Goal: Transaction & Acquisition: Purchase product/service

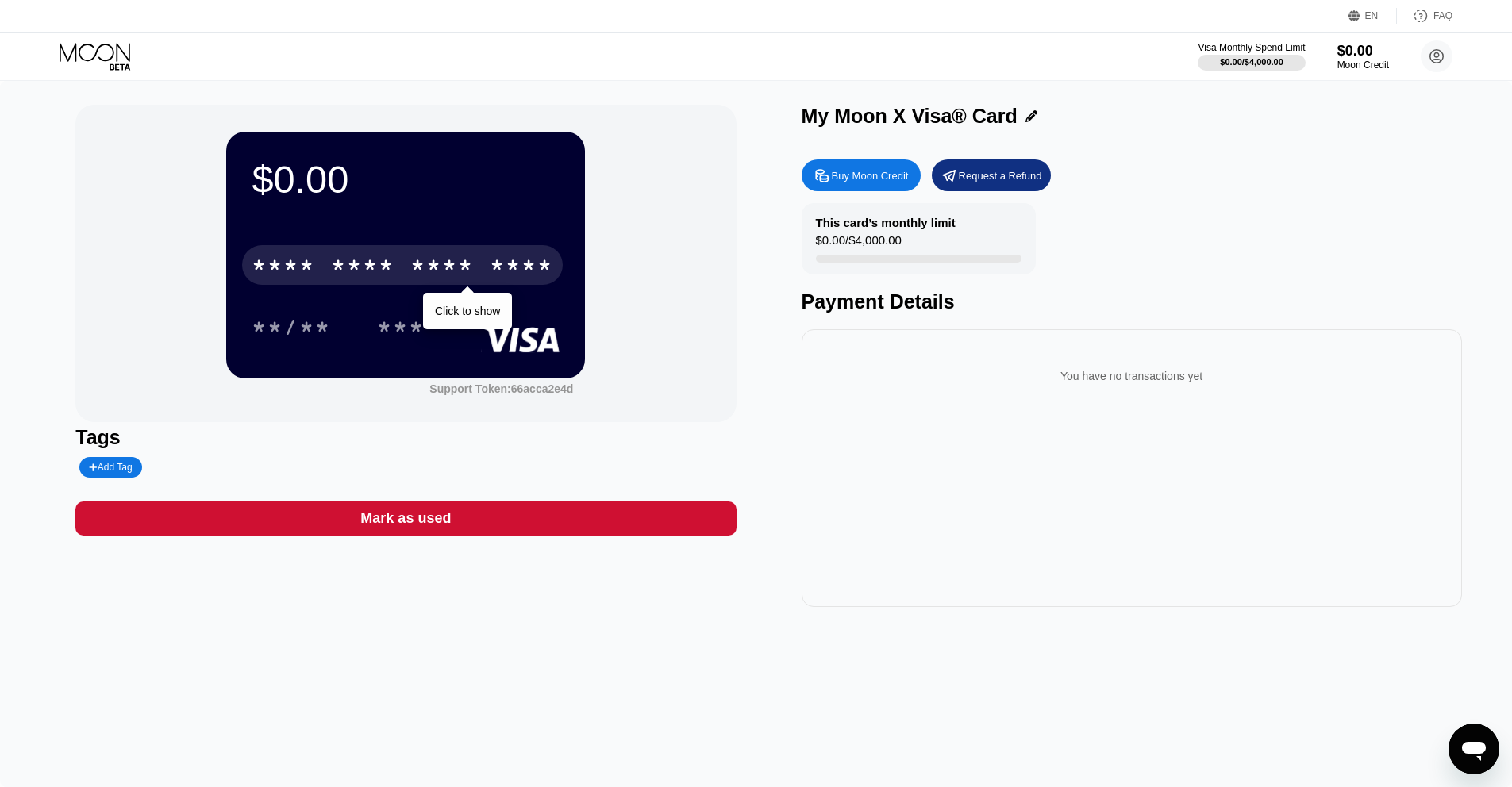
click at [509, 263] on div "****" at bounding box center [521, 267] width 63 height 25
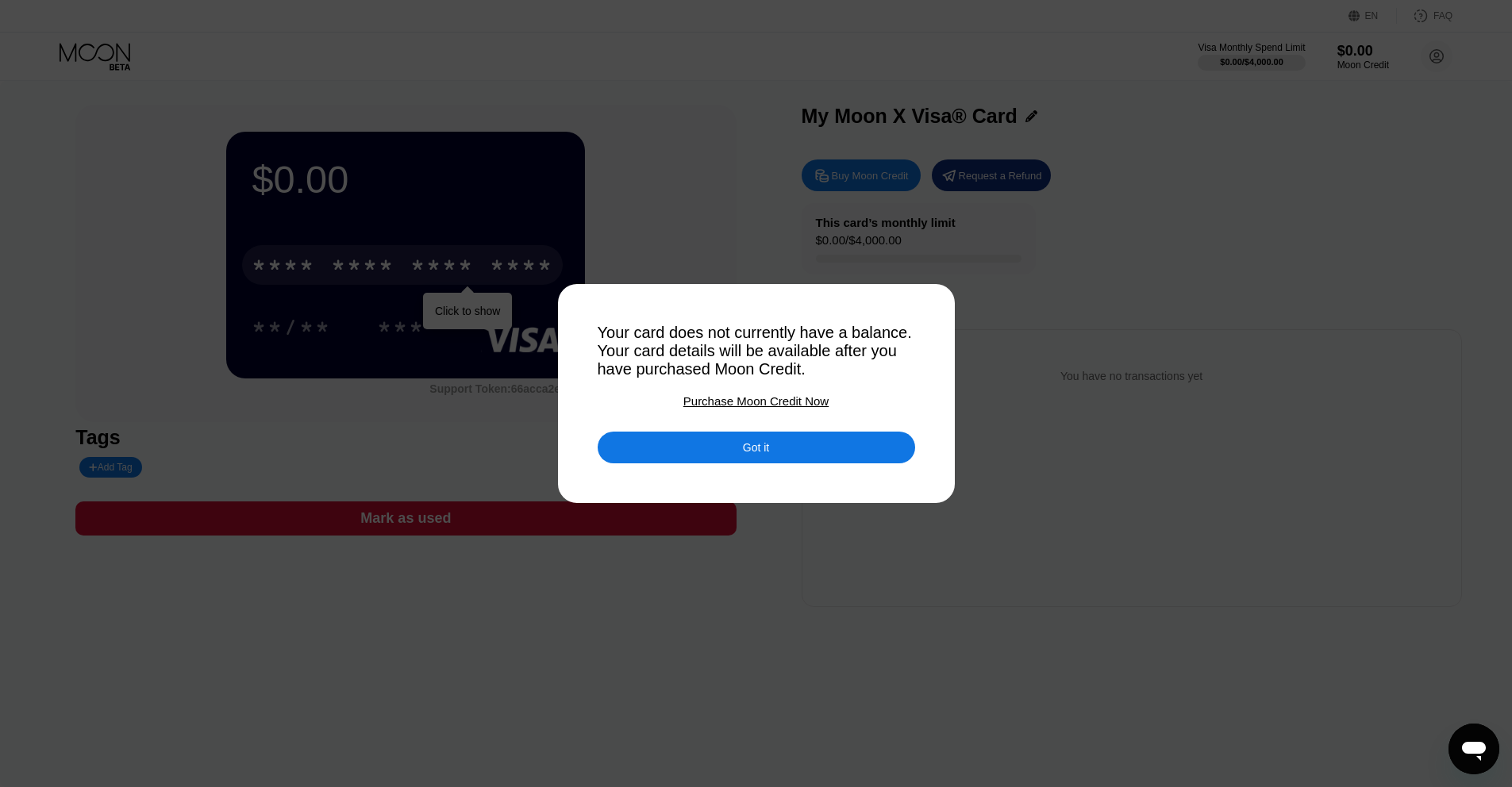
click at [749, 452] on div "Got it" at bounding box center [756, 448] width 318 height 32
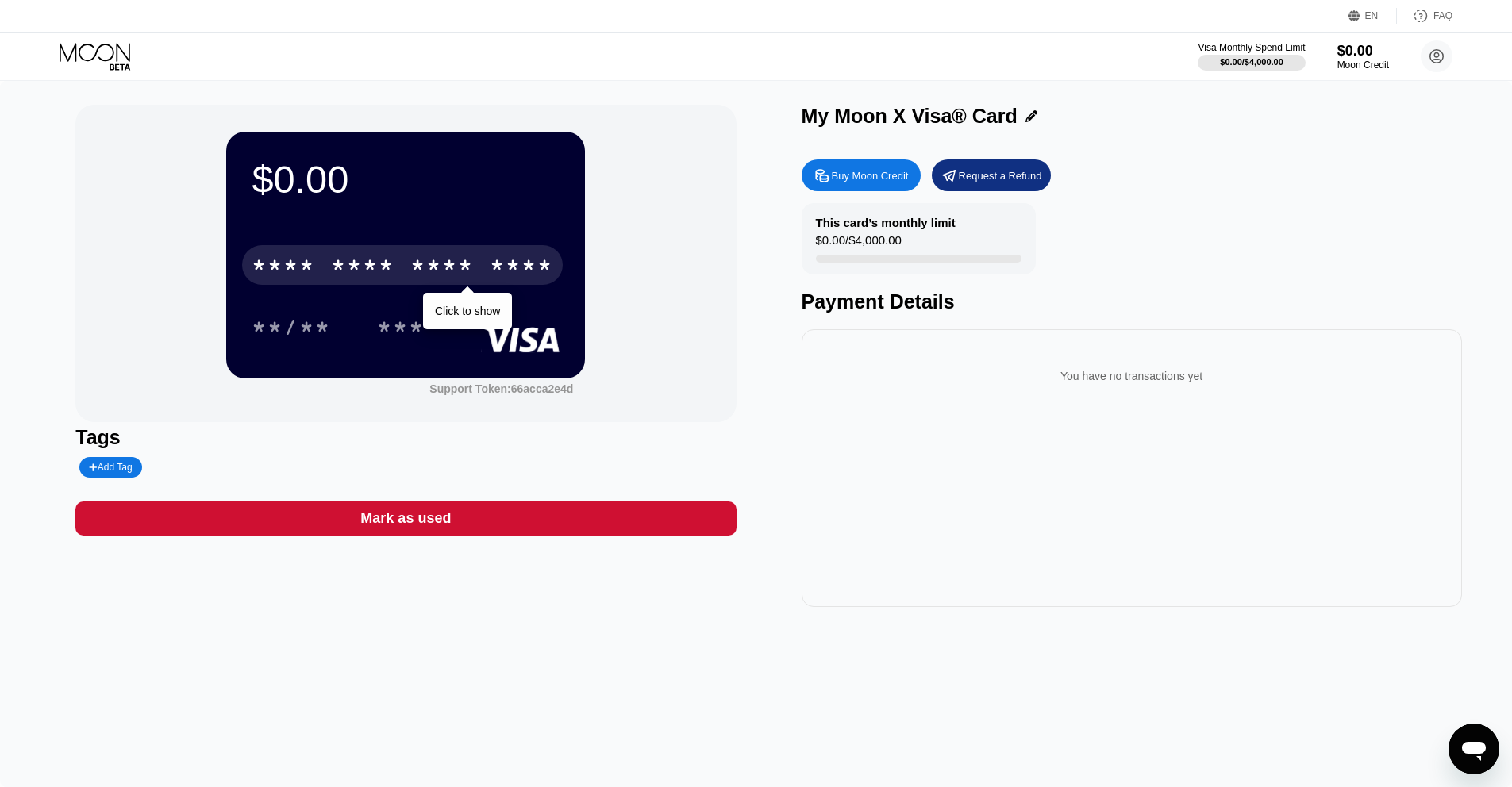
click at [749, 182] on div "Buy Moon Credit" at bounding box center [870, 176] width 77 height 14
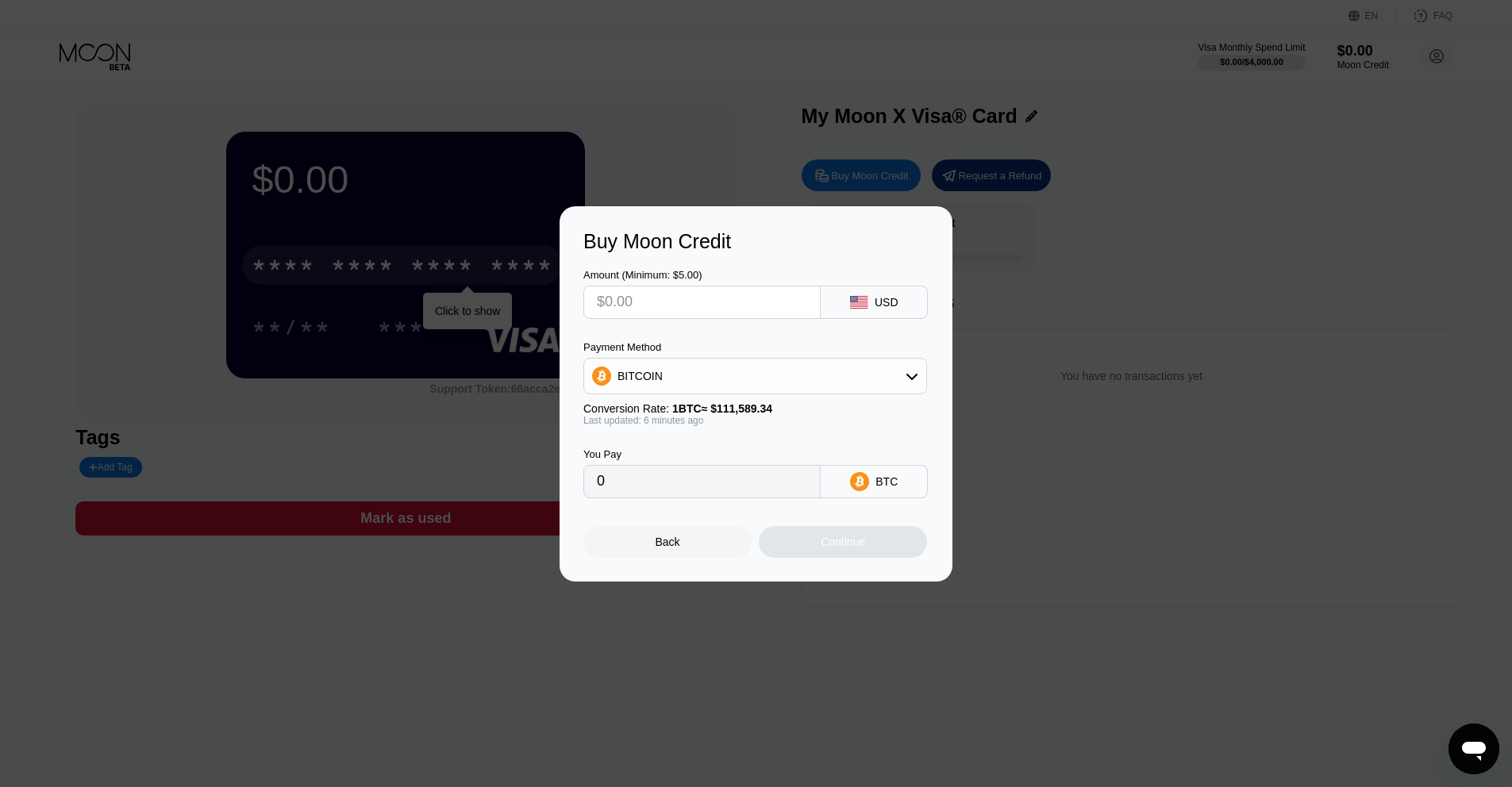
click at [89, 40] on div at bounding box center [762, 393] width 1524 height 787
click at [104, 54] on div at bounding box center [762, 393] width 1524 height 787
drag, startPoint x: 659, startPoint y: 544, endPoint x: 649, endPoint y: 525, distance: 21.5
click at [658, 544] on div "Back" at bounding box center [668, 542] width 24 height 13
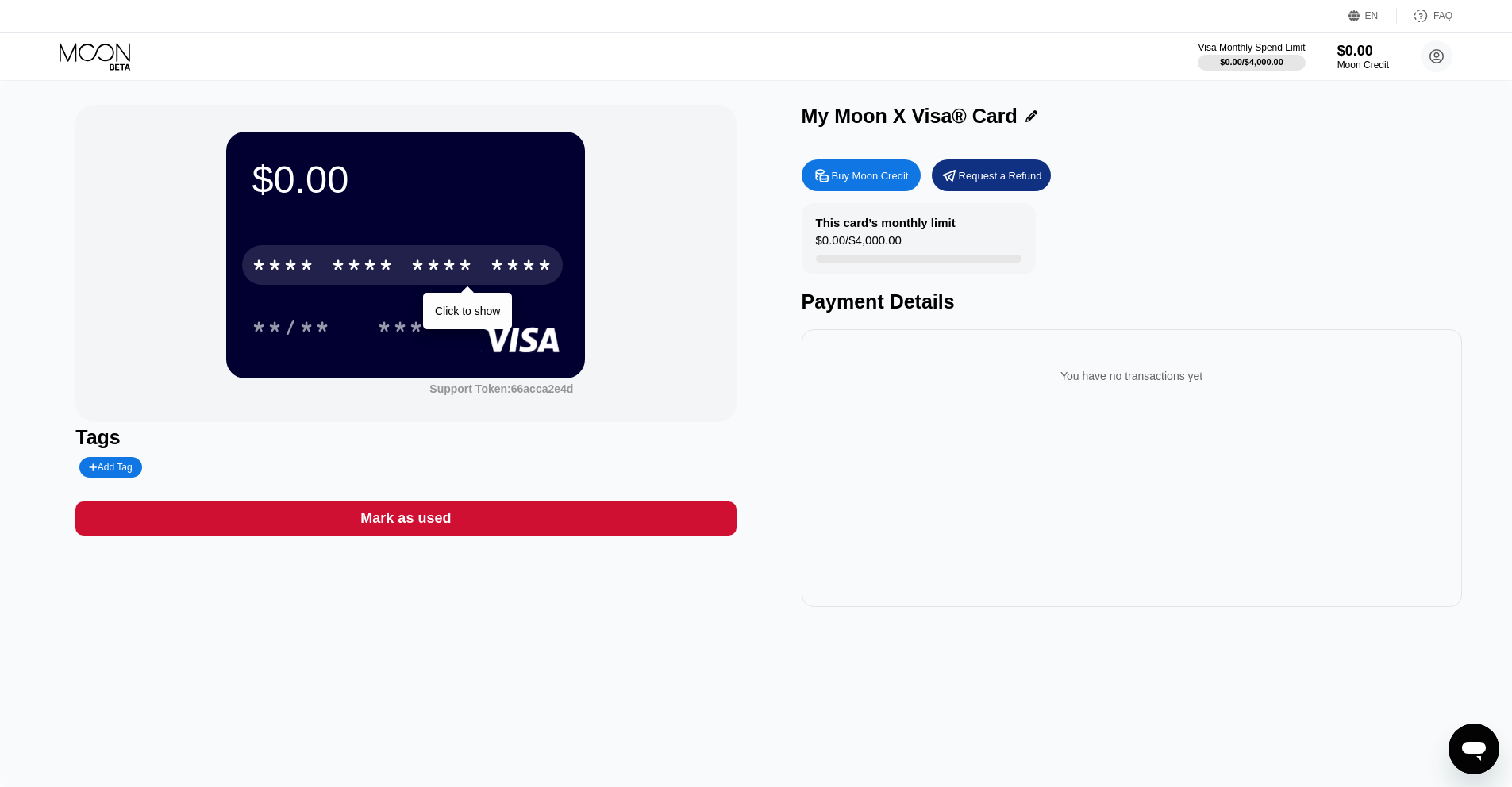
click at [87, 51] on icon at bounding box center [96, 56] width 74 height 28
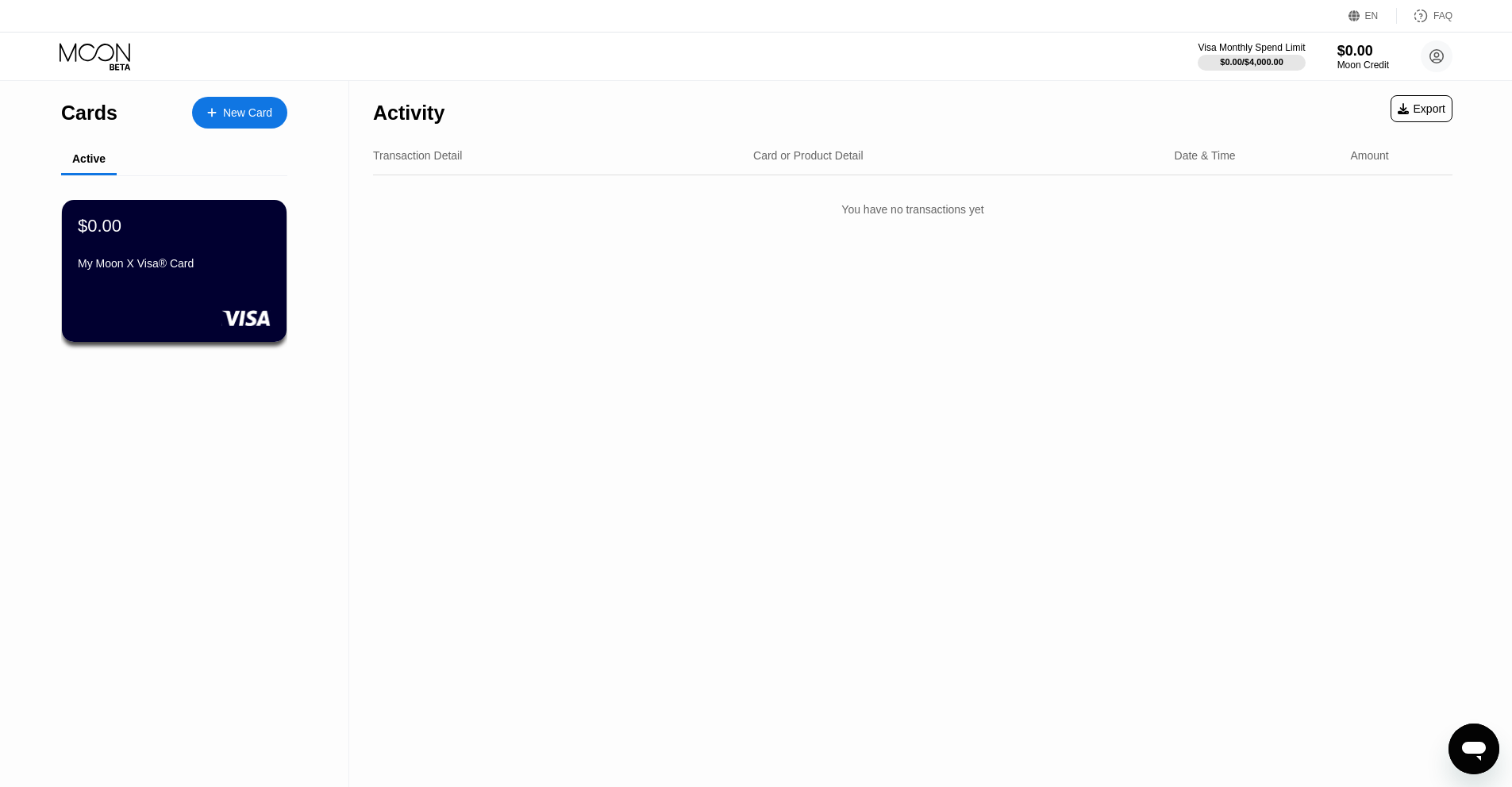
click at [87, 51] on icon at bounding box center [96, 56] width 74 height 28
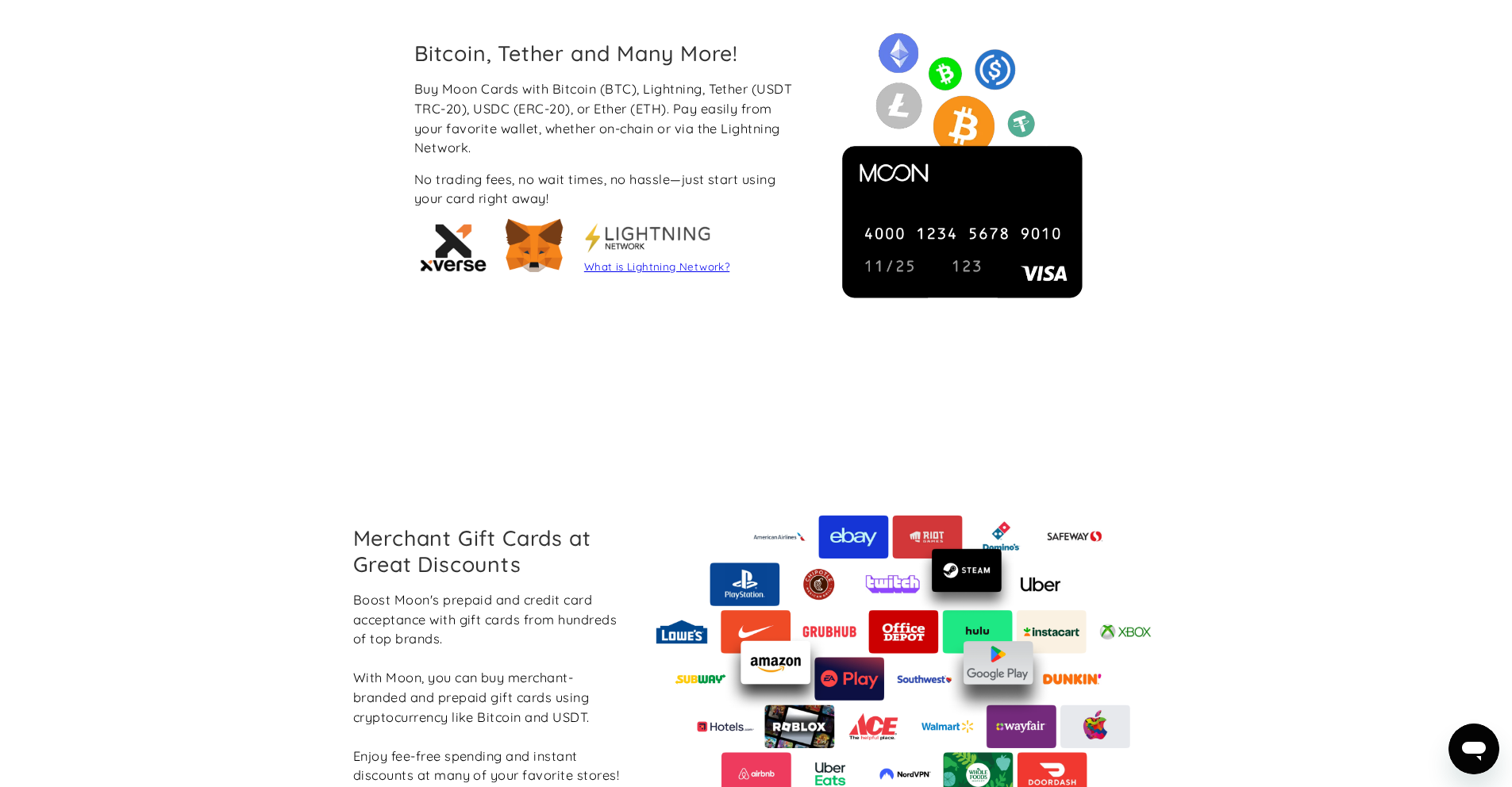
scroll to position [1539, 0]
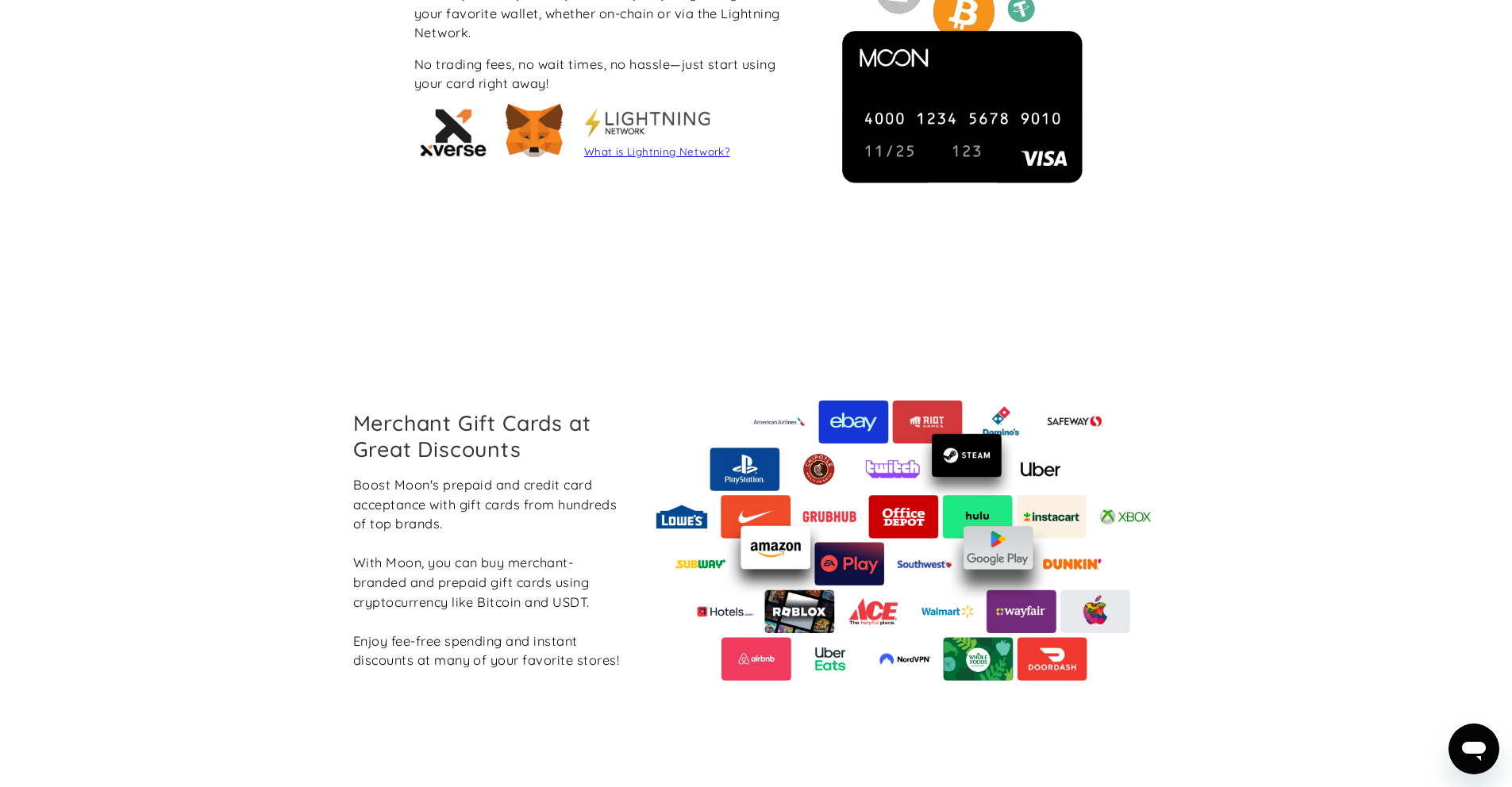
click at [514, 154] on img at bounding box center [534, 132] width 71 height 71
click at [536, 128] on img at bounding box center [534, 132] width 71 height 71
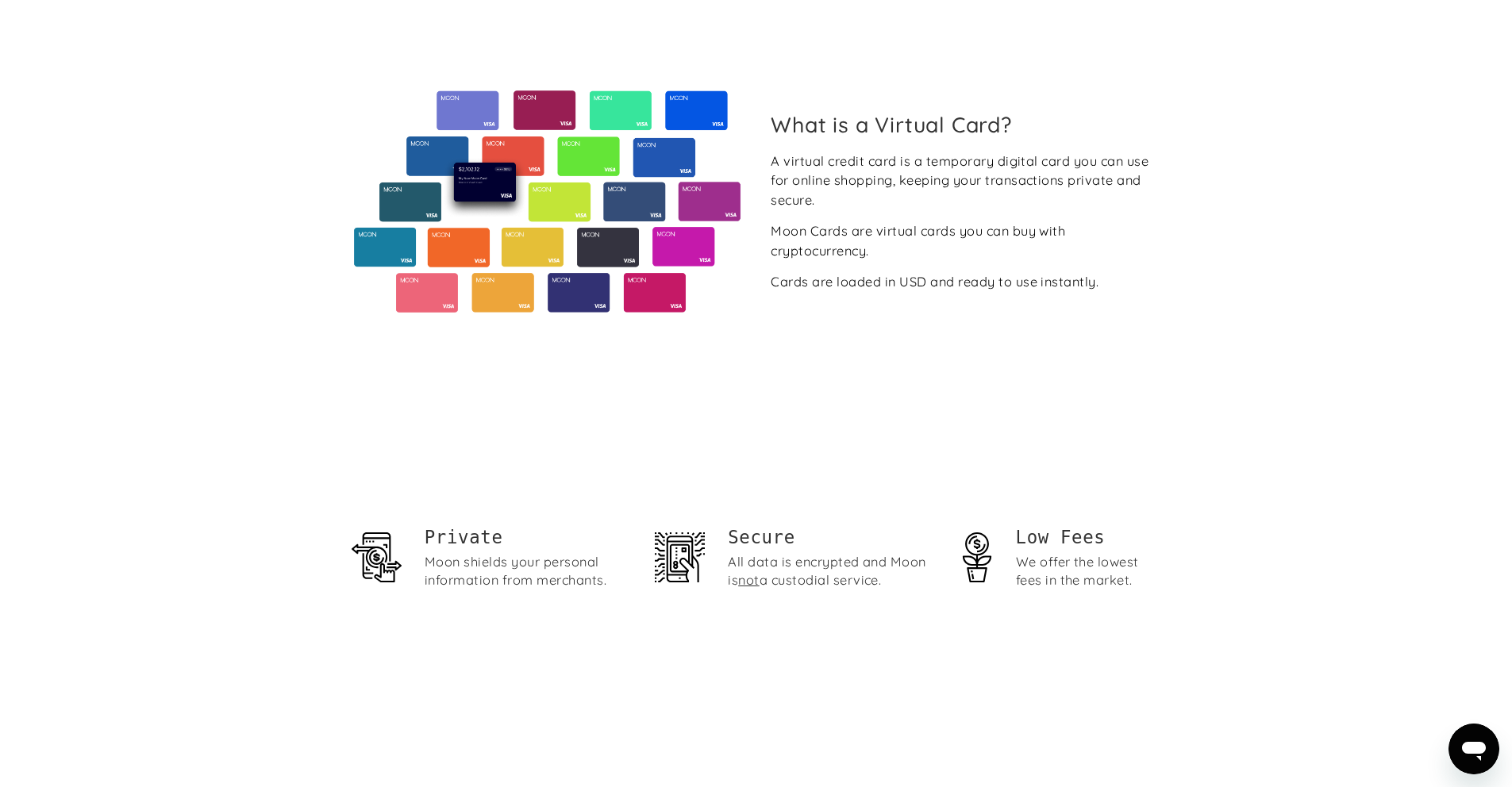
scroll to position [0, 0]
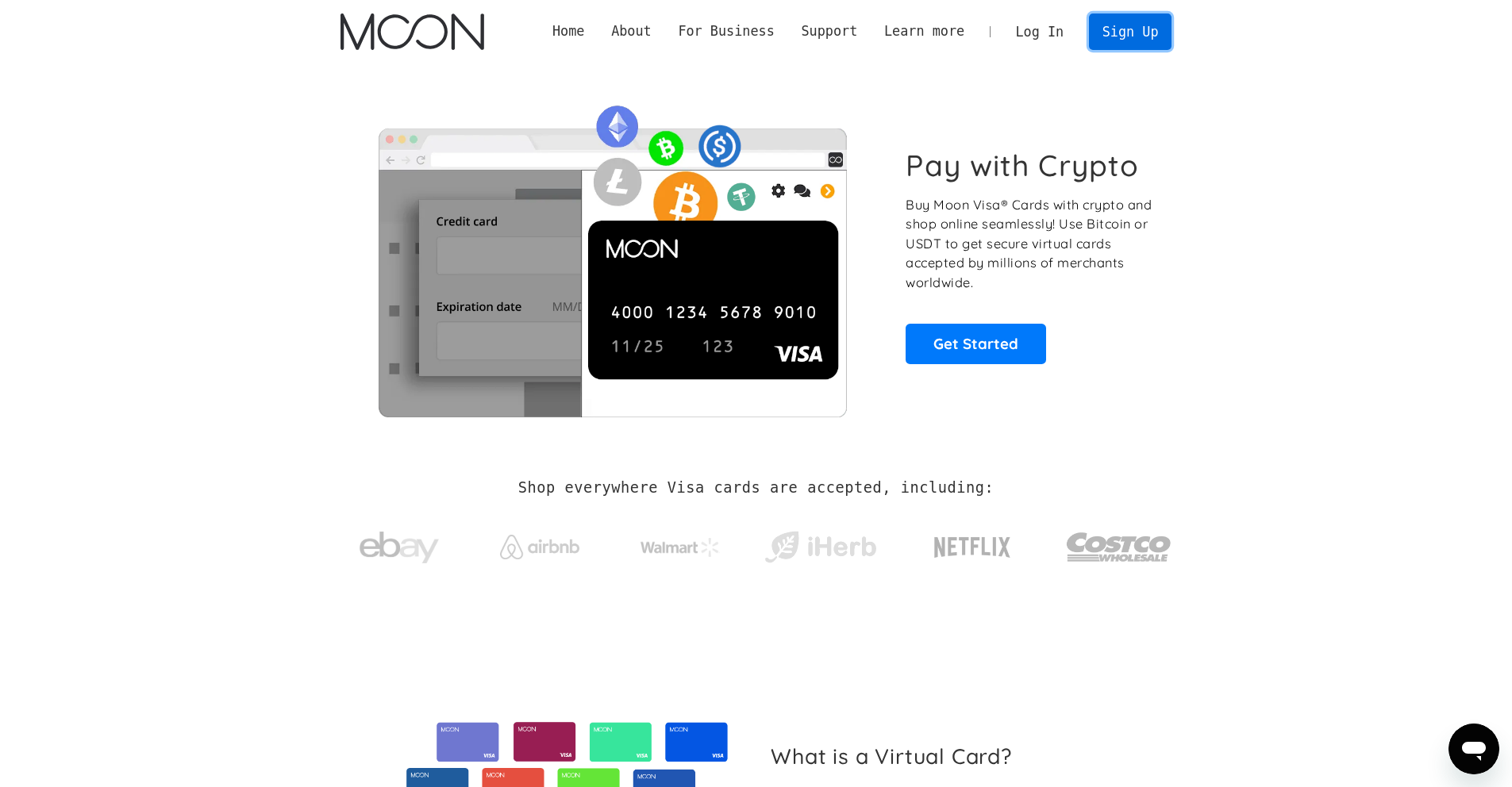
click at [1110, 32] on link "Sign Up" at bounding box center [1130, 31] width 82 height 35
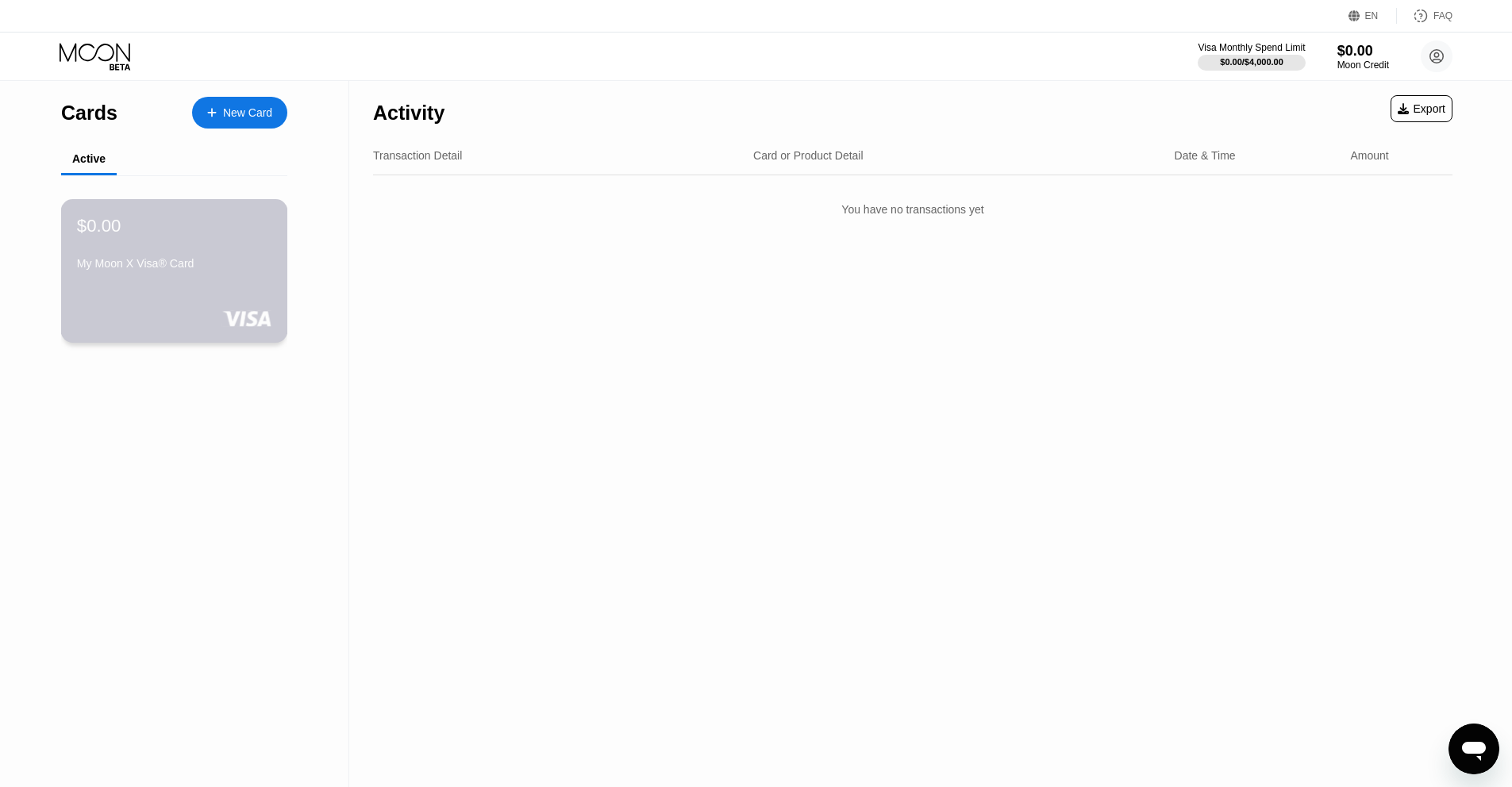
click at [271, 293] on div "$0.00 My Moon X Visa® Card" at bounding box center [175, 271] width 227 height 144
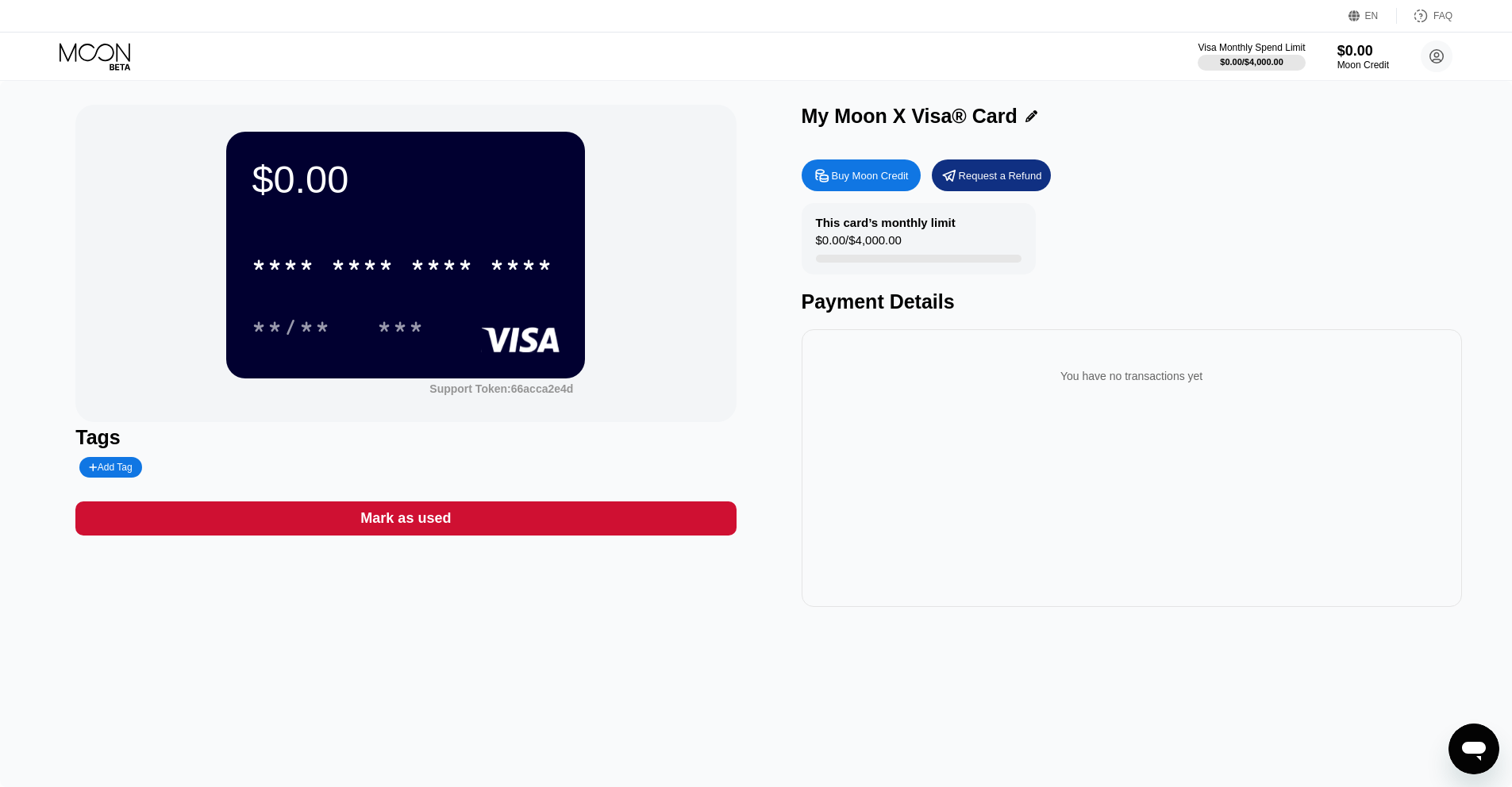
click at [858, 166] on div "Buy Moon Credit" at bounding box center [861, 175] width 119 height 32
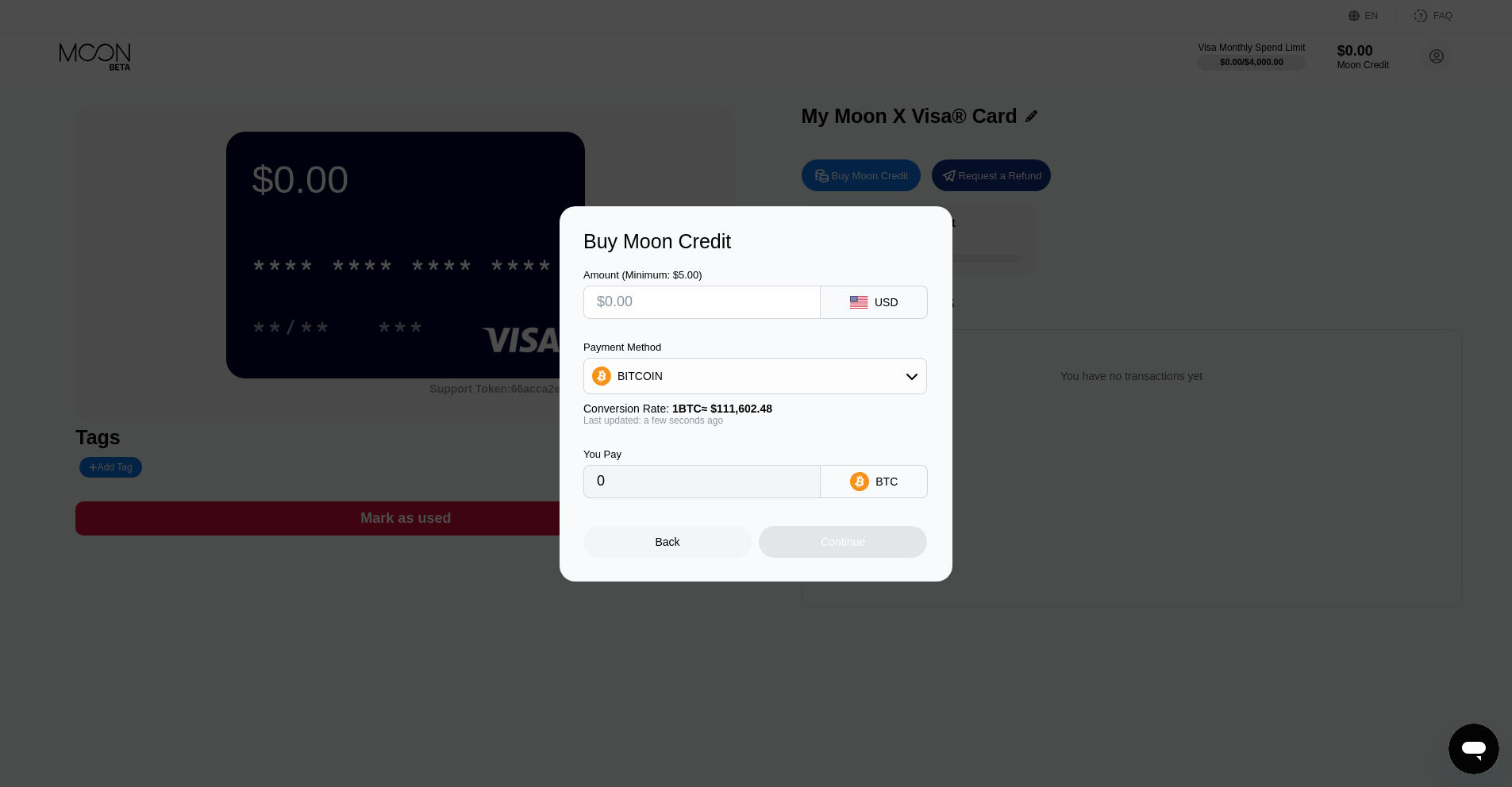
click at [738, 300] on input "text" at bounding box center [701, 302] width 210 height 32
type input "$5"
type input "0.00004481"
type input "$5"
click at [803, 539] on div "Continue" at bounding box center [843, 542] width 168 height 32
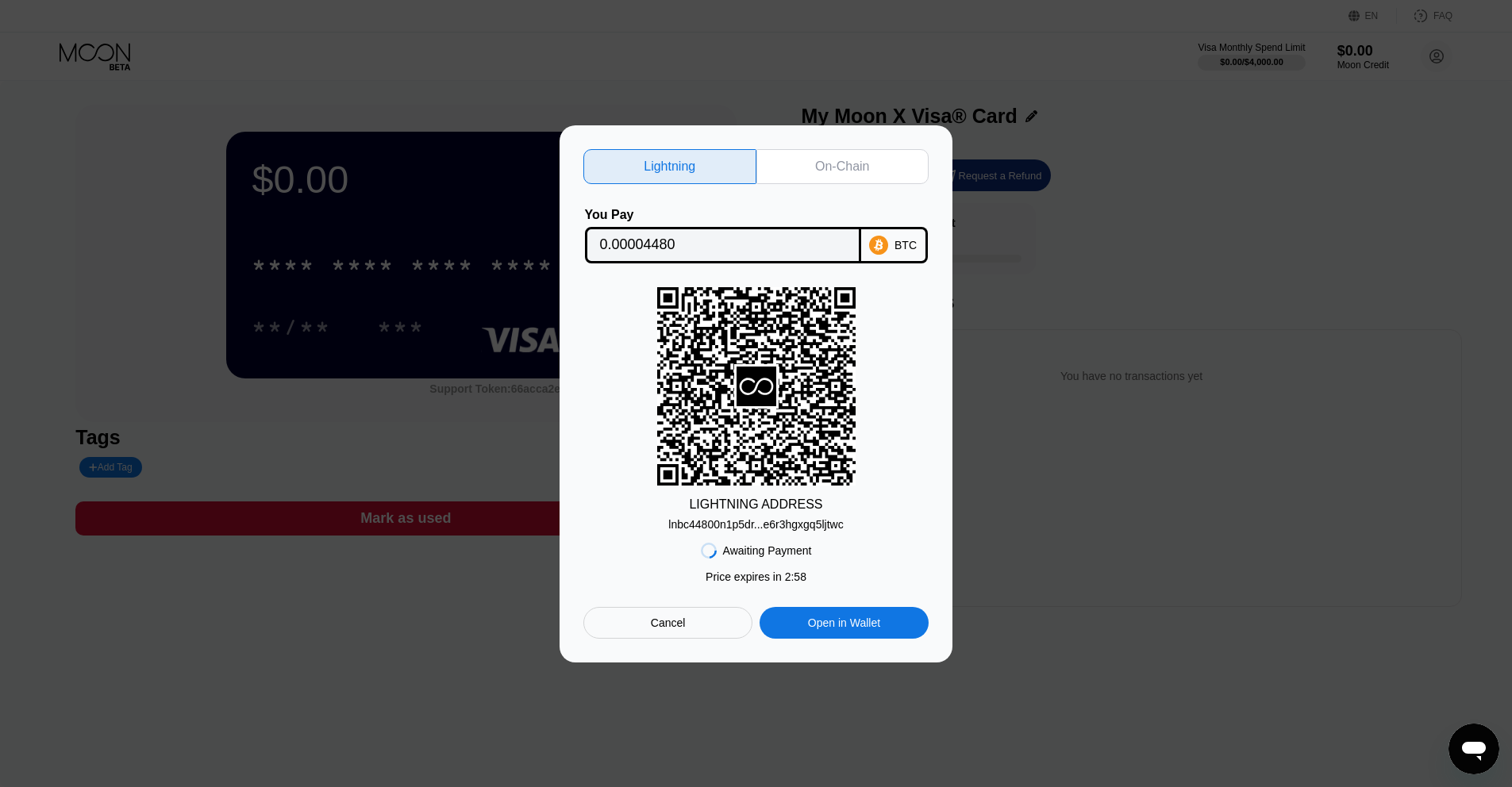
click at [747, 236] on input "0.00004480" at bounding box center [723, 245] width 246 height 32
click at [745, 242] on input "0.00004480" at bounding box center [723, 245] width 246 height 32
click at [843, 244] on input "0.00004480" at bounding box center [723, 245] width 246 height 32
click at [879, 243] on icon at bounding box center [878, 245] width 9 height 12
click at [754, 519] on div "lnbc44800n1p5dr...e6r3hgxgq5ljtwc" at bounding box center [756, 525] width 175 height 13
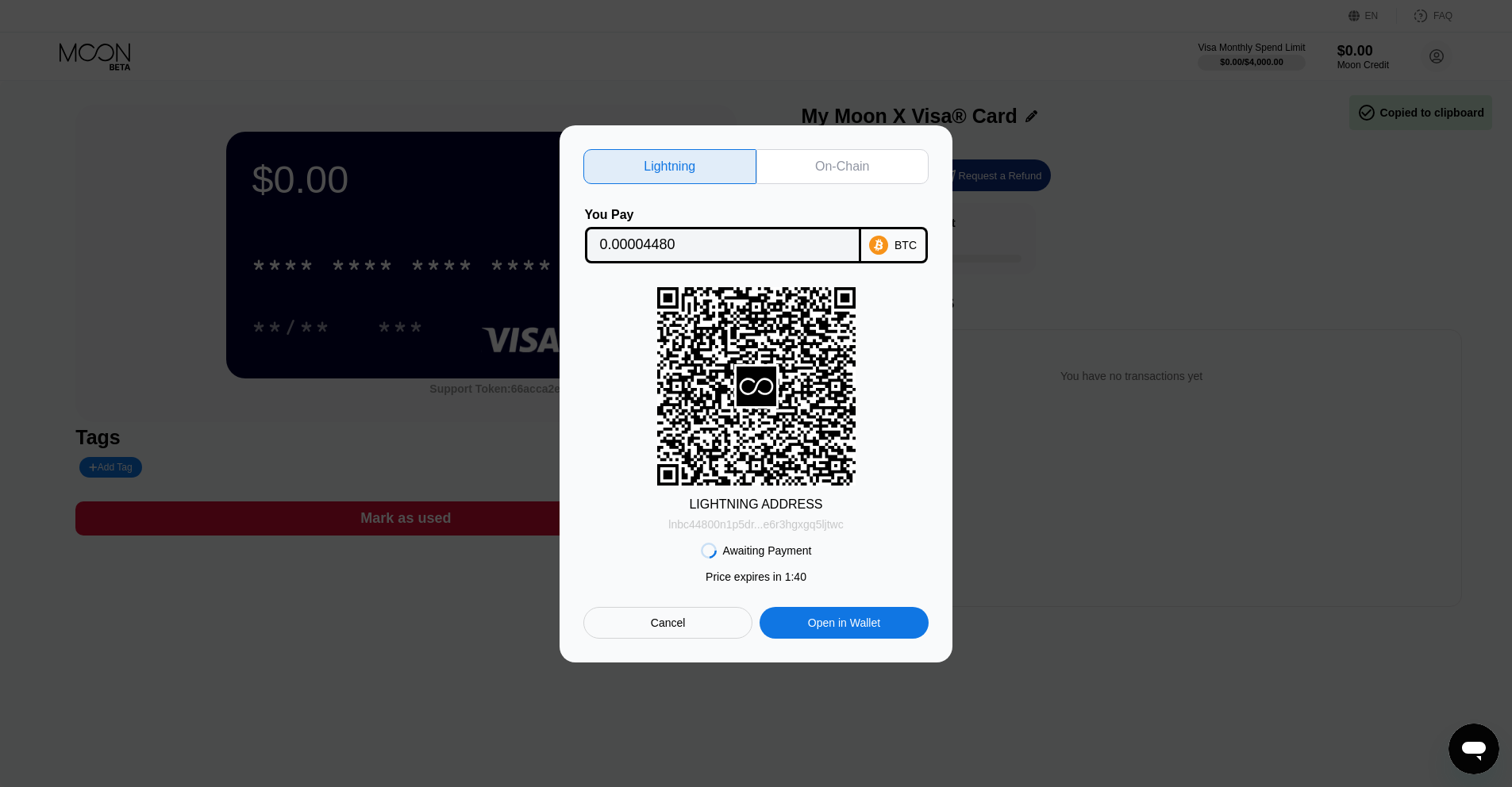
click at [747, 526] on div "lnbc44800n1p5dr...e6r3hgxgq5ljtwc" at bounding box center [756, 525] width 175 height 13
click at [834, 168] on div "On-Chain" at bounding box center [842, 166] width 54 height 16
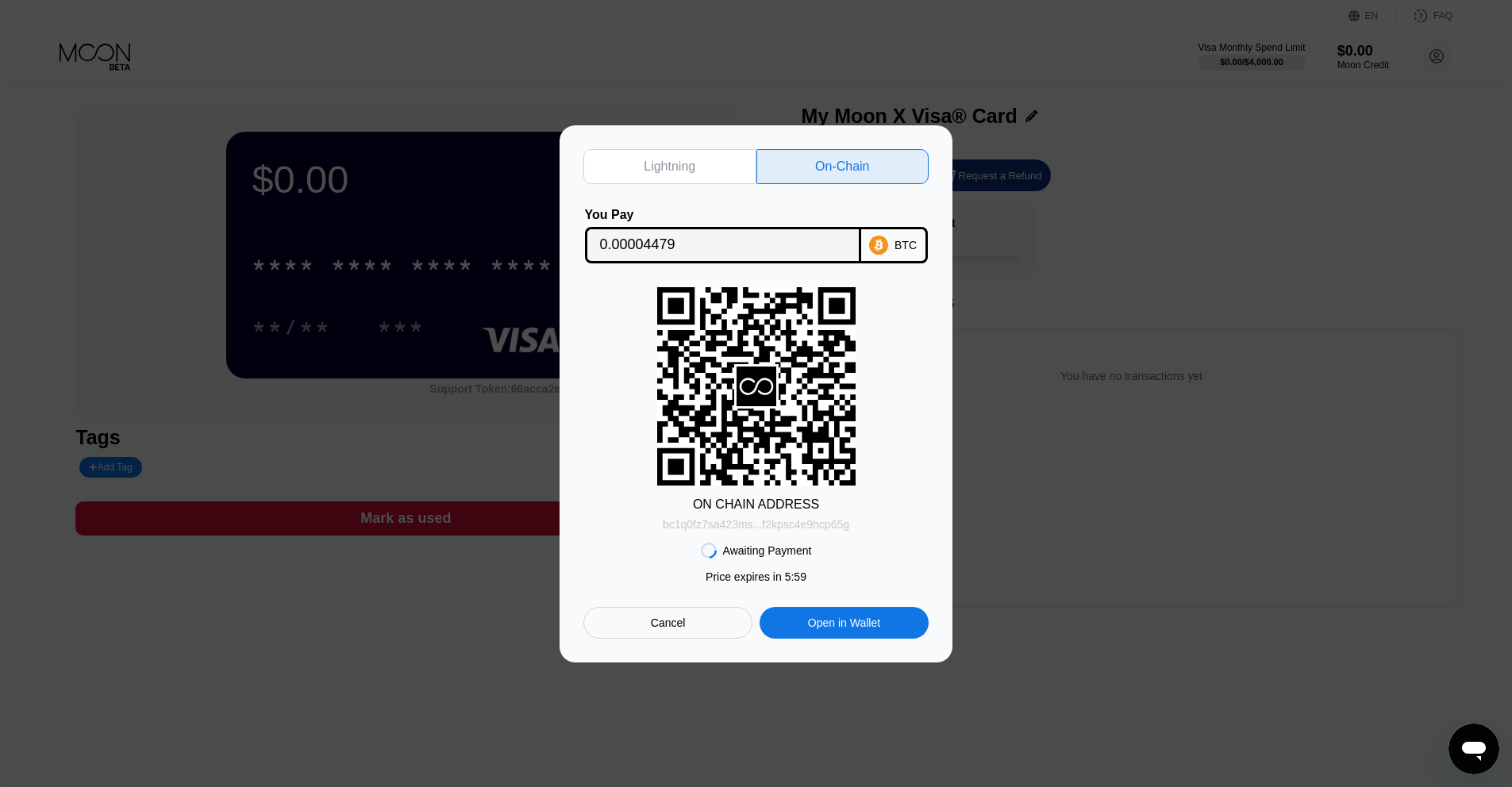
click at [807, 527] on div "bc1q0fz7sa423ms...f2kpsc4e9hcp65g" at bounding box center [755, 525] width 186 height 13
click at [790, 526] on div "bc1q0fz7sa423ms...f2kpsc4e9hcp65g" at bounding box center [755, 525] width 186 height 13
click at [830, 623] on div "Open in Wallet" at bounding box center [843, 623] width 72 height 14
click at [827, 175] on div "On-Chain" at bounding box center [843, 166] width 173 height 35
click at [694, 167] on div "Lightning" at bounding box center [669, 166] width 52 height 16
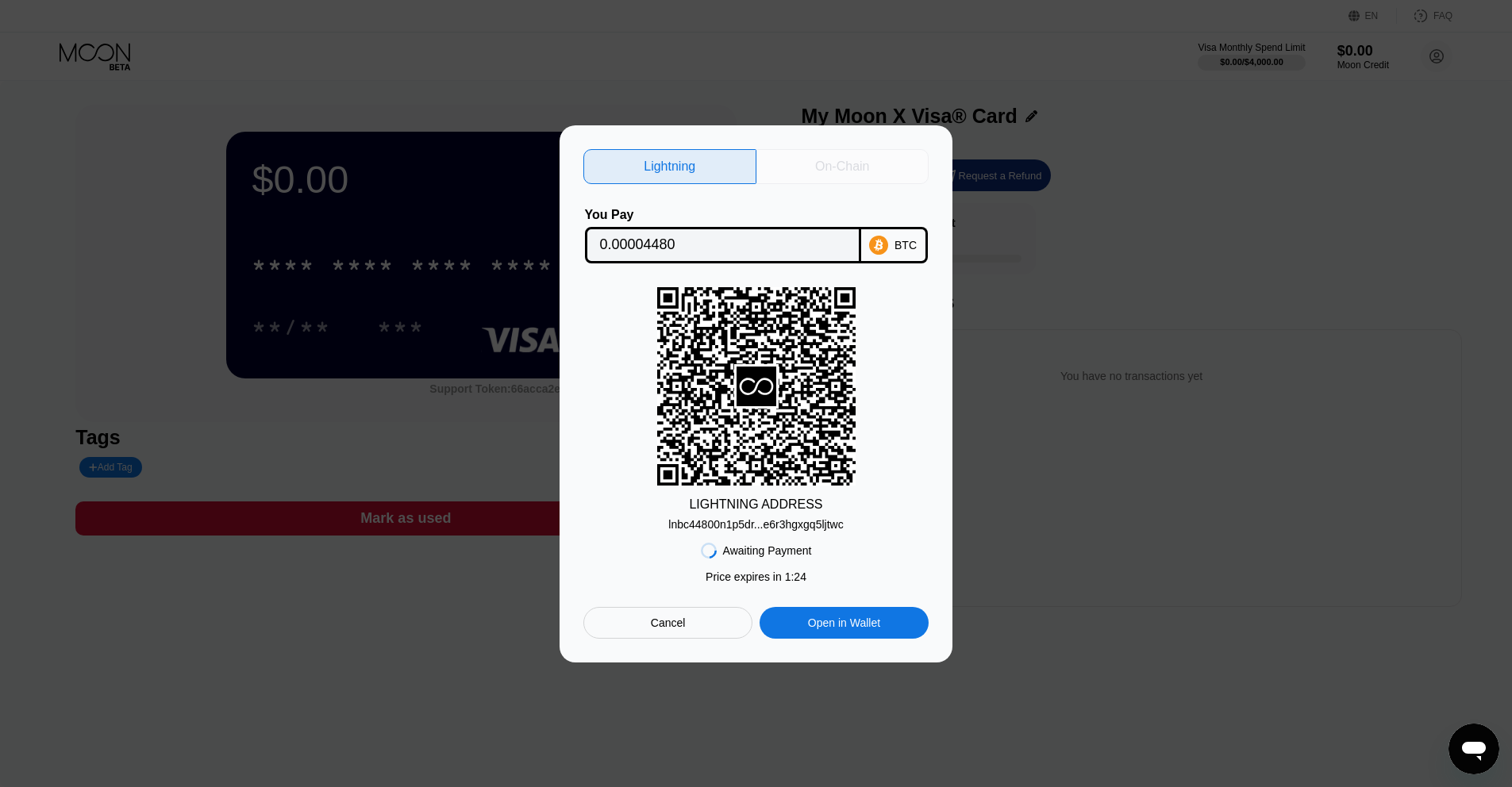
click at [845, 179] on div "On-Chain" at bounding box center [843, 166] width 173 height 35
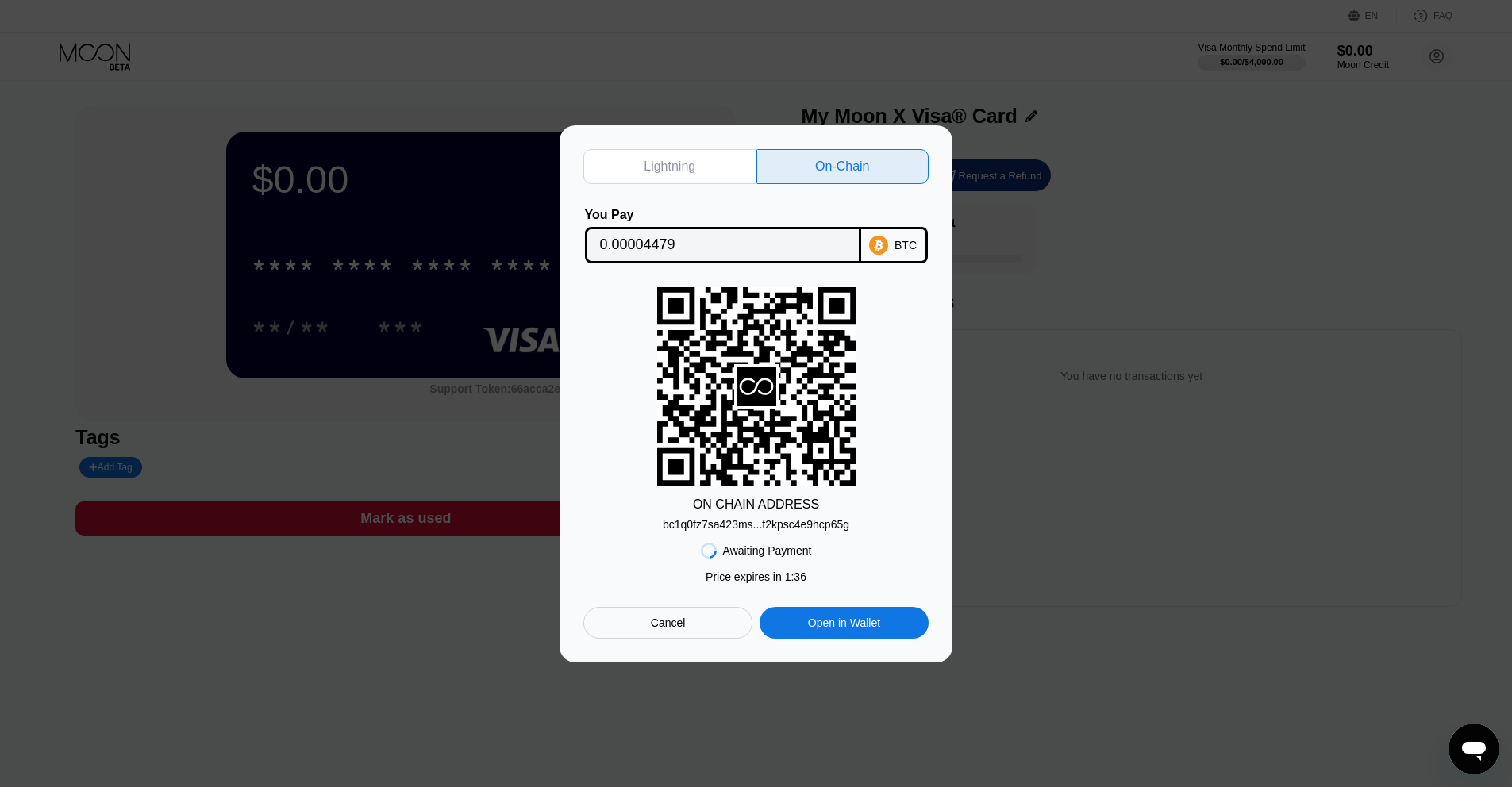
click at [724, 166] on div "Lightning" at bounding box center [670, 166] width 173 height 35
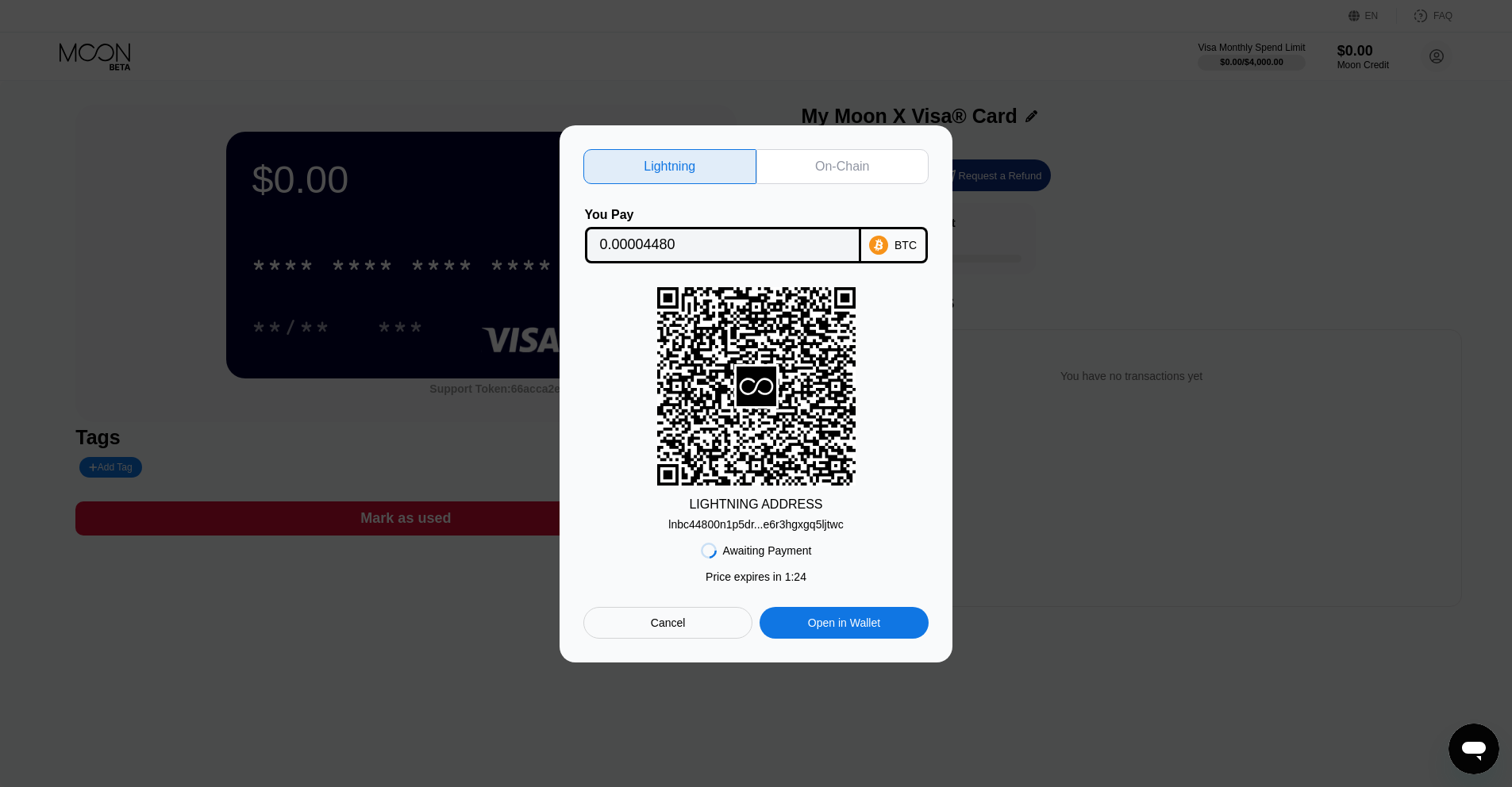
click at [857, 172] on div "On-Chain" at bounding box center [842, 166] width 54 height 16
type input "0.00004479"
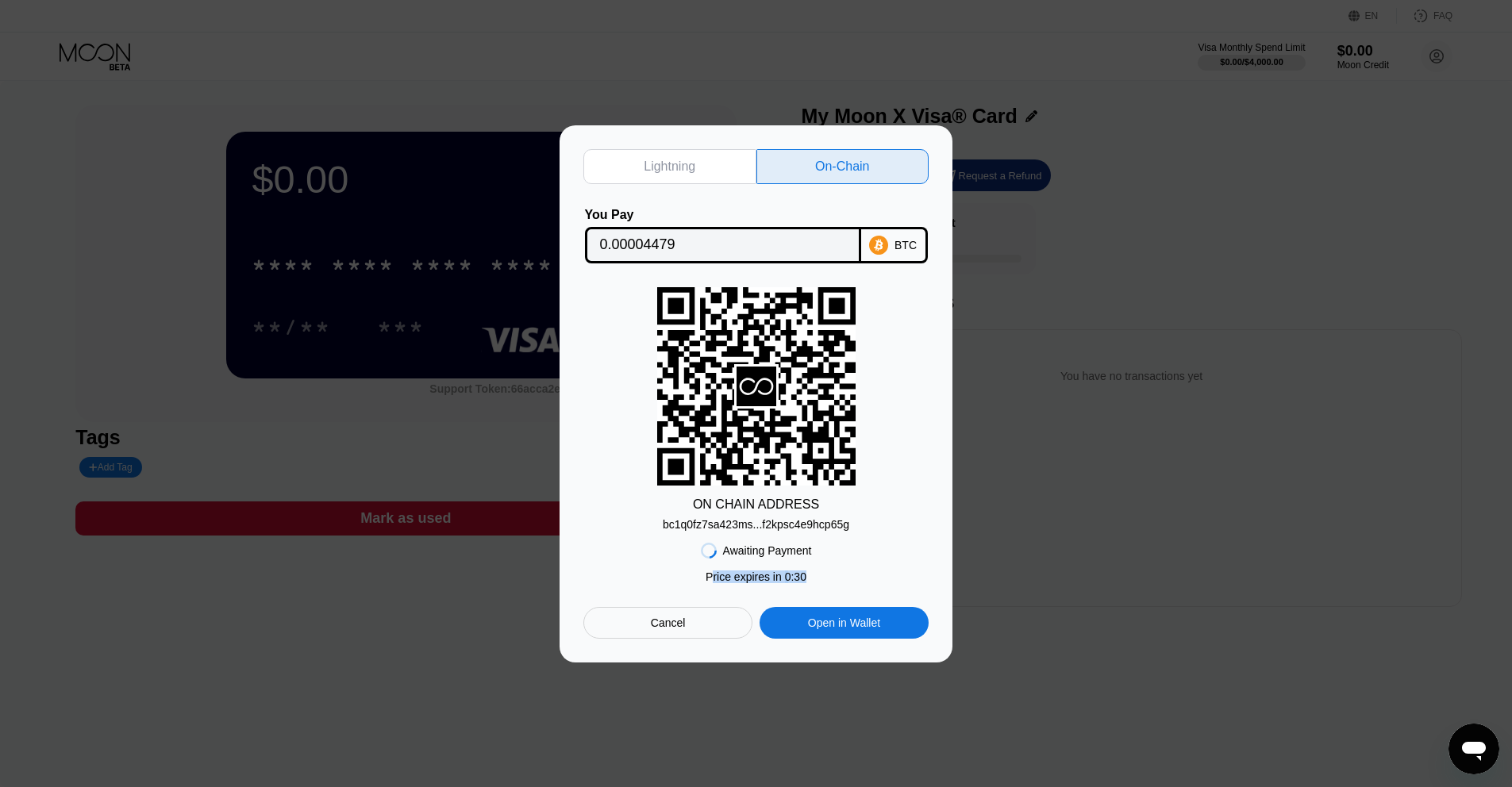
drag, startPoint x: 708, startPoint y: 581, endPoint x: 733, endPoint y: 581, distance: 25.0
click at [804, 588] on div "Awaiting Payment Price expires in 1 : 24 Price expires in 0 : 30 Cancel Open in…" at bounding box center [756, 584] width 346 height 108
click at [718, 581] on div "Price expires in 0 : 30" at bounding box center [756, 577] width 100 height 13
drag, startPoint x: 693, startPoint y: 577, endPoint x: 824, endPoint y: 589, distance: 131.5
click at [824, 589] on div "Awaiting Payment Price expires in 1 : 24 Price expires in 0 : 29 Cancel Open in…" at bounding box center [756, 584] width 346 height 108
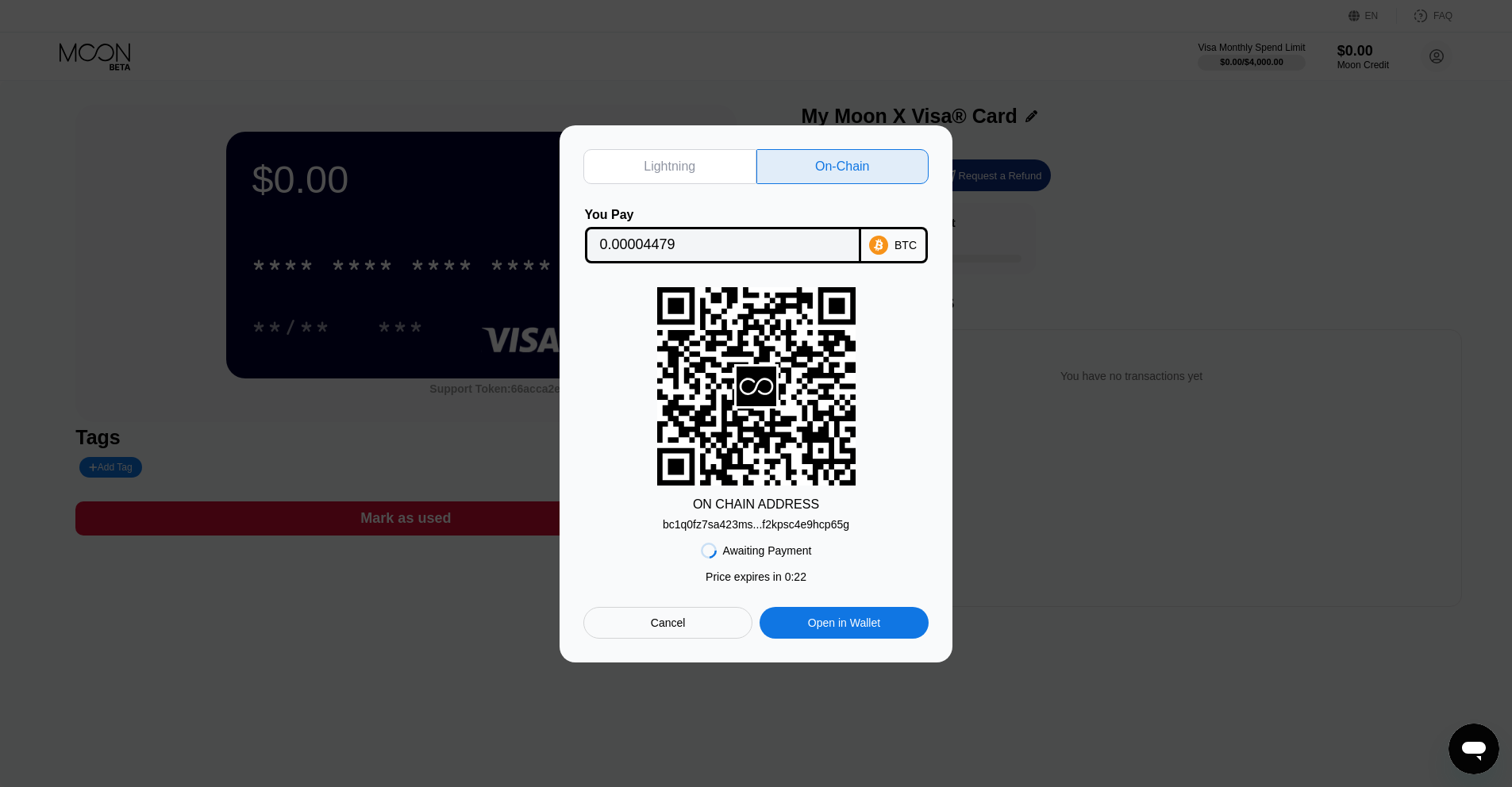
click at [890, 467] on div "ON CHAIN ADDRESS bc1q0fz7sa423ms...f2kpsc4e9hcp65g" at bounding box center [756, 409] width 346 height 243
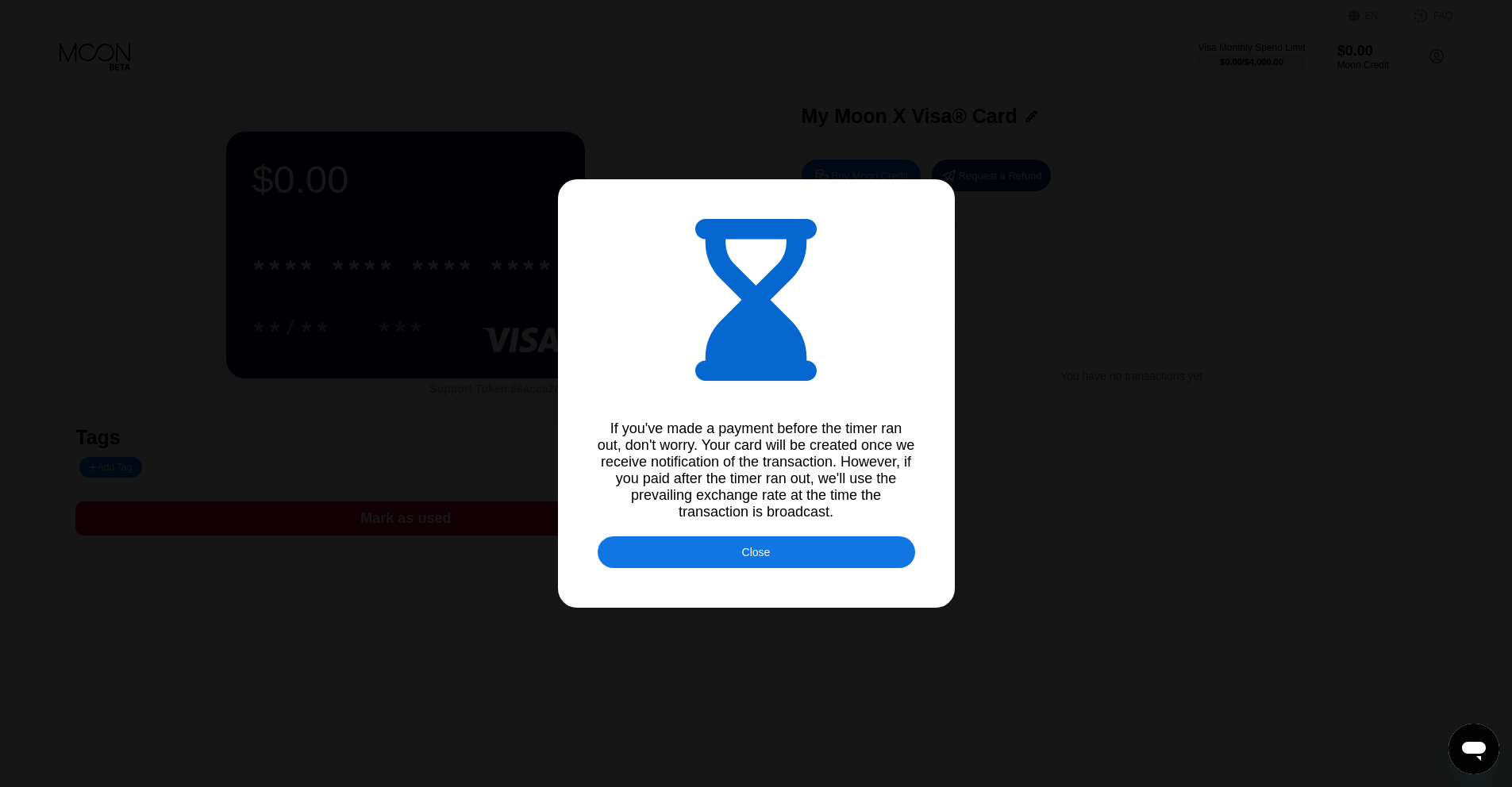
type input "0.00004479"
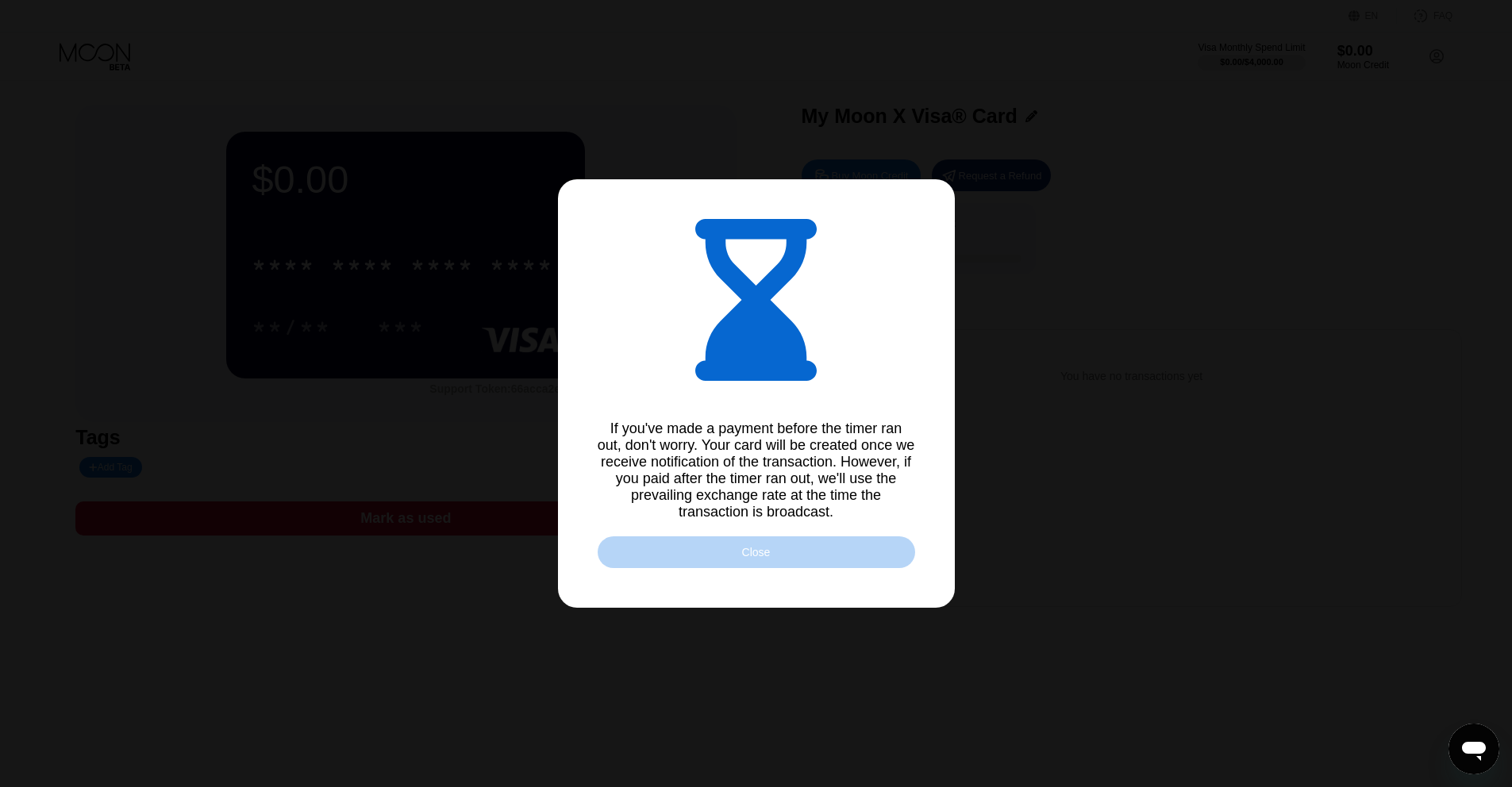
click at [779, 545] on div "Close" at bounding box center [756, 552] width 318 height 32
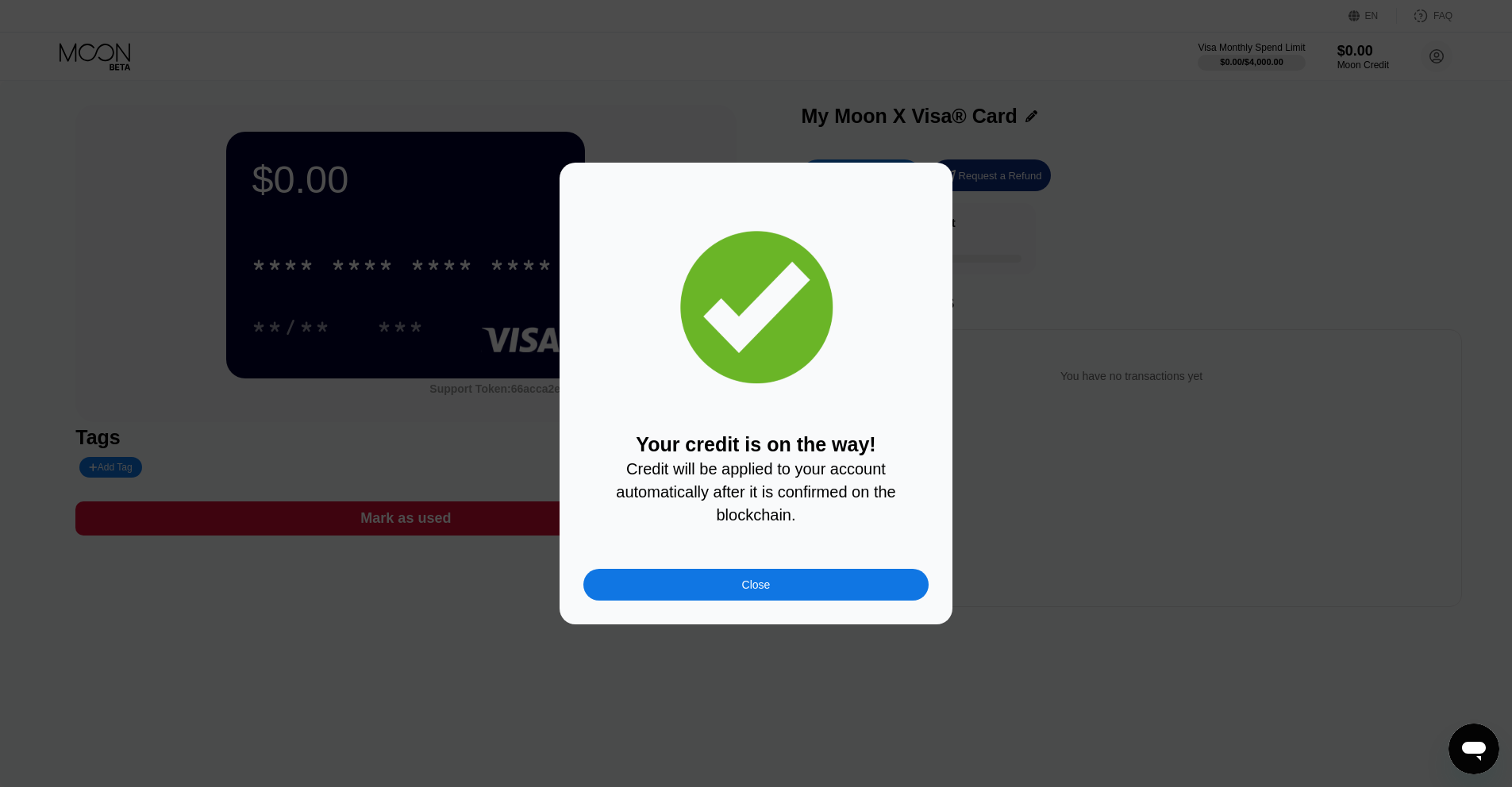
click at [654, 539] on div "Your credit is on the way! Credit will be applied to your account automatically…" at bounding box center [756, 393] width 346 height 414
click at [663, 542] on div "Your credit is on the way! Credit will be applied to your account automatically…" at bounding box center [756, 393] width 346 height 414
click at [727, 585] on div "Close" at bounding box center [756, 584] width 346 height 32
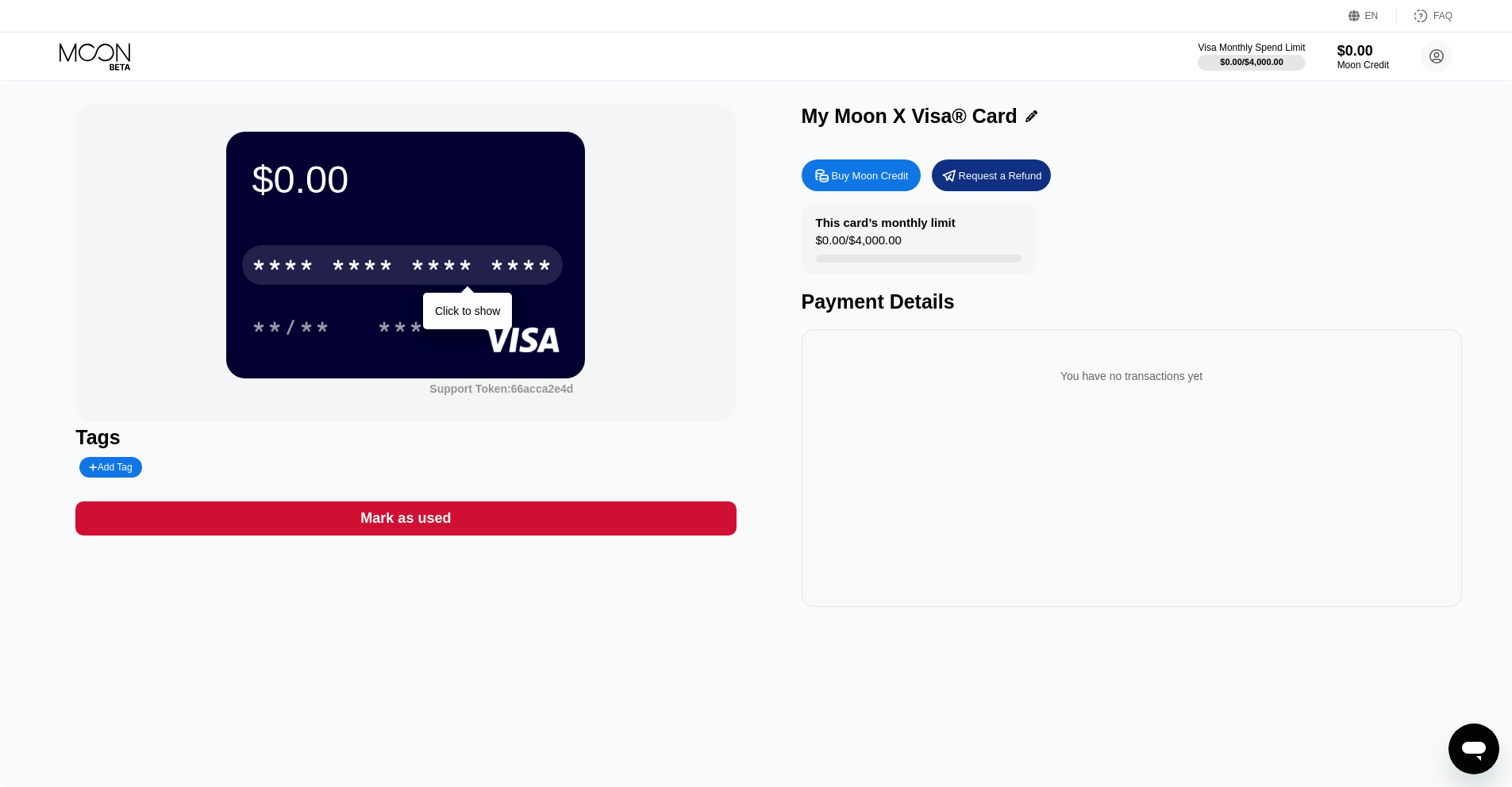
click at [471, 258] on div "* * * *" at bounding box center [442, 267] width 63 height 25
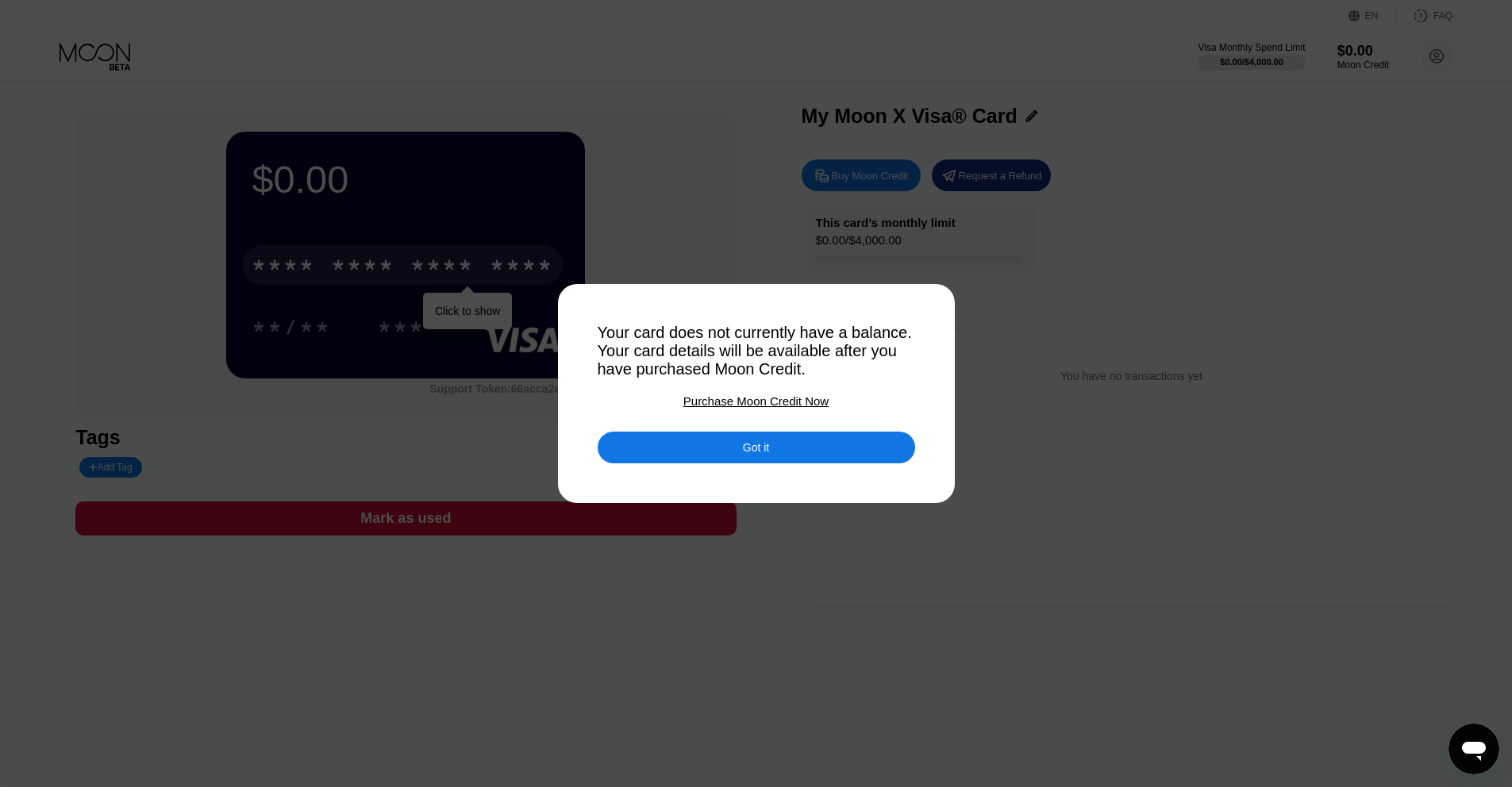
click at [743, 447] on div "Got it" at bounding box center [756, 448] width 26 height 14
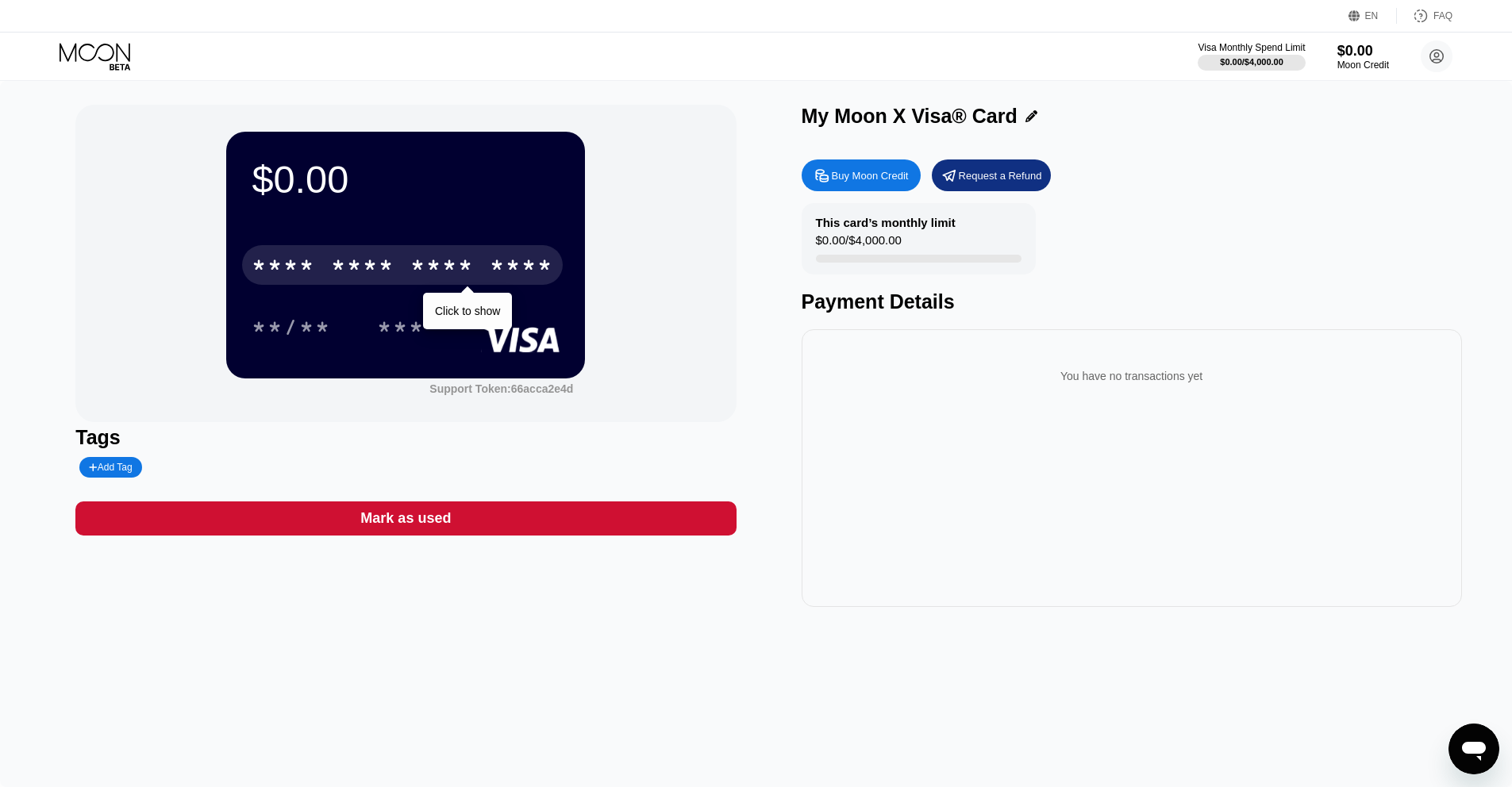
click at [1107, 388] on div "You have no transactions yet" at bounding box center [1131, 376] width 635 height 44
drag, startPoint x: 1121, startPoint y: 96, endPoint x: 1081, endPoint y: 119, distance: 46.1
click at [1081, 119] on div "$0.00 * * * * * * * * * * * * **** Click to show **/** *** Support Token: 66acc…" at bounding box center [756, 434] width 1512 height 706
click at [1393, 57] on div "Visa Monthly Spend Limit $0.00 / $4,000.00 $0.00 Moon Credit Bogdan [EMAIL_ADDR…" at bounding box center [1325, 56] width 255 height 32
click at [1367, 55] on div "$0.00" at bounding box center [1363, 50] width 53 height 16
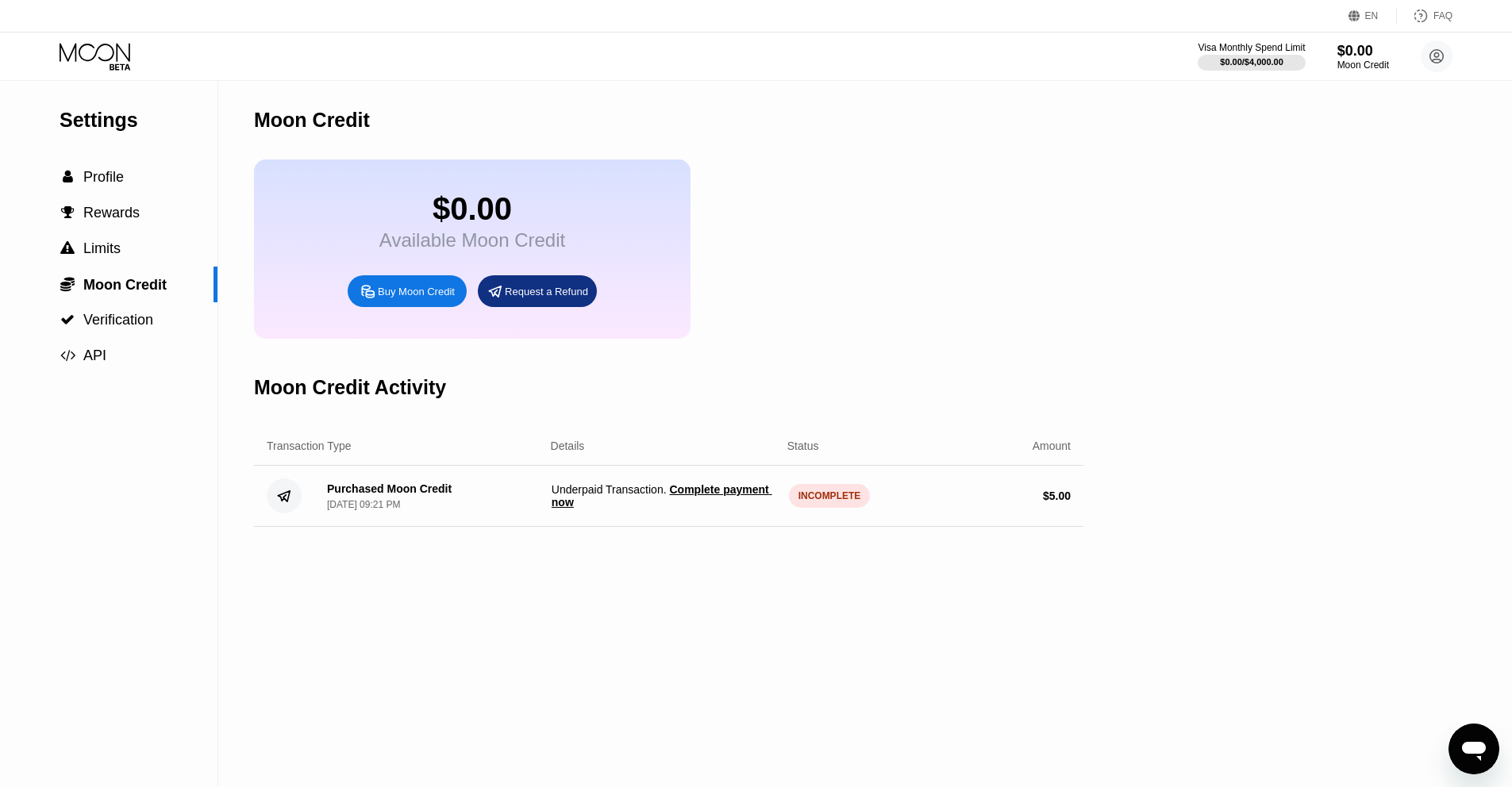
click at [850, 493] on div "$ 5.00" at bounding box center [958, 496] width 224 height 13
drag, startPoint x: 798, startPoint y: 497, endPoint x: 693, endPoint y: 493, distance: 105.1
click at [795, 497] on div "INCOMPLETE" at bounding box center [830, 495] width 81 height 23
click at [588, 493] on span "Underpaid Transaction . Complete payment now" at bounding box center [663, 495] width 224 height 25
click at [689, 493] on span "Complete payment now" at bounding box center [662, 495] width 221 height 25
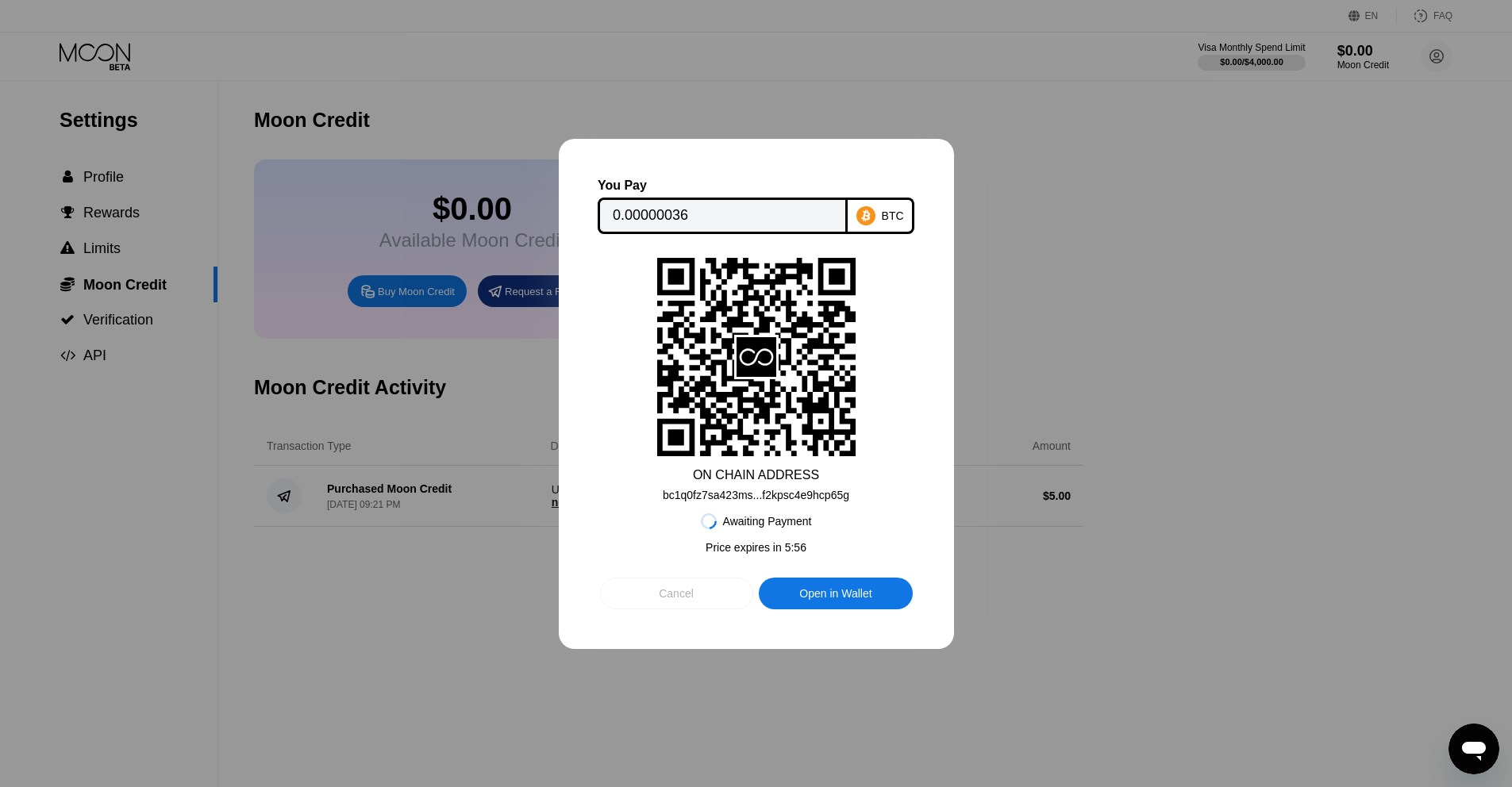
click at [709, 589] on div "Cancel" at bounding box center [676, 593] width 153 height 32
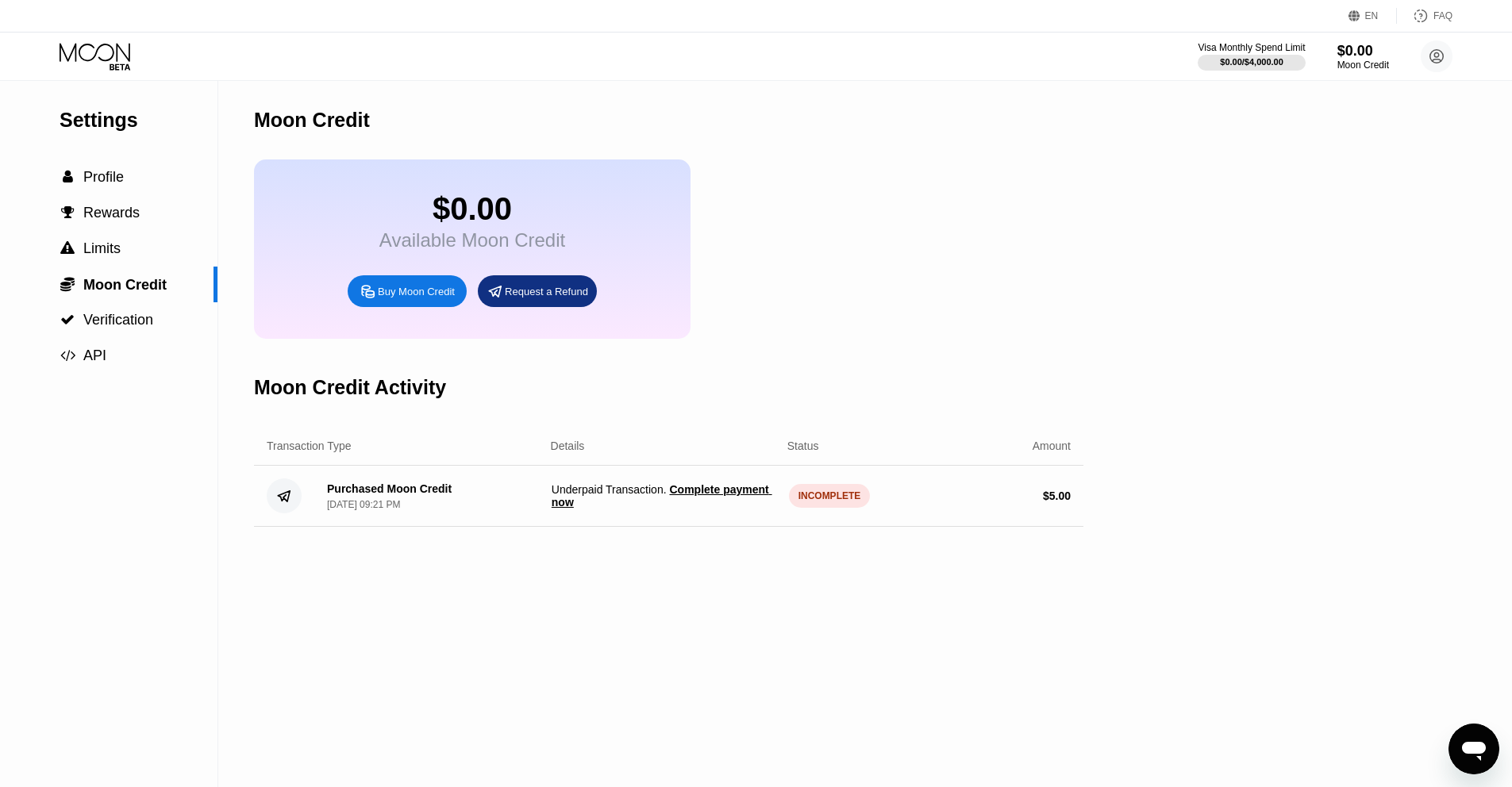
click at [346, 481] on div "Purchased Moon Credit Sep 22, 2025, 09:21 PM Underpaid Transaction . Complete p…" at bounding box center [669, 496] width 830 height 61
drag, startPoint x: 328, startPoint y: 489, endPoint x: 728, endPoint y: 502, distance: 400.2
click at [669, 504] on div "Purchased Moon Credit Sep 22, 2025, 09:21 PM Underpaid Transaction . Complete p…" at bounding box center [669, 496] width 830 height 61
click at [697, 493] on span "Complete payment now" at bounding box center [662, 495] width 221 height 25
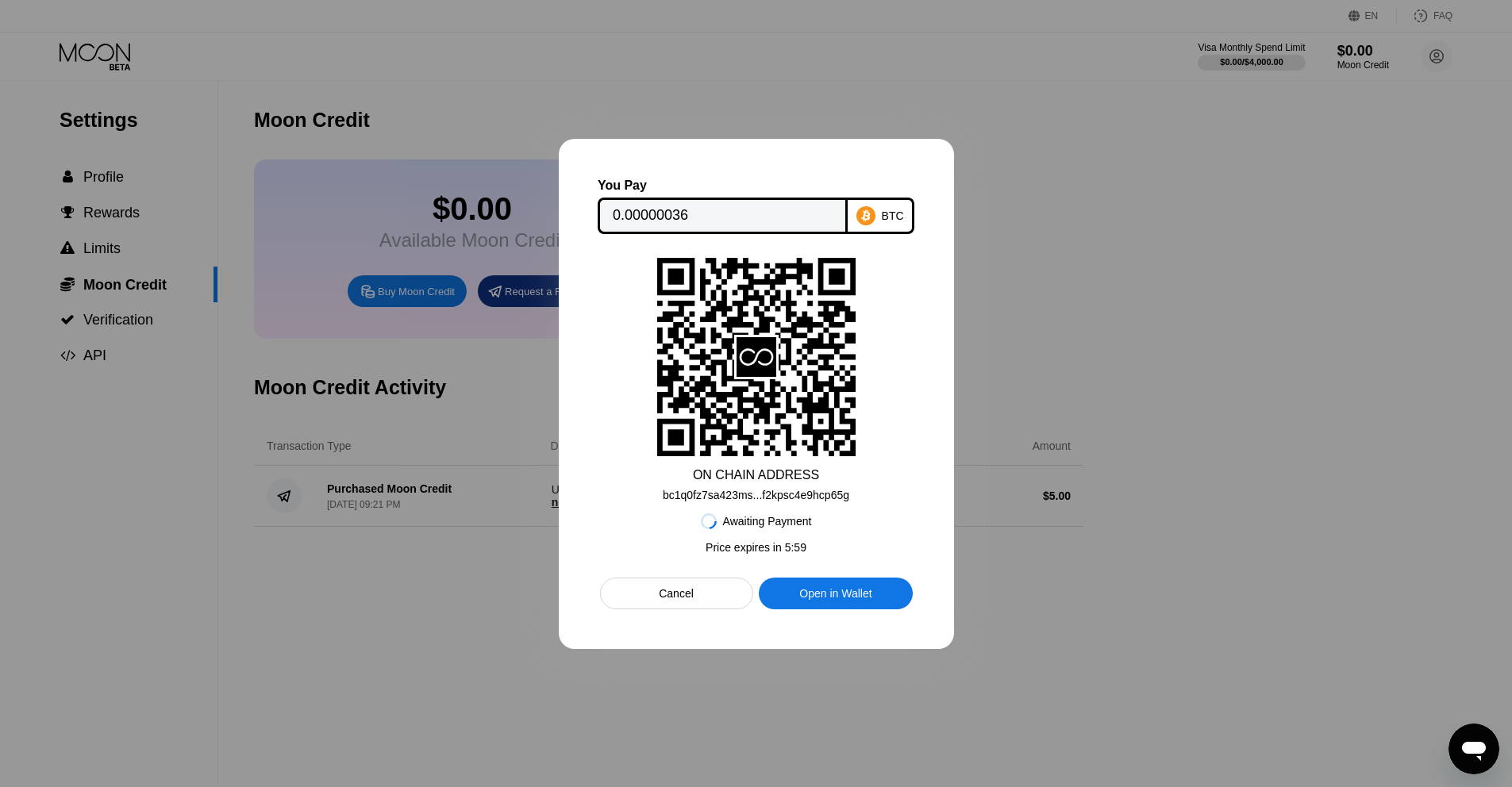
drag, startPoint x: 655, startPoint y: 493, endPoint x: 803, endPoint y: 494, distance: 148.0
click at [803, 494] on div "ON CHAIN ADDRESS bc1q0fz7sa423ms...f2kpsc4e9hcp65g" at bounding box center [756, 379] width 313 height 243
click at [803, 494] on div "bc1q0fz7sa423ms...f2kpsc4e9hcp65g" at bounding box center [755, 495] width 186 height 13
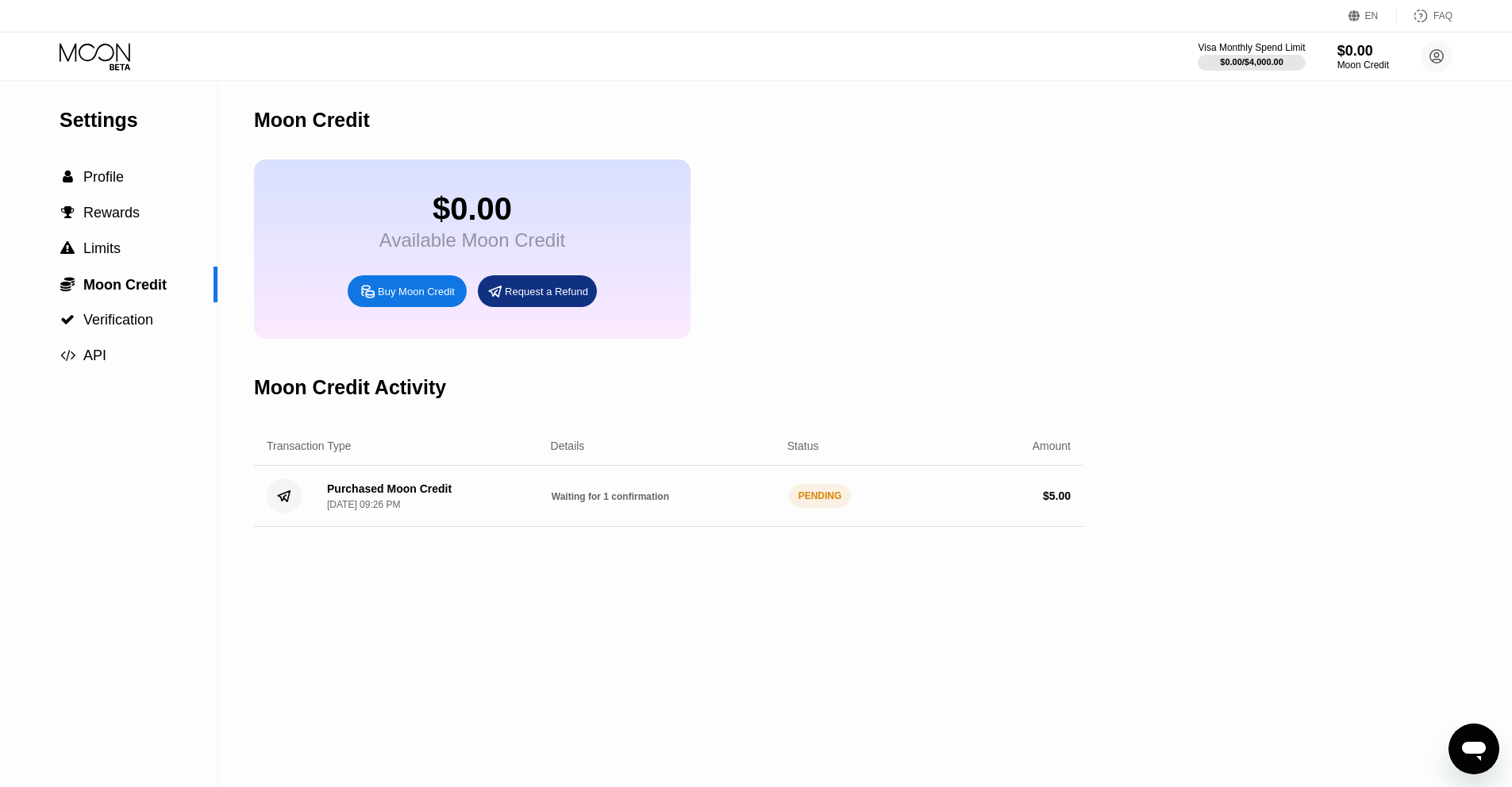
click at [640, 500] on span "Waiting for 1 confirmation" at bounding box center [611, 496] width 118 height 11
click at [110, 180] on span "Profile" at bounding box center [103, 177] width 41 height 16
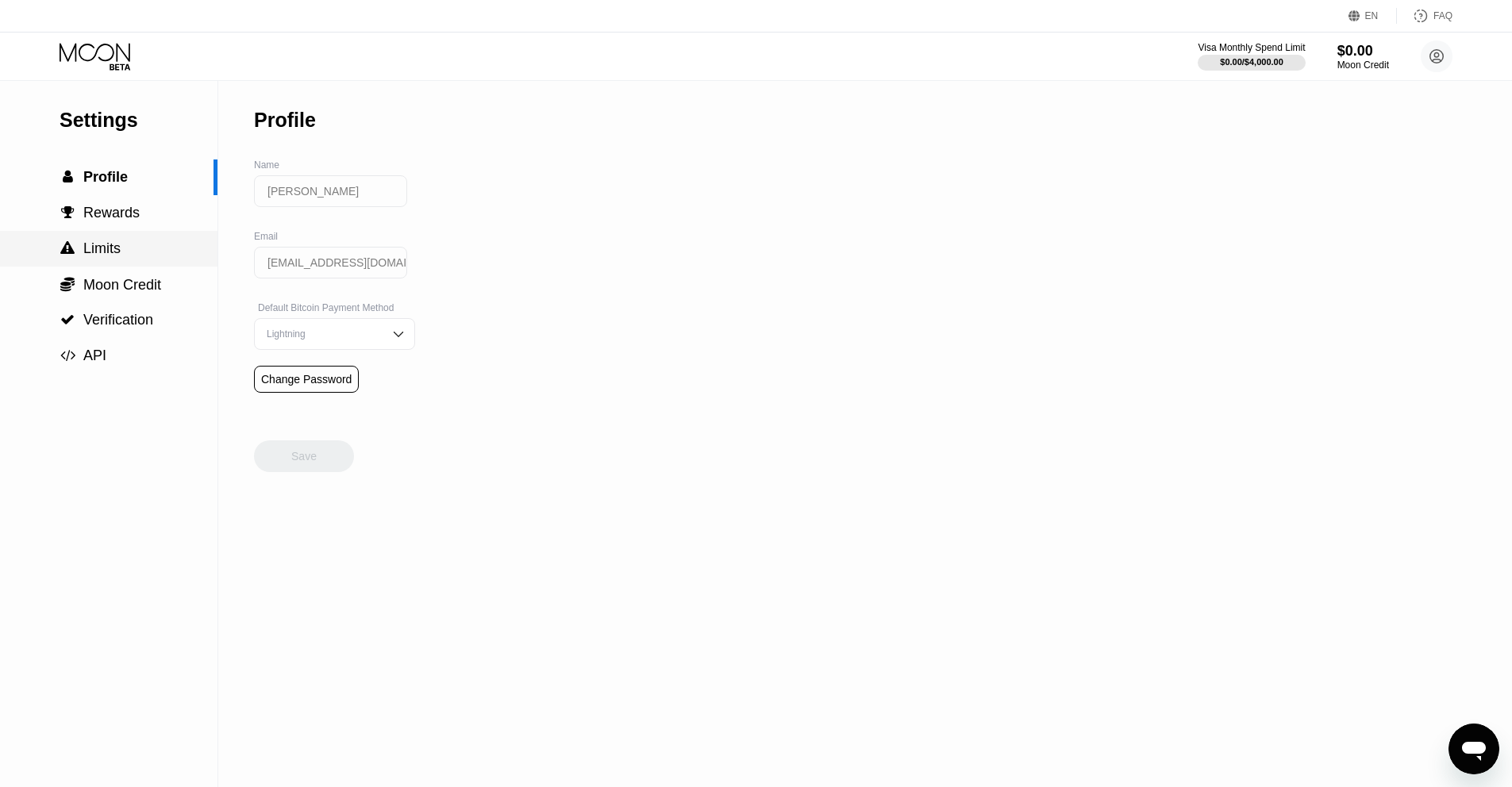
click at [139, 254] on div " Limits" at bounding box center [108, 248] width 217 height 16
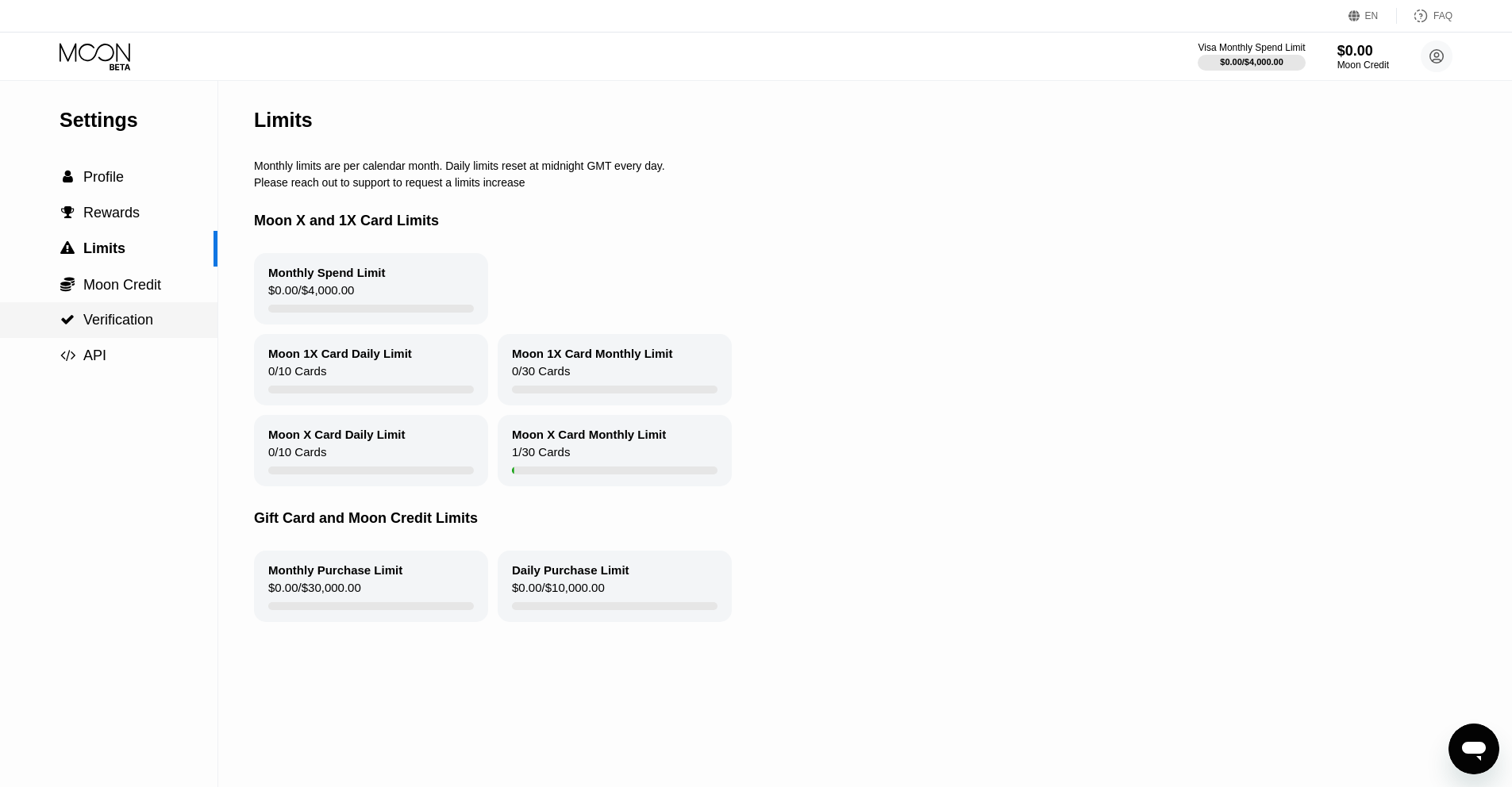
click at [143, 312] on span "Verification" at bounding box center [118, 319] width 70 height 16
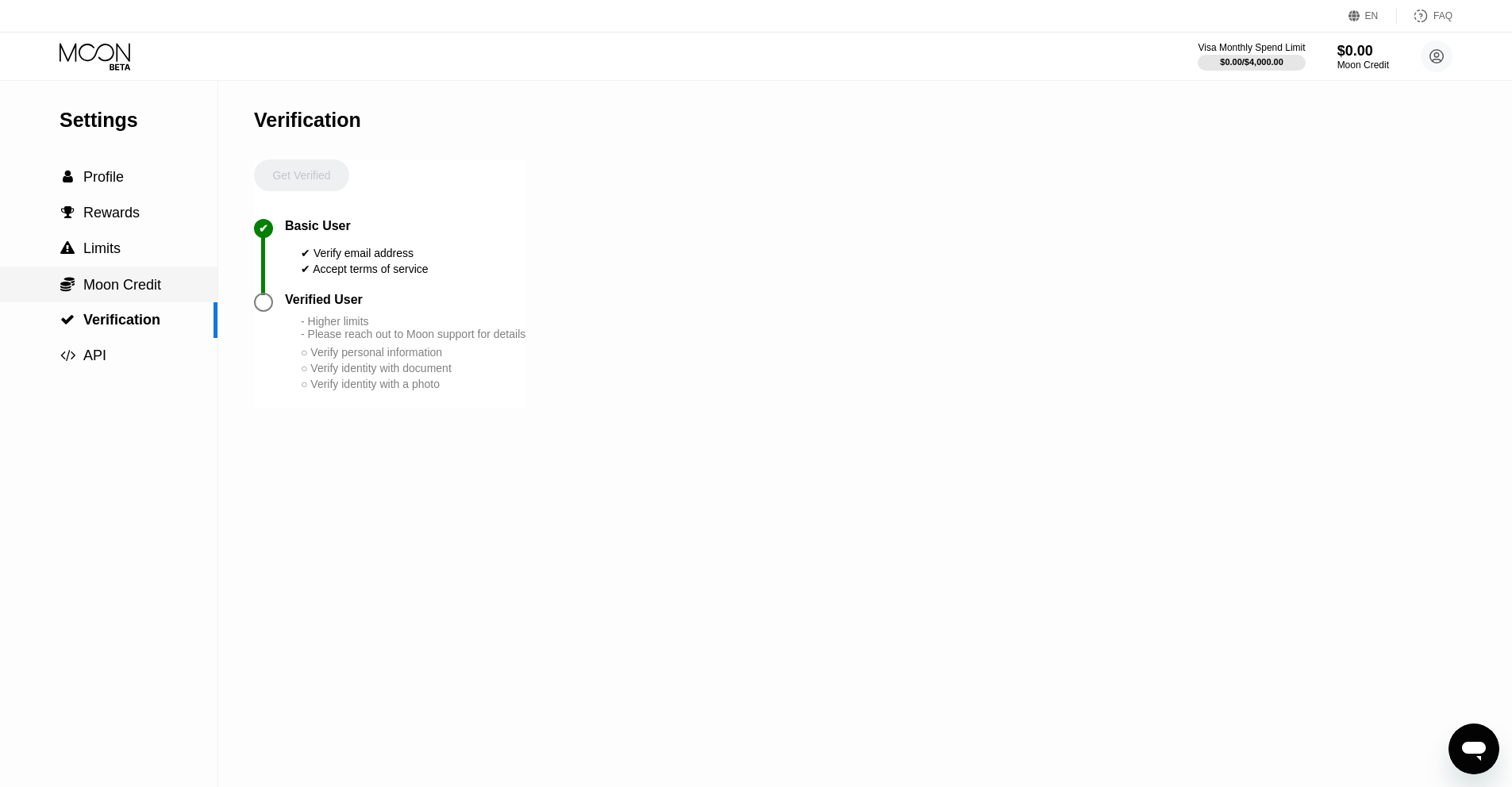
click at [145, 287] on span "Moon Credit" at bounding box center [122, 285] width 78 height 16
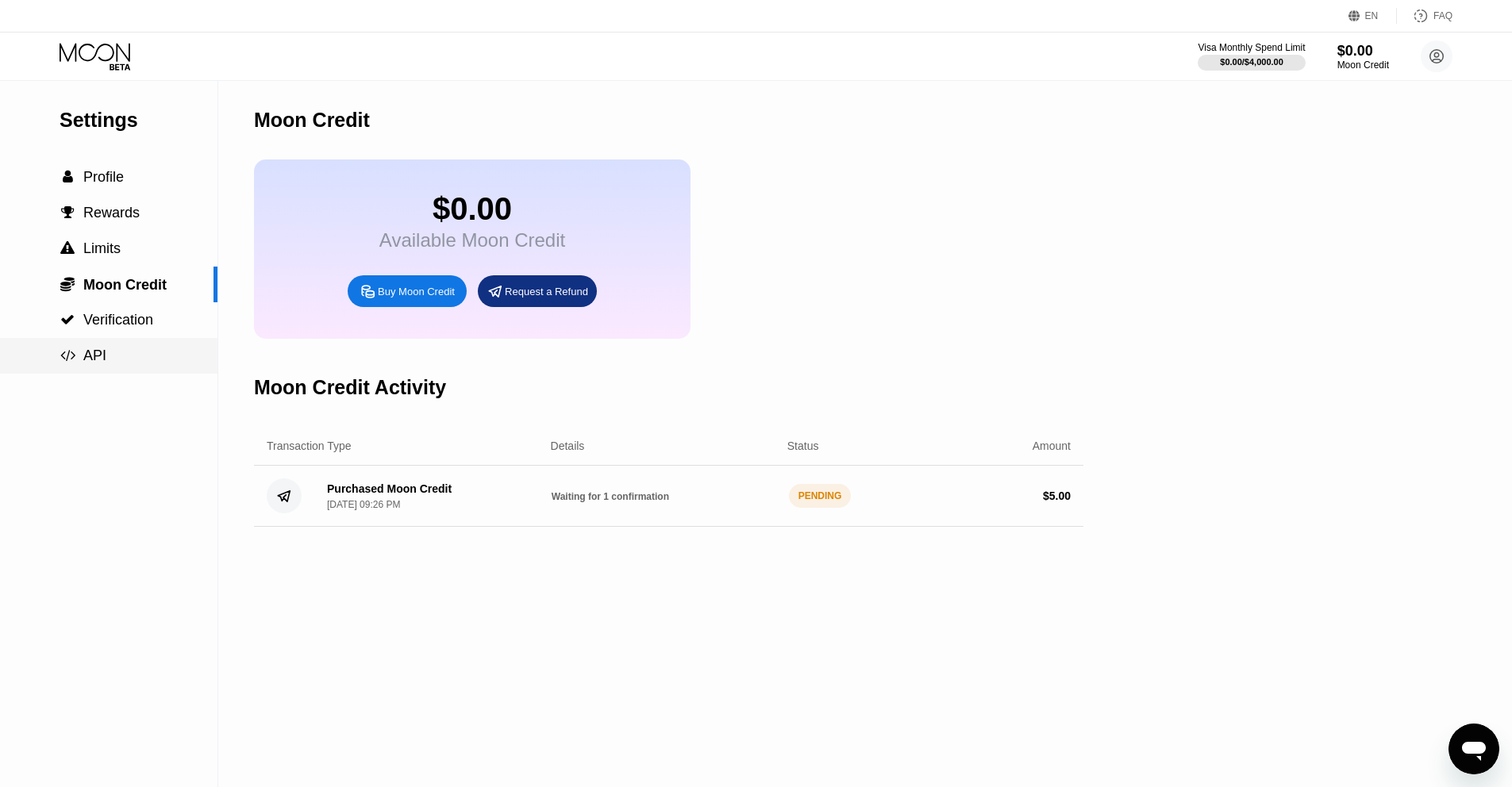
click at [99, 364] on div " API" at bounding box center [108, 355] width 217 height 35
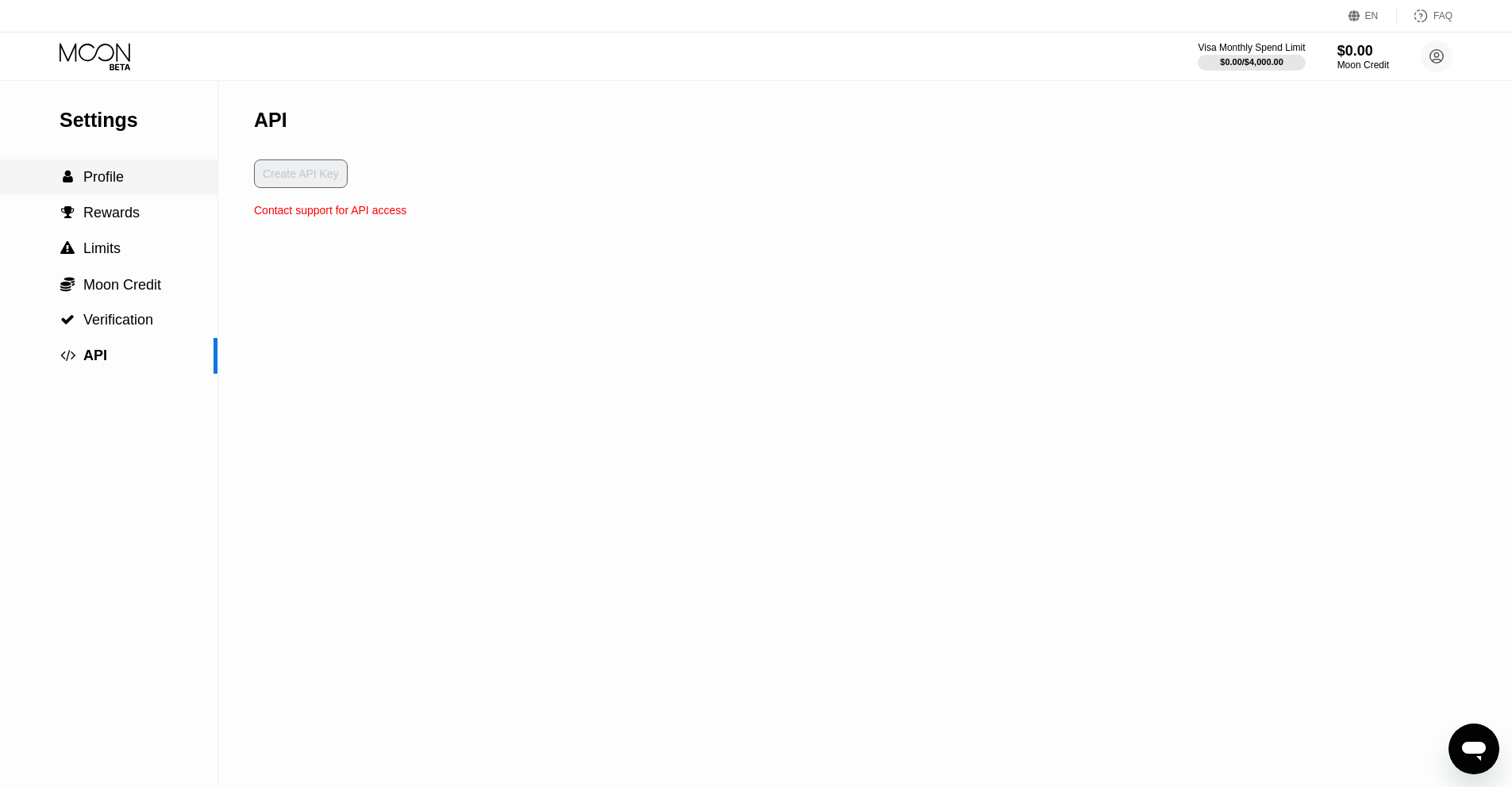
click at [116, 176] on span "Profile" at bounding box center [103, 177] width 41 height 16
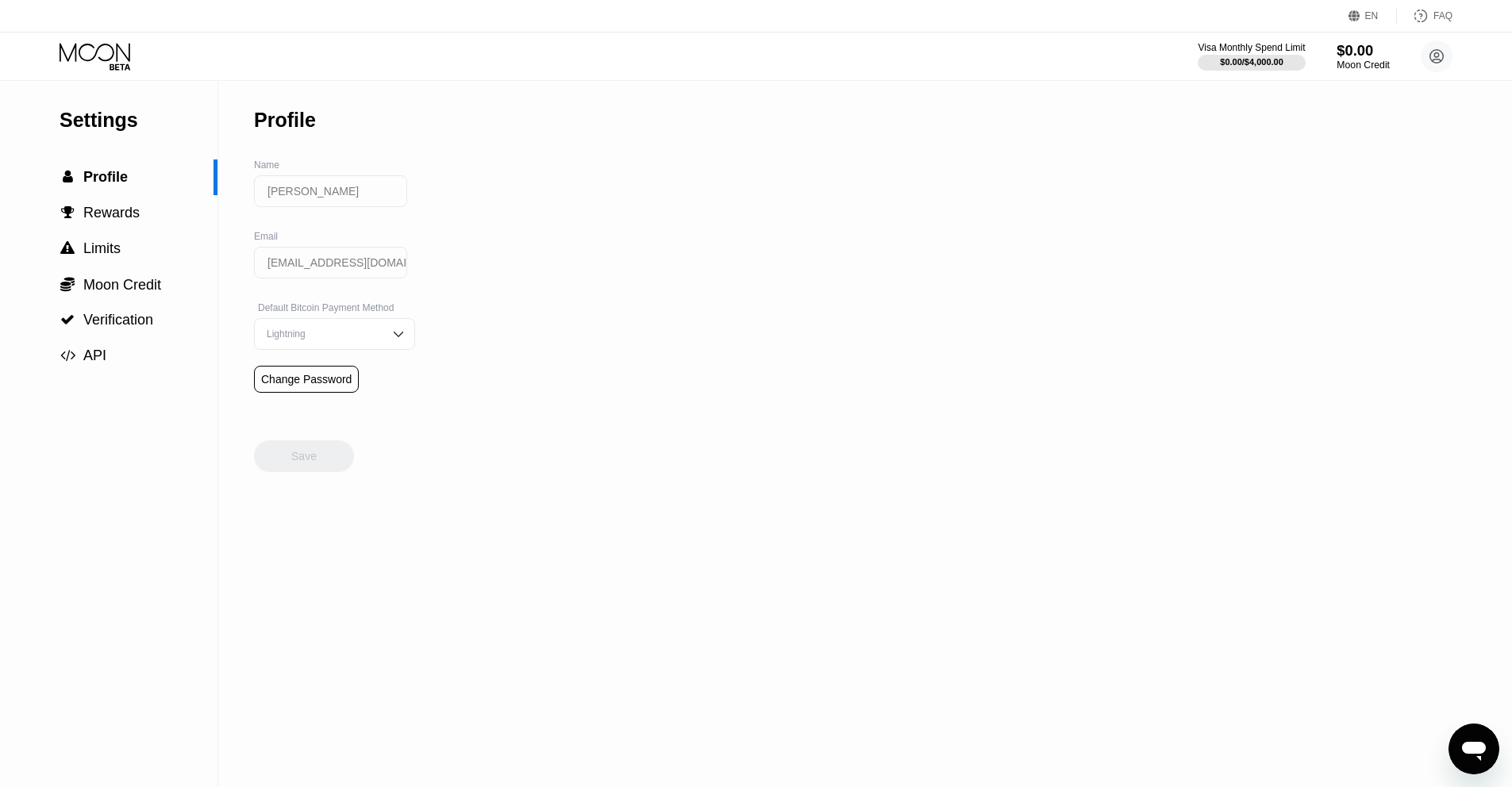
click at [1381, 52] on div "$0.00" at bounding box center [1363, 50] width 53 height 16
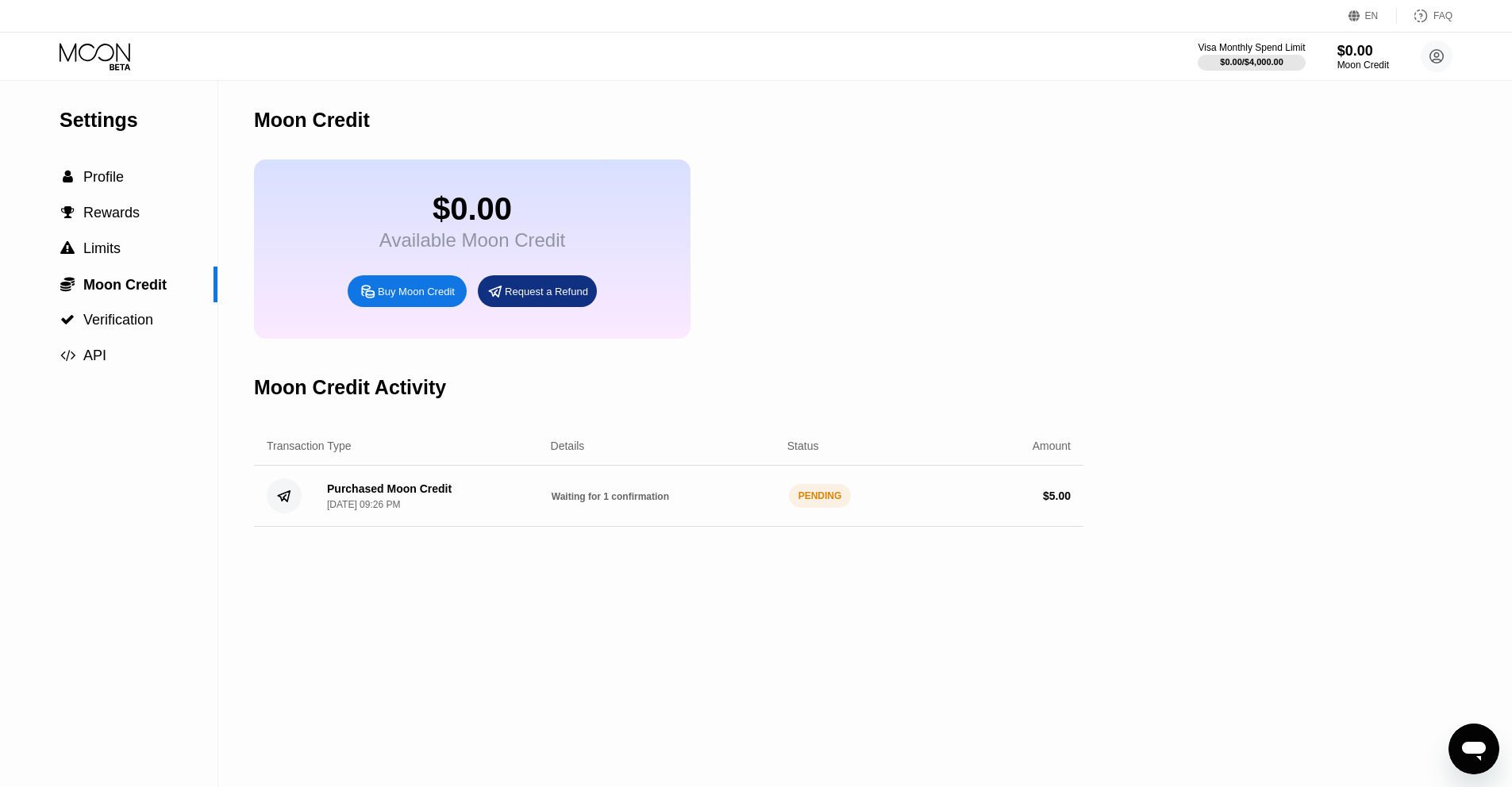
click at [797, 506] on div "PENDING" at bounding box center [820, 495] width 62 height 23
click at [828, 502] on div "PENDING" at bounding box center [820, 495] width 62 height 23
click at [616, 490] on div "Purchased Moon Credit Sep 22, 2025, 09:26 PM Waiting for 1 confirmation PENDING…" at bounding box center [669, 496] width 830 height 61
drag, startPoint x: 567, startPoint y: 494, endPoint x: 1040, endPoint y: 421, distance: 478.6
click at [934, 491] on div "Purchased Moon Credit Sep 22, 2025, 09:26 PM Waiting for 1 confirmation PENDING…" at bounding box center [669, 496] width 830 height 61
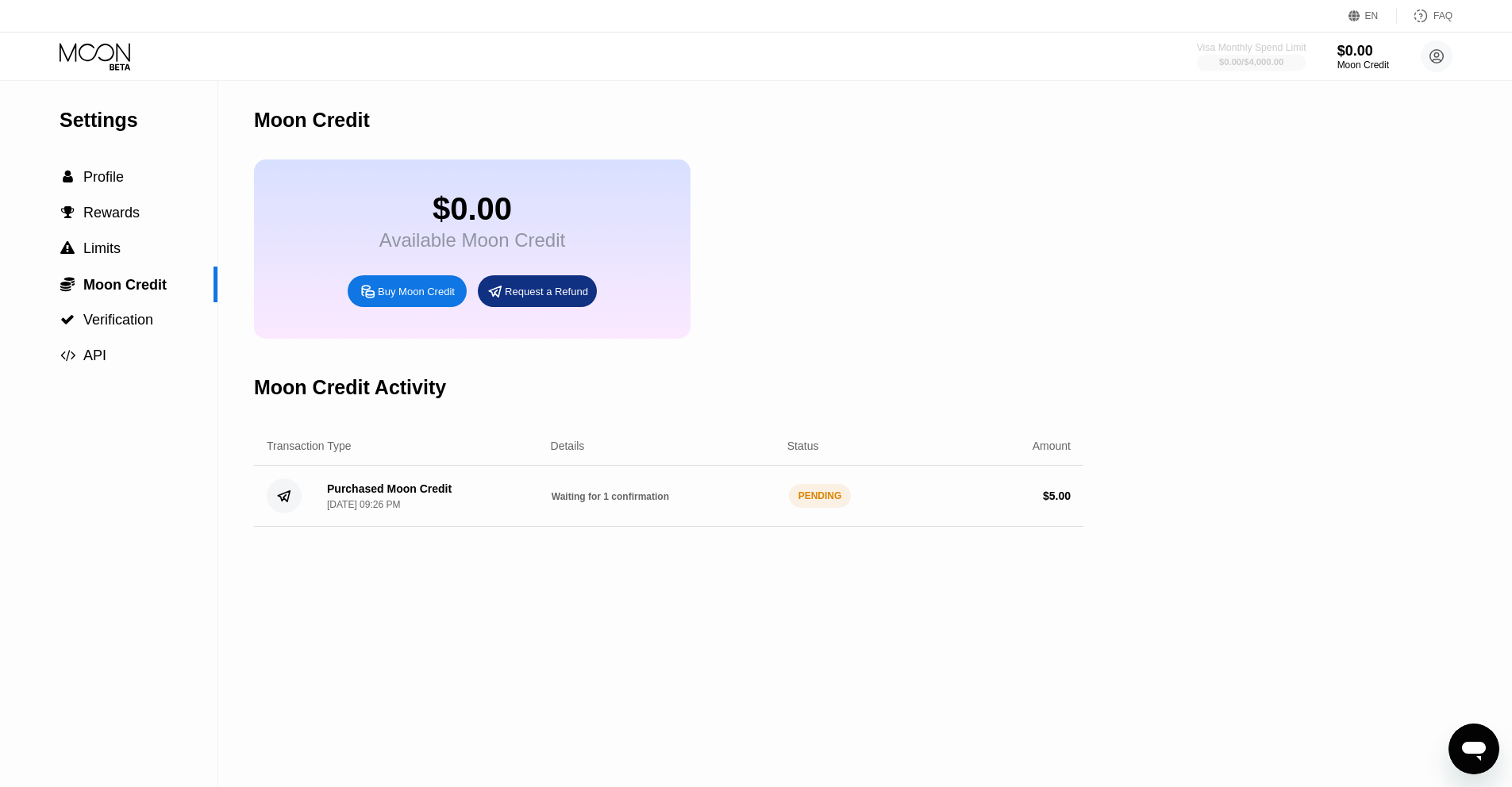
click at [1295, 52] on div "Visa Monthly Spend Limit" at bounding box center [1251, 48] width 109 height 11
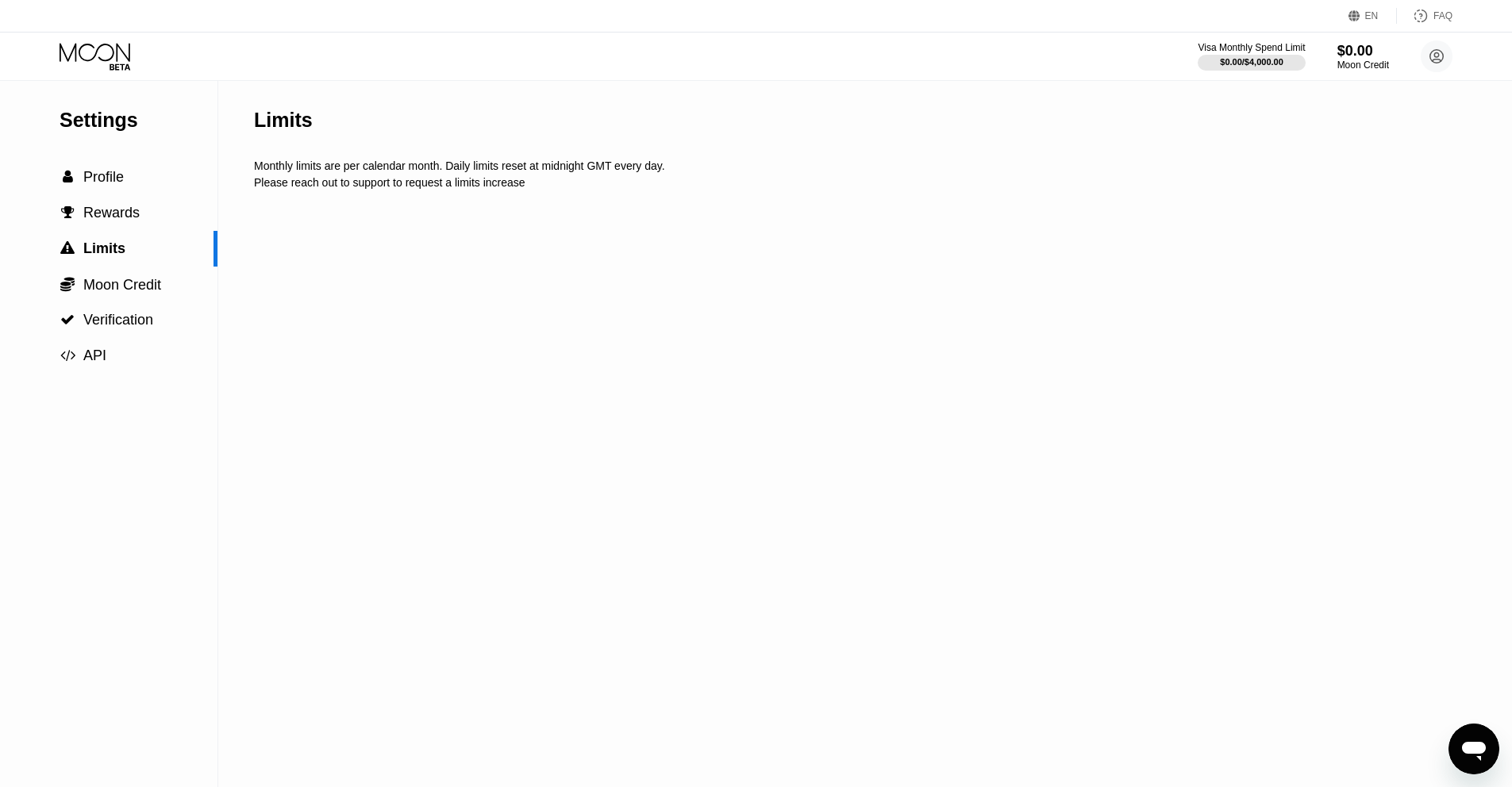
click at [1329, 50] on div "Visa Monthly Spend Limit $0.00 / $4,000.00 $0.00 Moon Credit Bogdan brawlbogdan…" at bounding box center [1325, 56] width 255 height 32
click at [1358, 47] on div "$0.00" at bounding box center [1363, 50] width 53 height 16
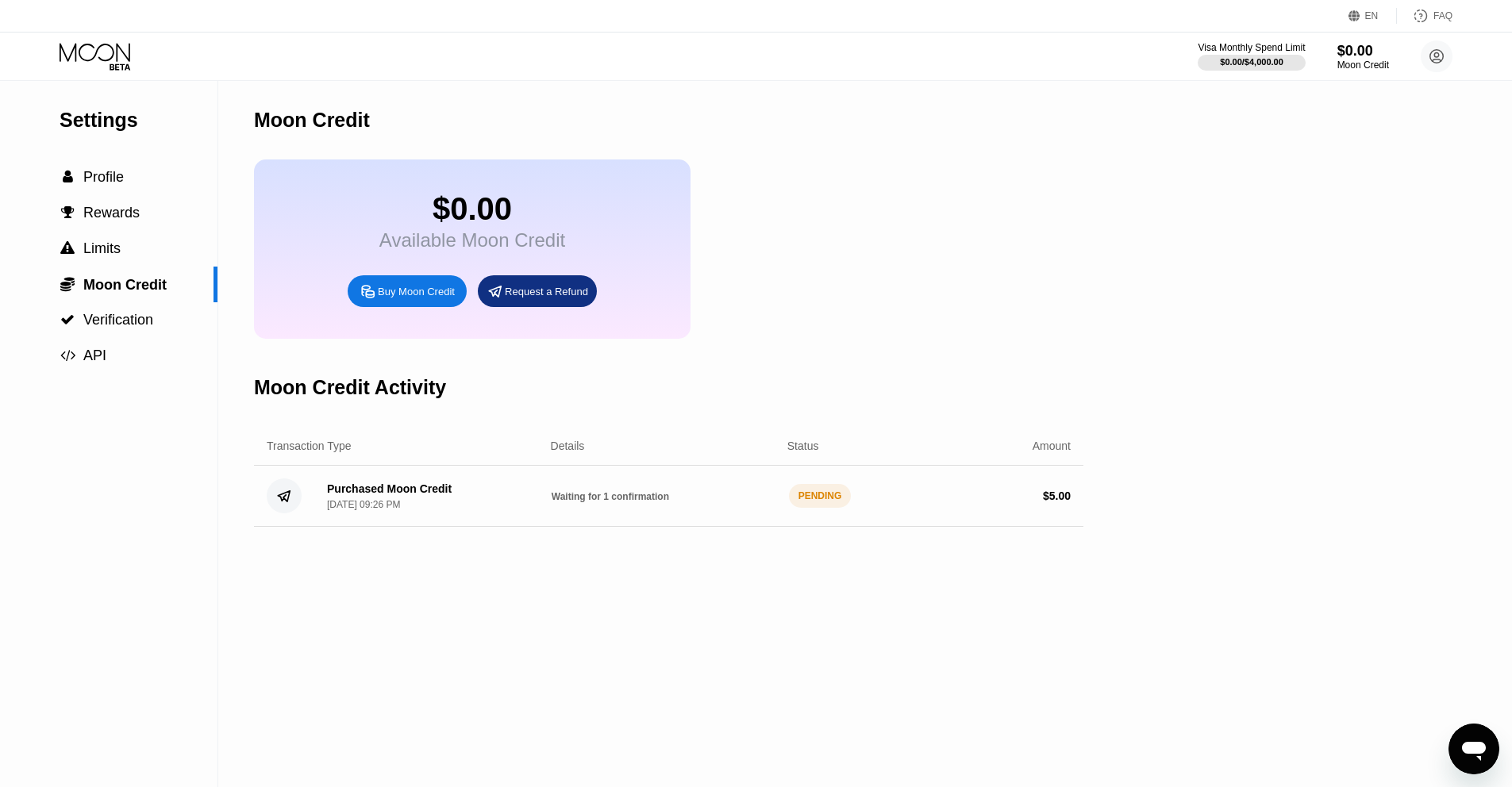
click at [109, 52] on icon at bounding box center [96, 56] width 74 height 28
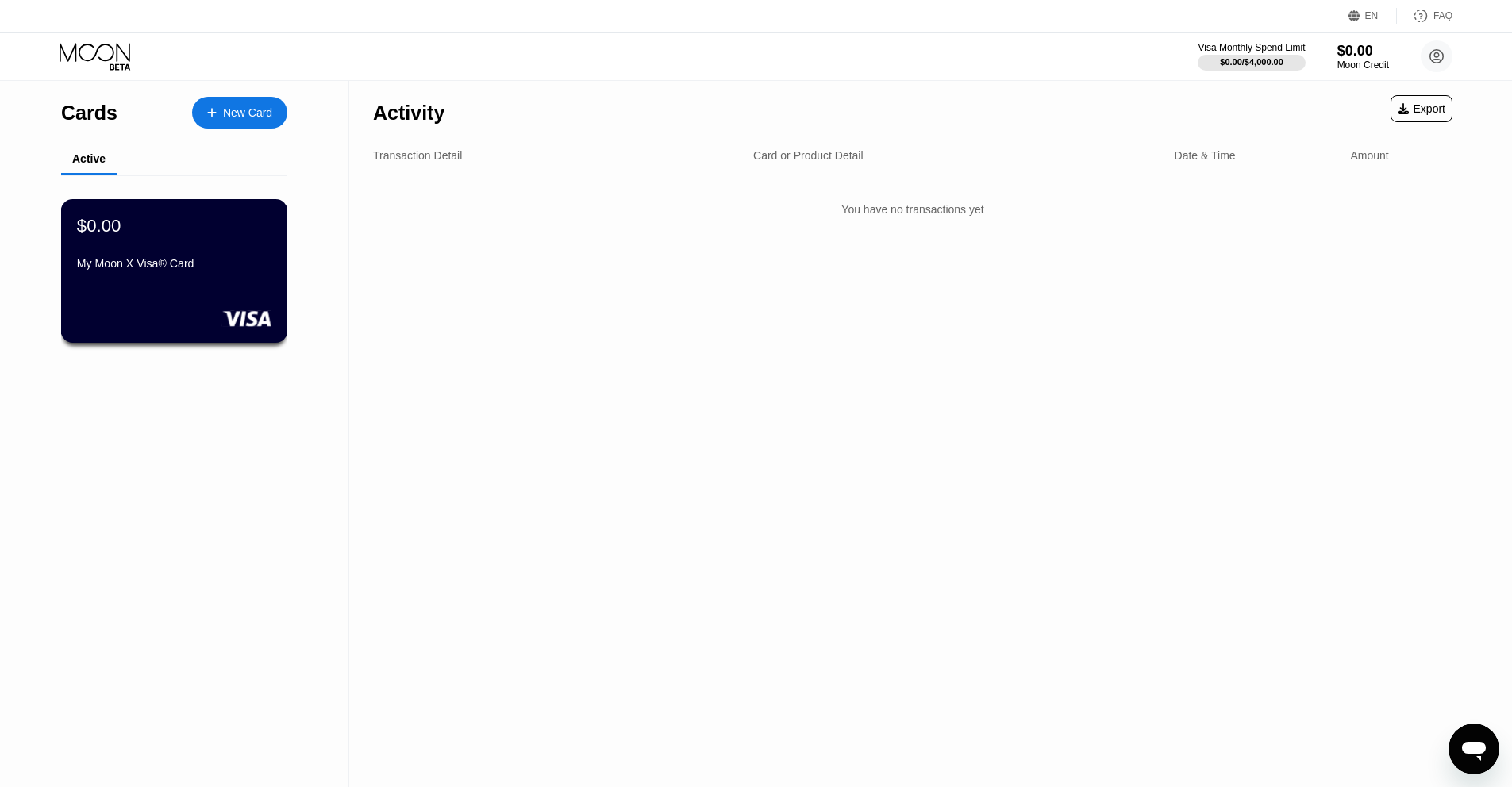
click at [229, 299] on div "$0.00 My Moon X Visa® Card" at bounding box center [175, 271] width 227 height 144
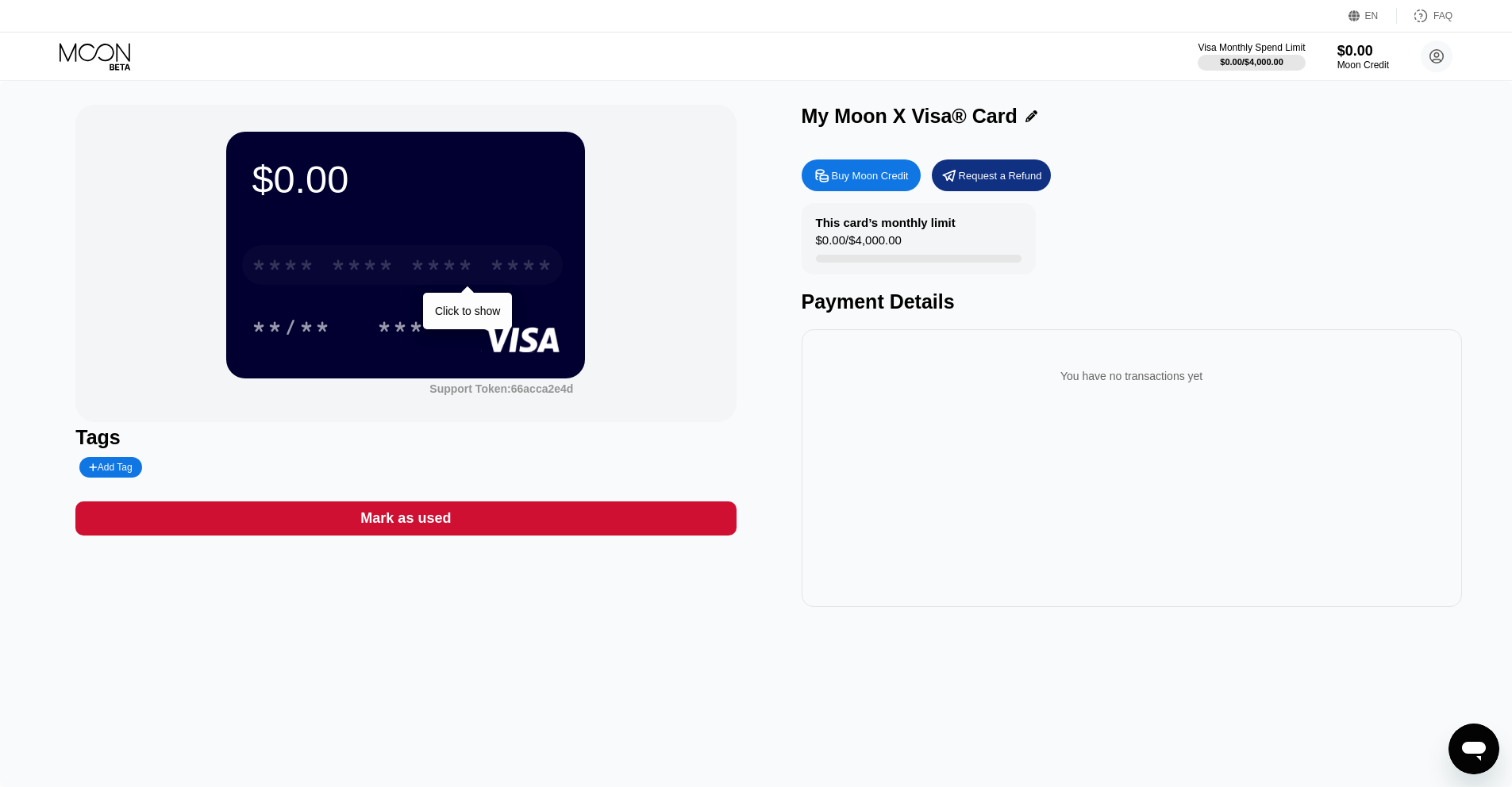
click at [441, 270] on div "* * * *" at bounding box center [442, 267] width 63 height 25
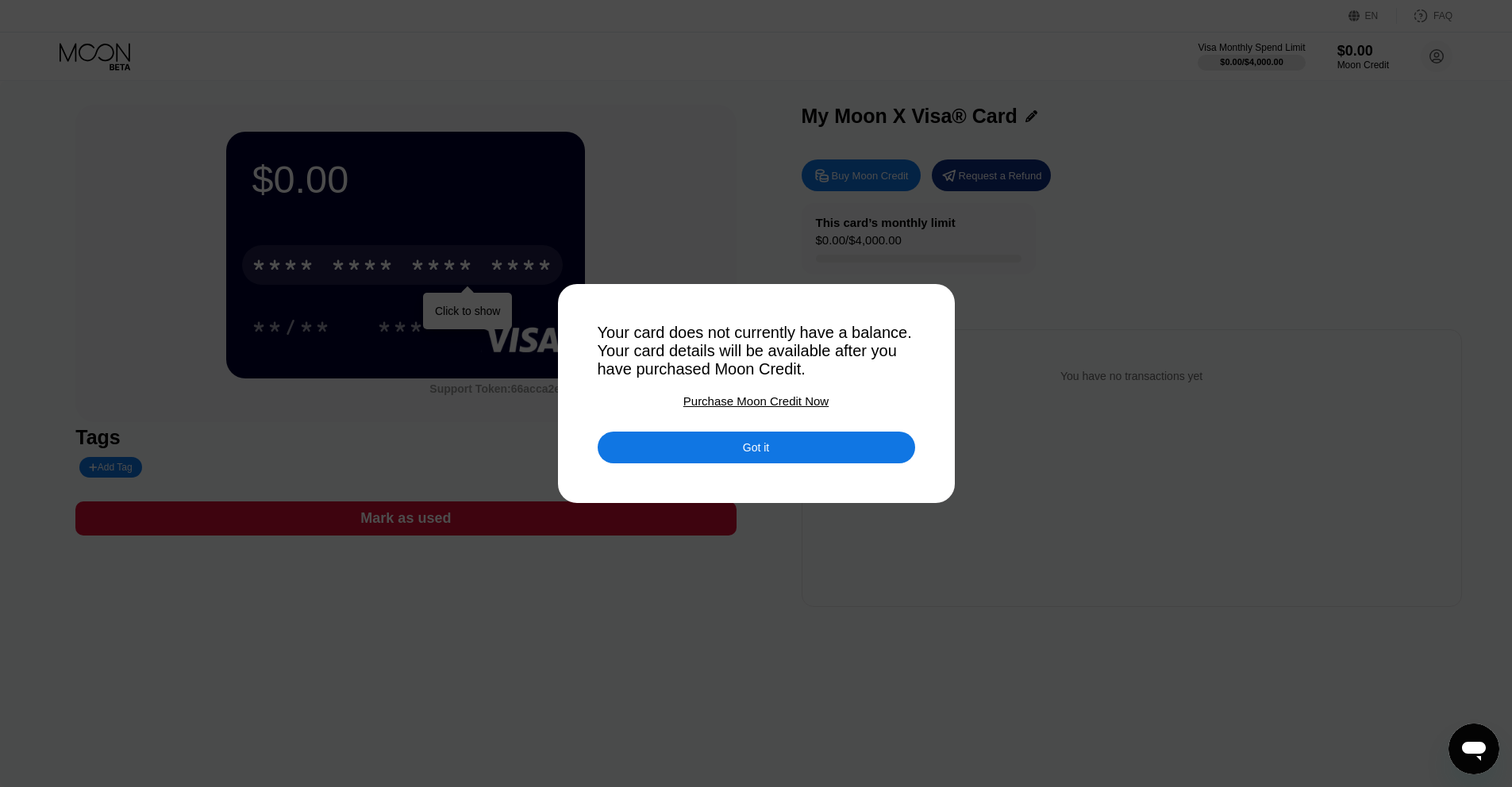
click at [689, 449] on div "Got it" at bounding box center [756, 448] width 318 height 32
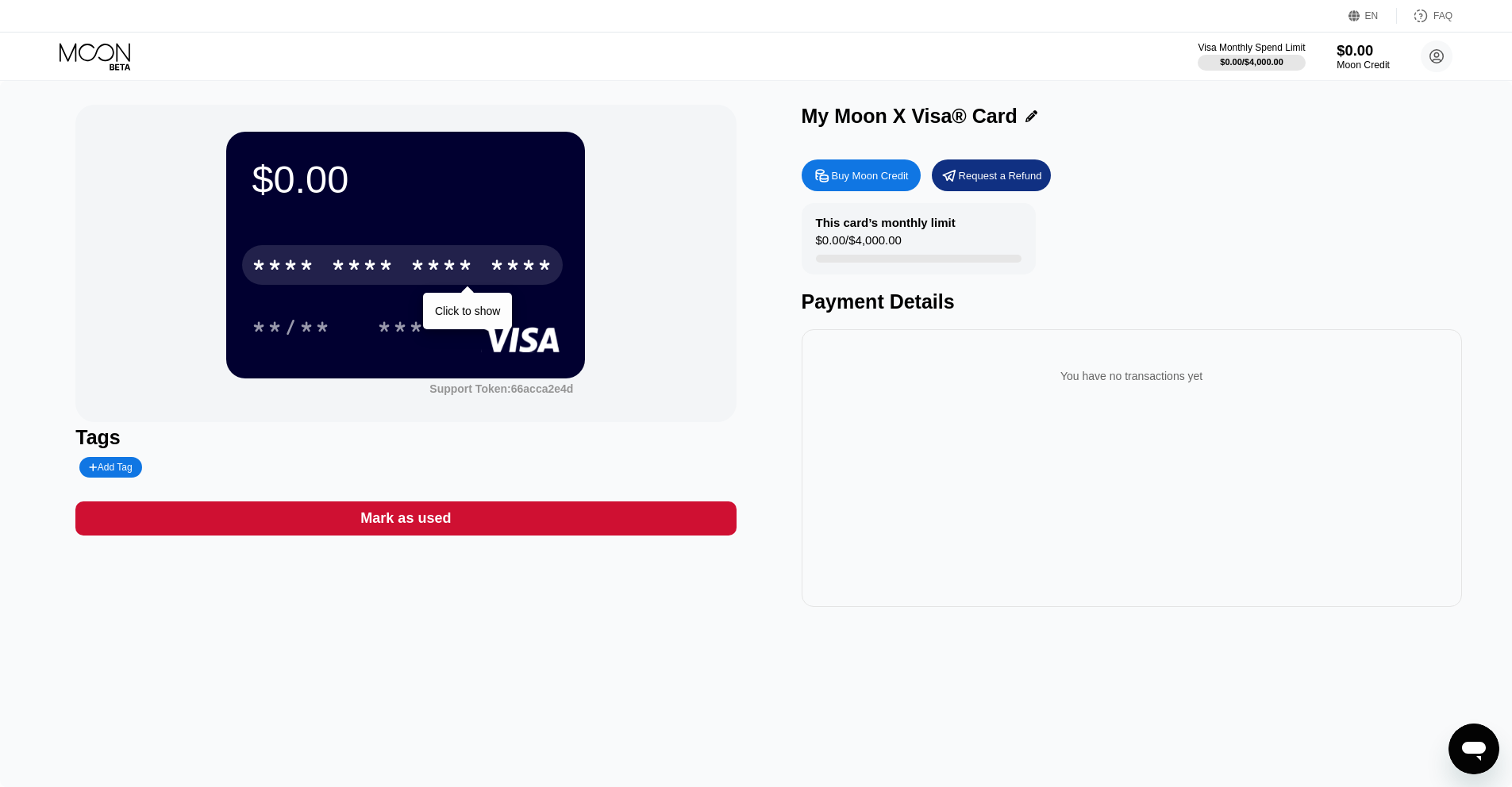
click at [1357, 66] on div "Moon Credit" at bounding box center [1363, 65] width 53 height 11
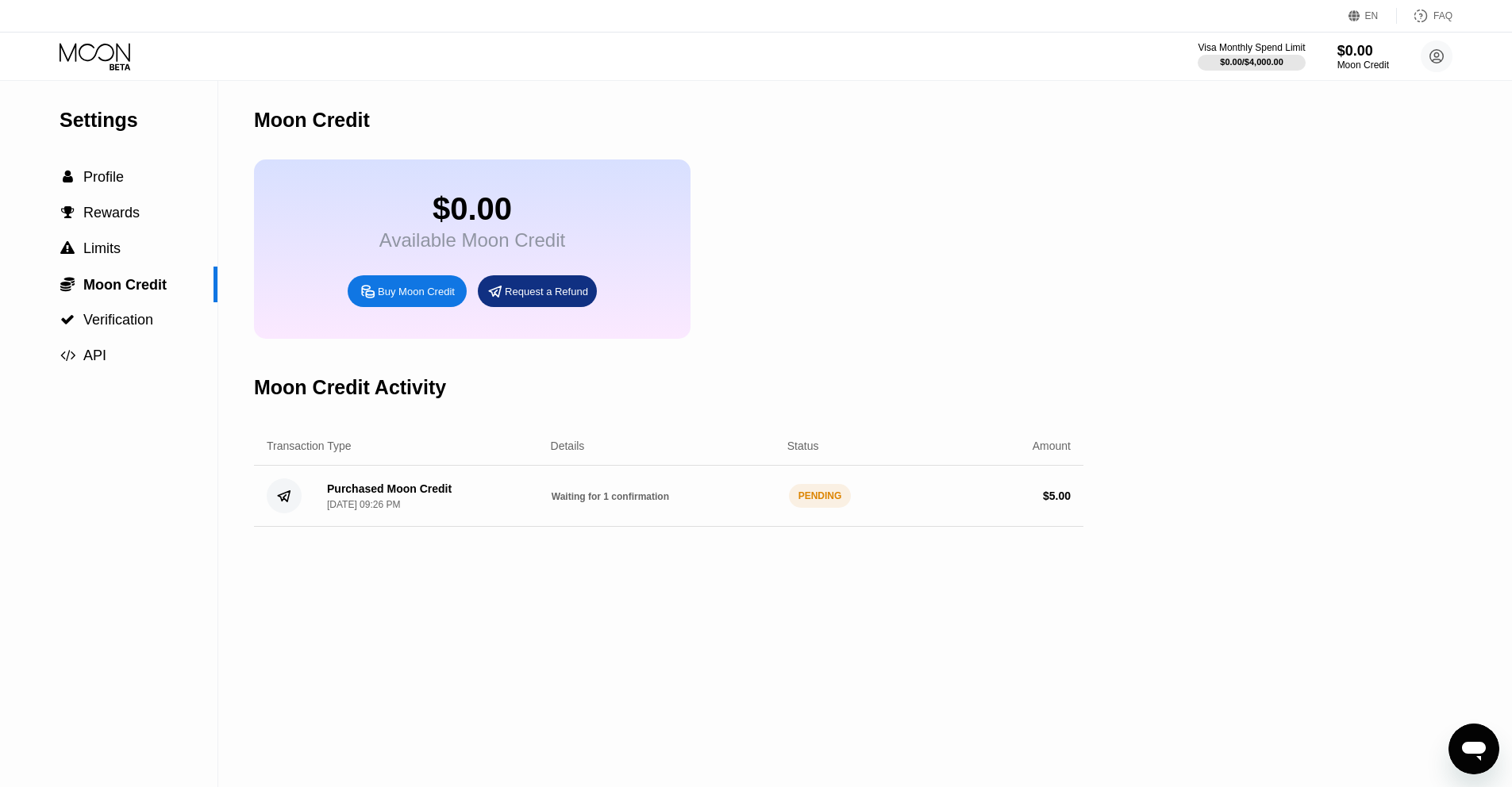
click at [611, 500] on span "Waiting for 1 confirmation" at bounding box center [611, 496] width 118 height 11
click at [503, 488] on div "Purchased Moon Credit Sep 22, 2025, 09:26 PM" at bounding box center [426, 496] width 224 height 28
drag, startPoint x: 926, startPoint y: -40, endPoint x: 921, endPoint y: -55, distance: 15.8
click at [921, 0] on html "EN Language Select an item Save FAQ Visa Monthly Spend Limit $0.00 / $4,000.00 …" at bounding box center [756, 393] width 1512 height 787
click at [1280, 83] on div "Settings  Profile  Rewards  Limits  Moon Credit  Verification  API Moon C…" at bounding box center [756, 434] width 1512 height 706
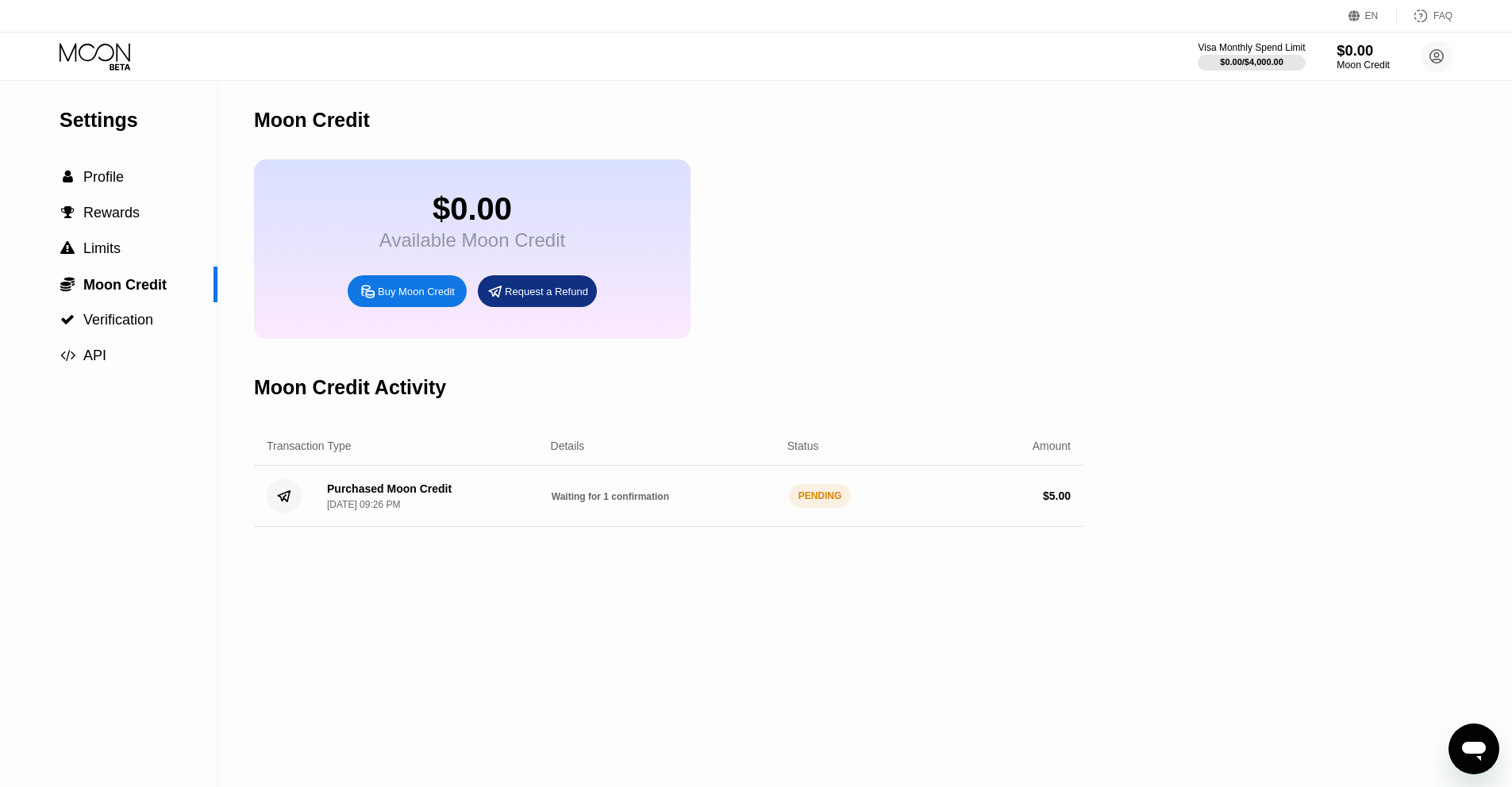
click at [1366, 50] on div "$0.00" at bounding box center [1363, 50] width 53 height 16
click at [1367, 52] on div "$0.00" at bounding box center [1363, 50] width 53 height 16
click at [1367, 53] on div "$0.00" at bounding box center [1363, 50] width 53 height 16
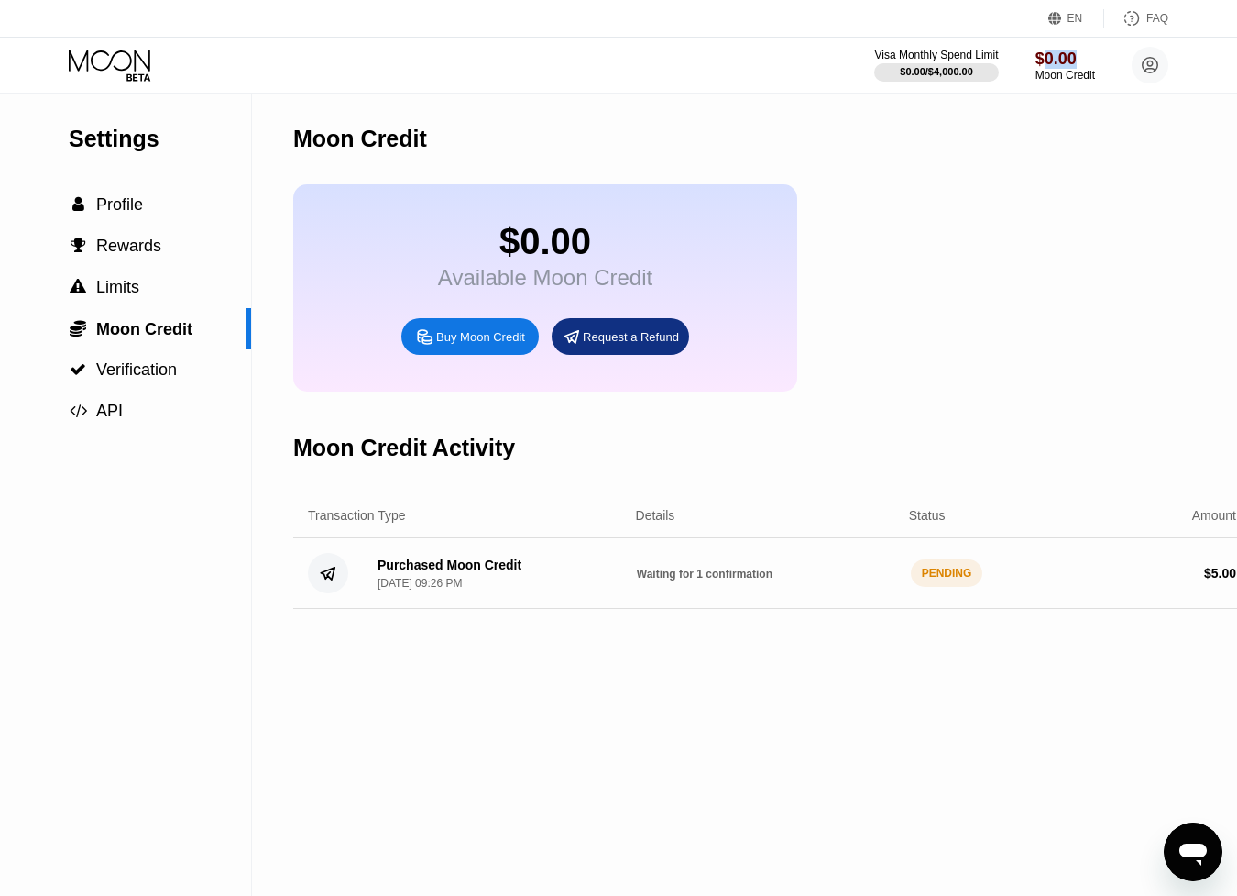
click at [1110, 434] on div "Moon Credit Activity" at bounding box center [772, 447] width 958 height 91
click at [1035, 104] on div "Moon Credit" at bounding box center [772, 138] width 958 height 91
click at [1171, 369] on div "$0.00 Available Moon Credit Buy Moon Credit Request a Refund" at bounding box center [772, 287] width 958 height 207
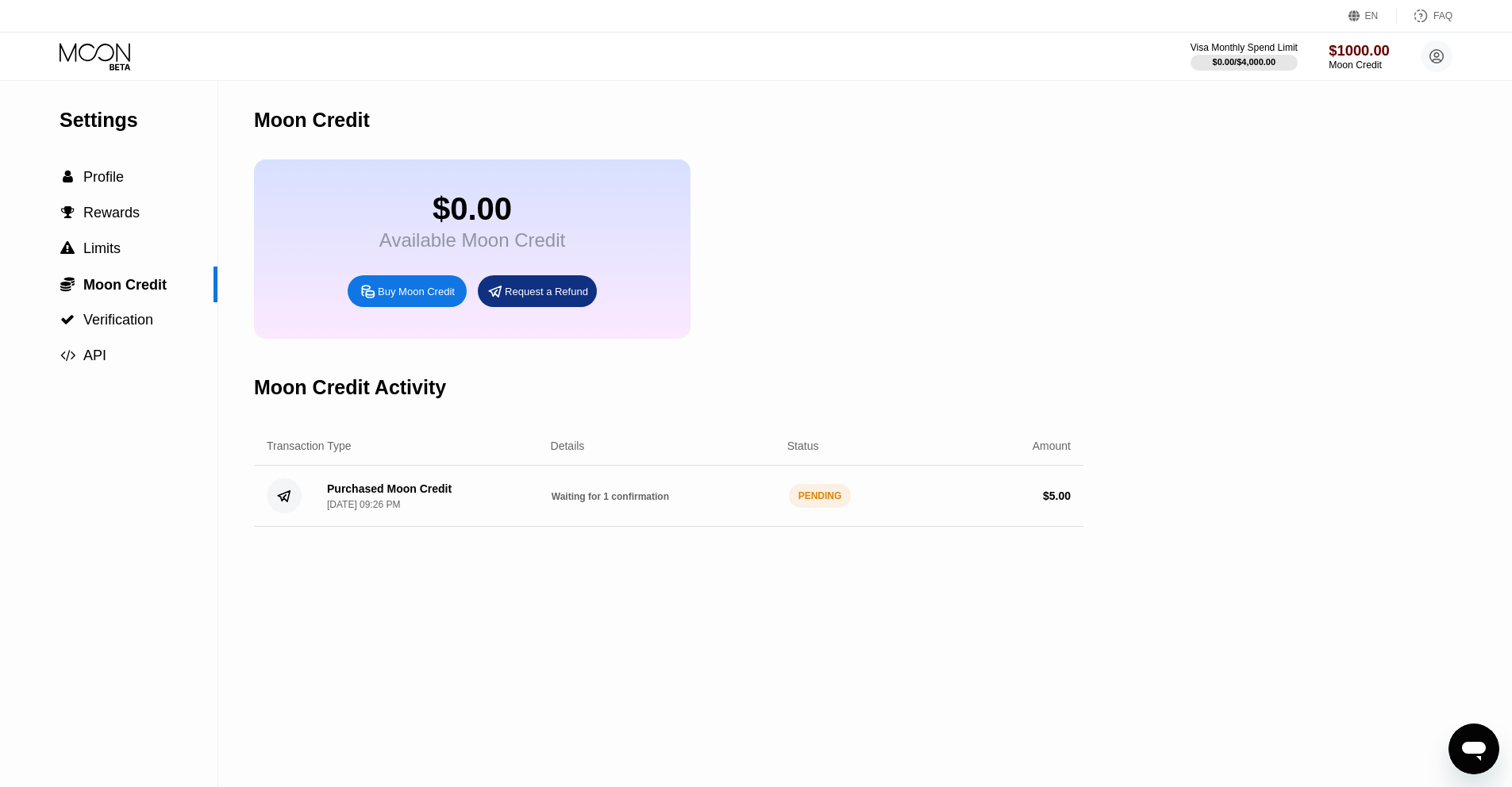
click at [1349, 60] on div "Moon Credit" at bounding box center [1359, 65] width 61 height 11
click at [1354, 53] on div "$1000.00" at bounding box center [1359, 50] width 61 height 16
click at [121, 185] on span "Profile" at bounding box center [103, 177] width 41 height 16
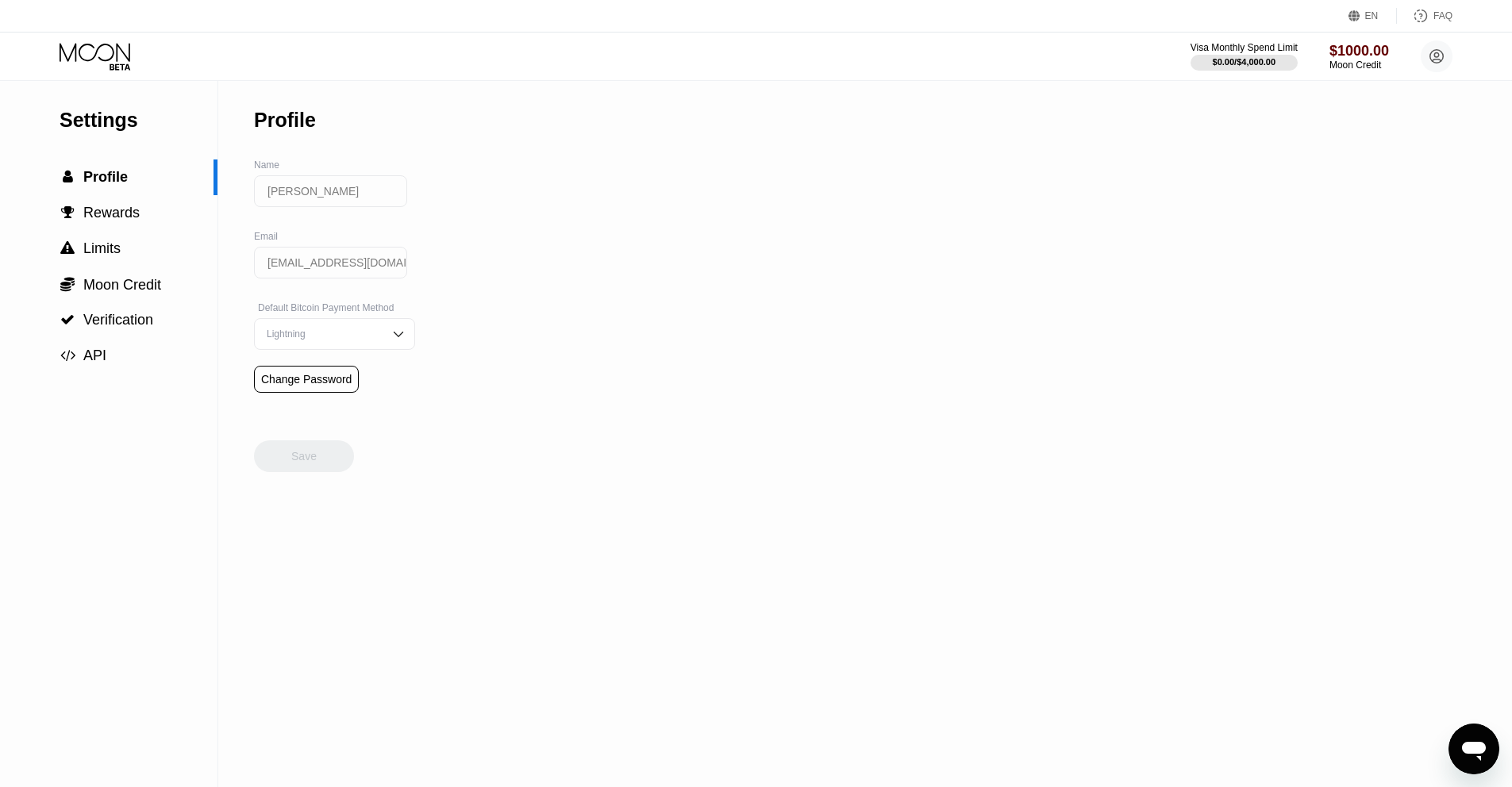
click at [81, 50] on icon at bounding box center [96, 56] width 74 height 28
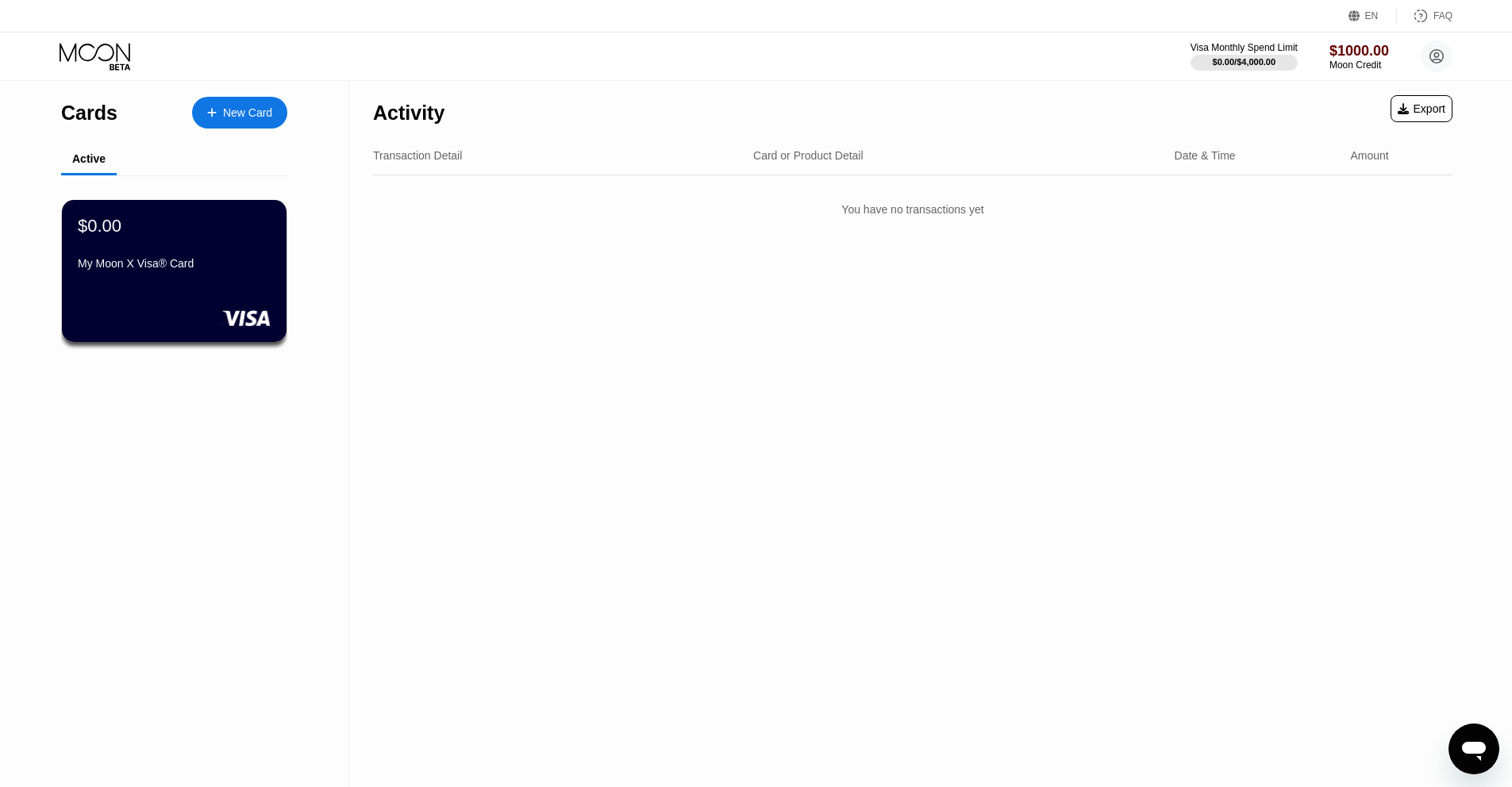
click at [165, 242] on div "$0.00 My Moon X Visa® Card" at bounding box center [174, 246] width 193 height 61
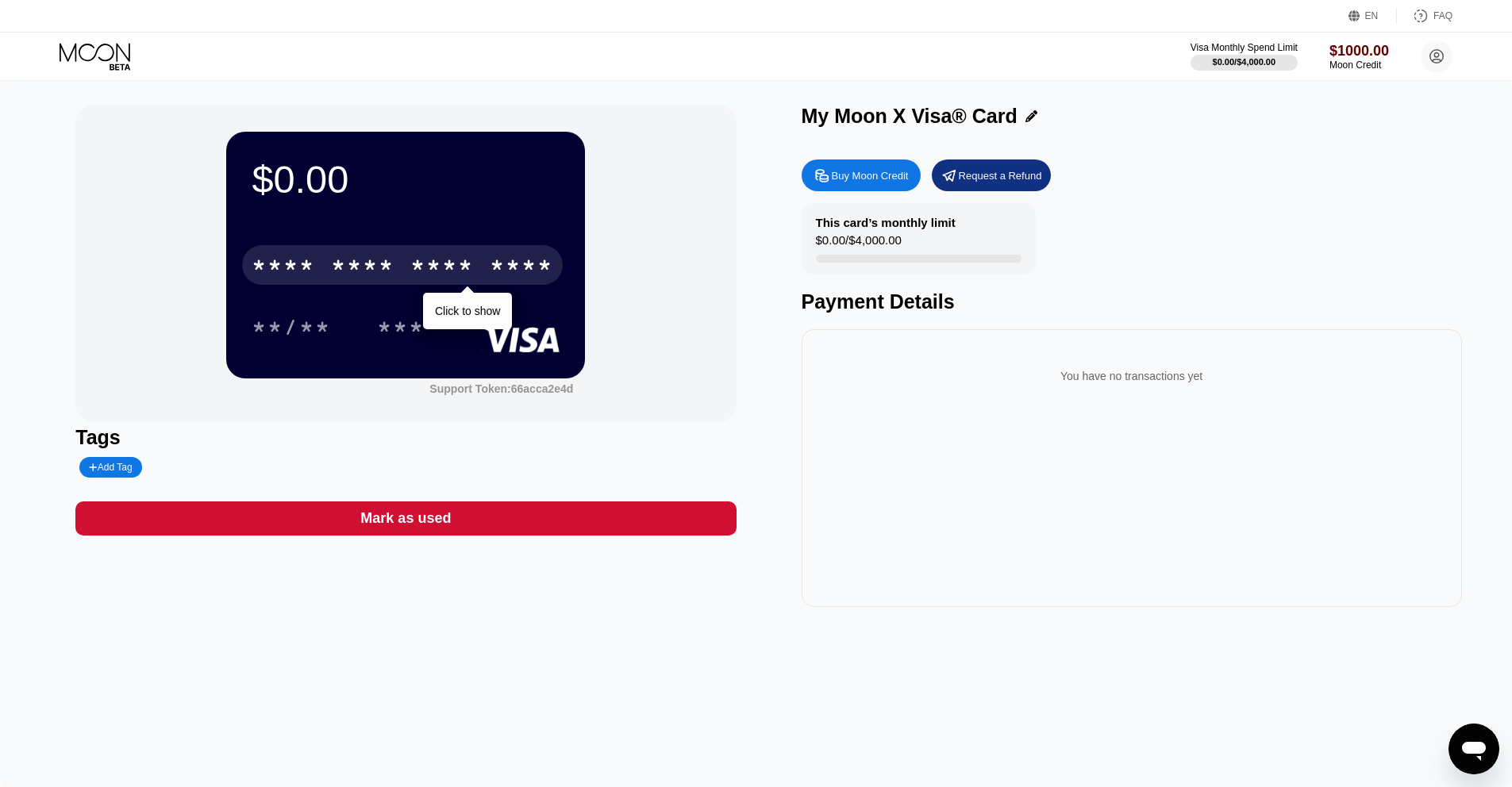
click at [403, 274] on div "* * * * * * * * * * * * ****" at bounding box center [403, 265] width 320 height 40
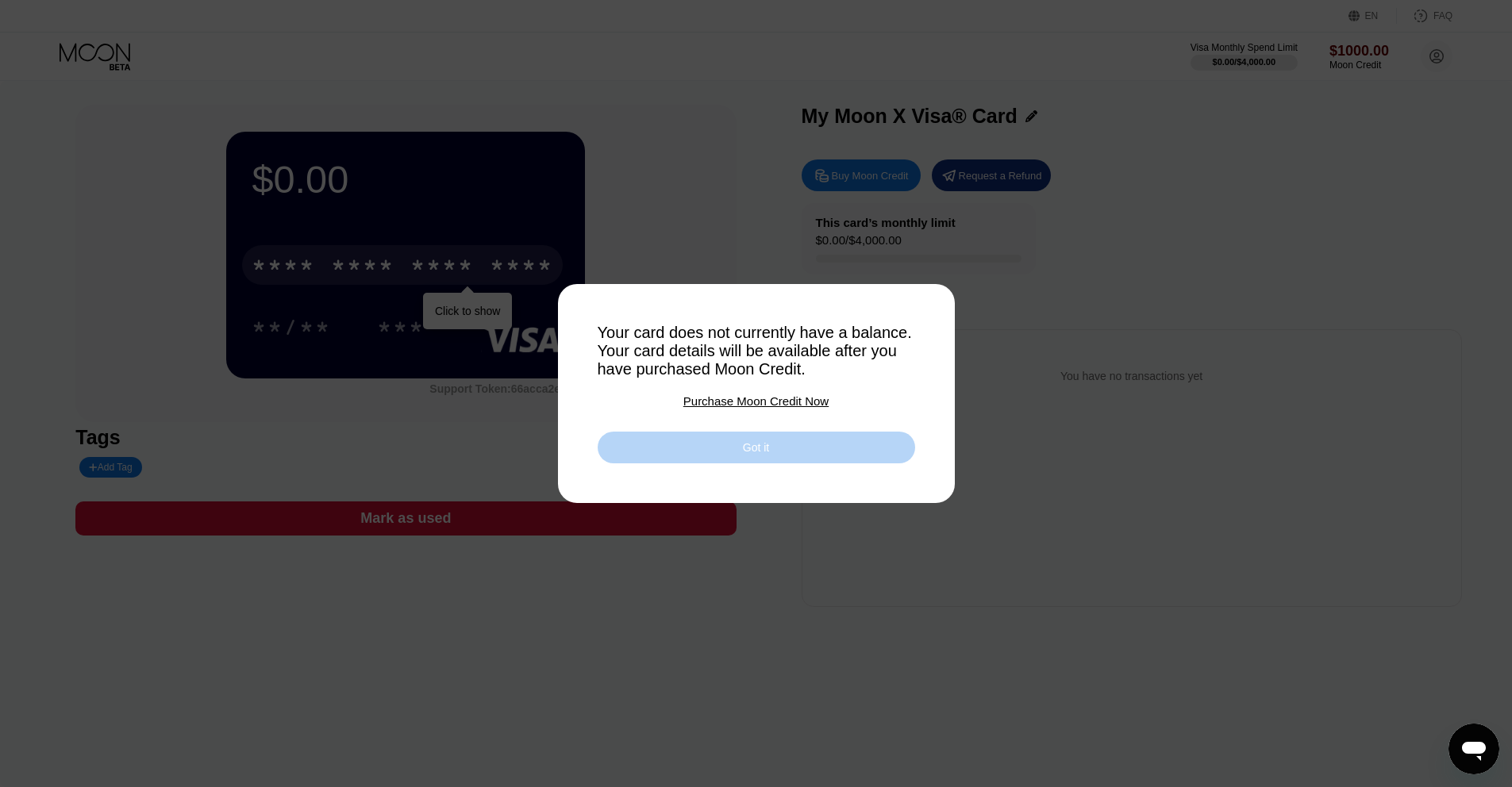
click at [775, 444] on div "Got it" at bounding box center [756, 448] width 318 height 32
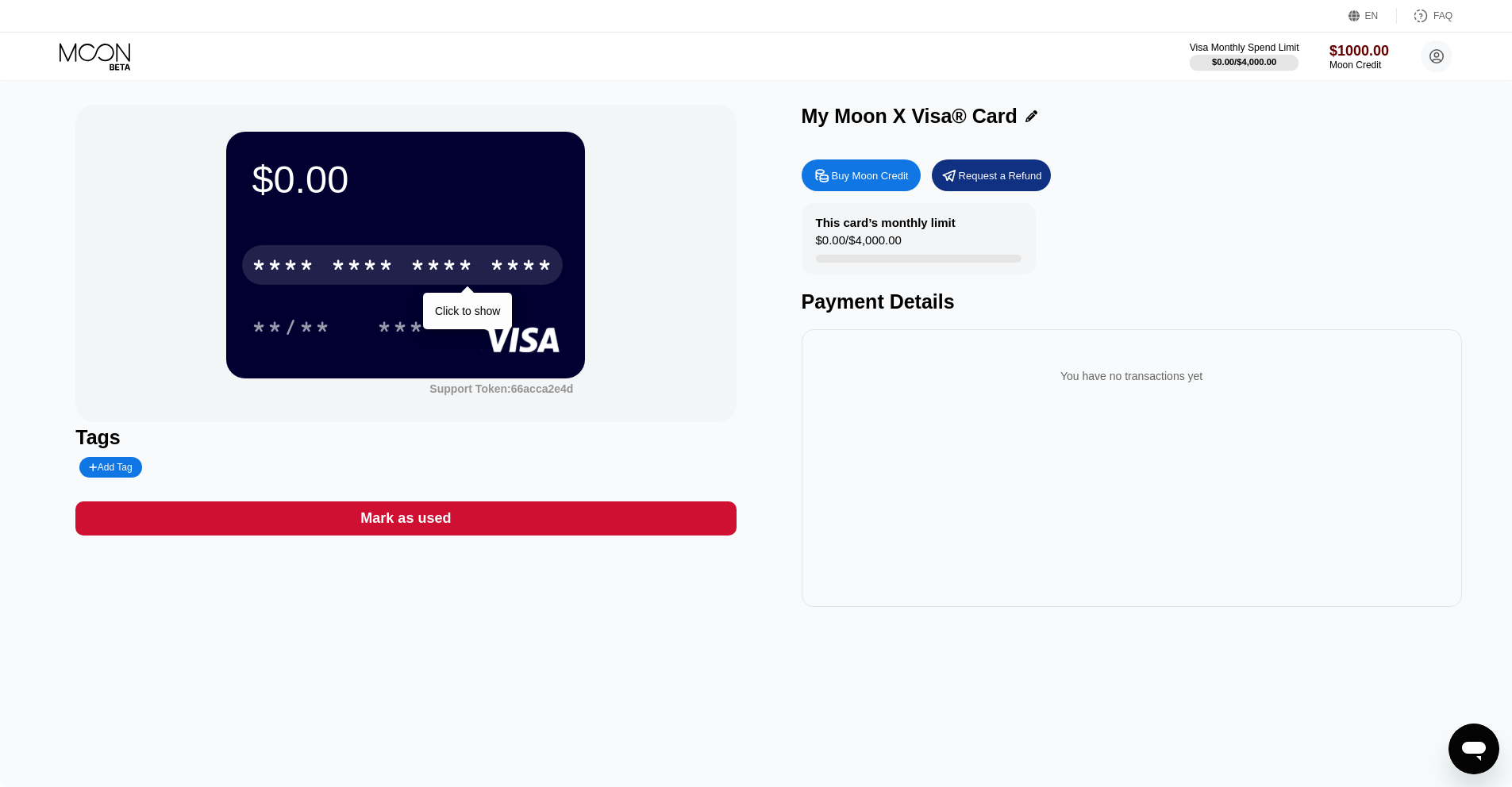
click at [1239, 55] on div at bounding box center [1244, 62] width 109 height 16
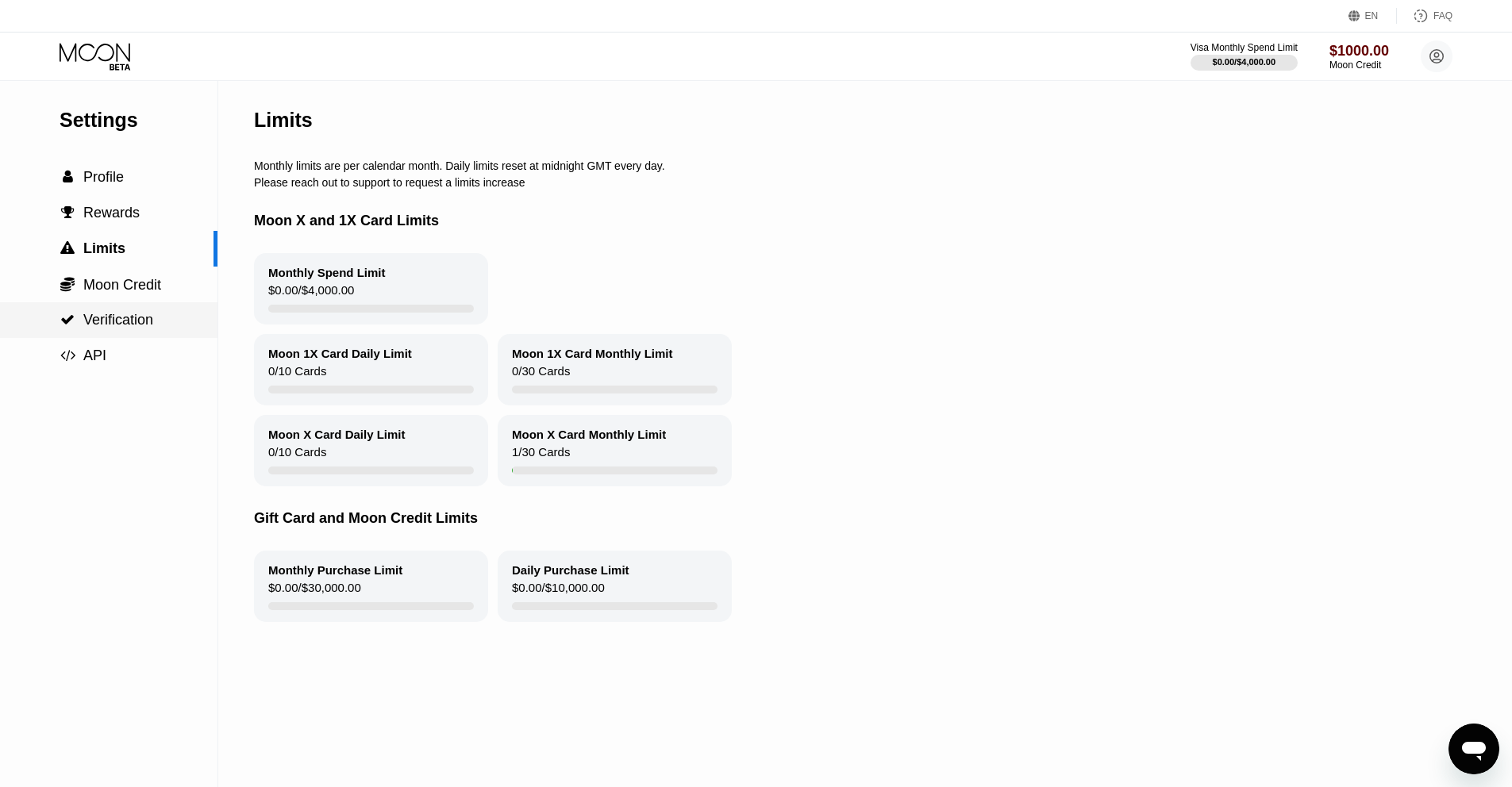
click at [131, 334] on div " Verification" at bounding box center [108, 319] width 217 height 35
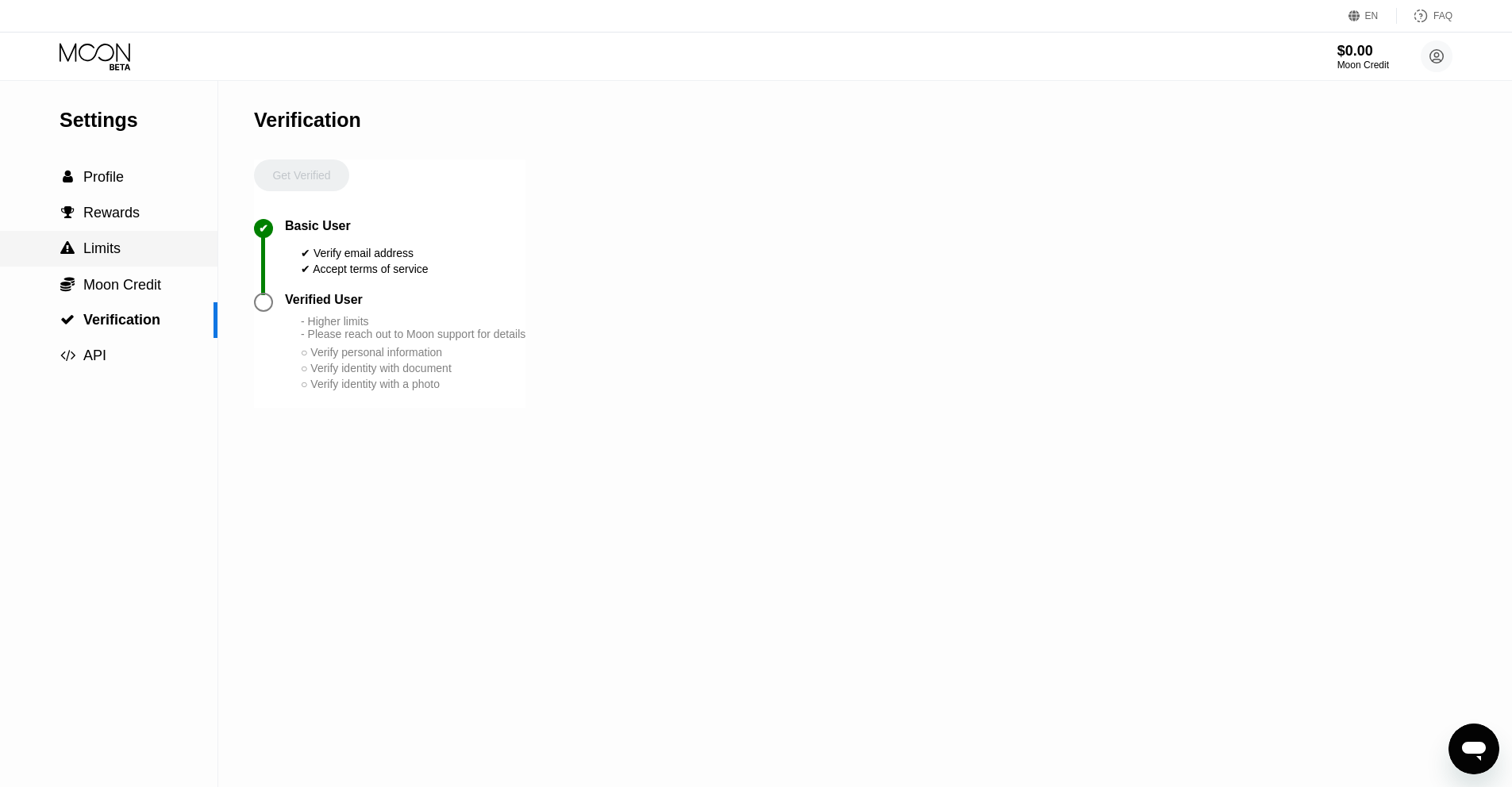
click at [139, 258] on div " Limits" at bounding box center [108, 248] width 217 height 35
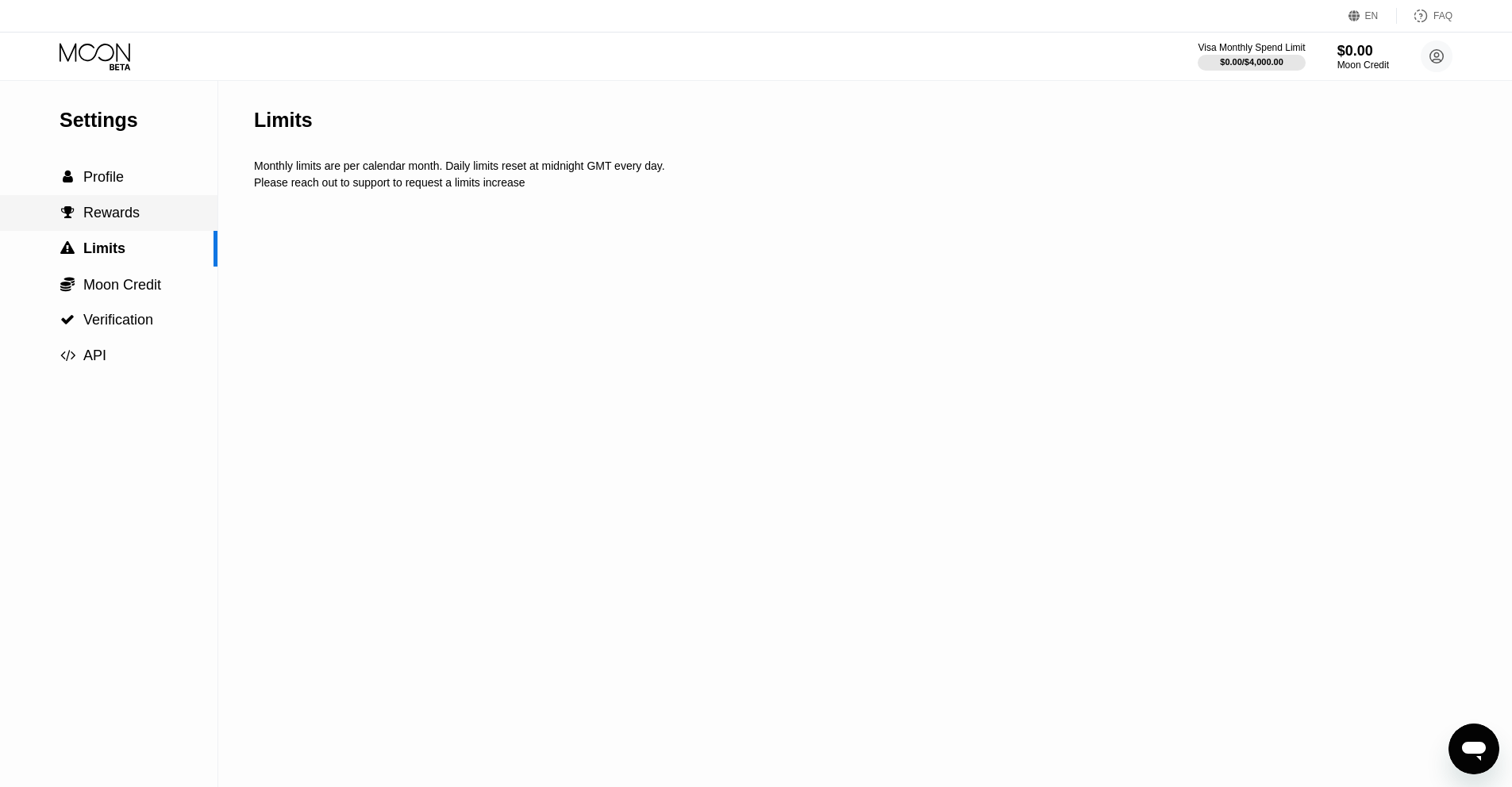
click at [135, 222] on div " Rewards" at bounding box center [108, 212] width 217 height 35
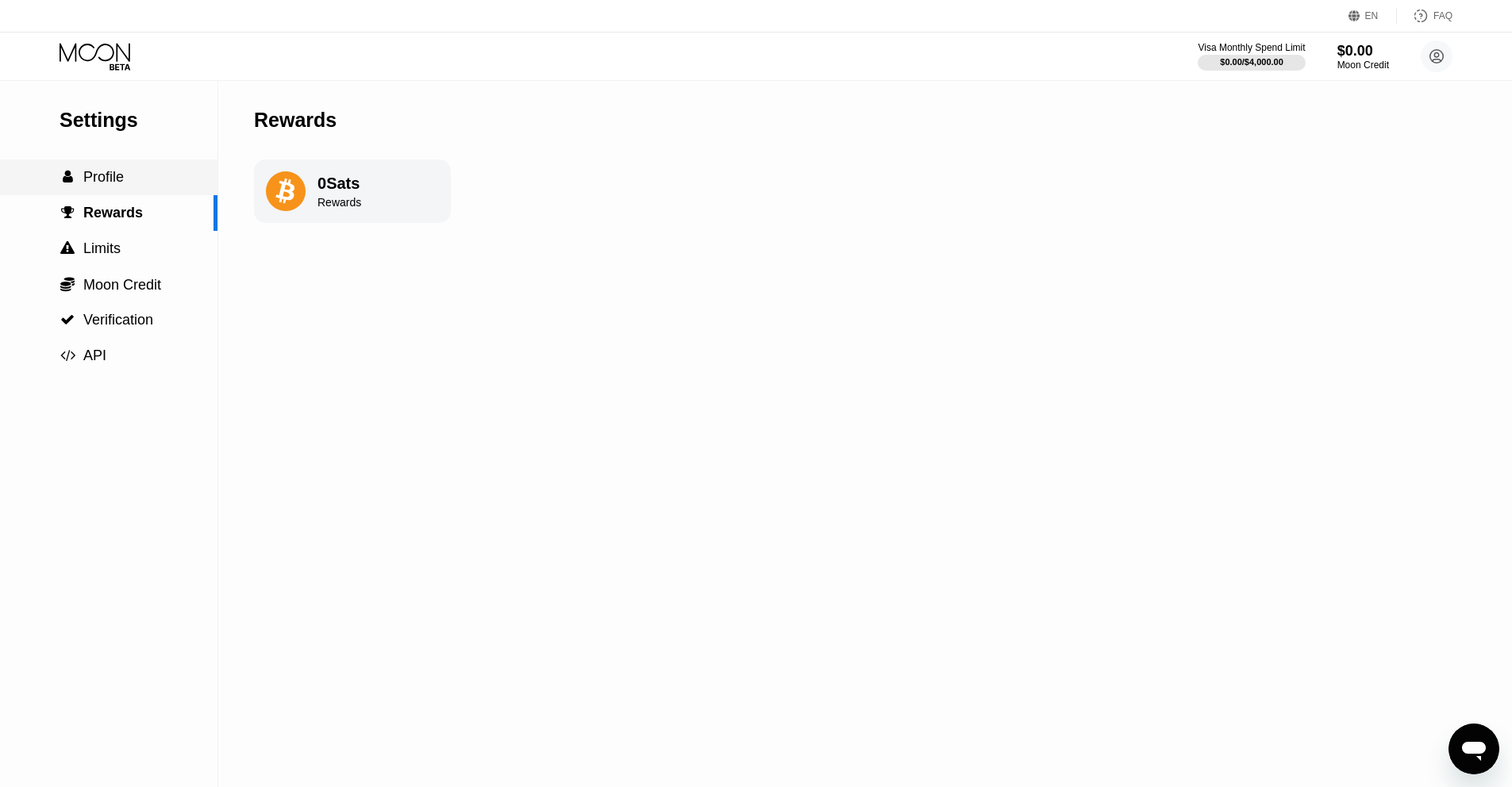
click at [127, 185] on div " Profile" at bounding box center [108, 177] width 217 height 35
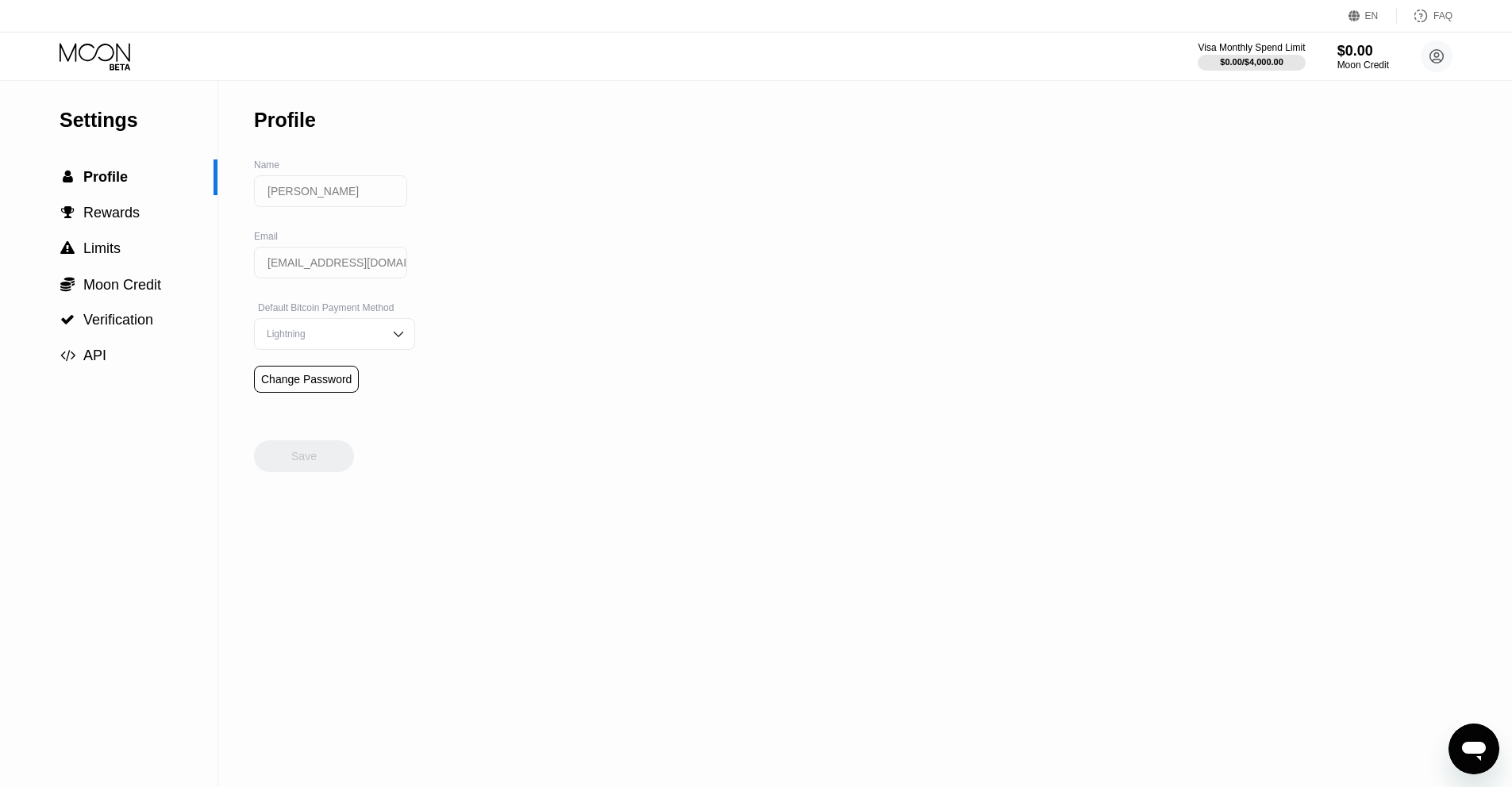
click at [121, 116] on div "Settings" at bounding box center [139, 120] width 158 height 23
click at [134, 58] on div at bounding box center [108, 56] width 98 height 28
click at [1330, 63] on div "Visa Monthly Spend Limit $0.00 / $4,000.00 $0.00 Moon Credit Bogdan [EMAIL_ADDR…" at bounding box center [1325, 56] width 255 height 32
click at [1354, 60] on div "Moon Credit" at bounding box center [1363, 65] width 53 height 11
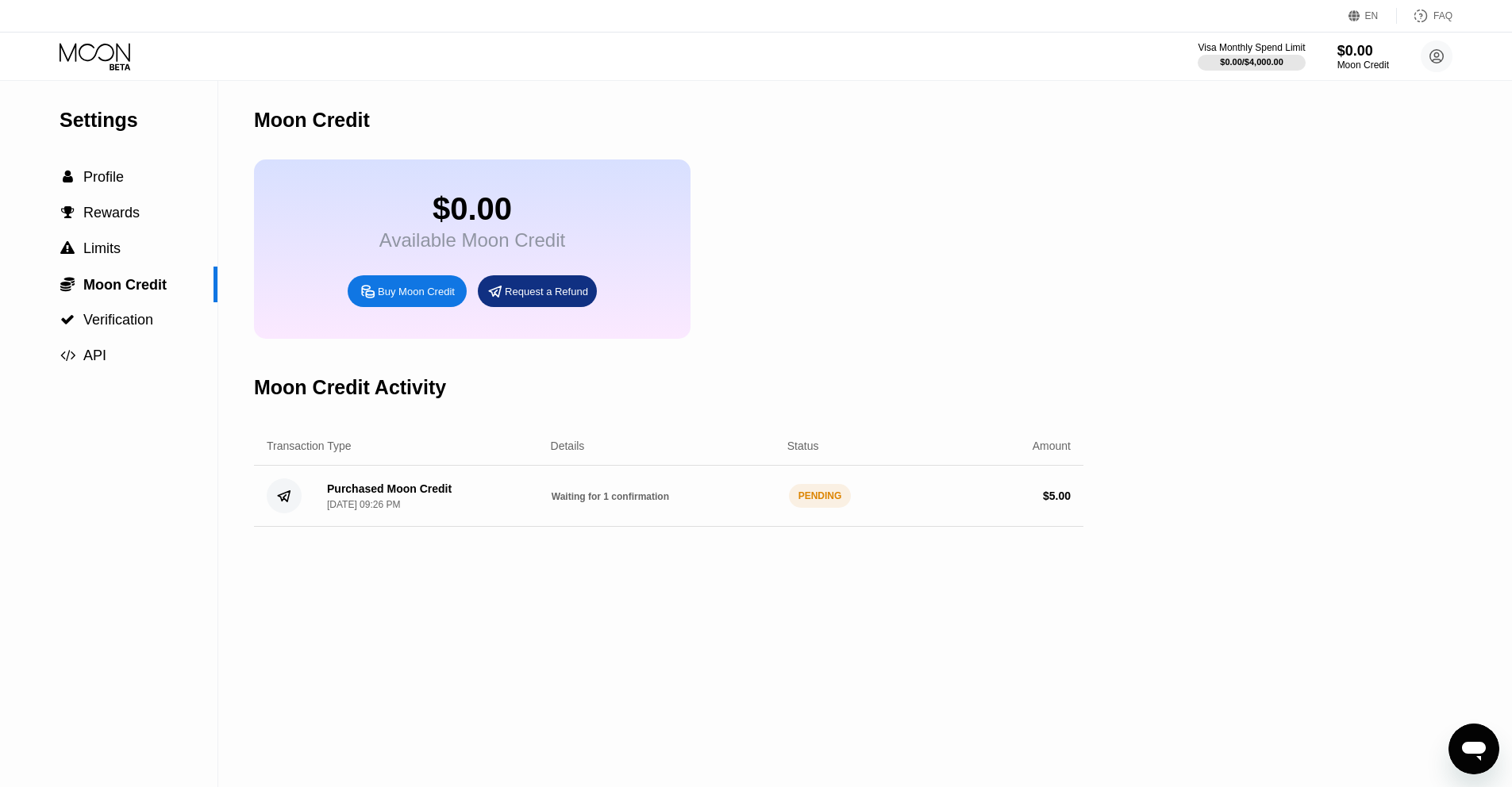
click at [592, 502] on span "Waiting for 1 confirmation" at bounding box center [611, 496] width 118 height 11
drag, startPoint x: 488, startPoint y: 501, endPoint x: 430, endPoint y: 504, distance: 58.1
click at [483, 502] on div "Purchased Moon Credit Sep 22, 2025, 09:26 PM" at bounding box center [426, 496] width 224 height 28
click at [400, 504] on div "[DATE] 09:26 PM" at bounding box center [364, 505] width 73 height 11
drag, startPoint x: 407, startPoint y: 504, endPoint x: 1039, endPoint y: 519, distance: 632.2
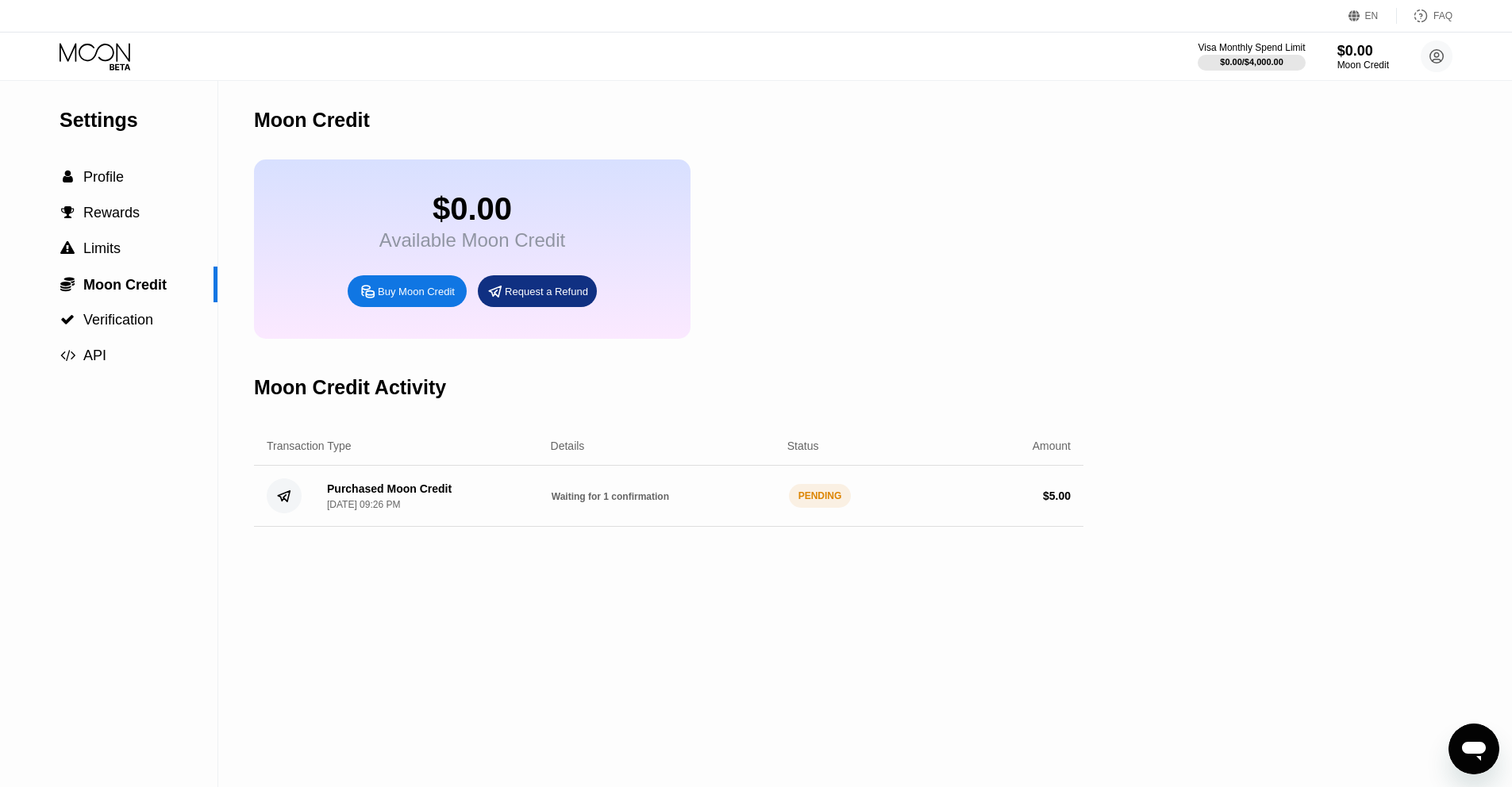
click at [979, 521] on div "Purchased Moon Credit [DATE] 09:26 PM Waiting for 1 confirmation PENDING $ 5.00" at bounding box center [669, 496] width 830 height 61
click at [1026, 500] on div "$ 5.00" at bounding box center [958, 496] width 224 height 13
click at [80, 54] on icon at bounding box center [95, 51] width 71 height 18
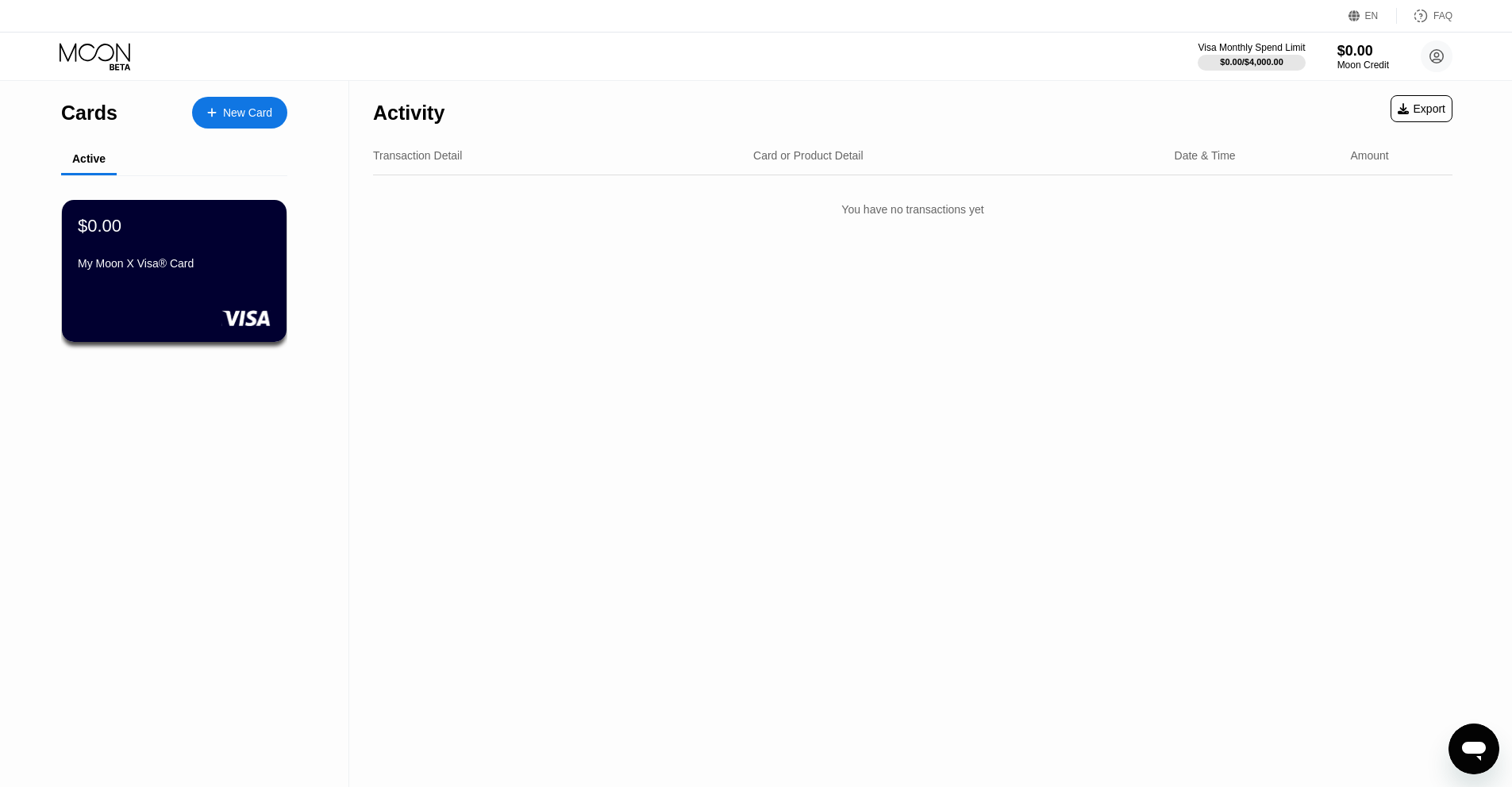
click at [1420, 119] on div "Export" at bounding box center [1421, 108] width 61 height 27
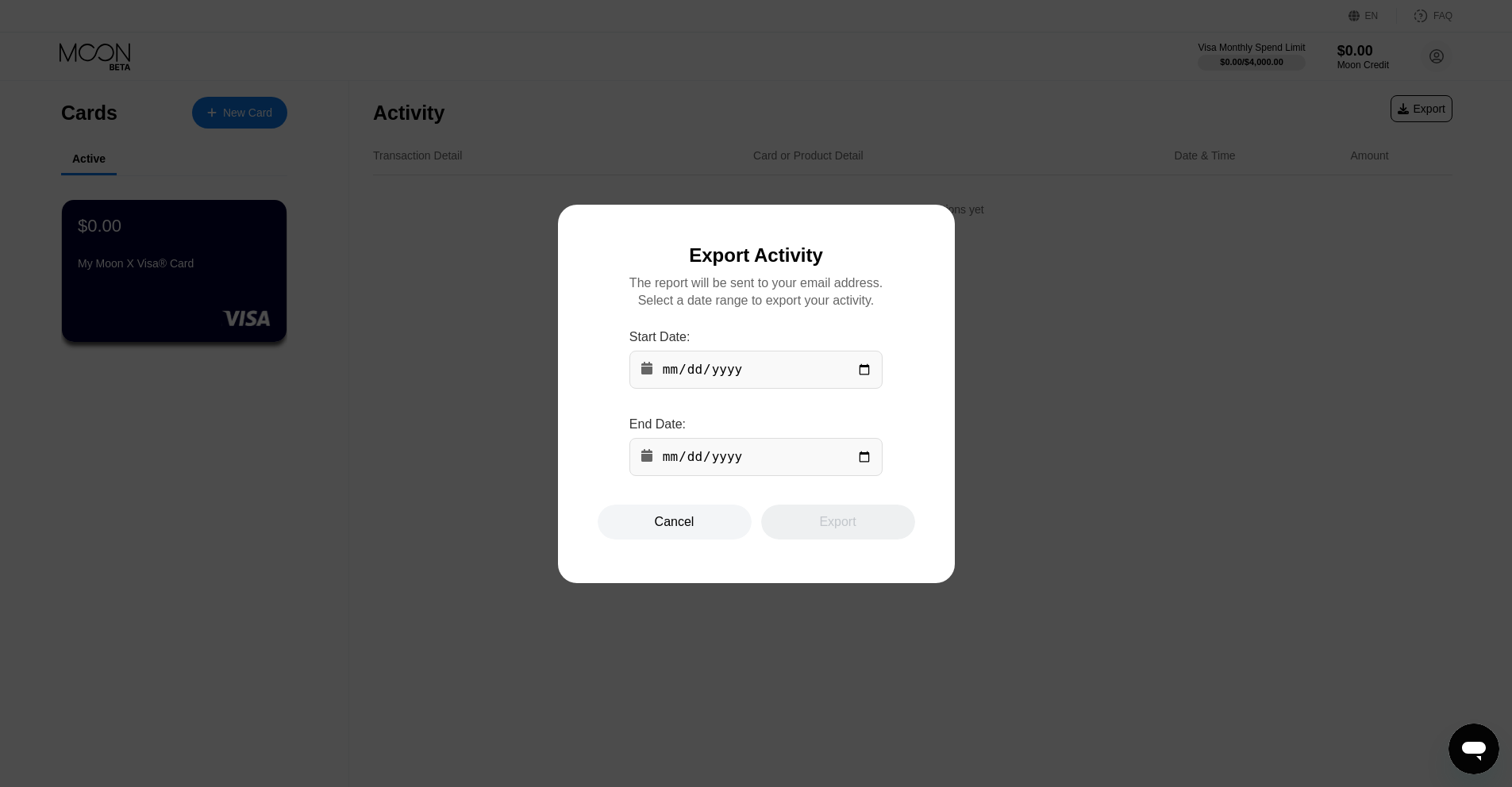
click at [709, 516] on div "Cancel" at bounding box center [675, 522] width 154 height 35
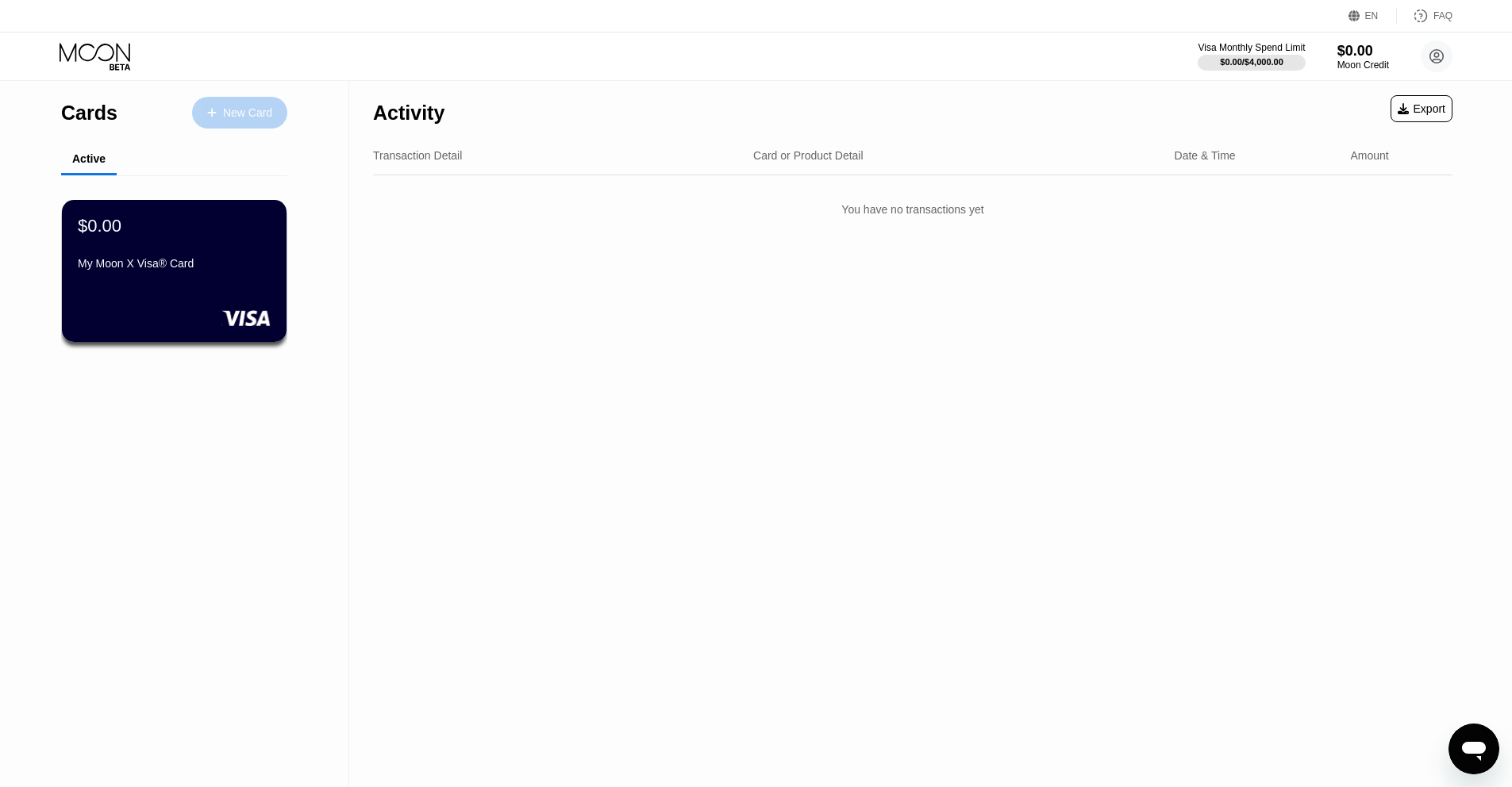
click at [242, 111] on div "New Card" at bounding box center [248, 113] width 49 height 14
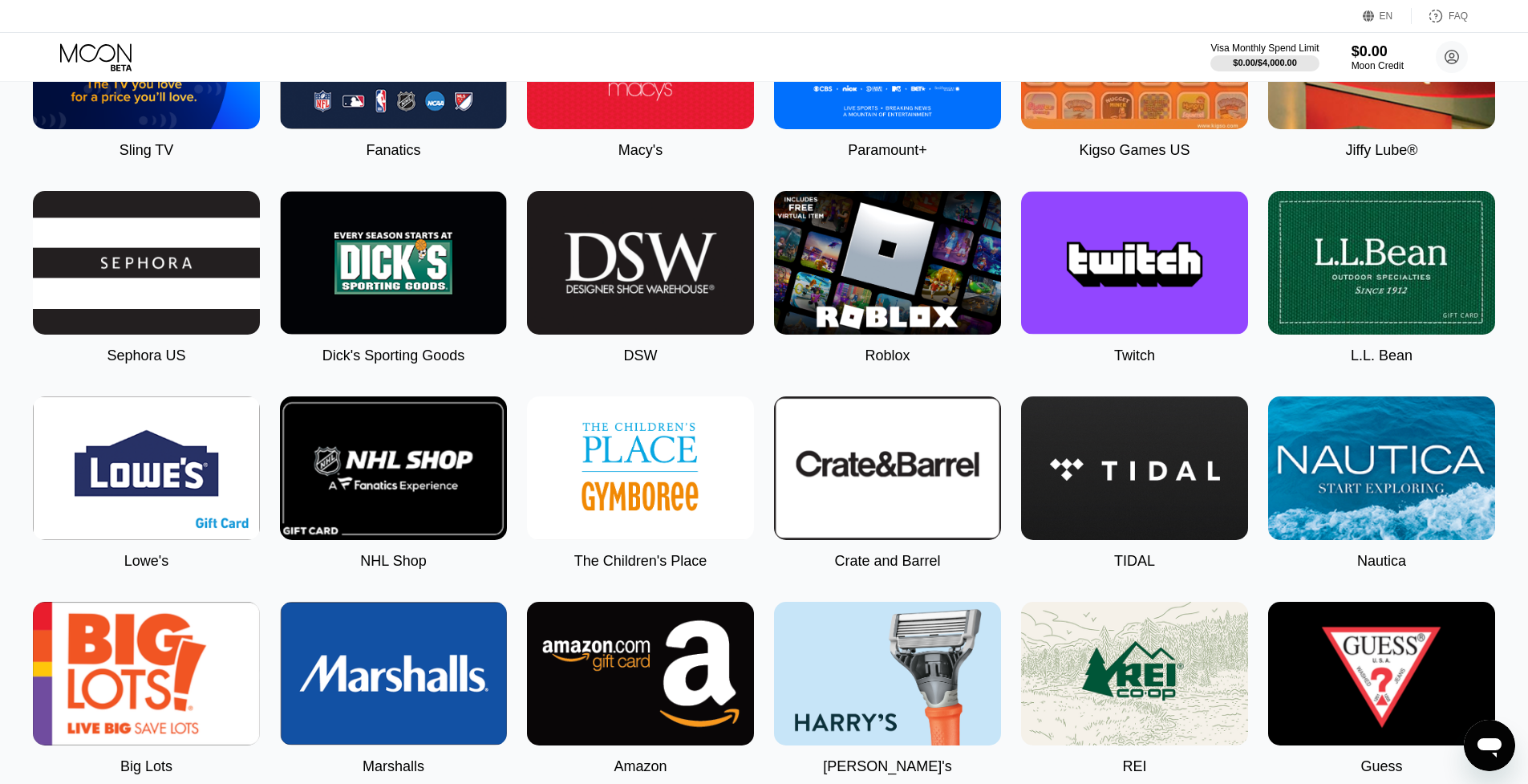
scroll to position [1417, 0]
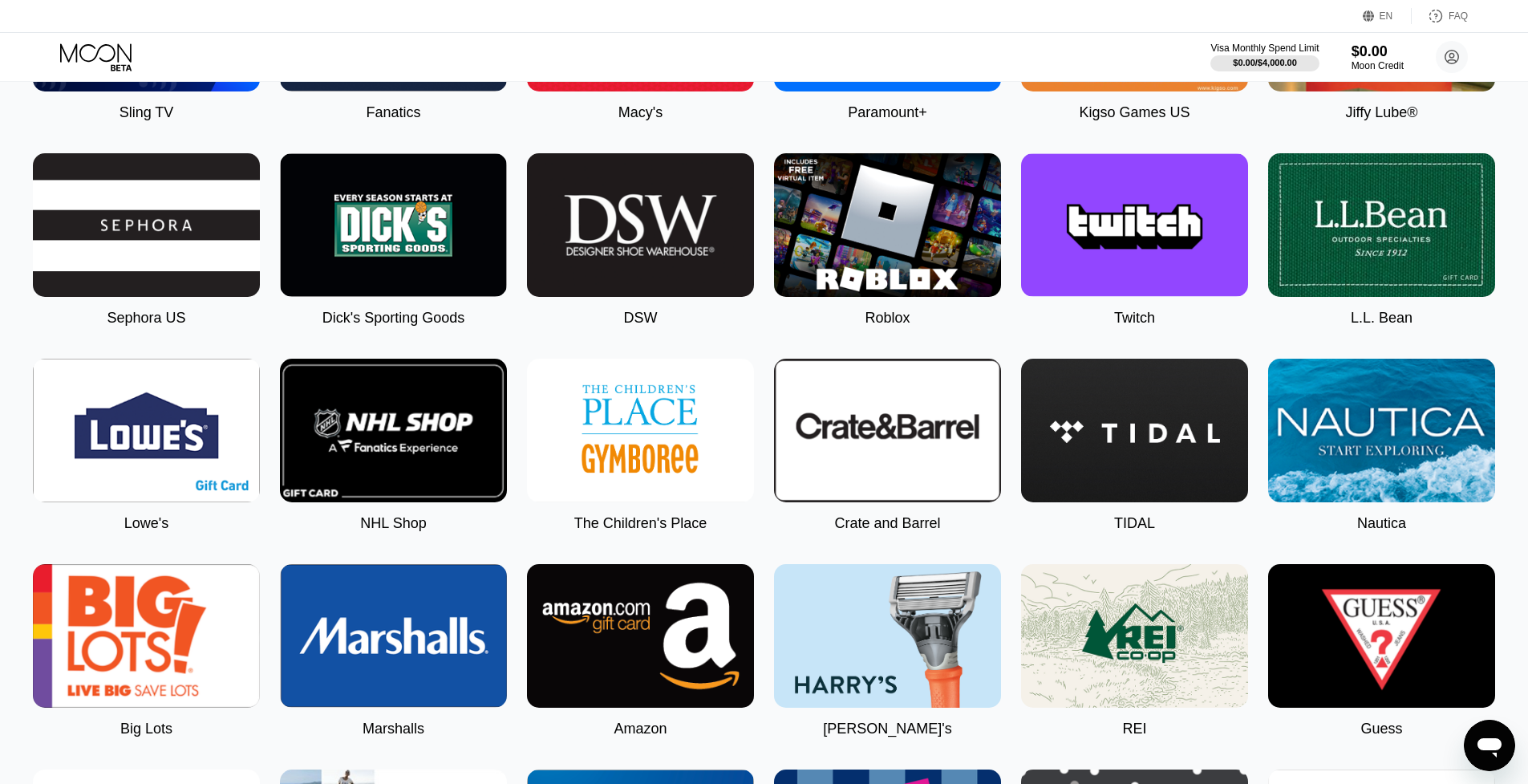
click at [1066, 292] on img at bounding box center [1134, 225] width 227 height 144
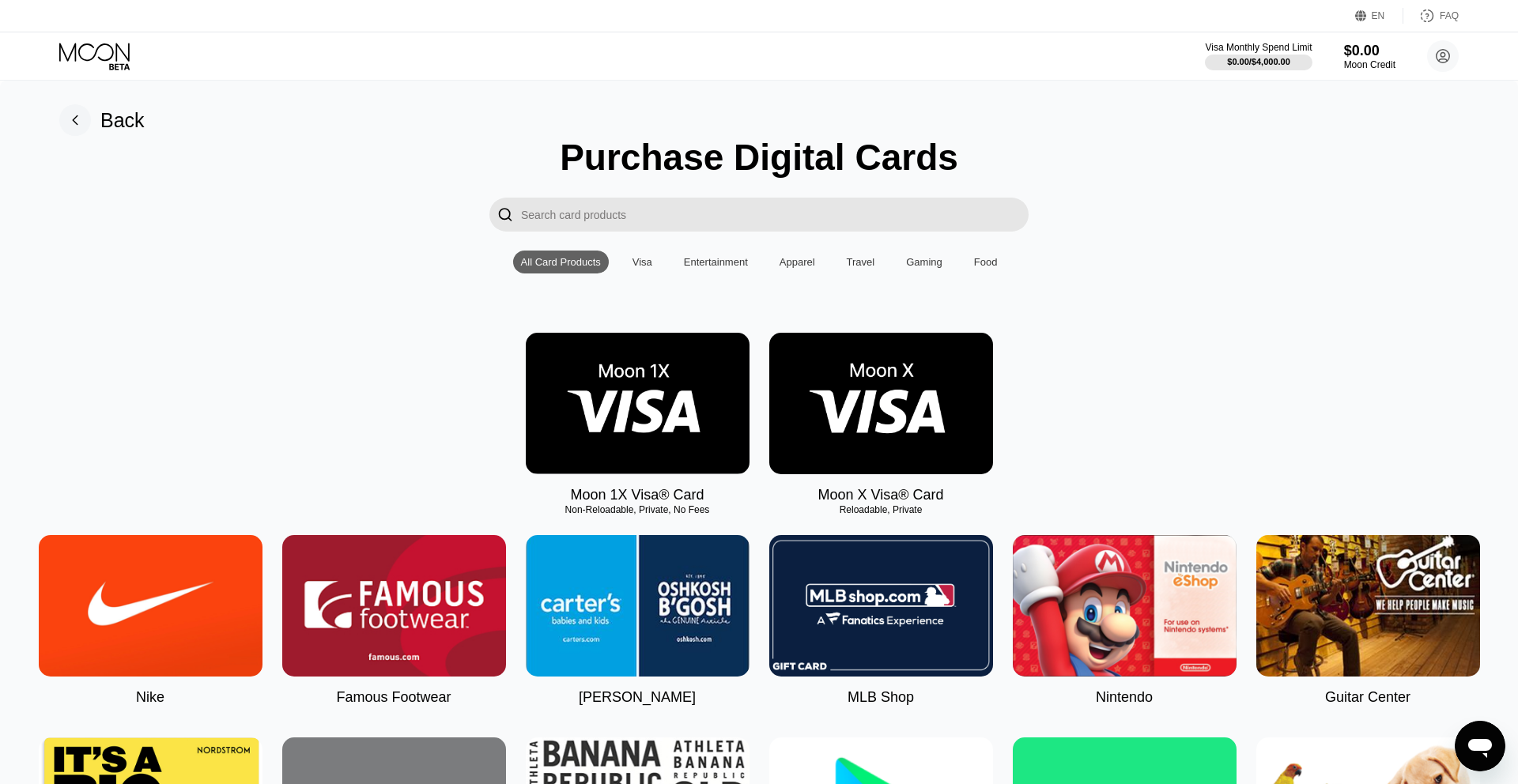
type input "0"
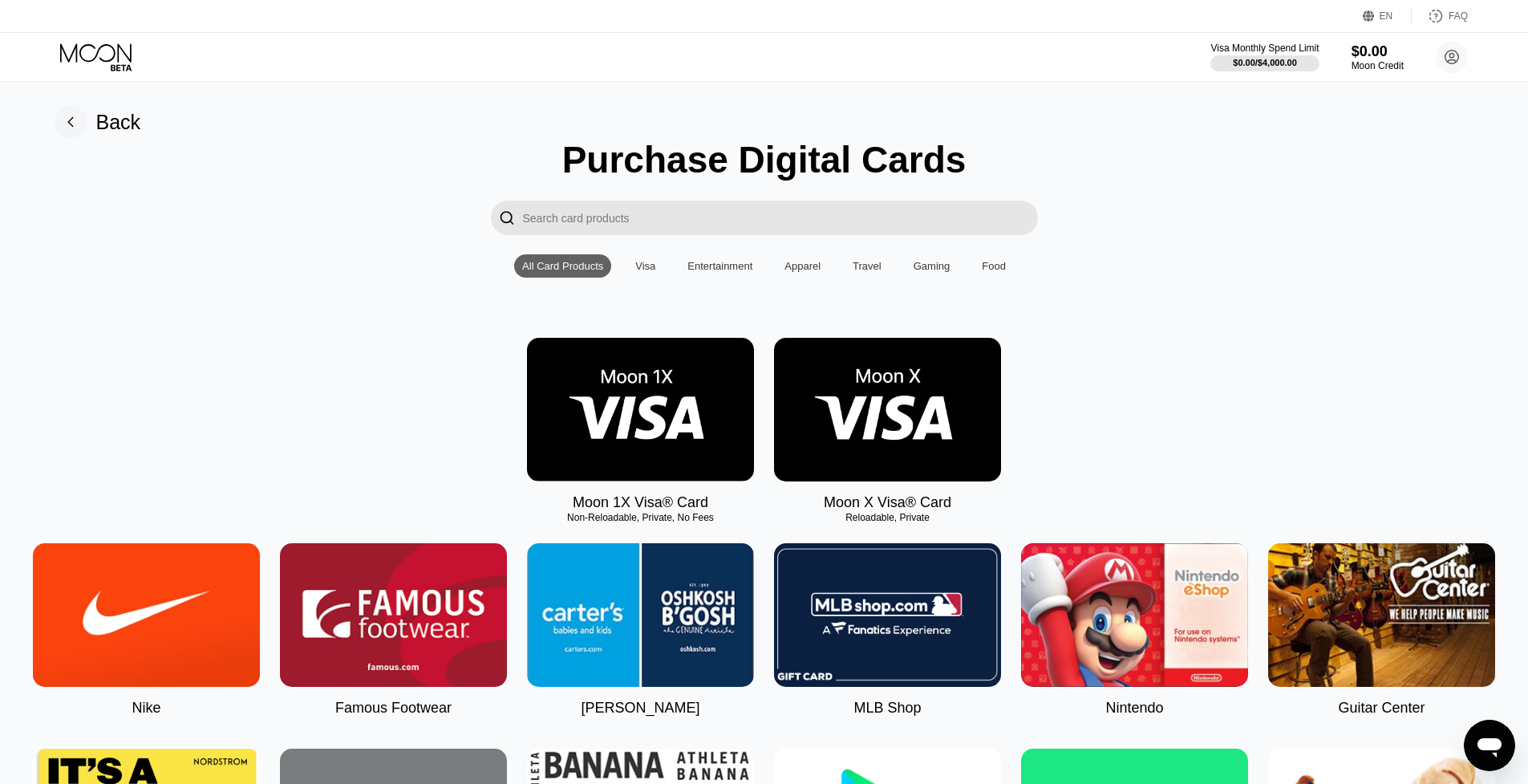
click at [648, 264] on div "Visa" at bounding box center [645, 266] width 20 height 12
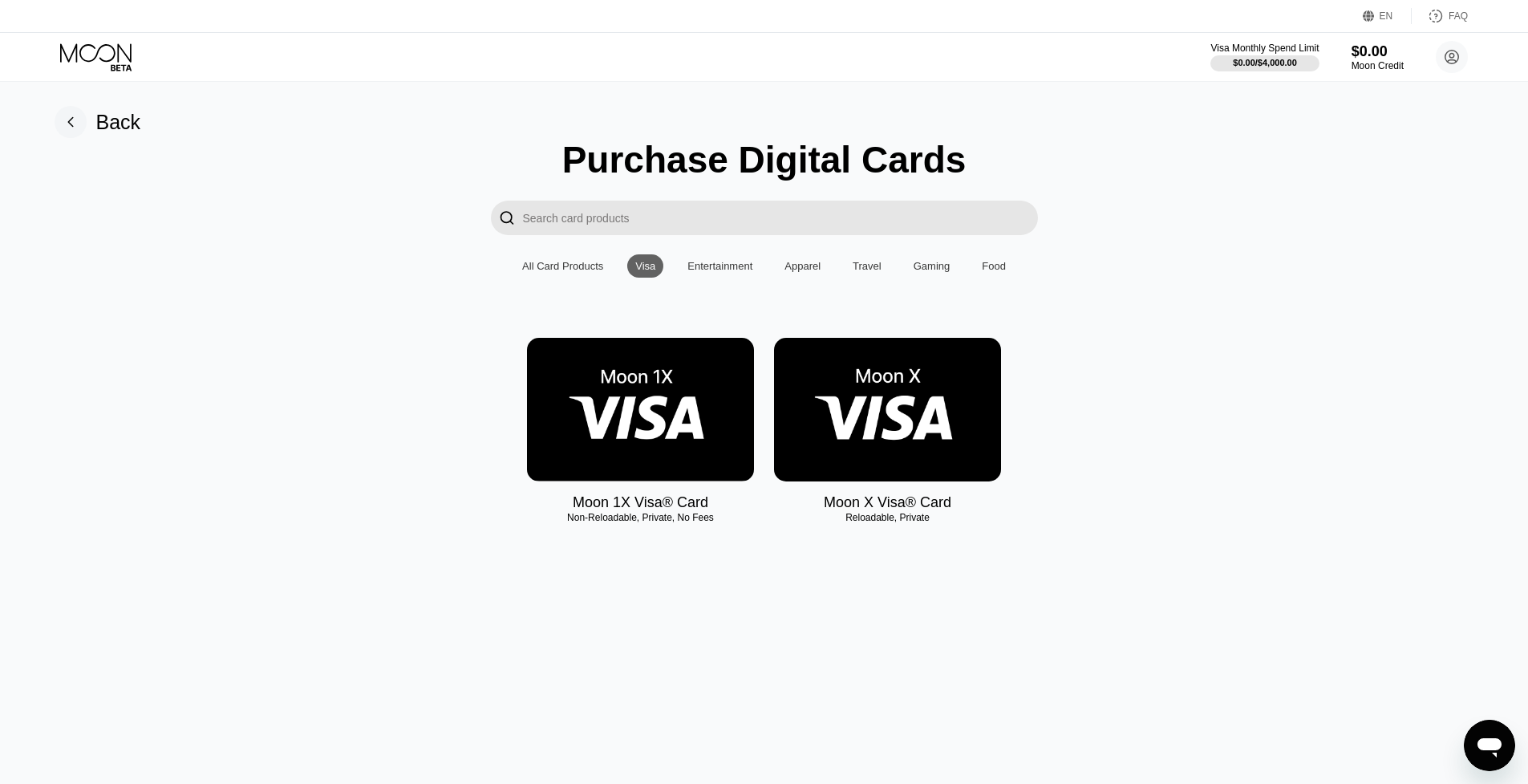
click at [727, 268] on div "Entertainment" at bounding box center [720, 266] width 65 height 12
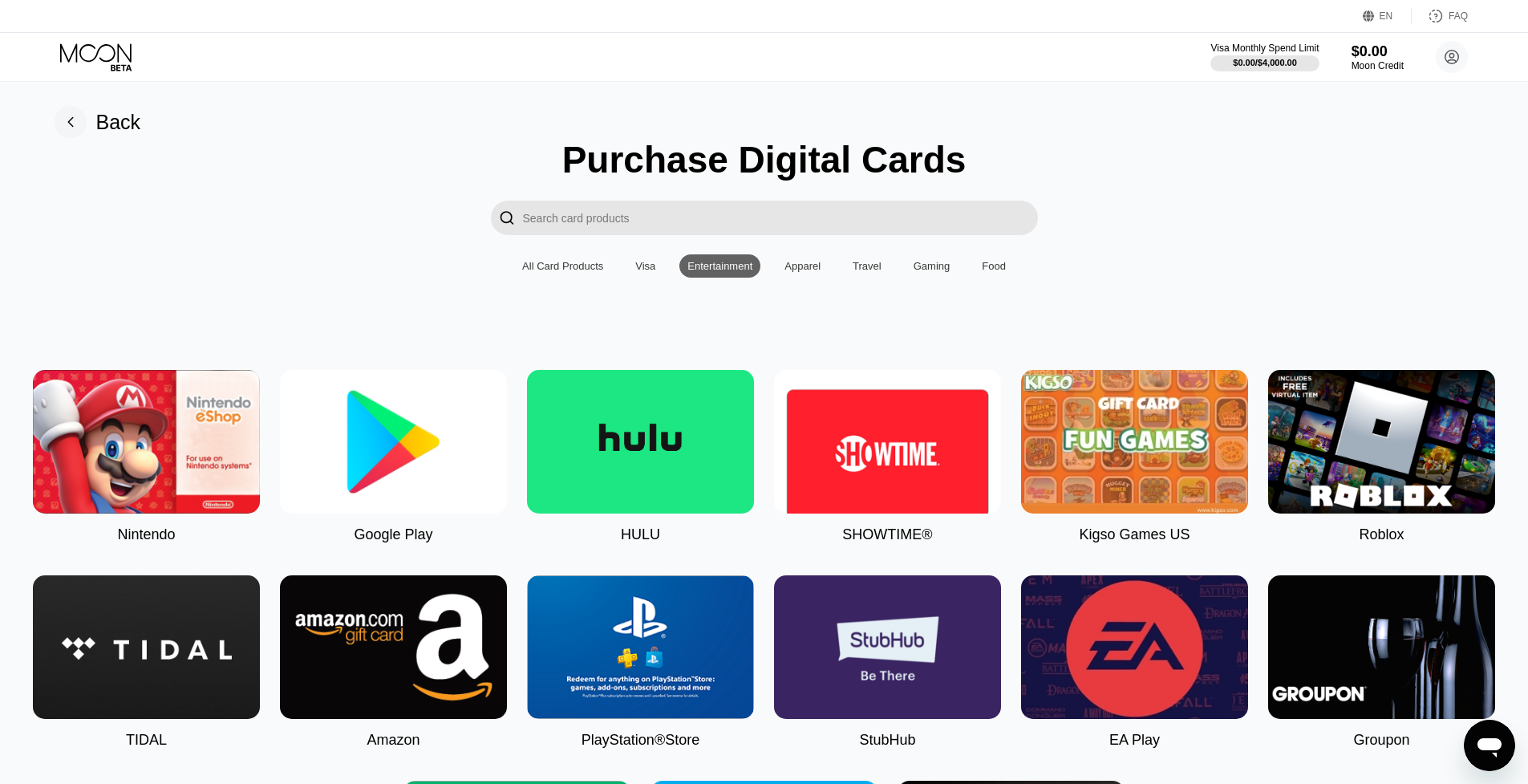
click at [816, 264] on div "Apparel" at bounding box center [802, 266] width 36 height 12
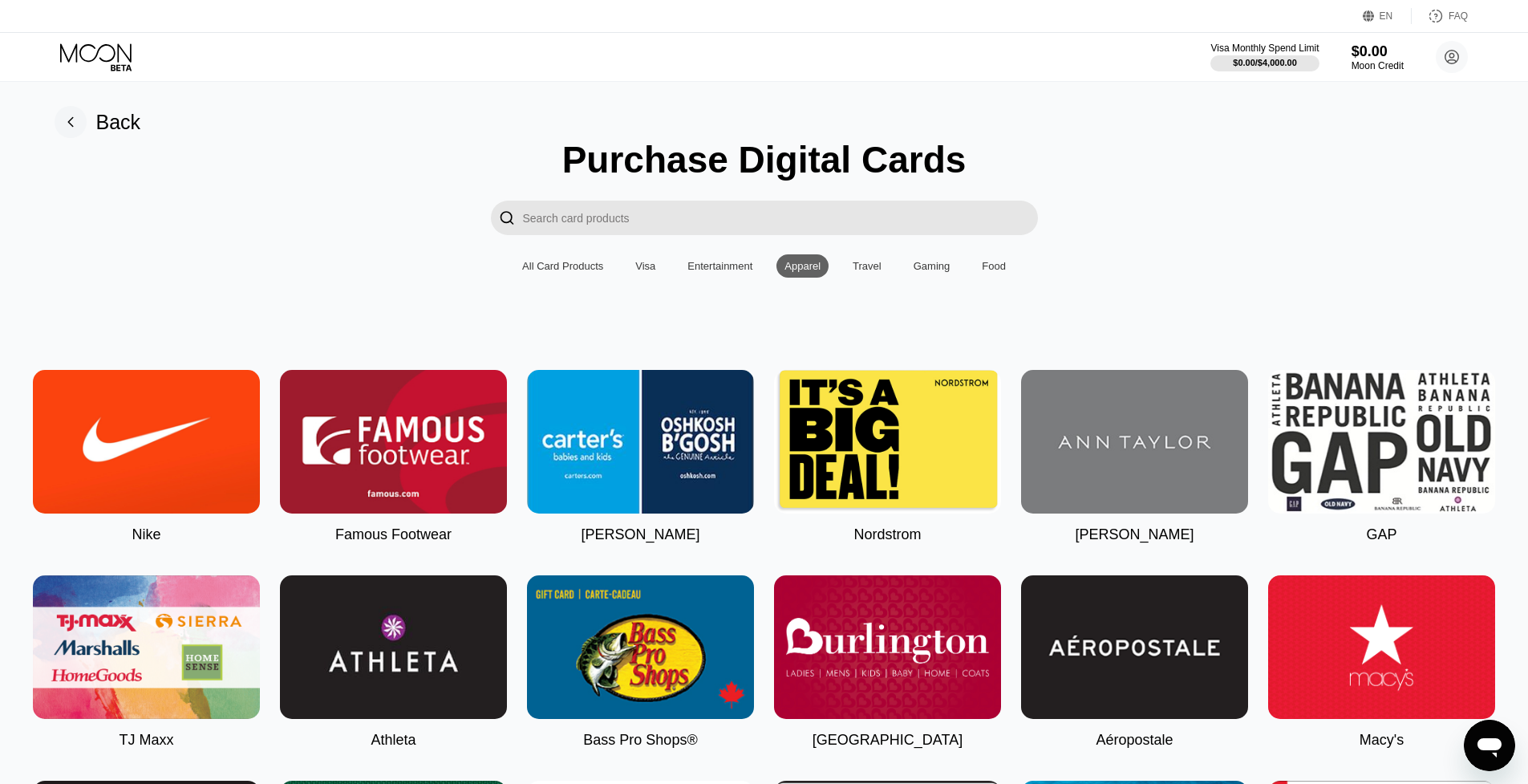
drag, startPoint x: 902, startPoint y: 264, endPoint x: 962, endPoint y: 264, distance: 60.0
click at [902, 264] on div "All Card Products Visa Entertainment Apparel Travel Gaming Food" at bounding box center [764, 266] width 500 height 24
click at [969, 264] on div "All Card Products Visa Entertainment Apparel Travel Gaming Food" at bounding box center [764, 266] width 500 height 24
click at [958, 267] on div "Gaming" at bounding box center [932, 266] width 53 height 24
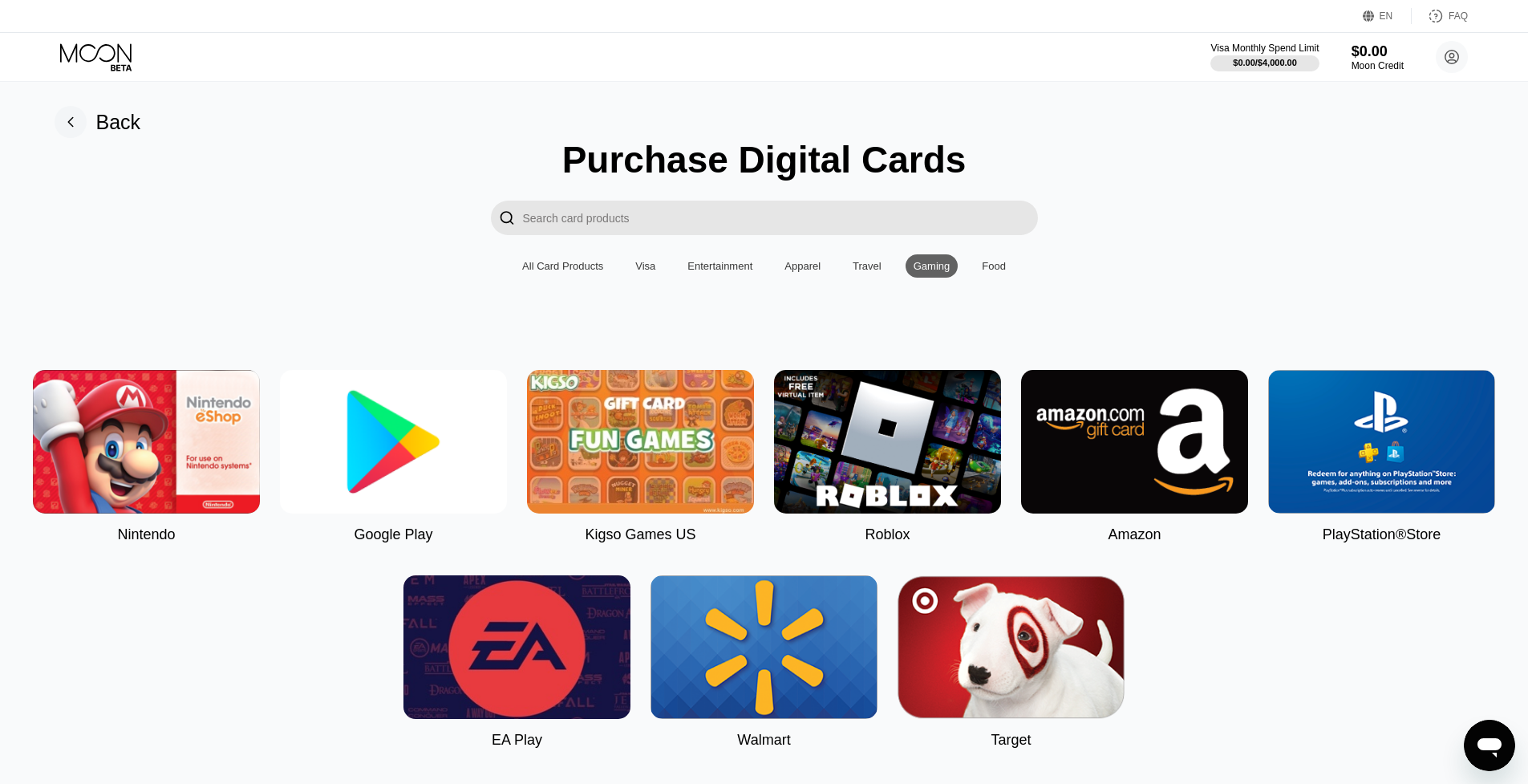
click at [993, 268] on div "Food" at bounding box center [993, 266] width 24 height 12
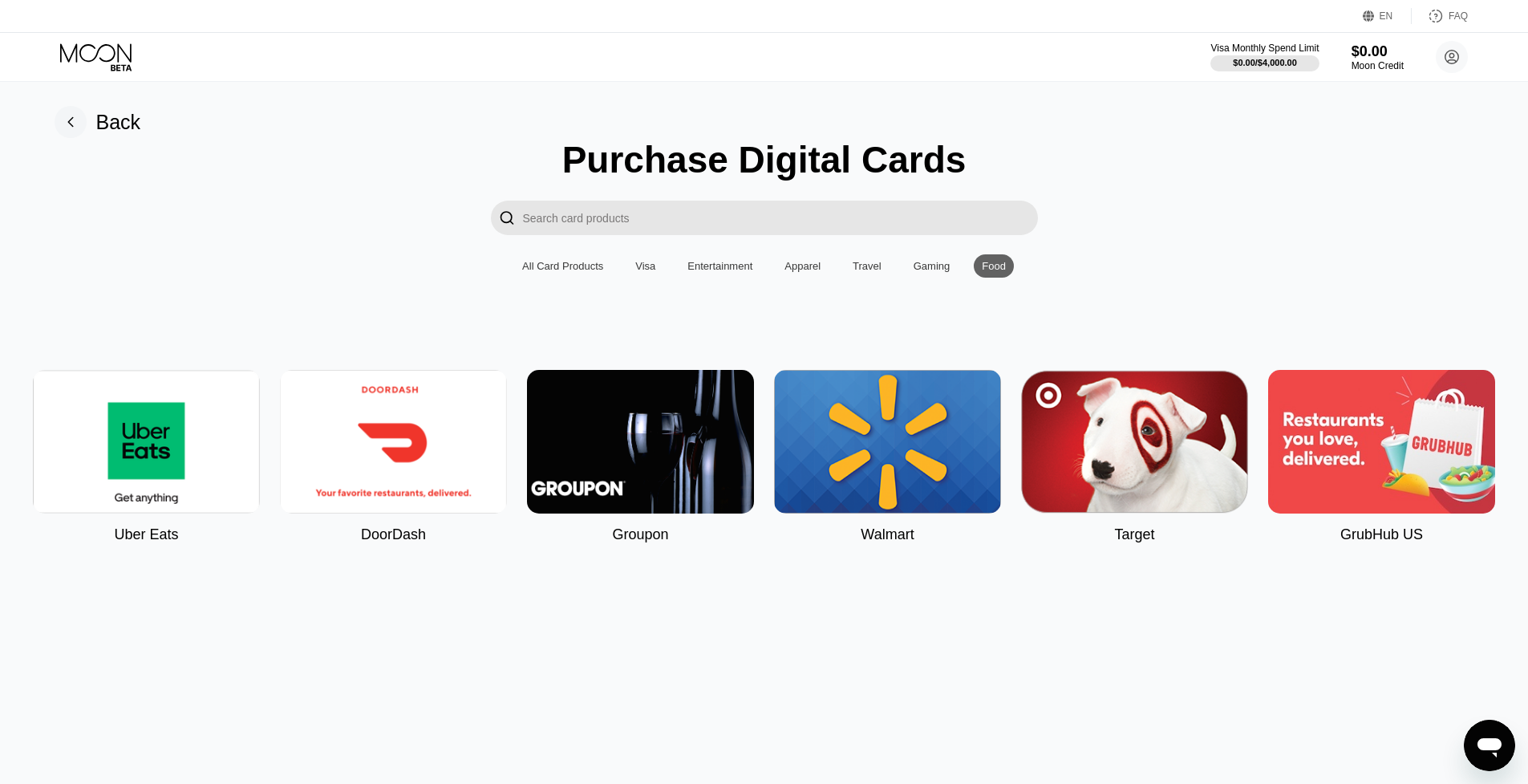
click at [109, 29] on div "EN Language Select an item Save FAQ" at bounding box center [764, 17] width 1528 height 33
click at [110, 43] on icon at bounding box center [97, 57] width 74 height 28
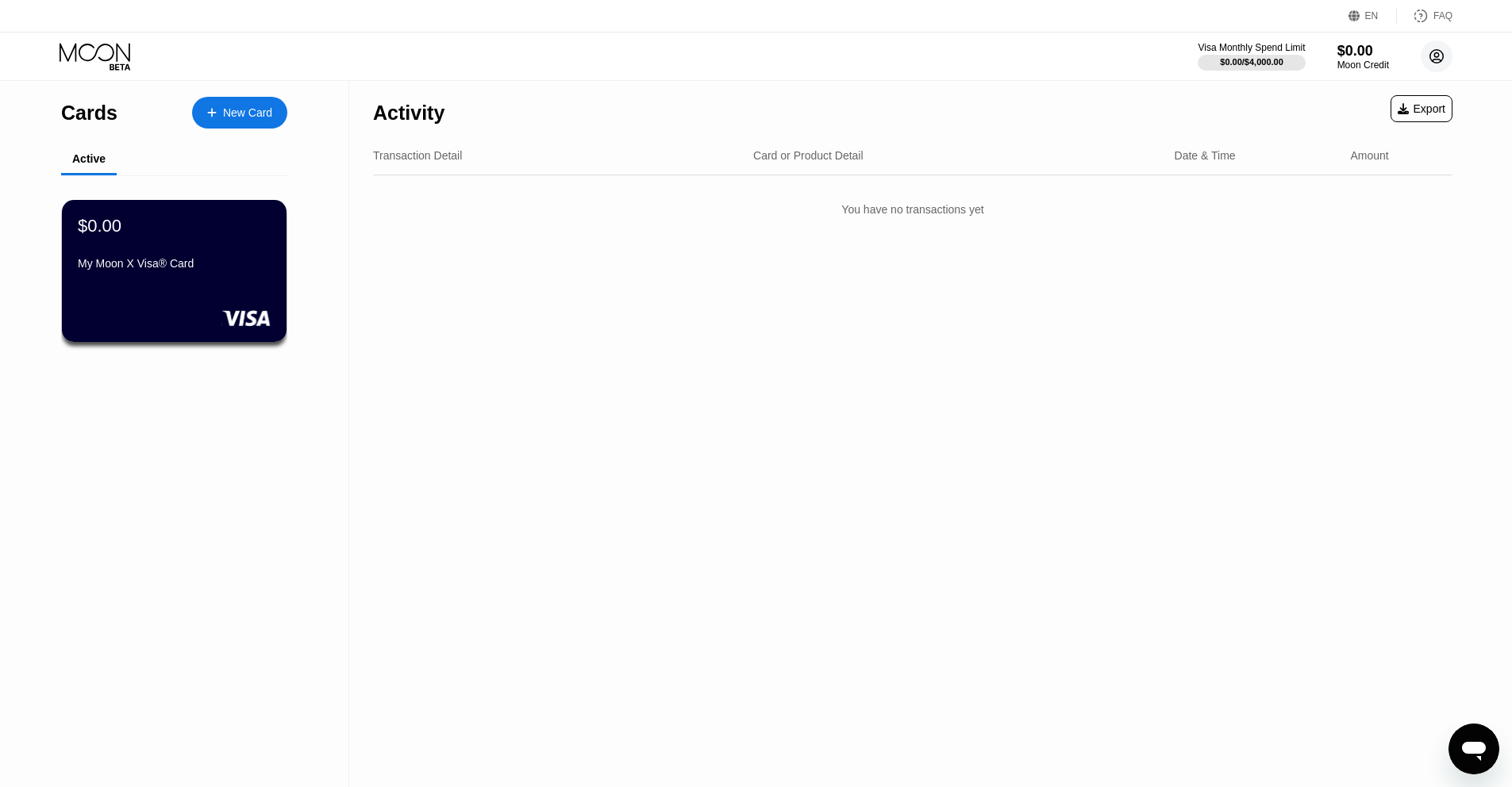
click at [1426, 57] on circle at bounding box center [1437, 56] width 32 height 32
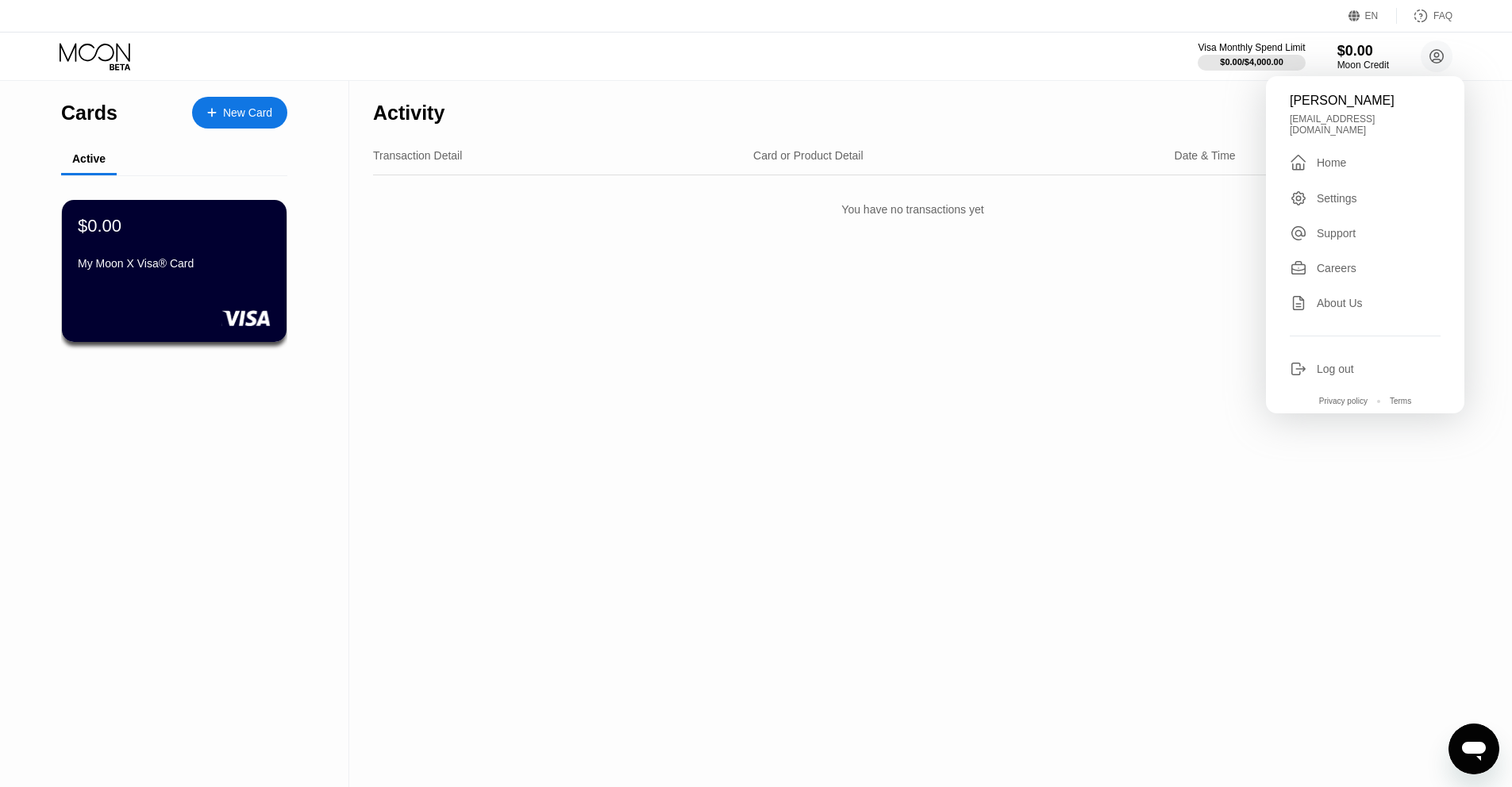
click at [1334, 157] on div "Home" at bounding box center [1332, 163] width 29 height 13
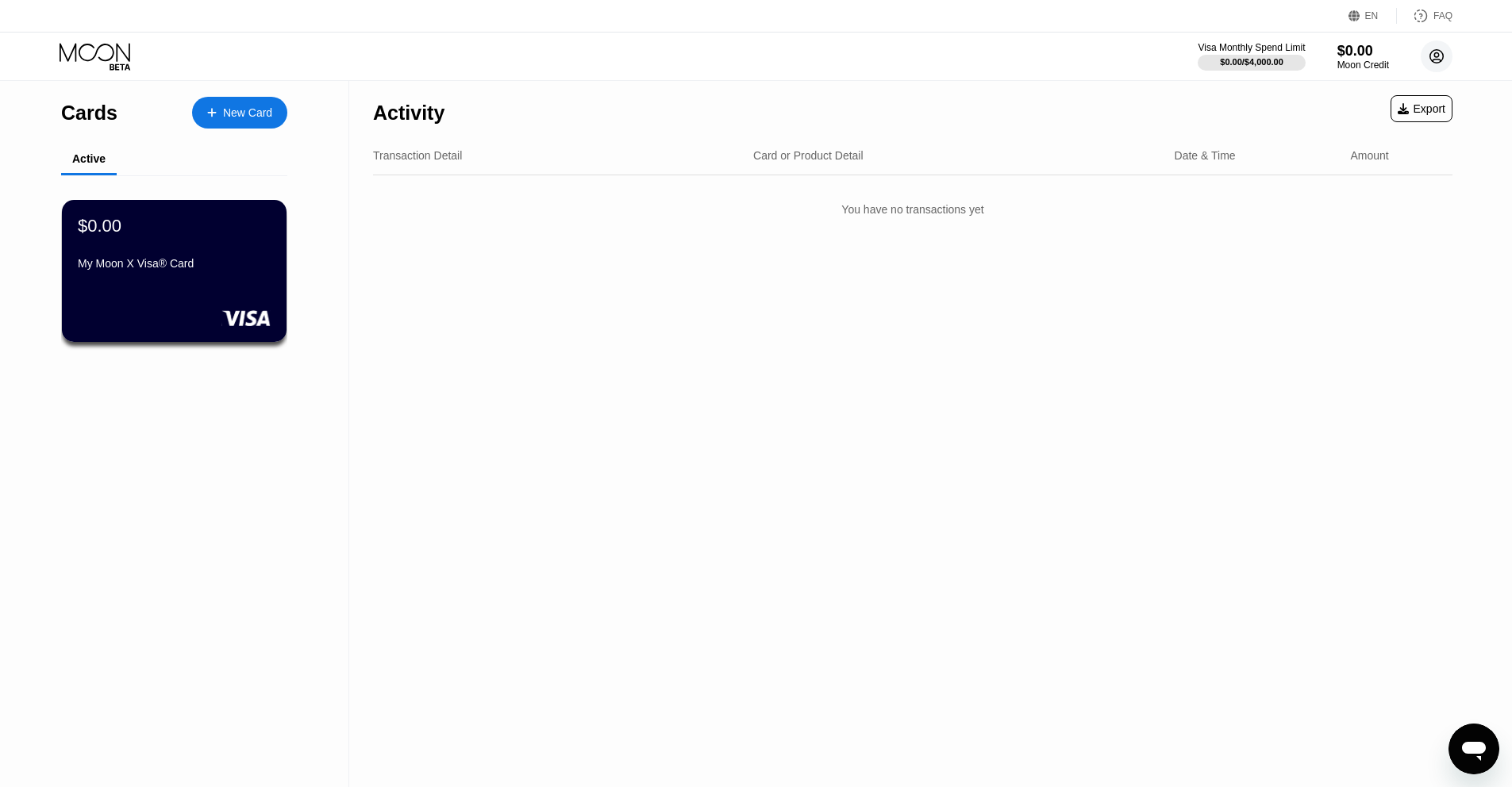
click at [1434, 65] on circle at bounding box center [1437, 56] width 32 height 32
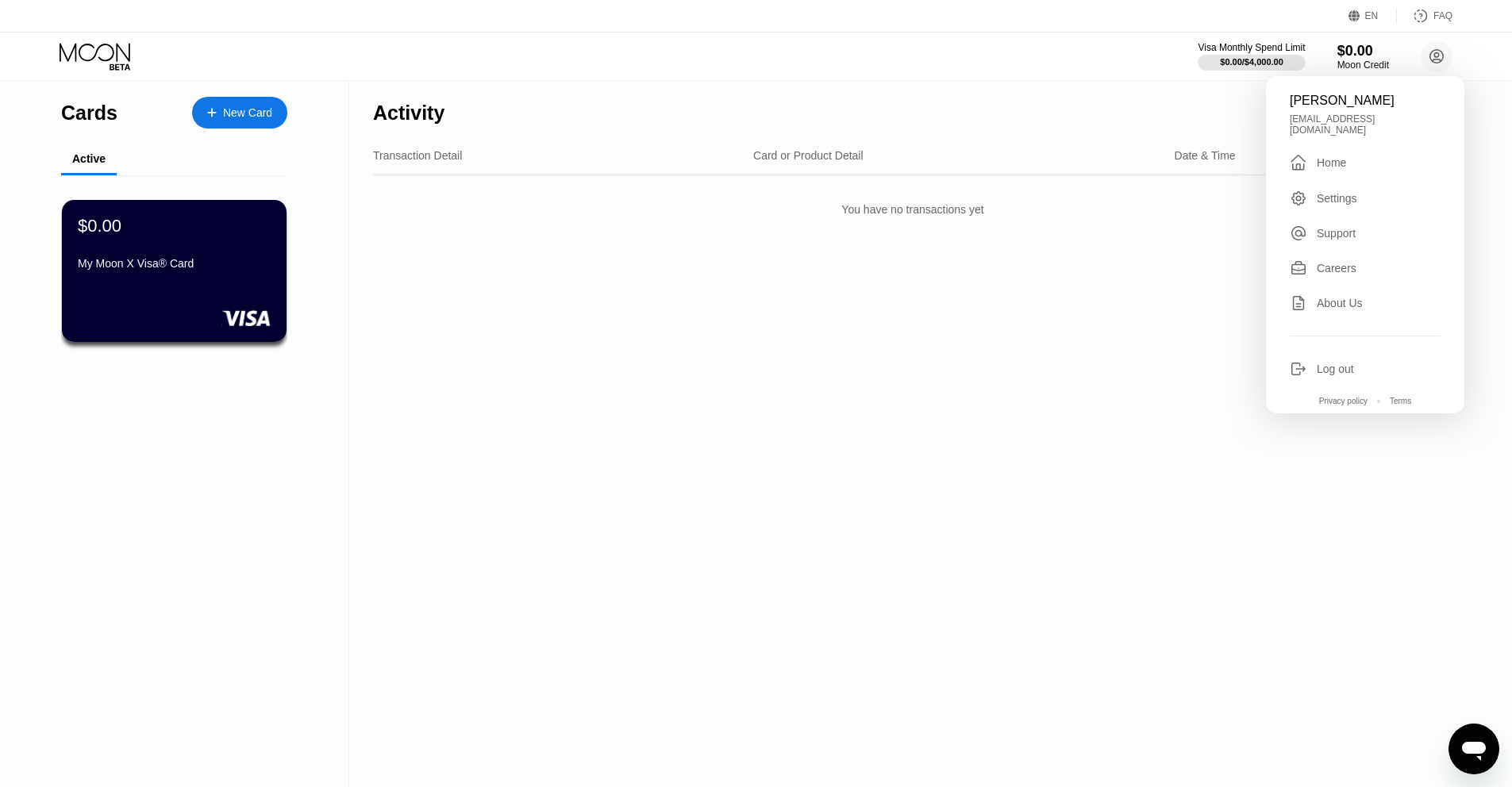
click at [1382, 190] on div "Settings" at bounding box center [1365, 198] width 151 height 17
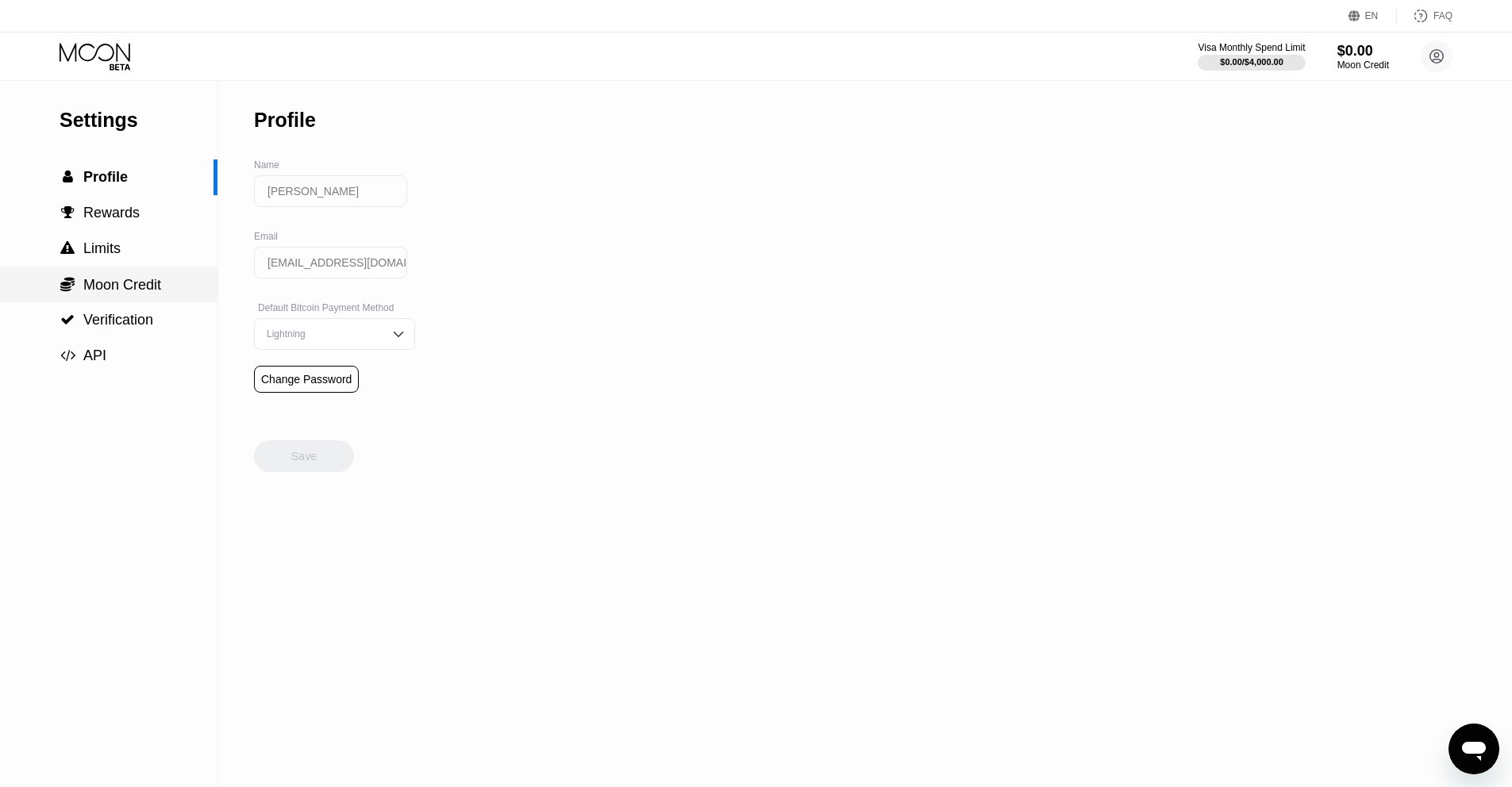
click at [87, 287] on span "Moon Credit" at bounding box center [122, 285] width 78 height 16
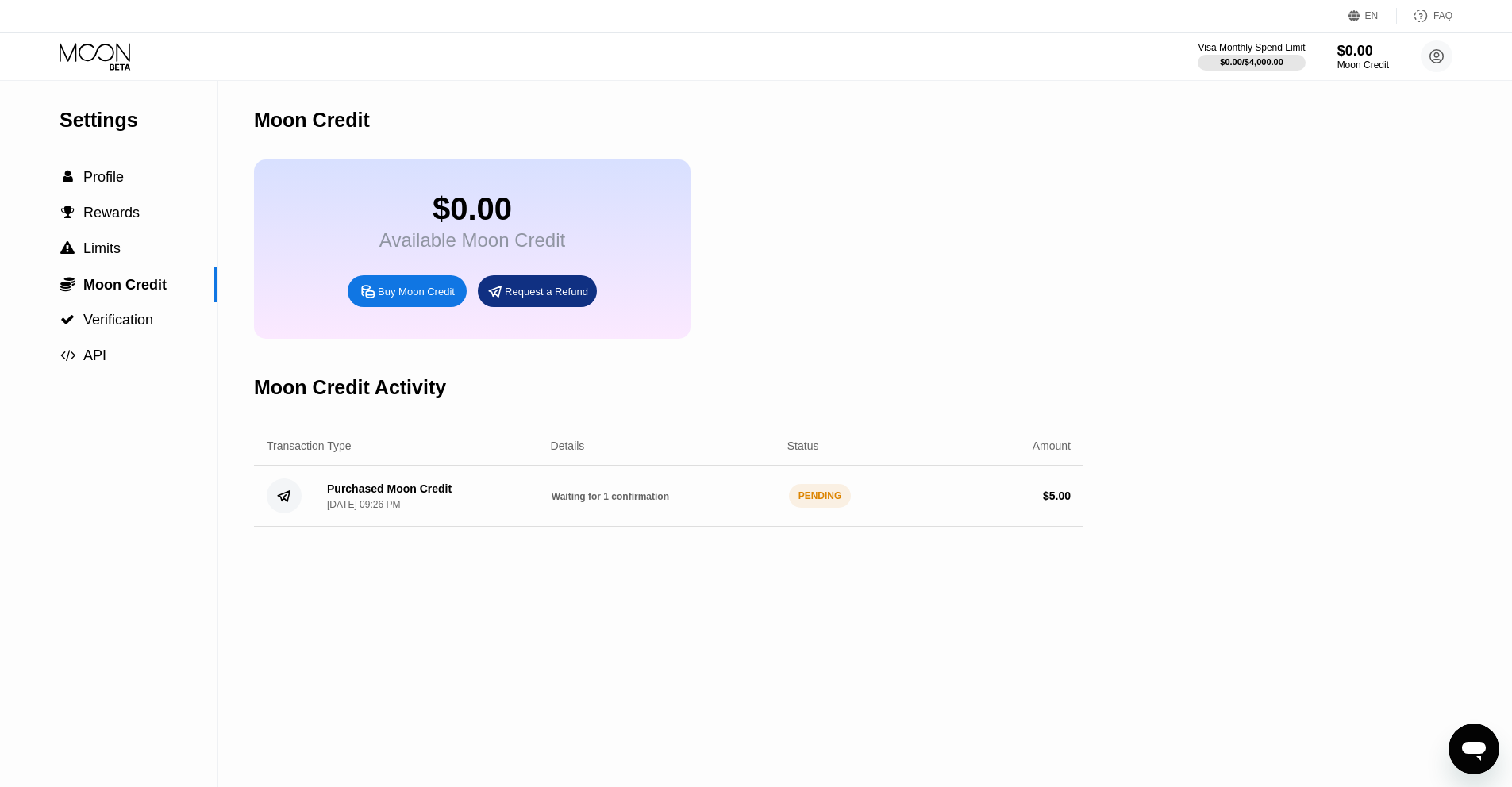
click at [598, 493] on span "Waiting for 1 confirmation" at bounding box center [611, 496] width 118 height 11
drag, startPoint x: 598, startPoint y: 493, endPoint x: 567, endPoint y: 496, distance: 31.1
click at [598, 493] on span "Waiting for 1 confirmation" at bounding box center [611, 496] width 118 height 11
drag, startPoint x: 333, startPoint y: 491, endPoint x: 879, endPoint y: 481, distance: 546.1
click at [815, 527] on div "Purchased Moon Credit Sep 22, 2025, 09:26 PM Waiting for 1 confirmation PENDING…" at bounding box center [669, 496] width 830 height 61
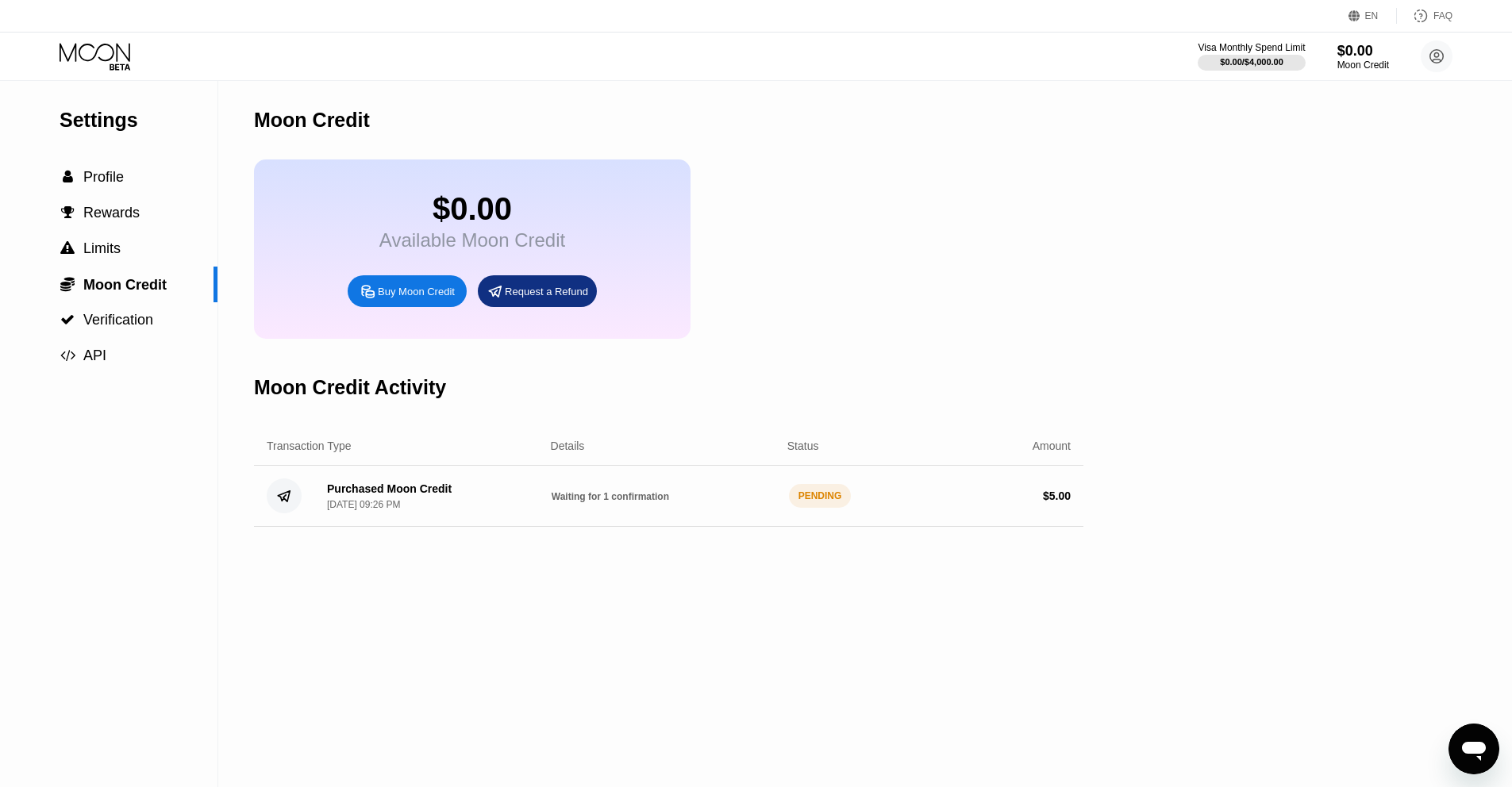
drag, startPoint x: 897, startPoint y: 460, endPoint x: 867, endPoint y: 462, distance: 30.1
click at [875, 461] on div "Transaction Type Details Status Amount" at bounding box center [669, 446] width 830 height 39
click at [290, 498] on circle at bounding box center [284, 496] width 35 height 35
click at [291, 498] on circle at bounding box center [284, 496] width 35 height 35
click at [542, 290] on div "Request a Refund" at bounding box center [546, 292] width 83 height 14
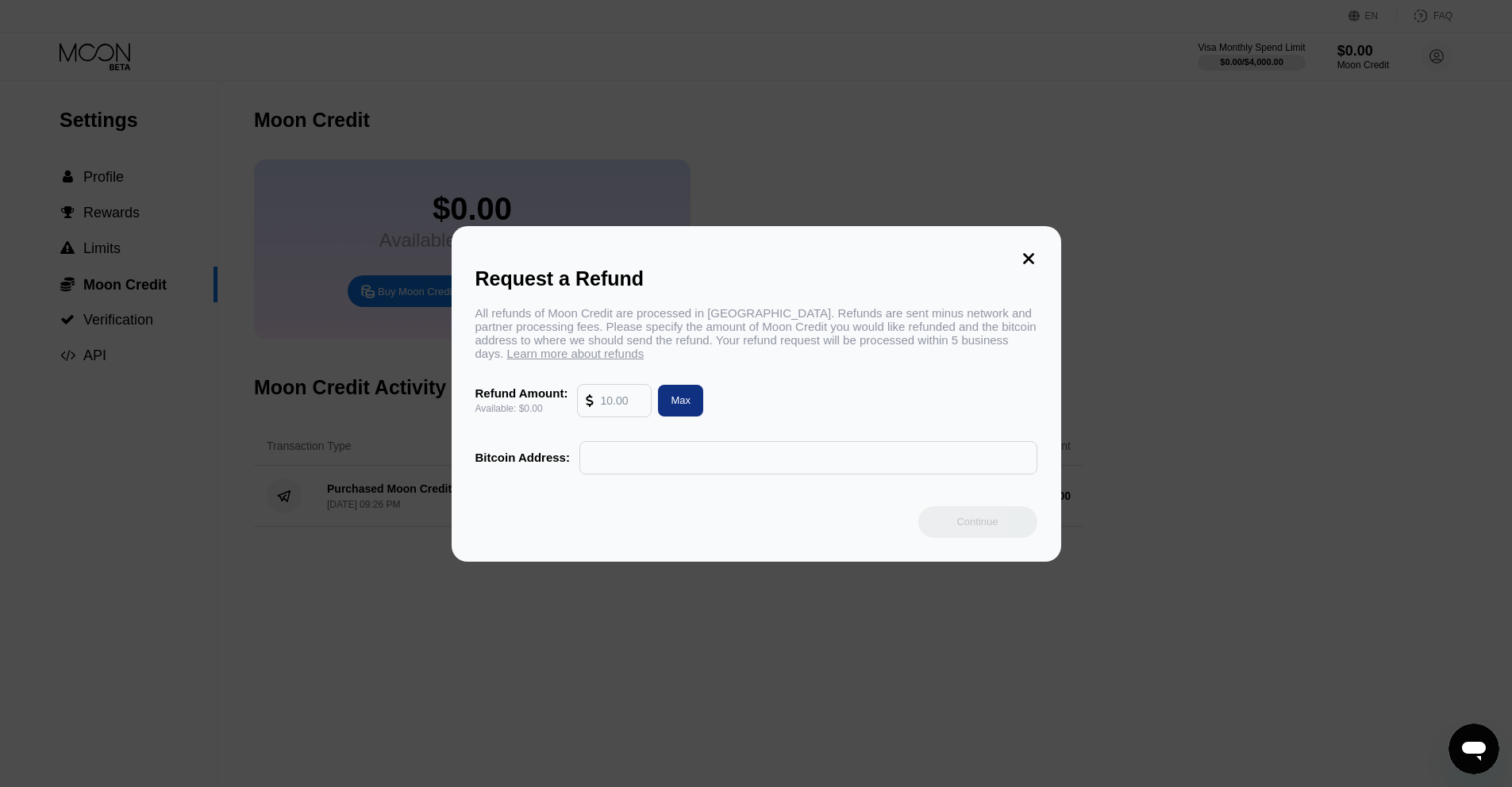
click at [614, 403] on input "text" at bounding box center [621, 401] width 42 height 32
click at [697, 411] on div "Max" at bounding box center [681, 401] width 45 height 32
type input "0.00"
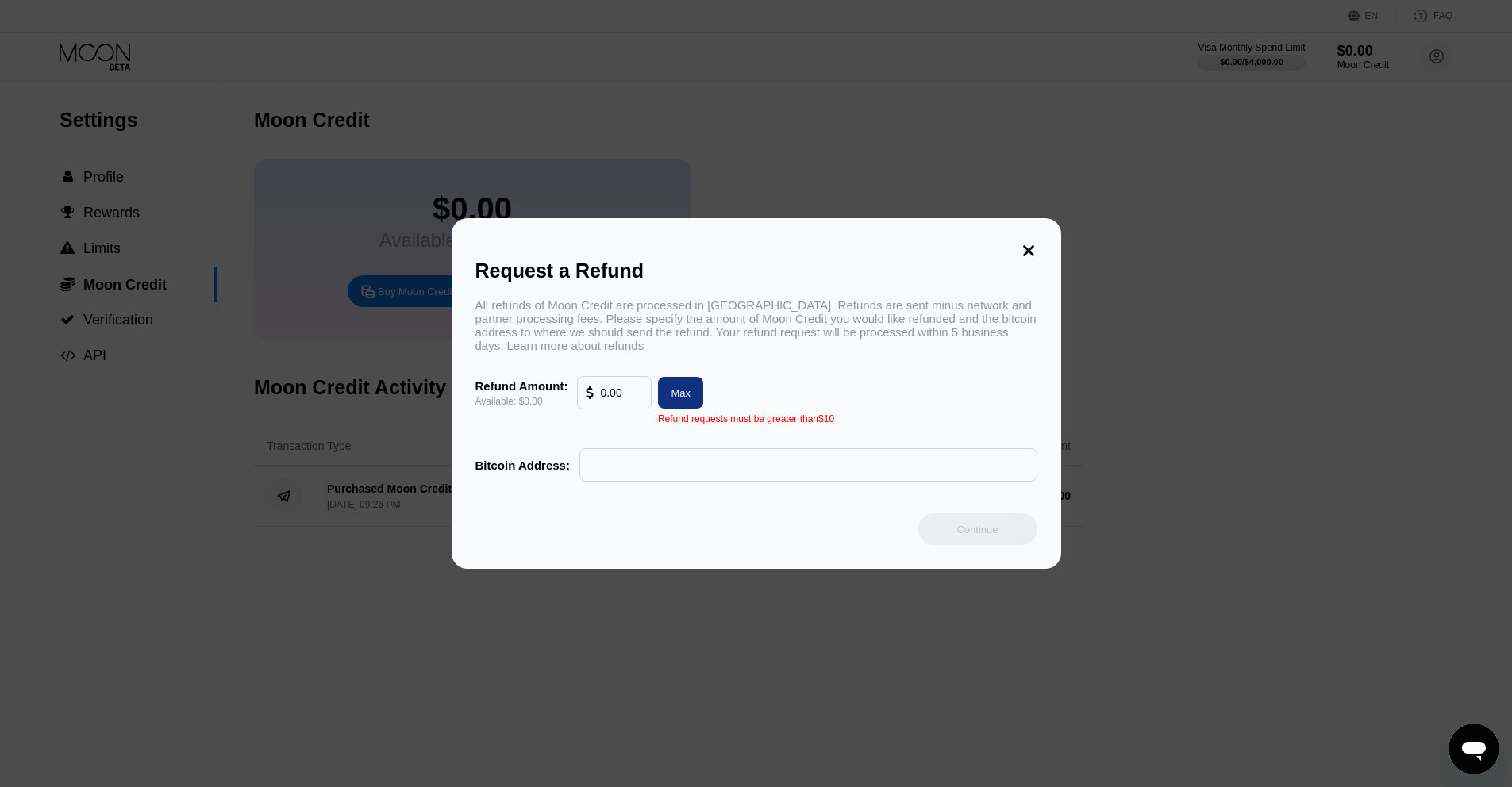
click at [1031, 242] on icon at bounding box center [1029, 251] width 17 height 17
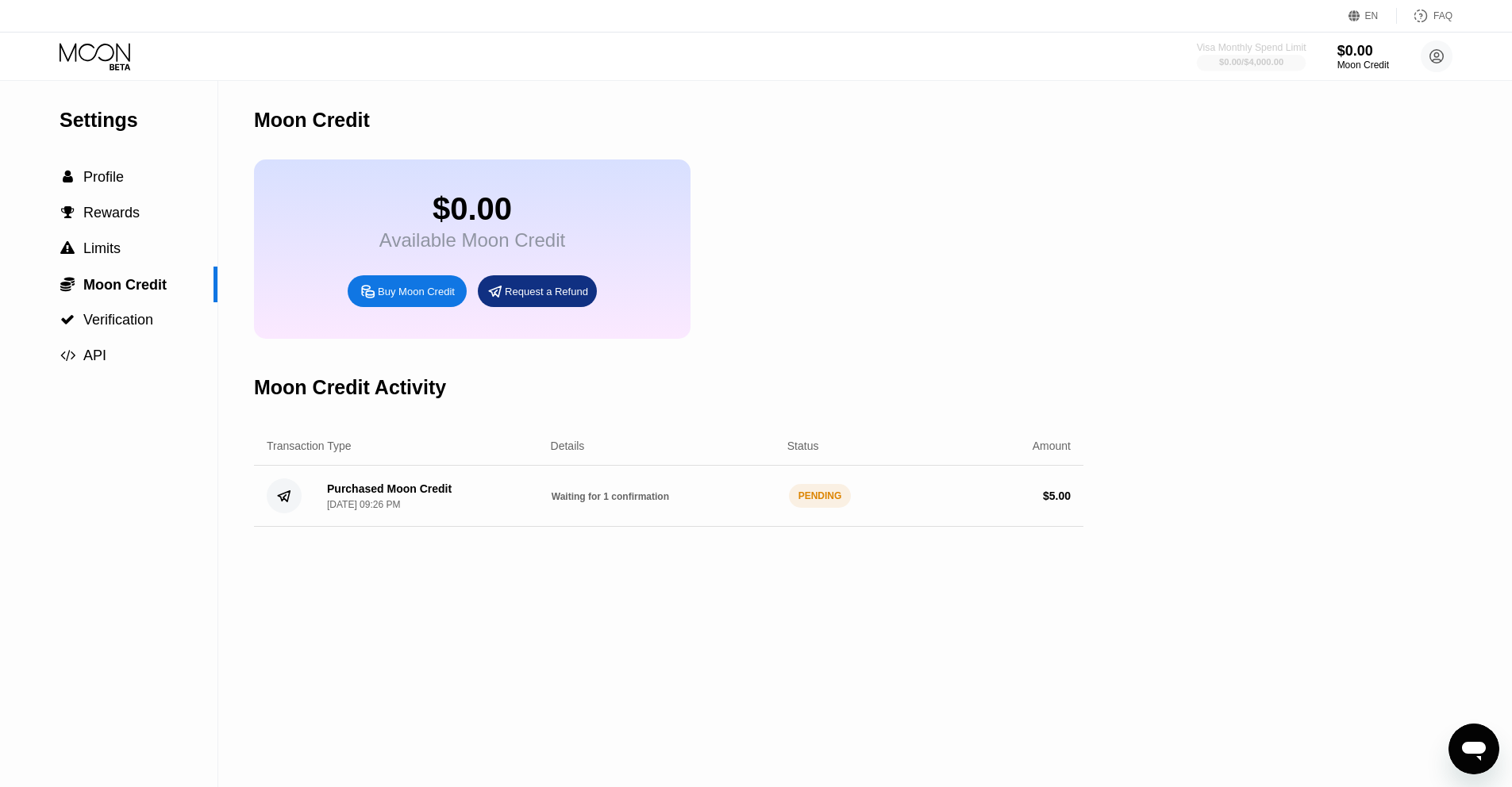
click at [1300, 56] on div "$0.00 / $4,000.00" at bounding box center [1251, 61] width 109 height 17
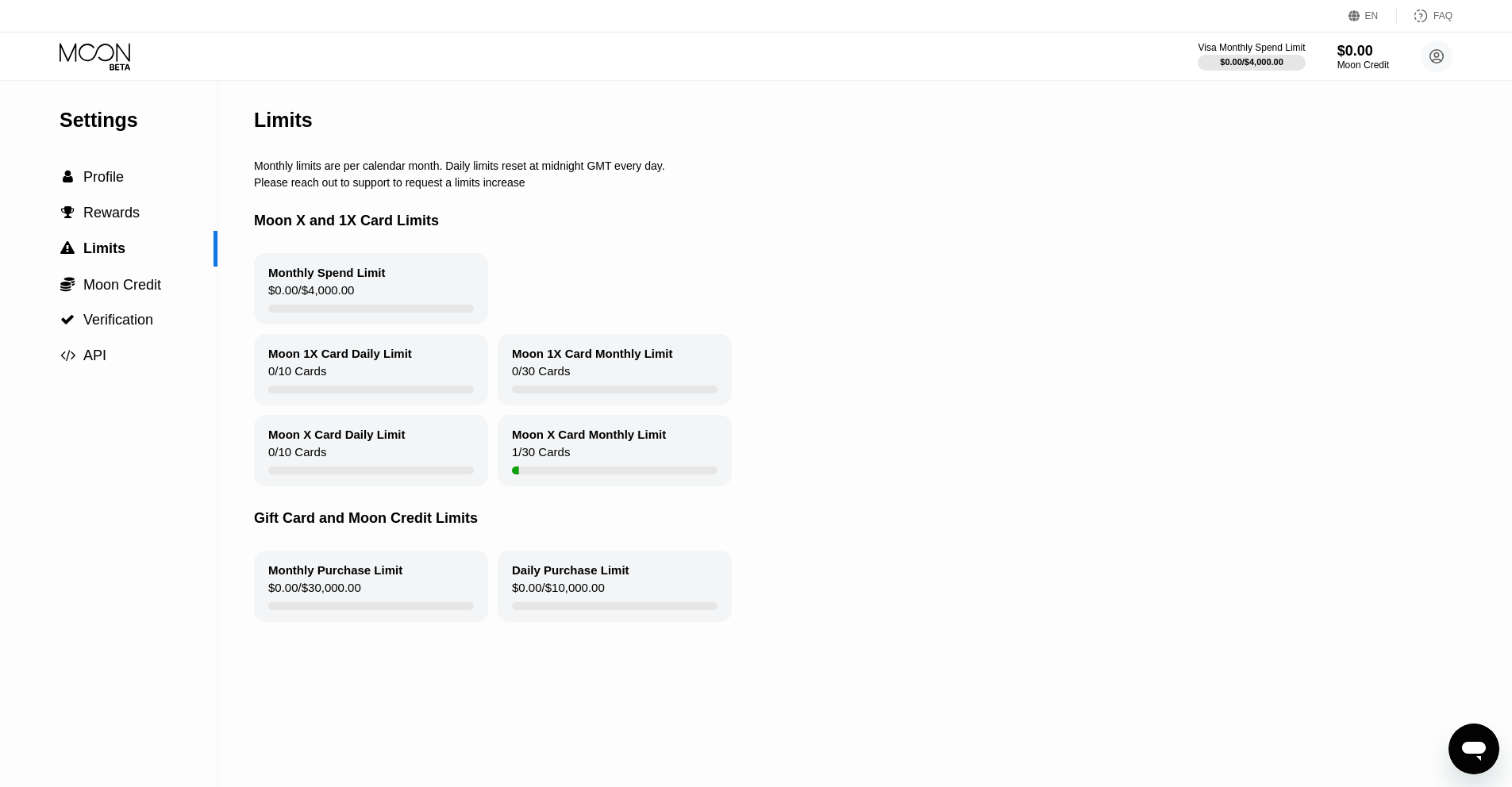
click at [643, 442] on div "Moon X Card Monthly Limit" at bounding box center [589, 435] width 154 height 14
click at [644, 442] on div "Moon X Card Monthly Limit" at bounding box center [589, 435] width 154 height 14
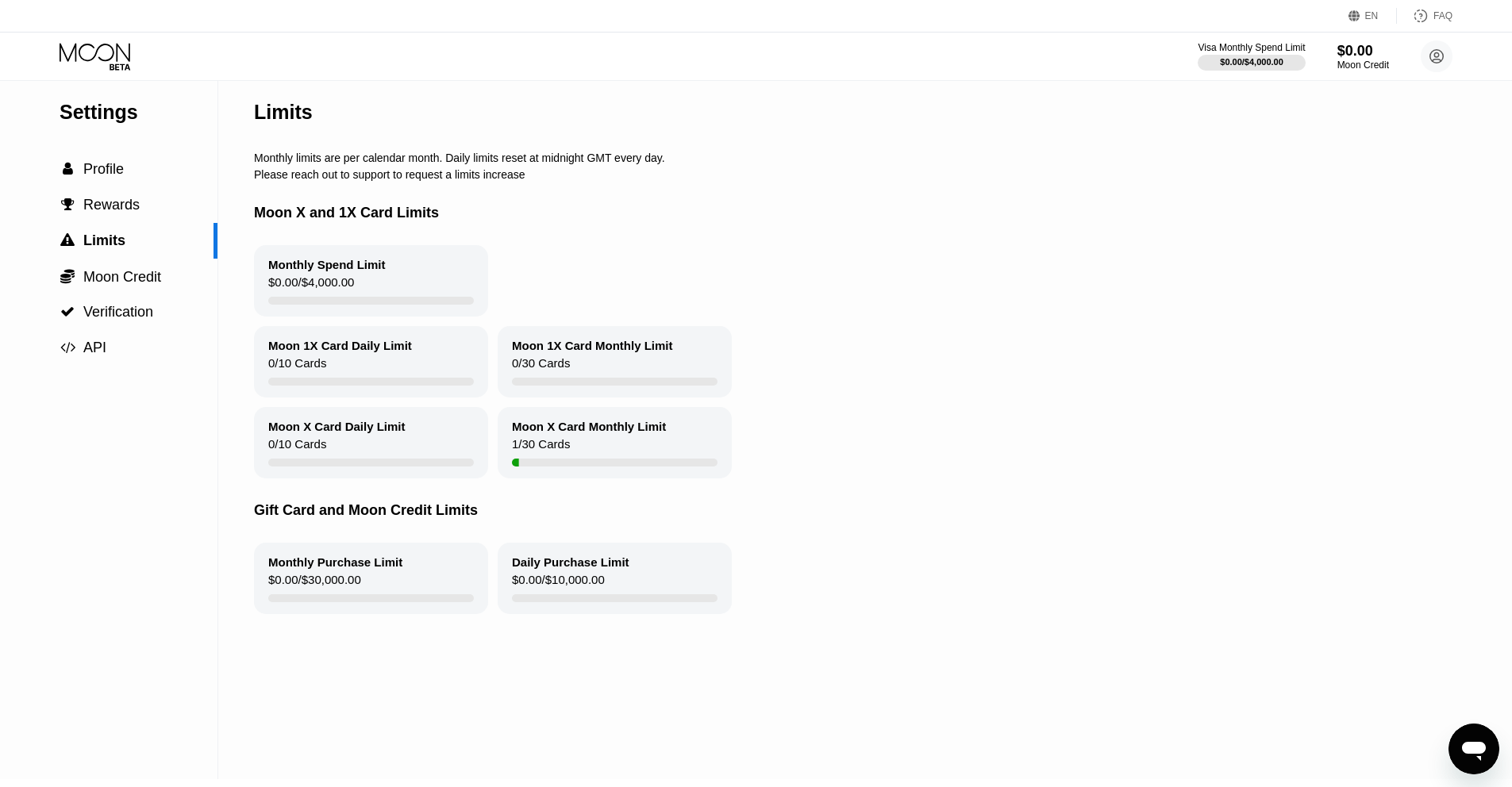
scroll to position [12, 0]
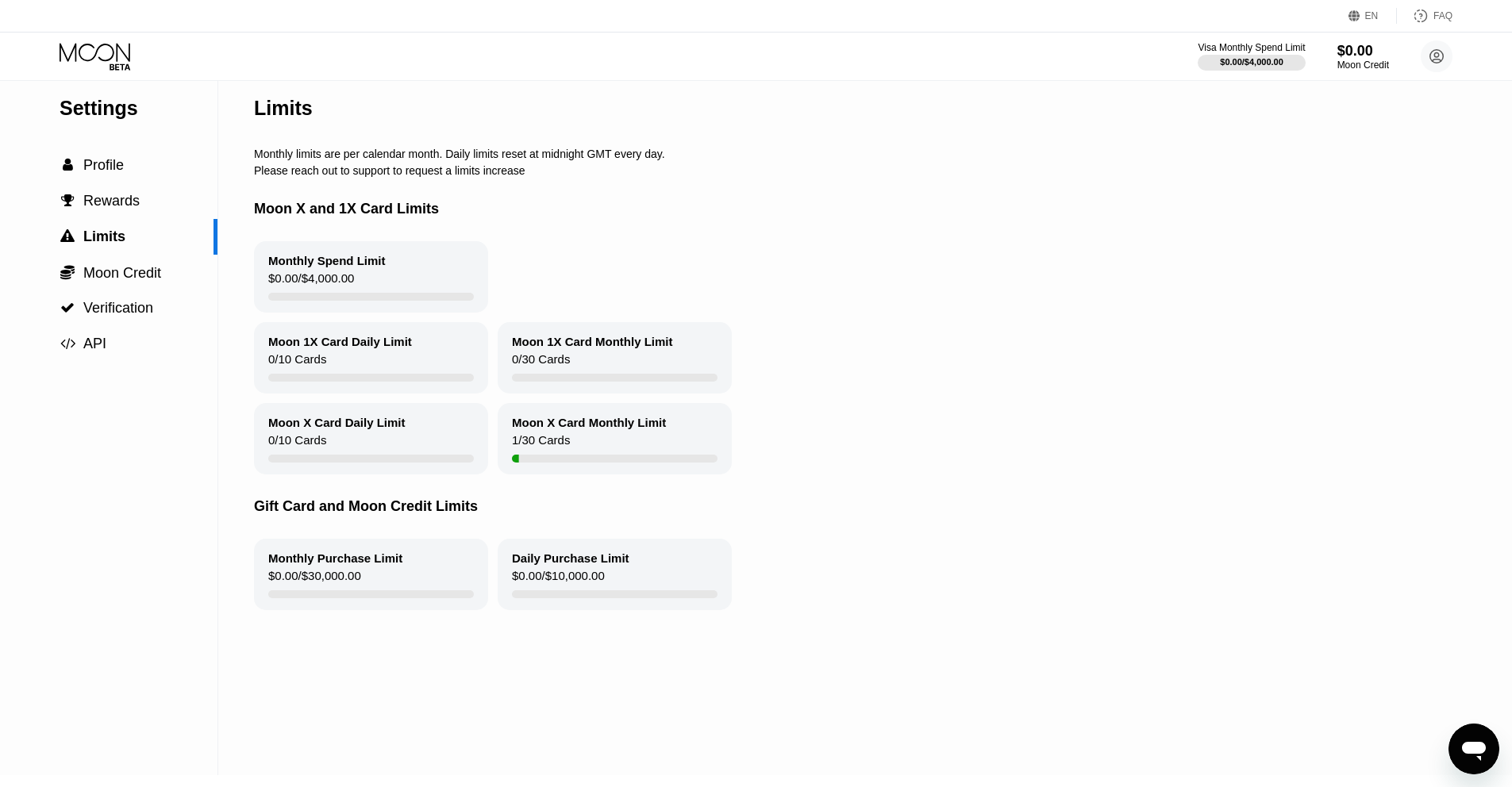
click at [623, 336] on div "Moon 1X Card Monthly Limit" at bounding box center [592, 342] width 161 height 14
click at [1367, 55] on div "$0.00" at bounding box center [1363, 50] width 53 height 16
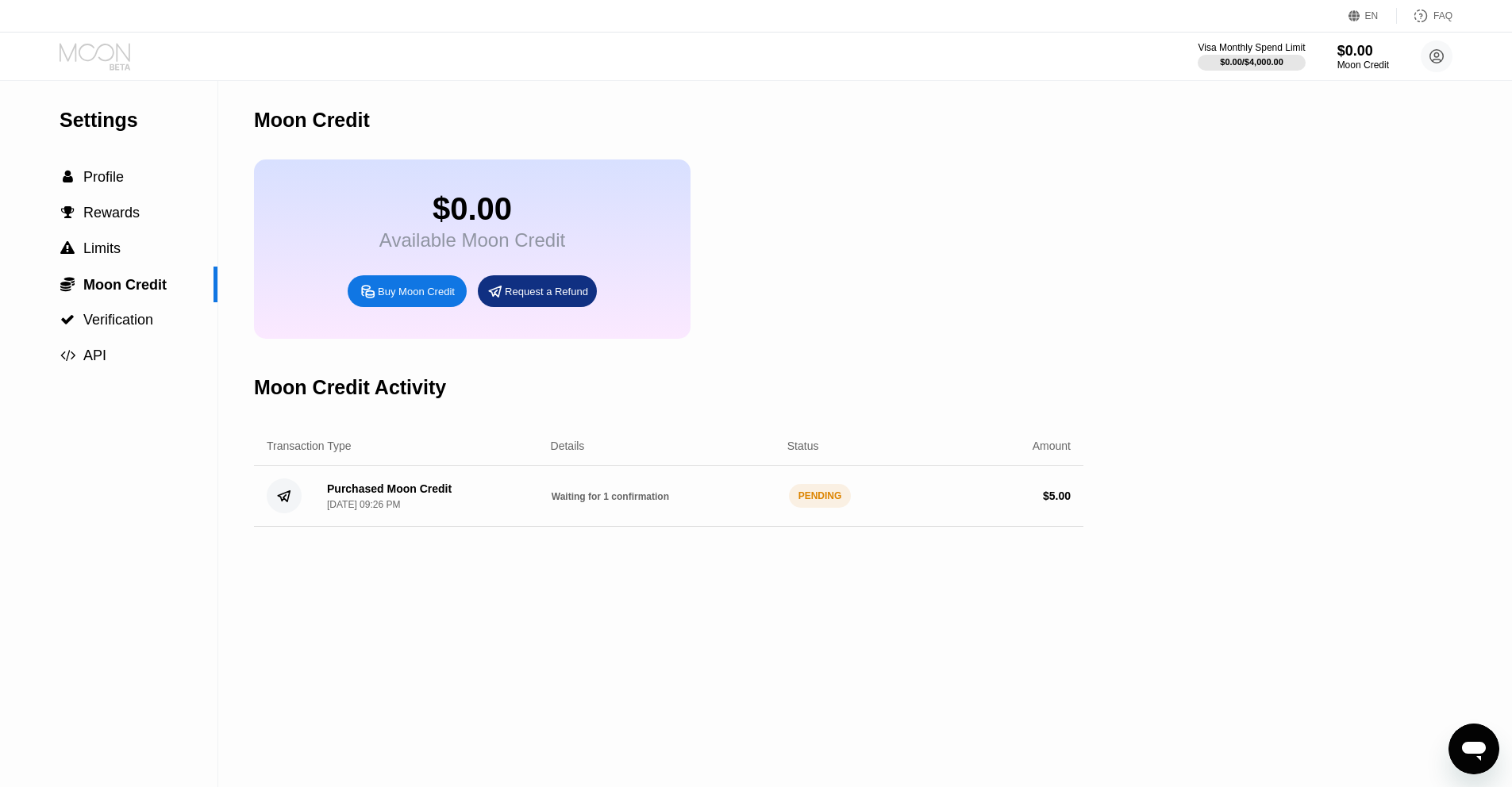
click at [97, 63] on icon at bounding box center [96, 56] width 74 height 28
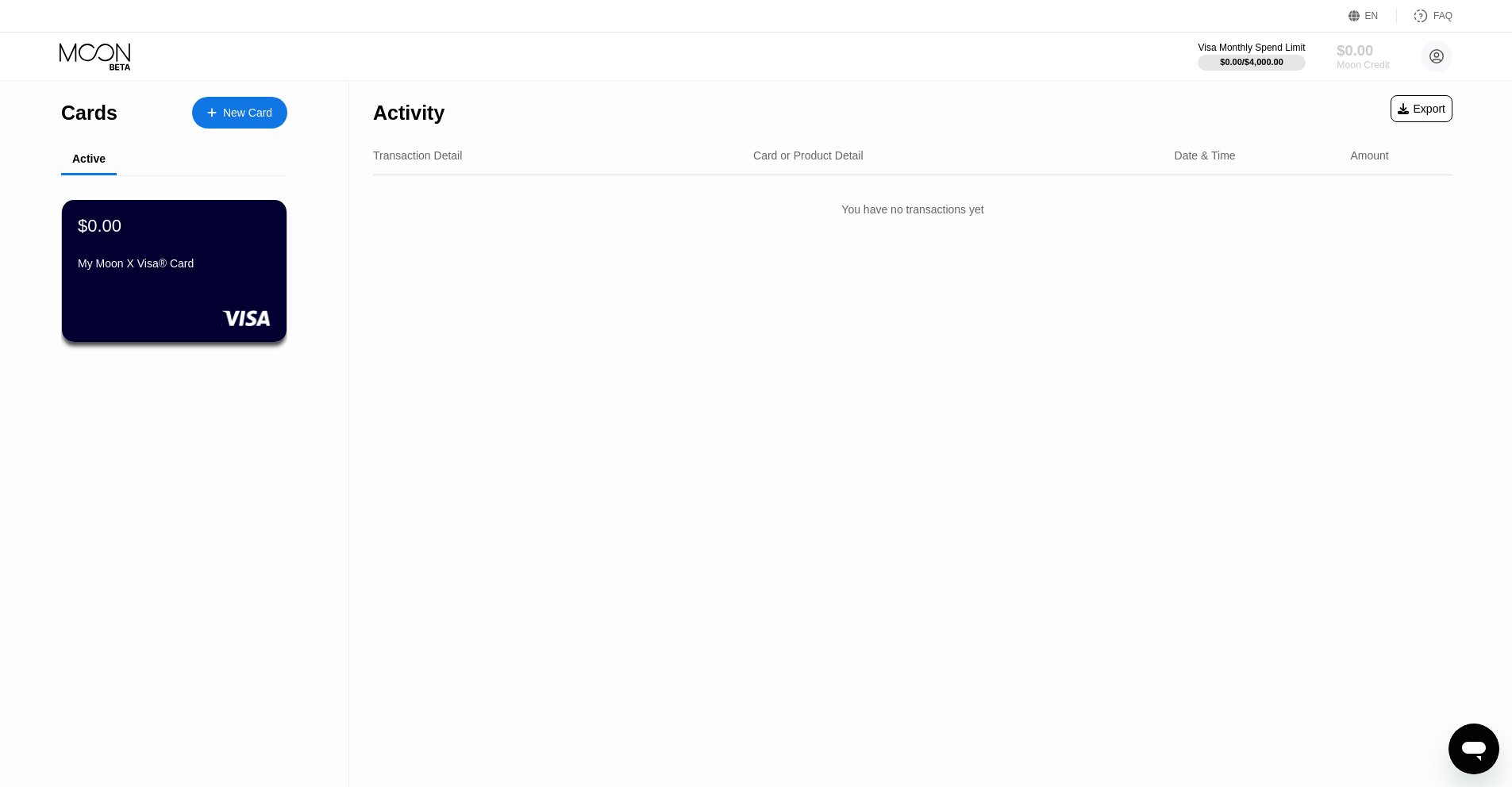
click at [1347, 66] on div "Moon Credit" at bounding box center [1363, 65] width 53 height 11
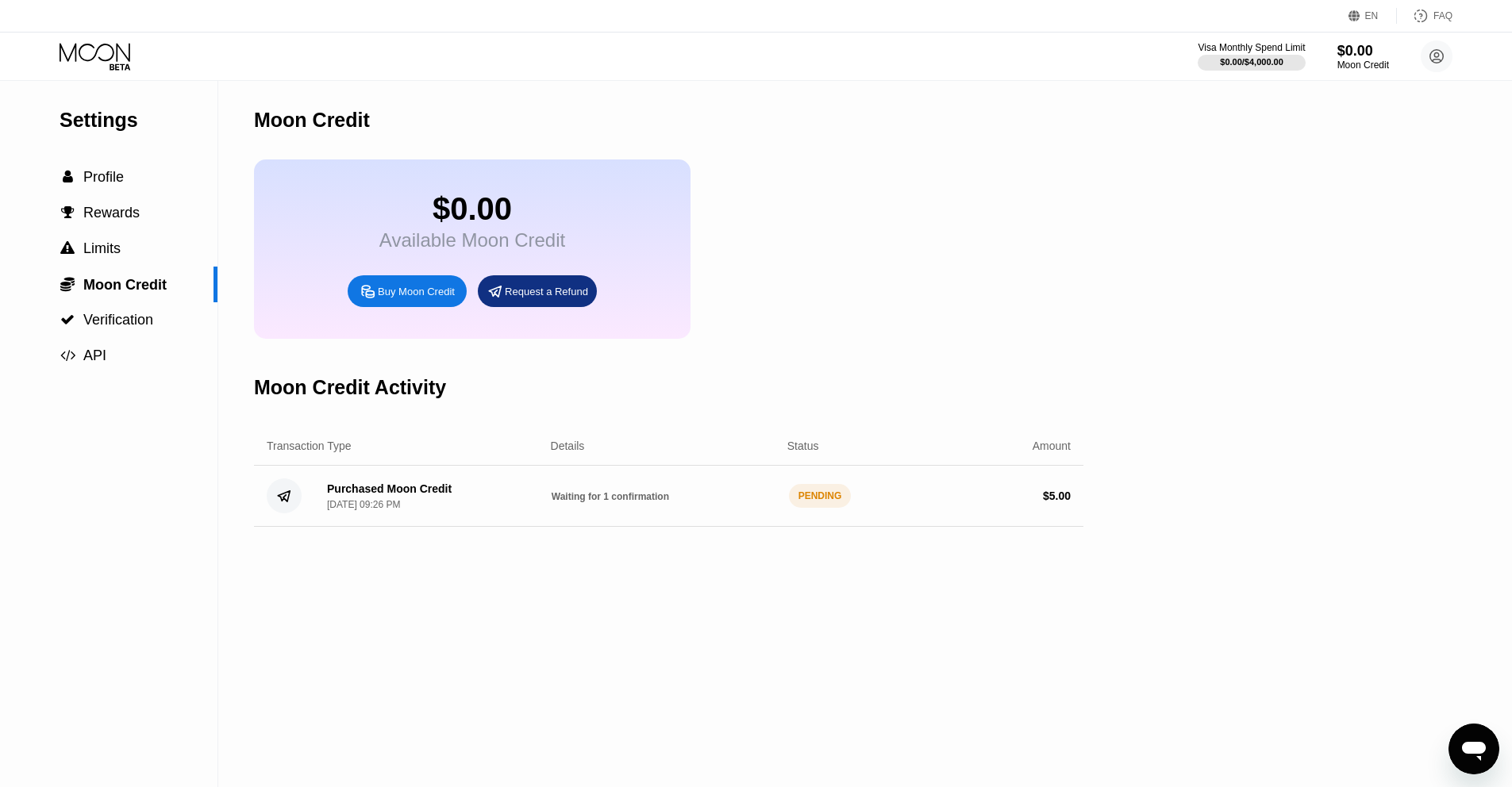
drag, startPoint x: 826, startPoint y: 659, endPoint x: 796, endPoint y: 661, distance: 30.1
click at [798, 667] on div "Moon Credit $0.00 Available Moon Credit Buy Moon Credit Request a Refund Moon C…" at bounding box center [669, 434] width 830 height 706
drag, startPoint x: 547, startPoint y: 505, endPoint x: 600, endPoint y: 494, distance: 54.1
click at [649, 507] on div "Purchased Moon Credit Sep 22, 2025, 09:26 PM Waiting for 1 confirmation PENDING…" at bounding box center [669, 496] width 830 height 61
drag, startPoint x: 548, startPoint y: 497, endPoint x: 572, endPoint y: 495, distance: 24.1
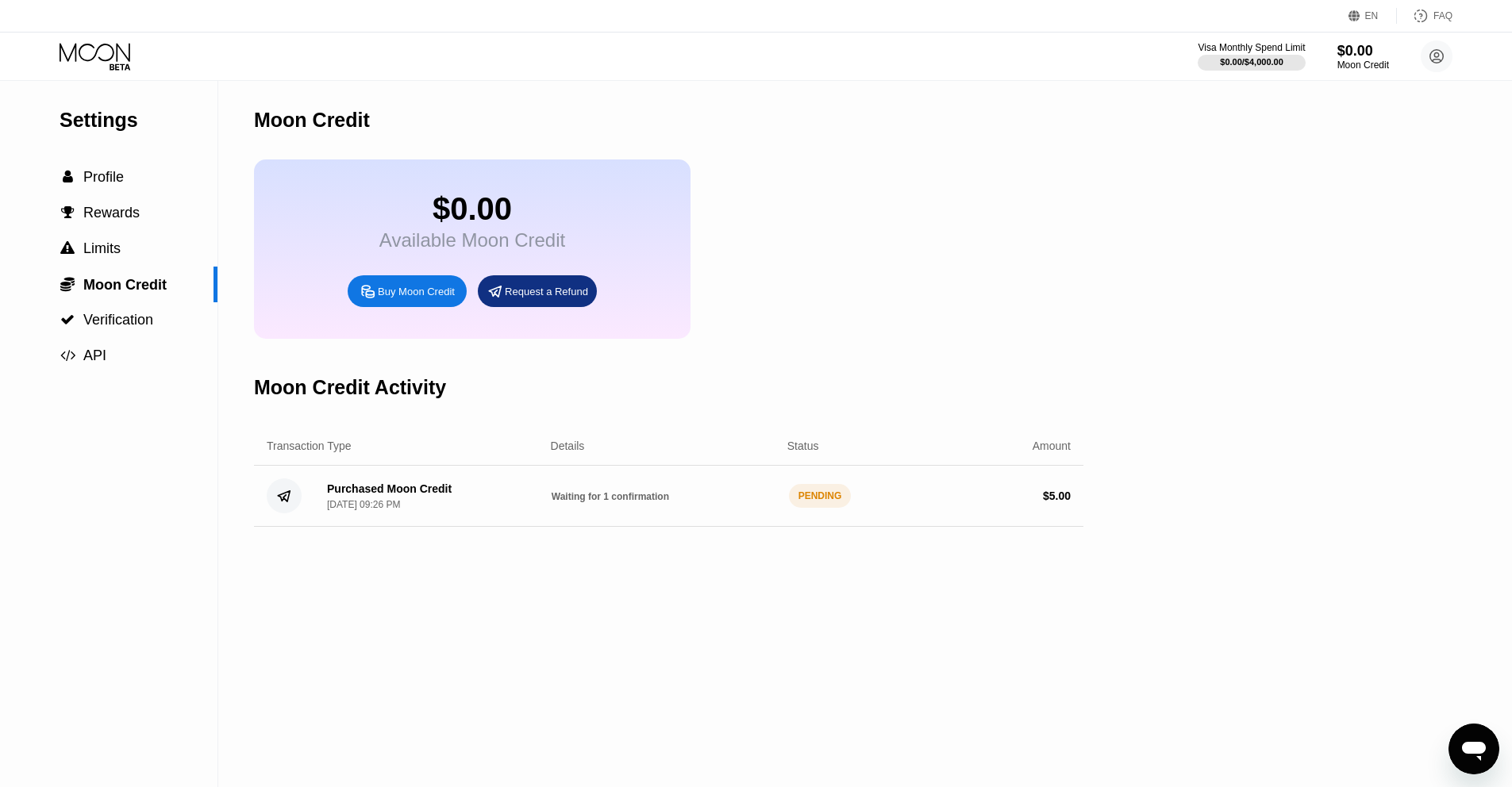
click at [643, 506] on div "Purchased Moon Credit Sep 22, 2025, 09:26 PM Waiting for 1 confirmation PENDING…" at bounding box center [669, 496] width 830 height 61
drag, startPoint x: 554, startPoint y: 494, endPoint x: 630, endPoint y: 500, distance: 76.2
click at [626, 500] on span "Waiting for 1 confirmation" at bounding box center [611, 496] width 118 height 11
drag, startPoint x: 670, startPoint y: 497, endPoint x: 634, endPoint y: 495, distance: 36.1
click at [643, 496] on div "Waiting for 1 confirmation" at bounding box center [663, 496] width 224 height 13
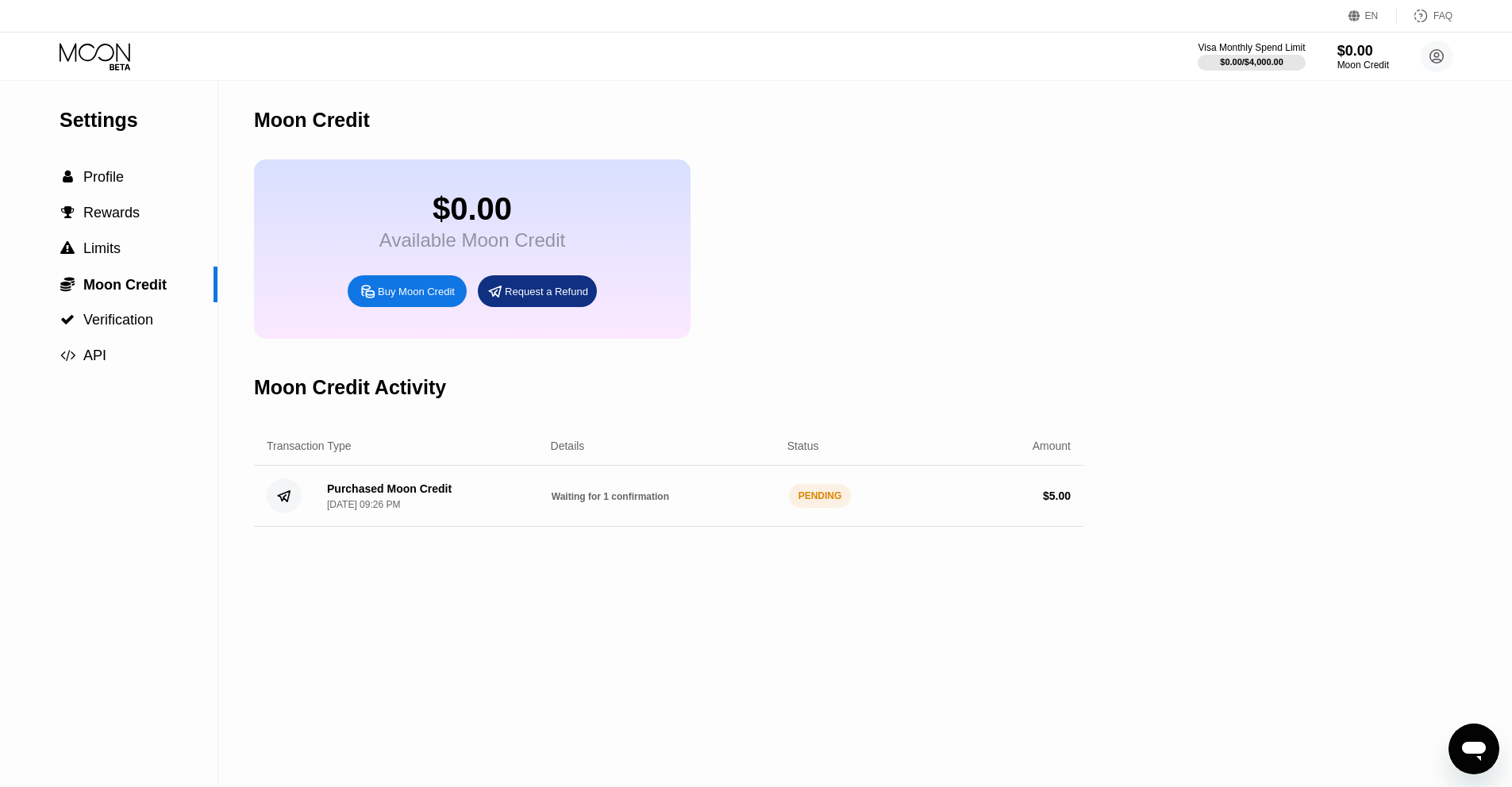
drag, startPoint x: 634, startPoint y: 495, endPoint x: 610, endPoint y: 496, distance: 24.0
click at [624, 496] on span "Waiting for 1 confirmation" at bounding box center [611, 496] width 118 height 11
click at [407, 493] on div "Purchased Moon Credit" at bounding box center [390, 488] width 125 height 13
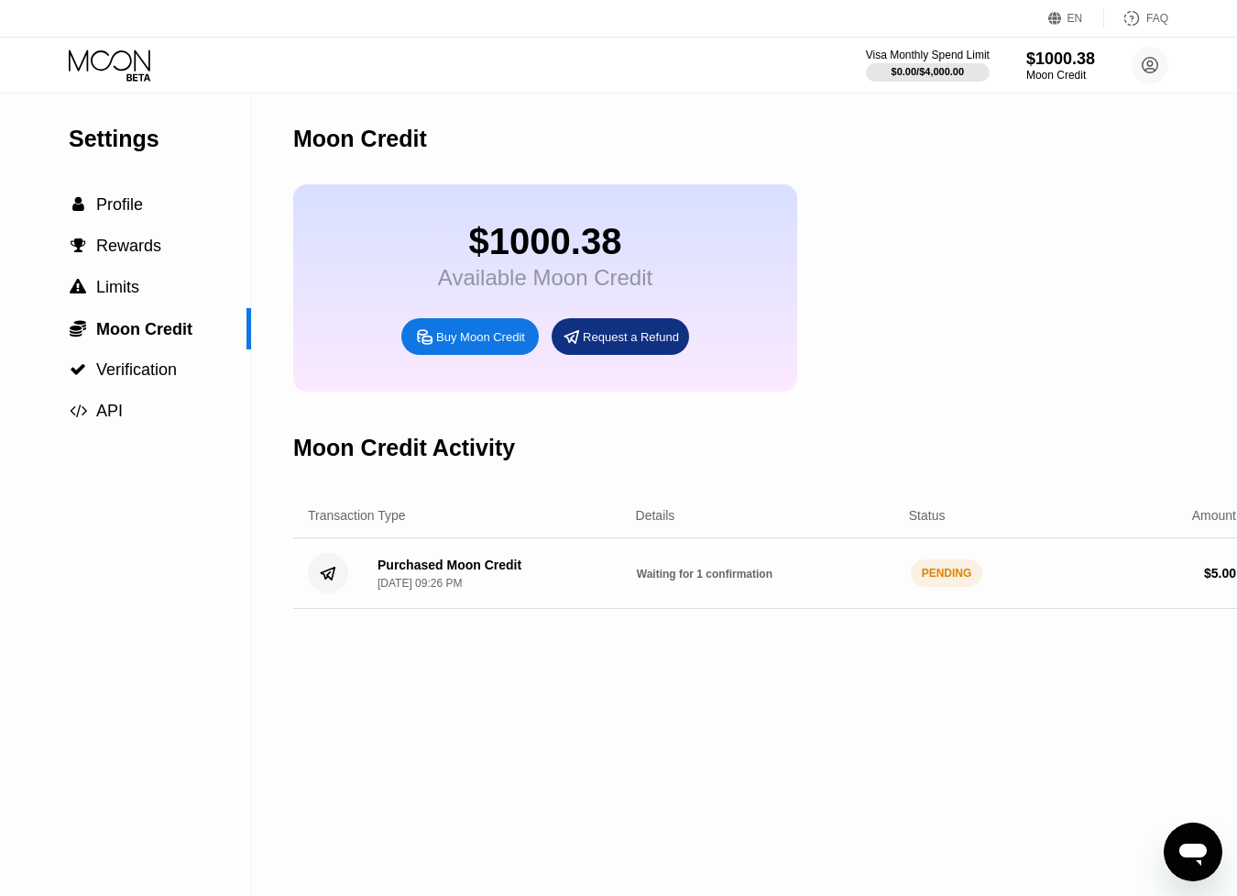
click at [1078, 262] on div "$1000.38 Available Moon Credit Buy Moon Credit Request a Refund" at bounding box center [772, 287] width 958 height 207
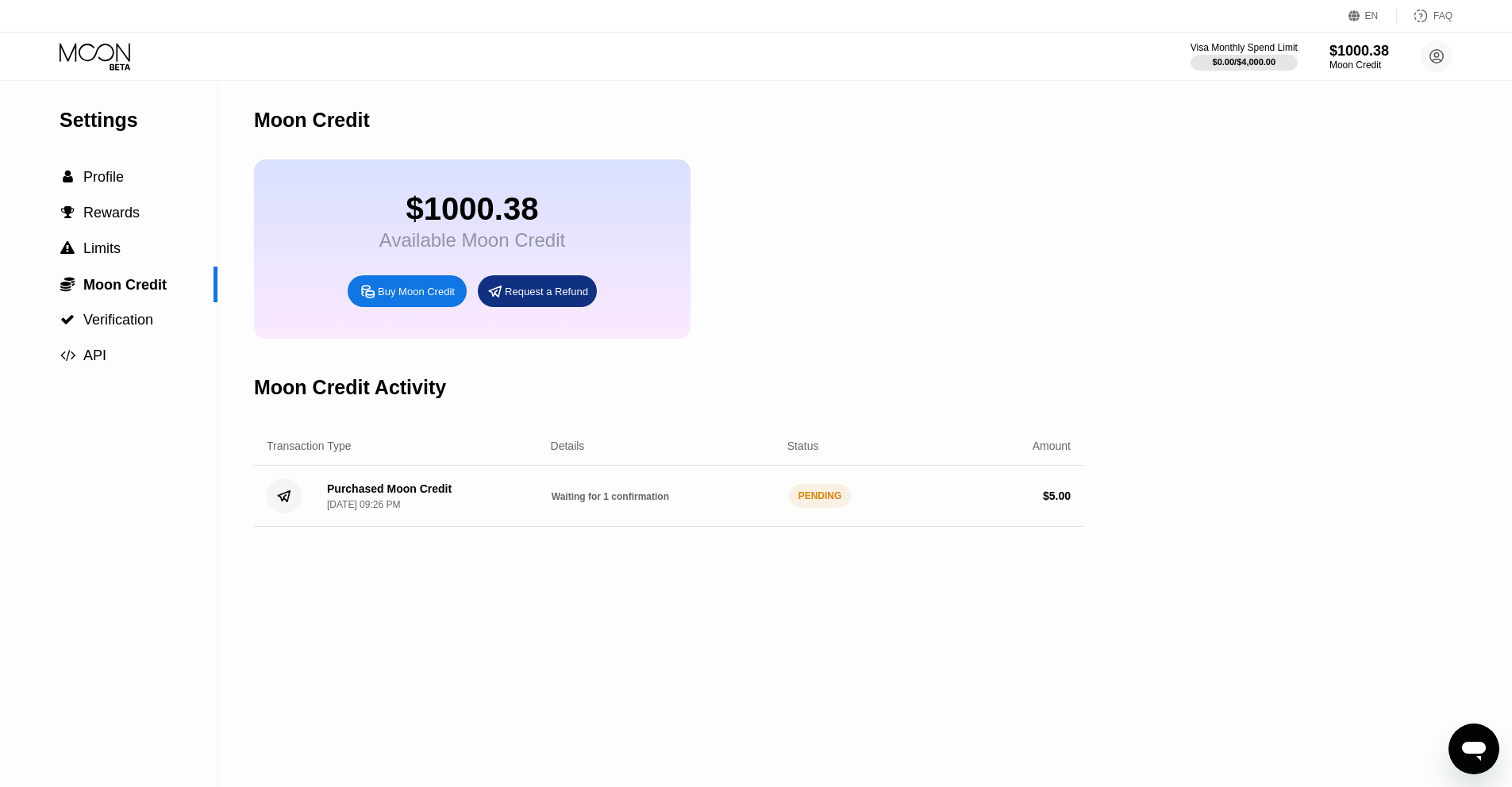
click at [127, 67] on icon at bounding box center [96, 56] width 74 height 28
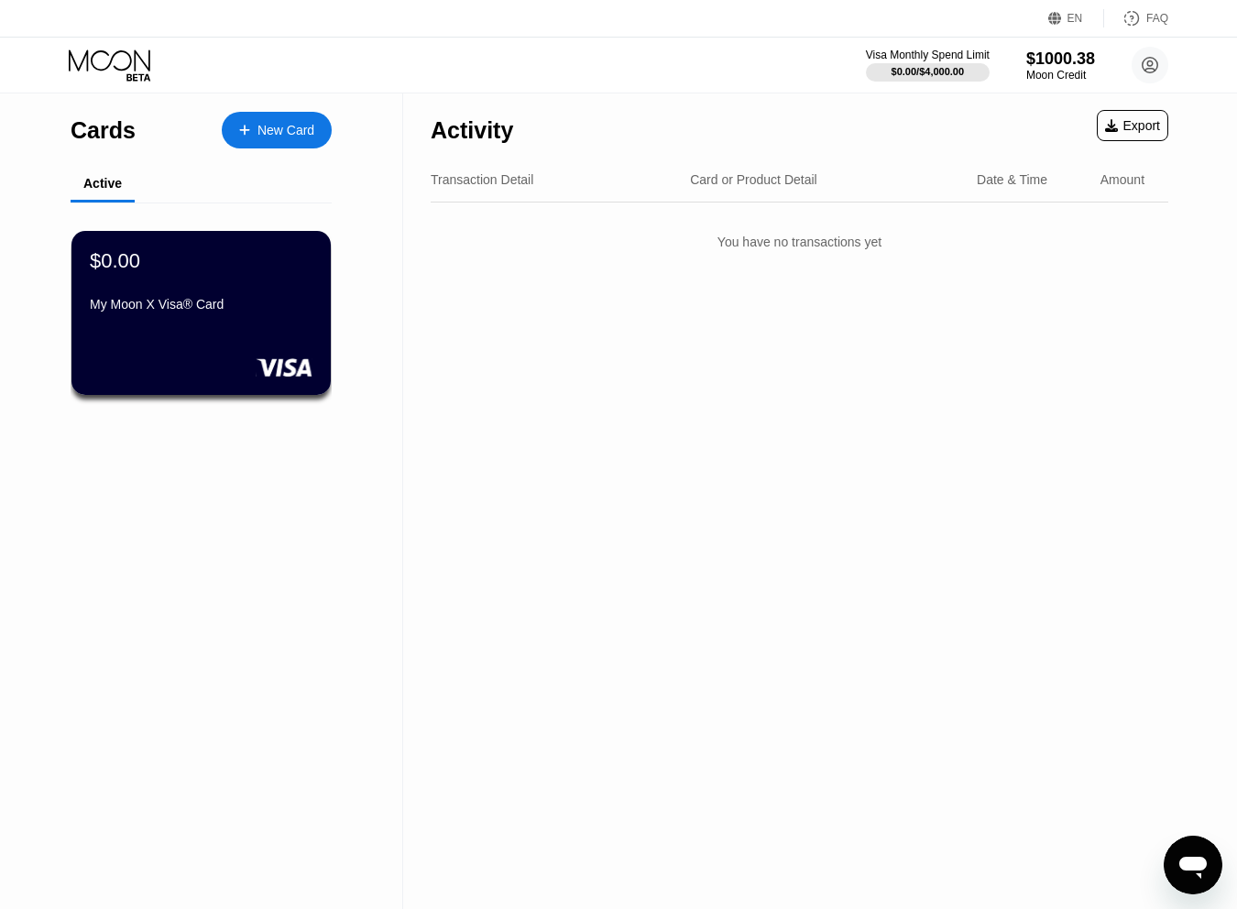
click at [1050, 118] on div "Activity Export" at bounding box center [800, 125] width 738 height 64
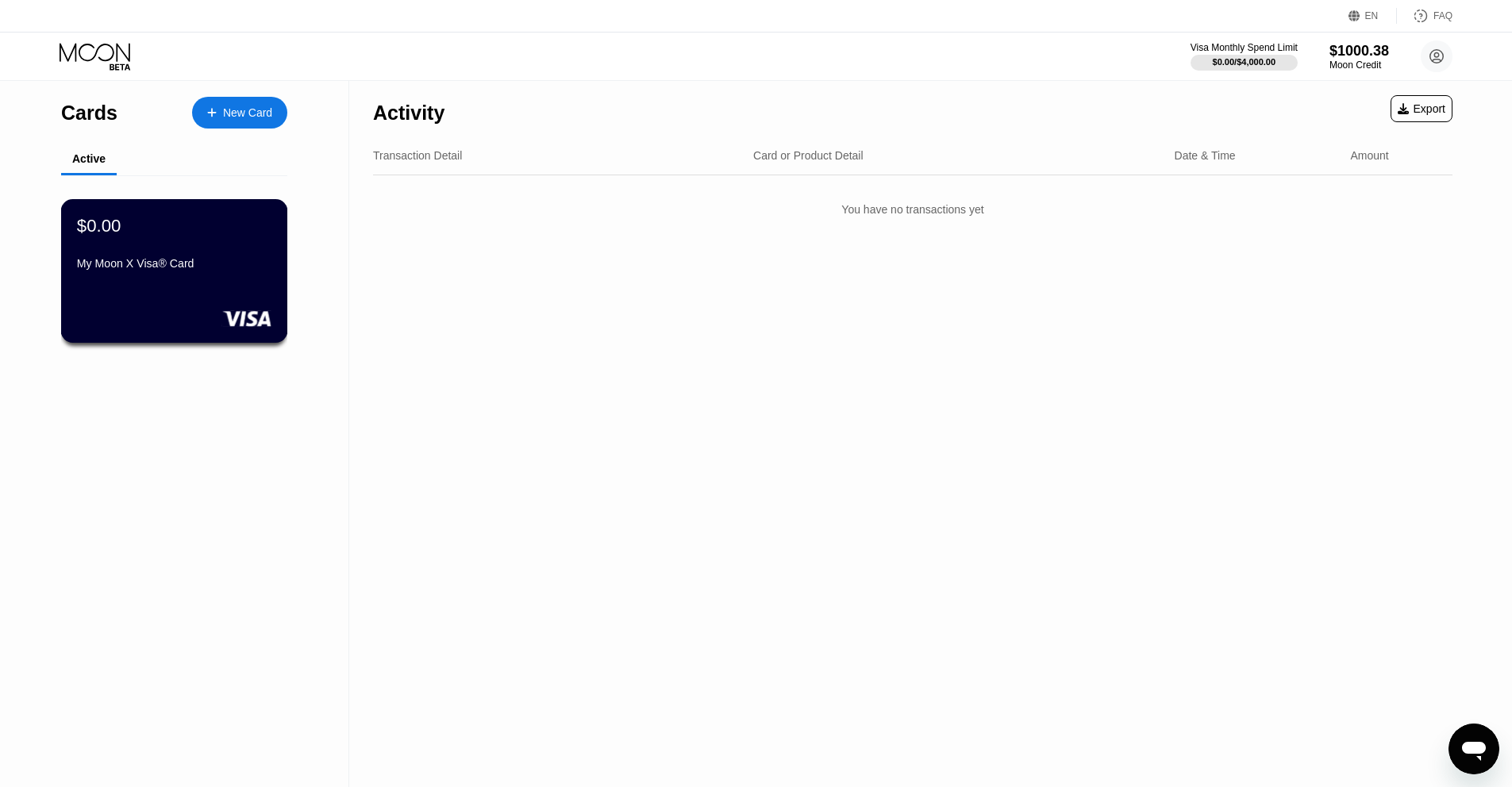
click at [161, 244] on div "$0.00 My Moon X Visa® Card" at bounding box center [174, 245] width 195 height 61
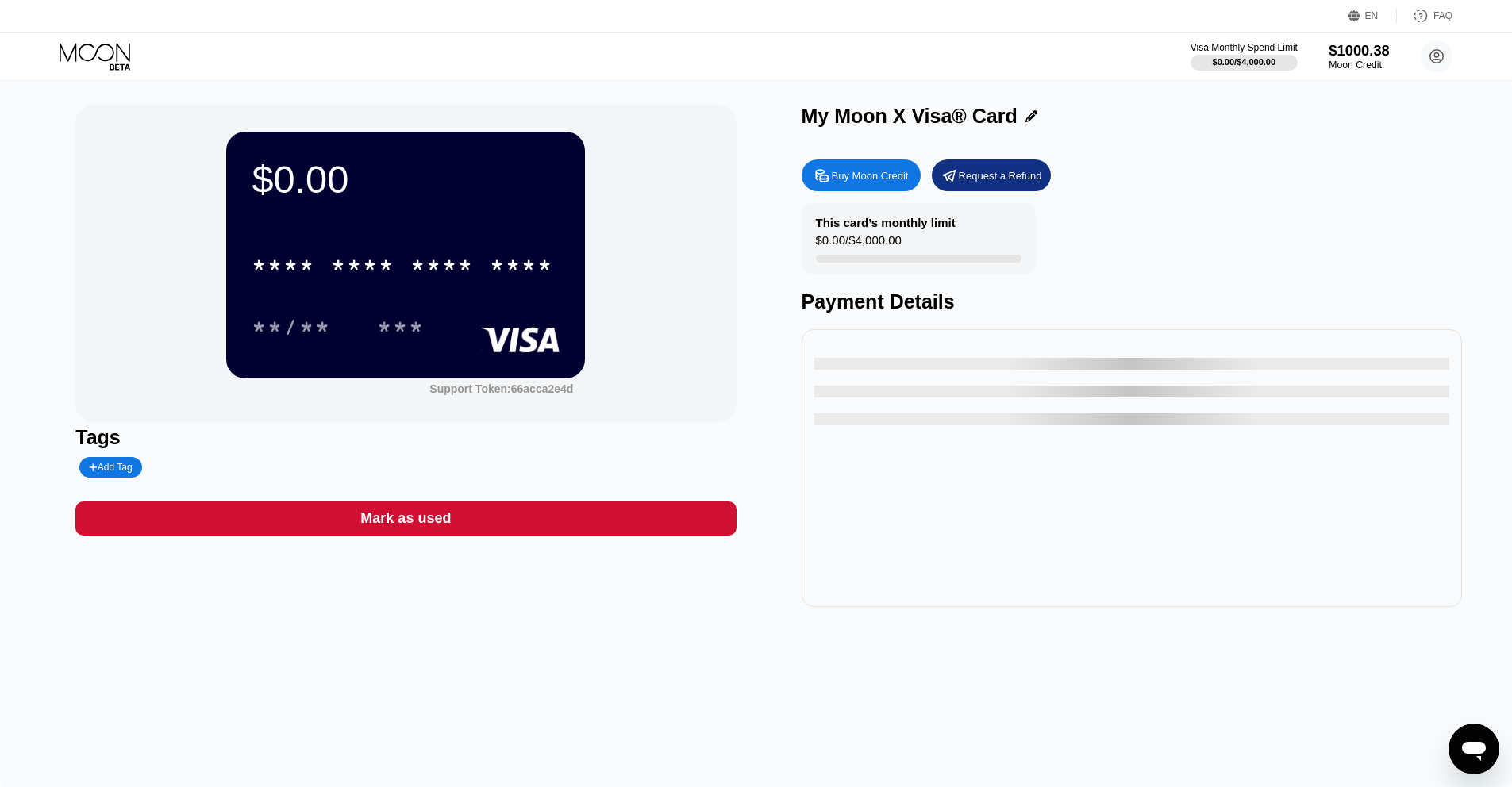
click at [1336, 61] on div "Moon Credit" at bounding box center [1359, 65] width 61 height 11
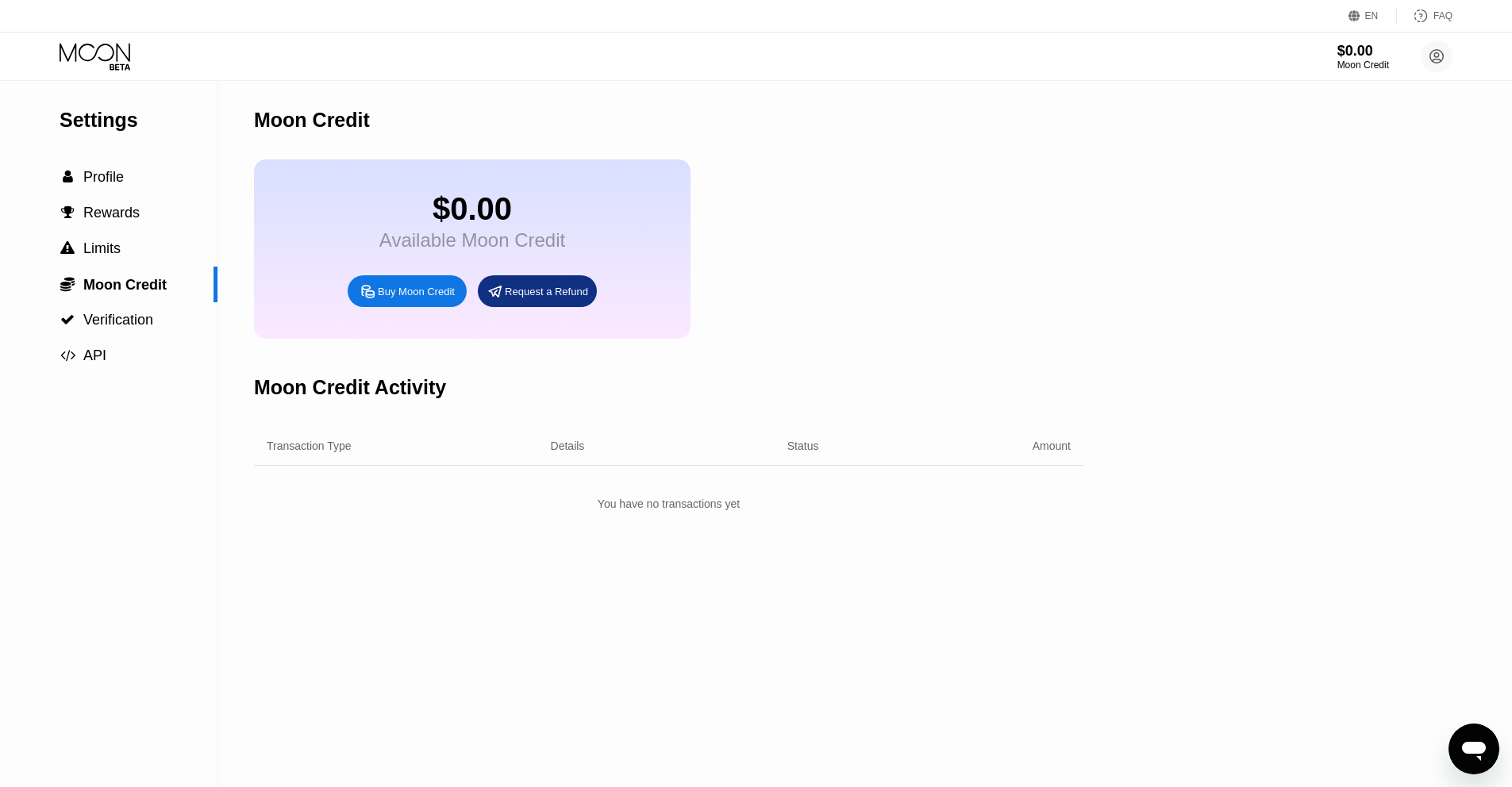
click at [86, 158] on div "Settings  Profile  Rewards  Limits  Moon Credit  Verification  API" at bounding box center [108, 227] width 217 height 293
click at [94, 175] on span "Profile" at bounding box center [103, 177] width 41 height 16
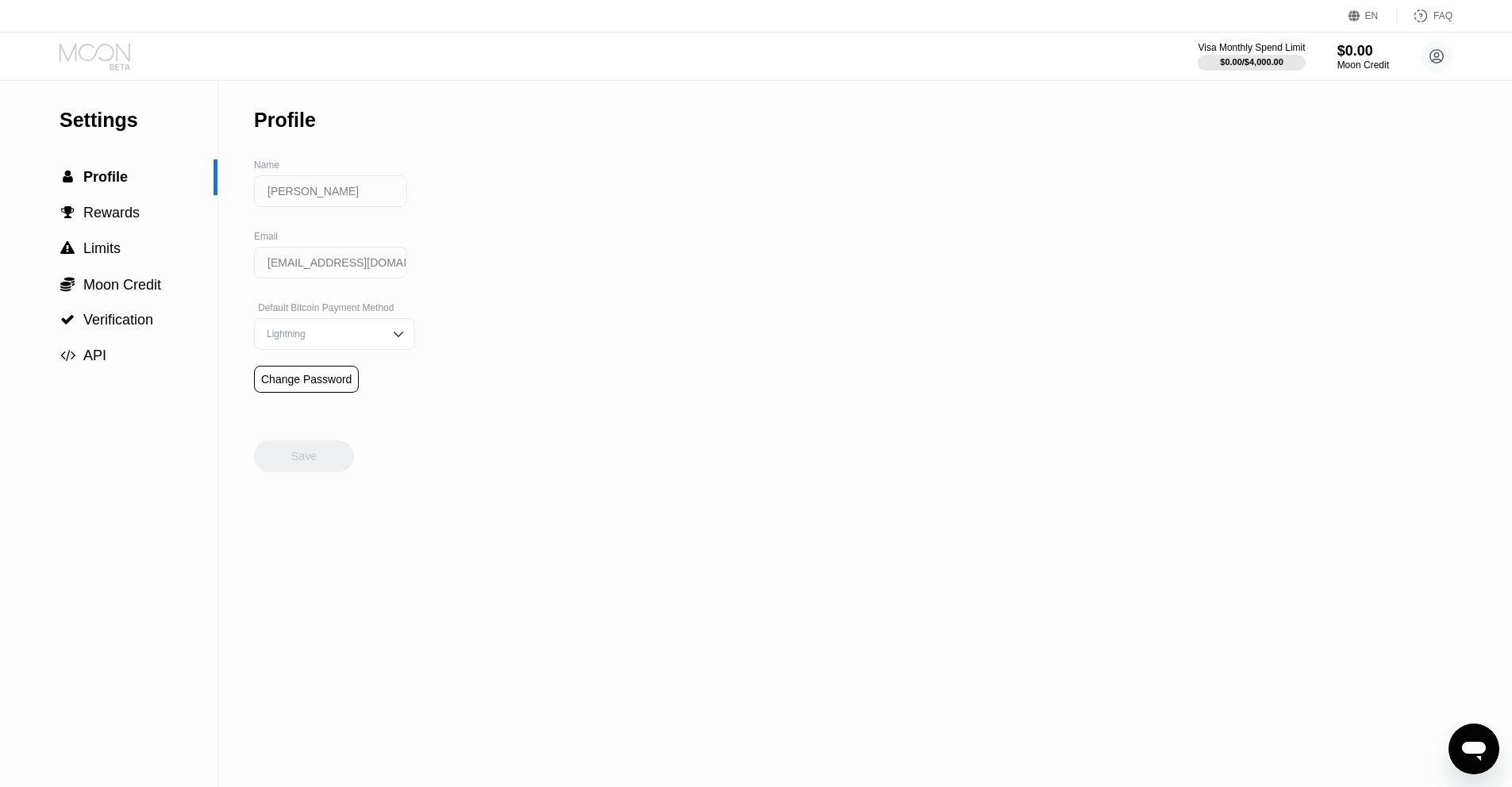
click at [120, 68] on icon at bounding box center [96, 56] width 74 height 28
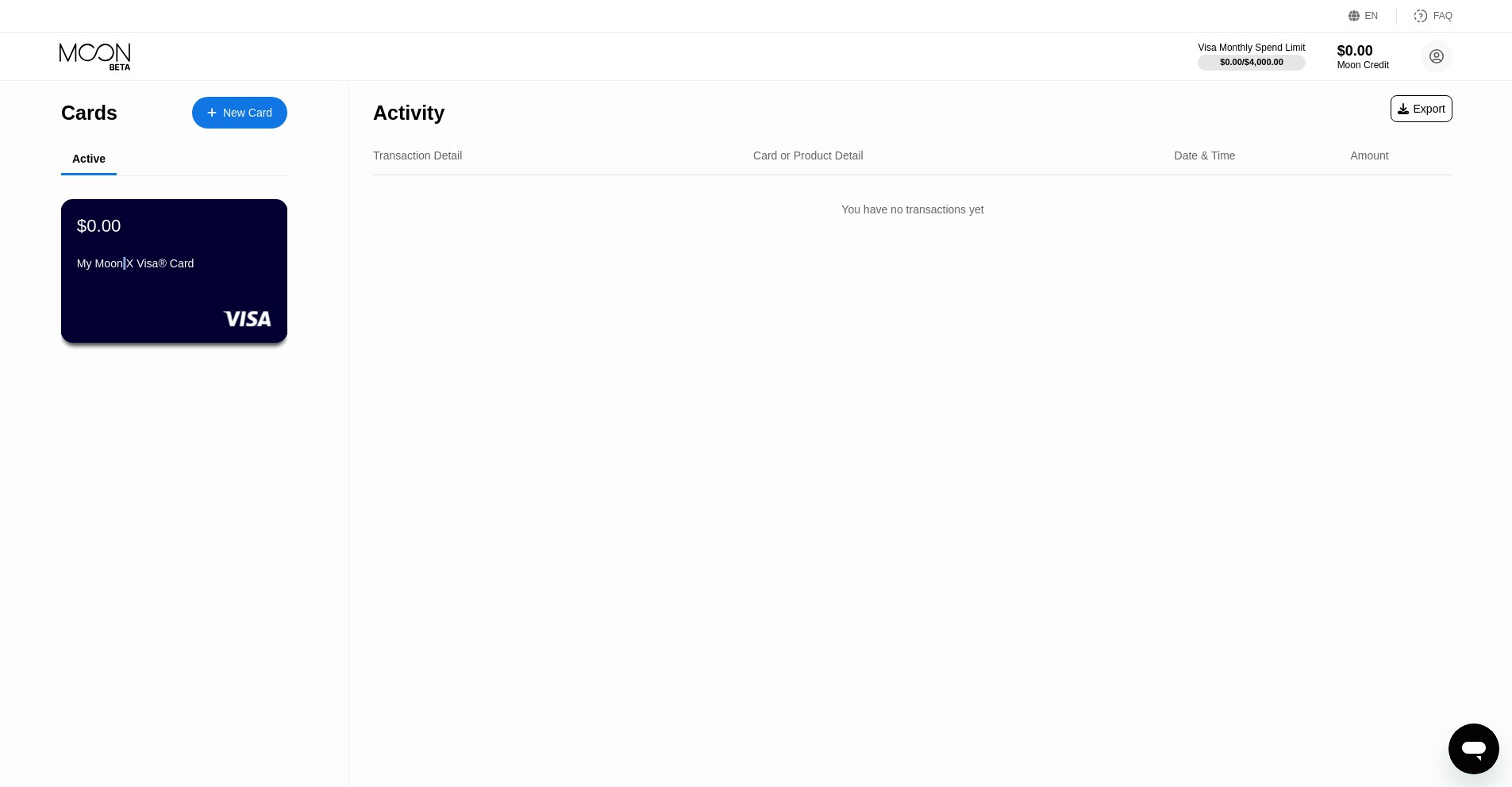
click at [126, 263] on div "My Moon X Visa® Card" at bounding box center [174, 263] width 195 height 13
click at [138, 255] on div "$0.00 My Moon X Visa® Card" at bounding box center [174, 245] width 195 height 61
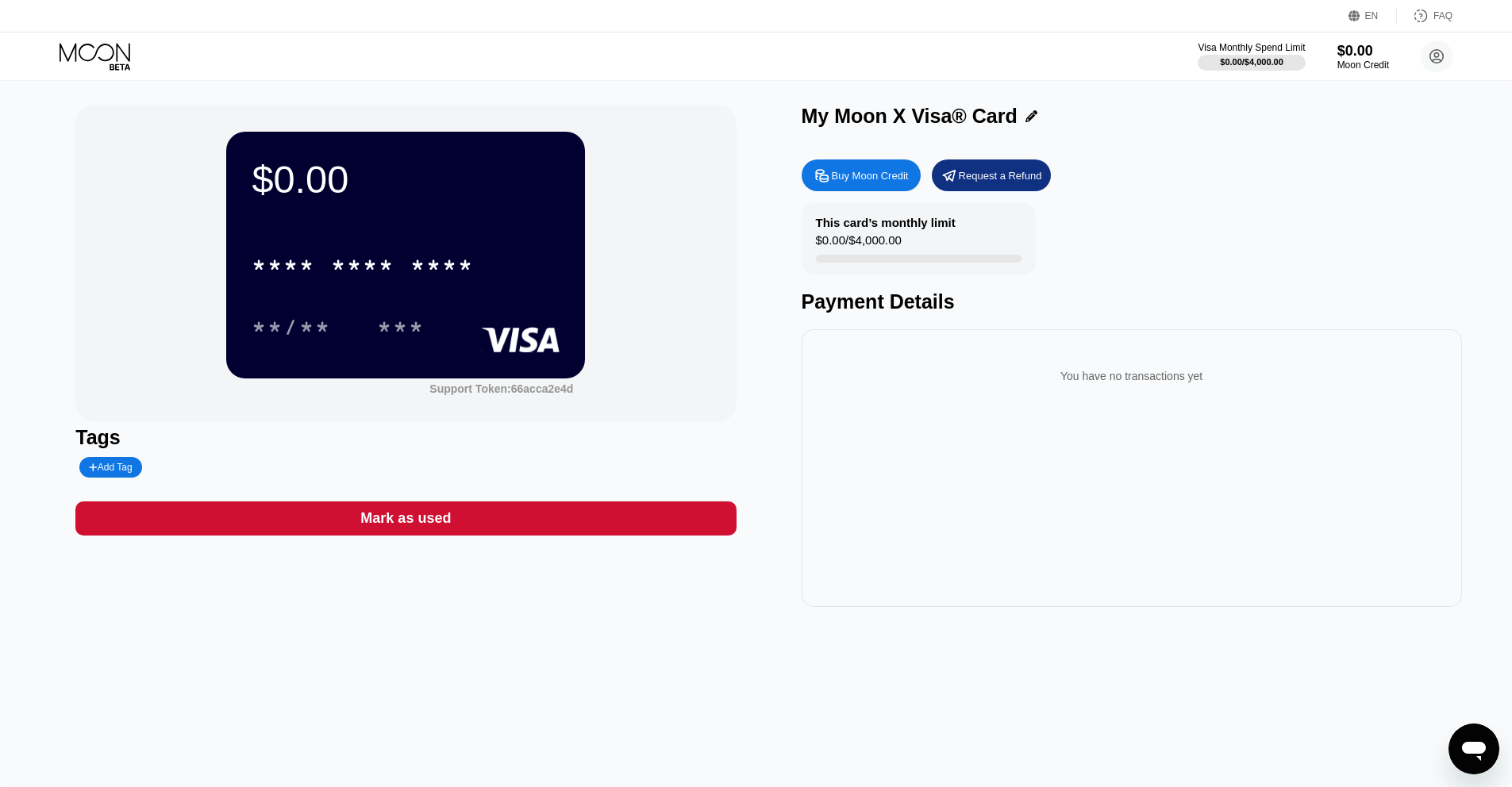
click at [1355, 74] on div "Visa Monthly Spend Limit $0.00 / $4,000.00 $0.00 Moon Credit Bogdan [EMAIL_ADDR…" at bounding box center [756, 56] width 1512 height 48
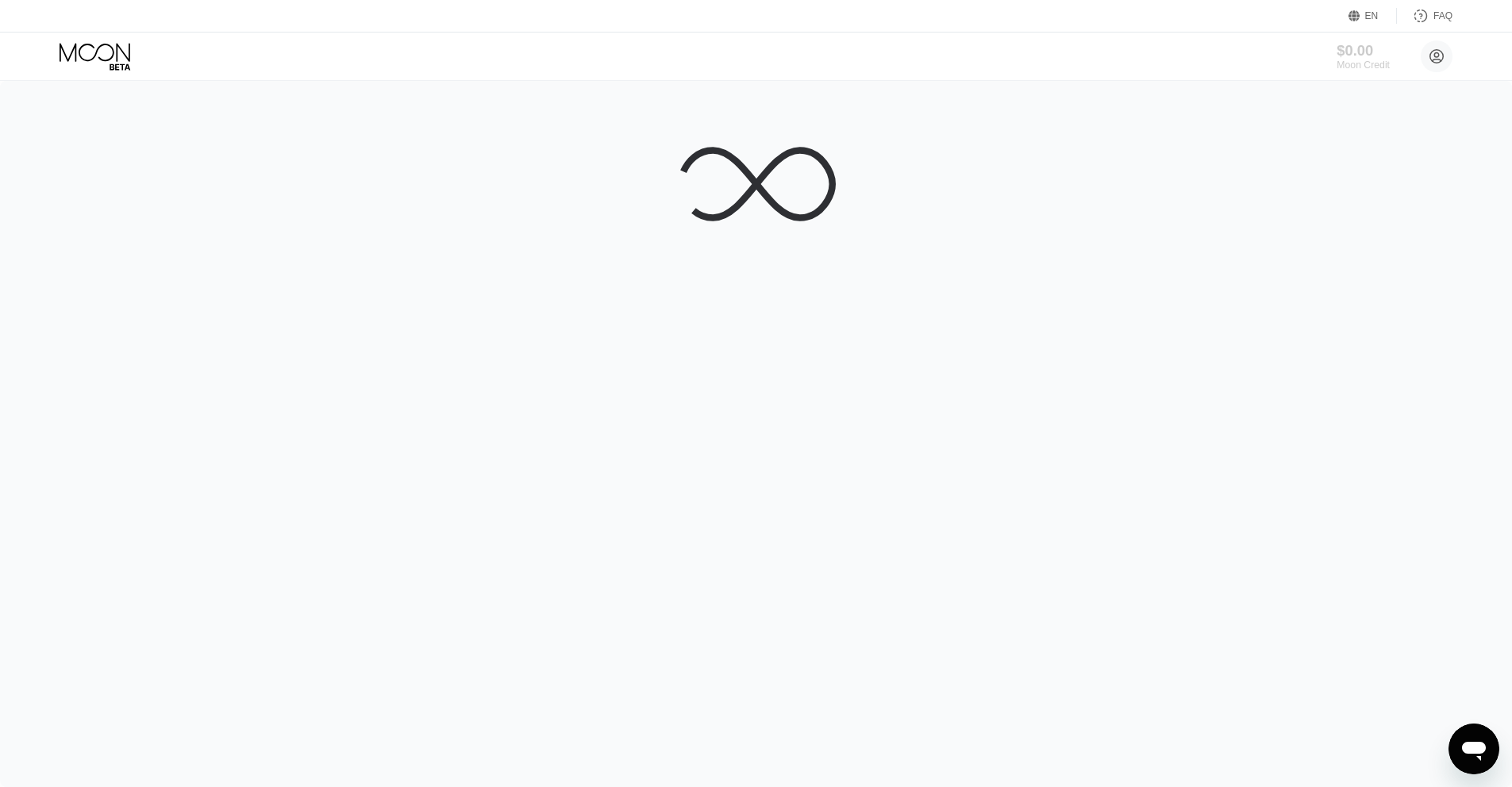
click at [1353, 55] on div "$0.00" at bounding box center [1363, 50] width 53 height 16
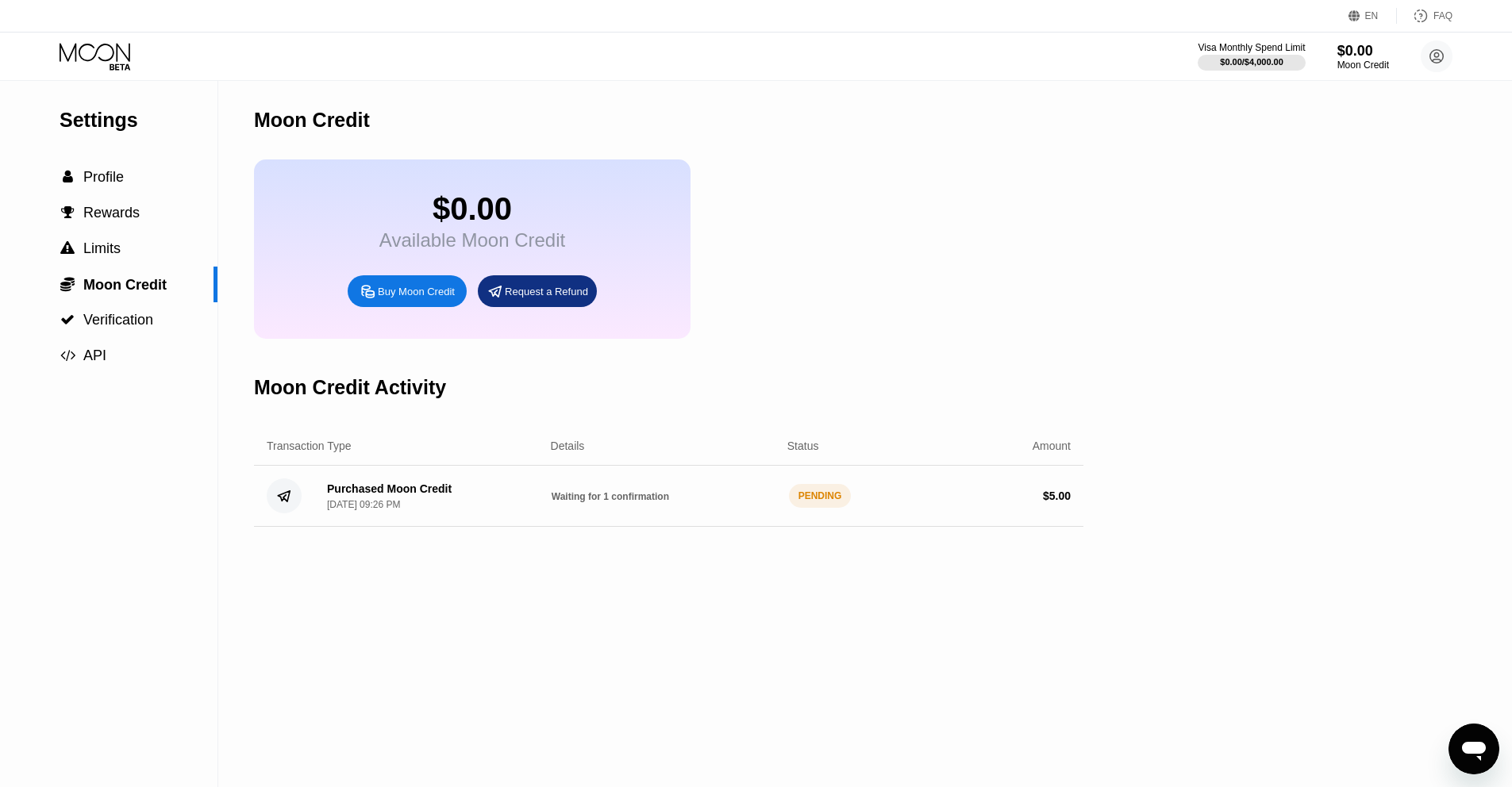
click at [669, 513] on div "Purchased Moon Credit [DATE] 09:26 PM Waiting for 1 confirmation PENDING $ 5.00" at bounding box center [669, 496] width 830 height 61
drag, startPoint x: 569, startPoint y: 490, endPoint x: 601, endPoint y: 500, distance: 33.5
click at [604, 500] on div "Waiting for 1 confirmation" at bounding box center [663, 496] width 224 height 13
drag, startPoint x: 548, startPoint y: 495, endPoint x: 684, endPoint y: 501, distance: 136.1
click at [684, 501] on div "Purchased Moon Credit [DATE] 09:26 PM Waiting for 1 confirmation PENDING $ 5.00" at bounding box center [669, 496] width 830 height 61
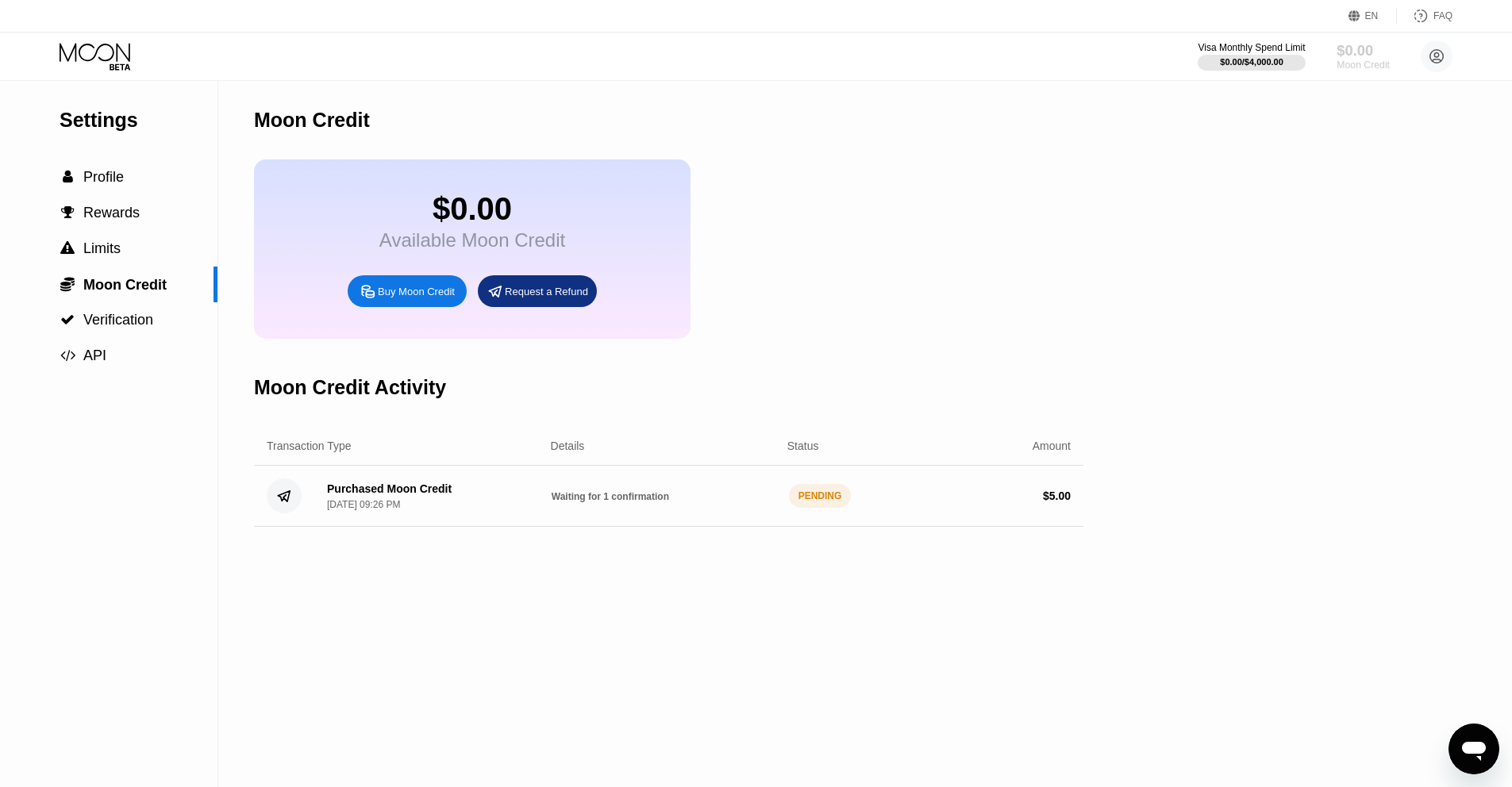
click at [1366, 55] on div "$0.00" at bounding box center [1363, 50] width 53 height 16
click at [1365, 55] on div "$0.00" at bounding box center [1363, 50] width 53 height 16
click at [384, 300] on div "Buy Moon Credit" at bounding box center [406, 291] width 119 height 32
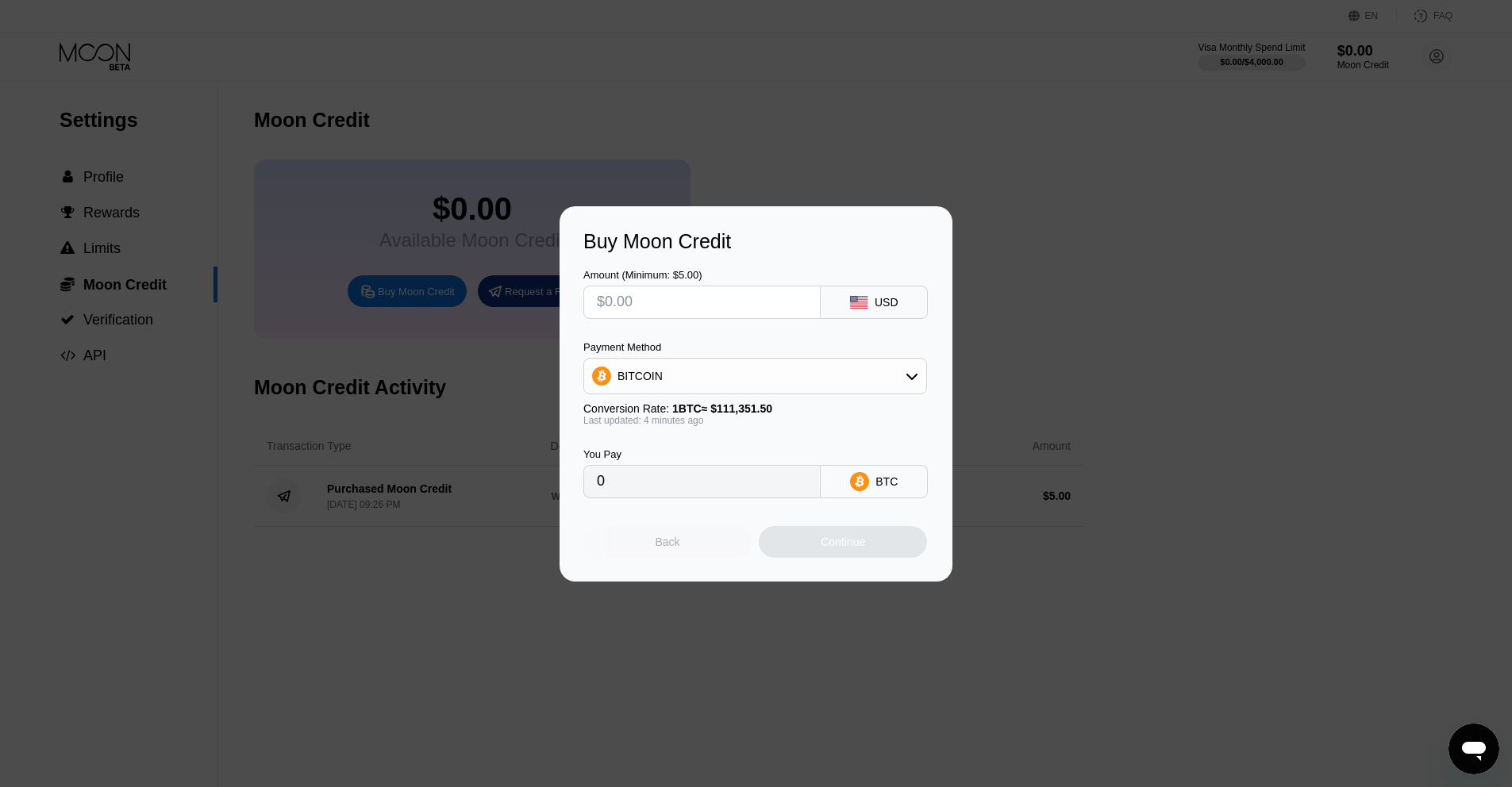
click at [692, 554] on div "Back" at bounding box center [668, 542] width 168 height 32
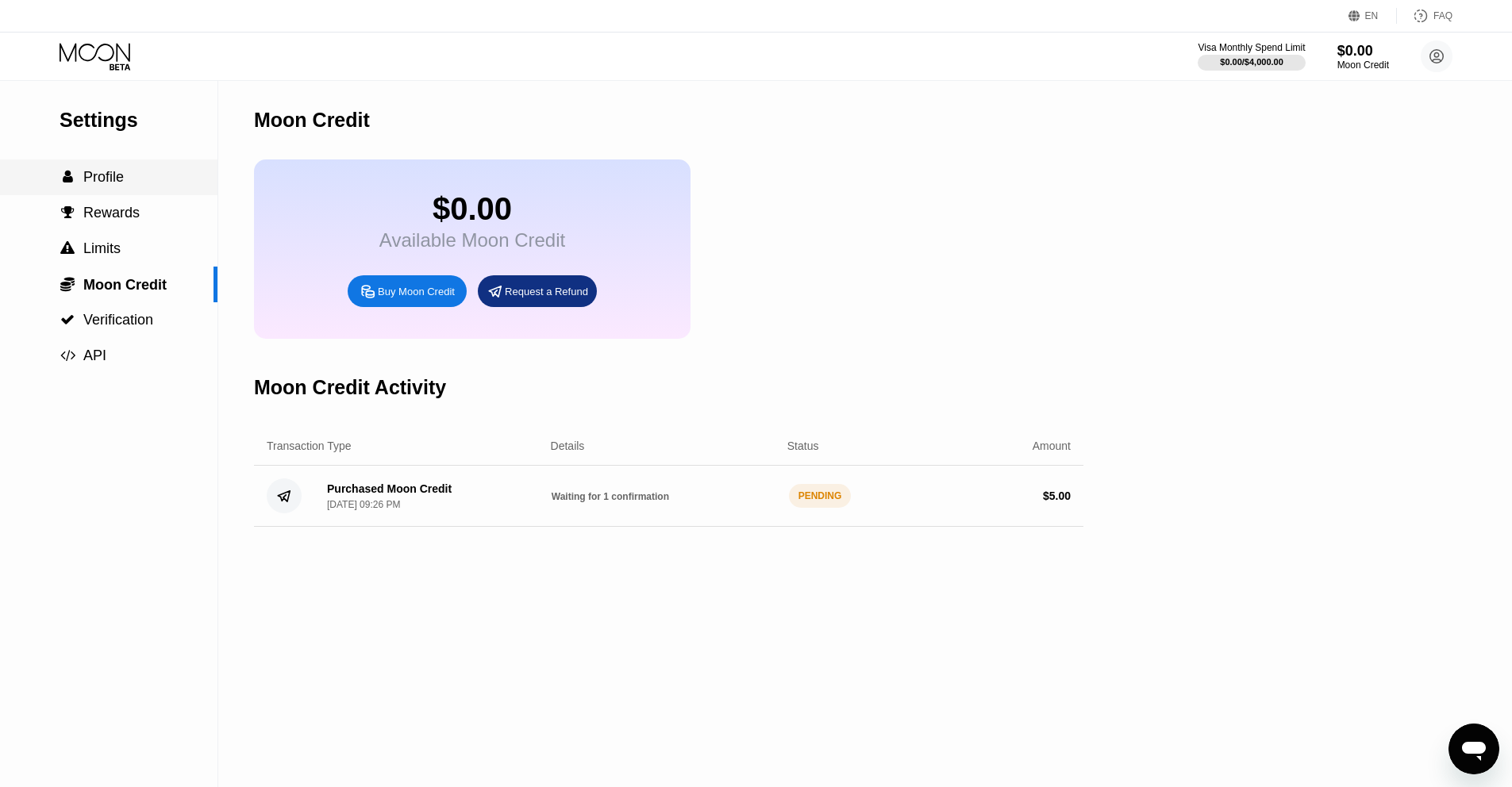
click at [78, 193] on div " Profile" at bounding box center [108, 177] width 217 height 35
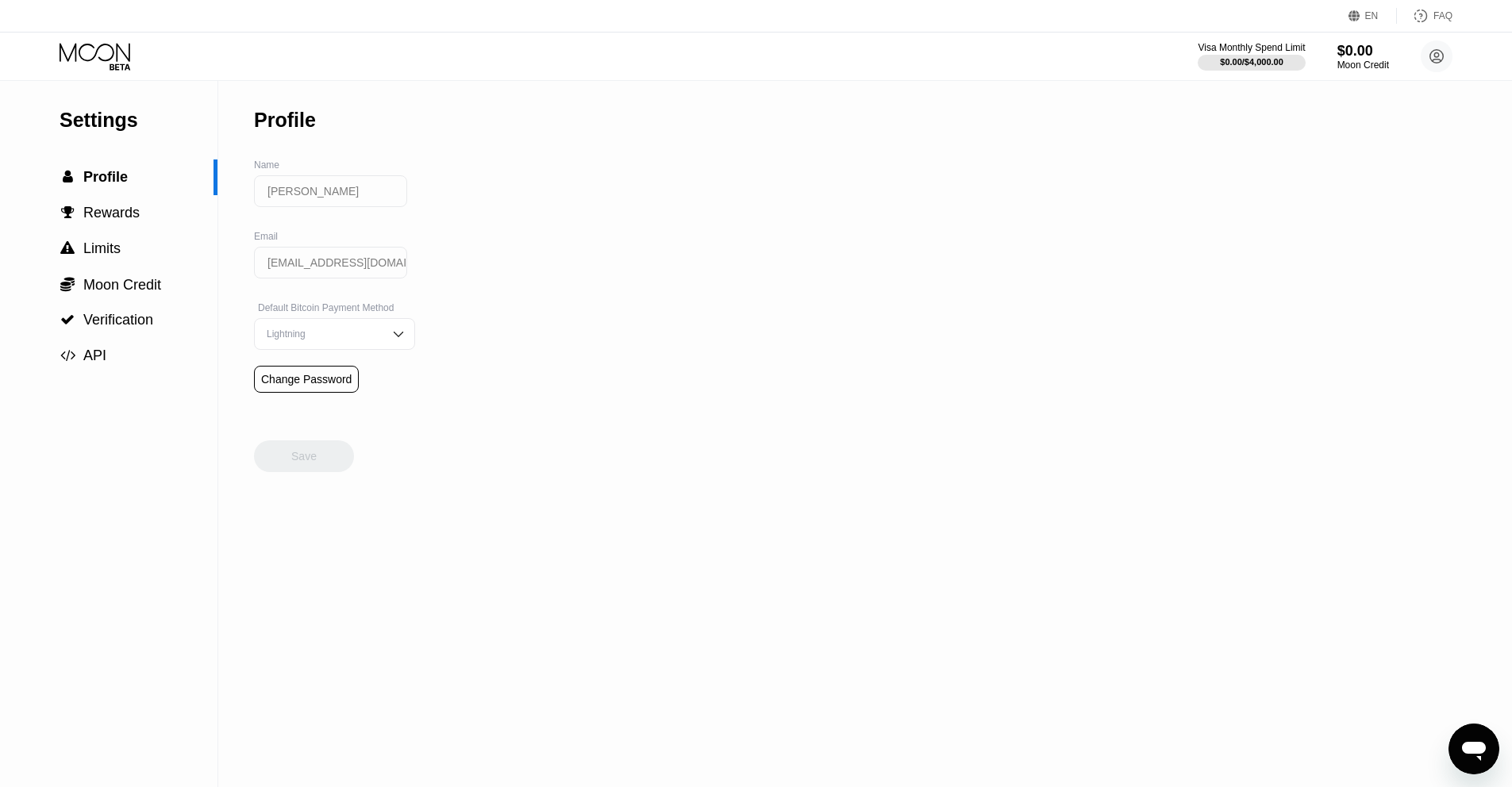
click at [128, 36] on div "Visa Monthly Spend Limit $0.00 / $4,000.00 $0.00 Moon Credit Bogdan [EMAIL_ADDR…" at bounding box center [756, 56] width 1512 height 48
click at [120, 68] on icon at bounding box center [96, 56] width 74 height 28
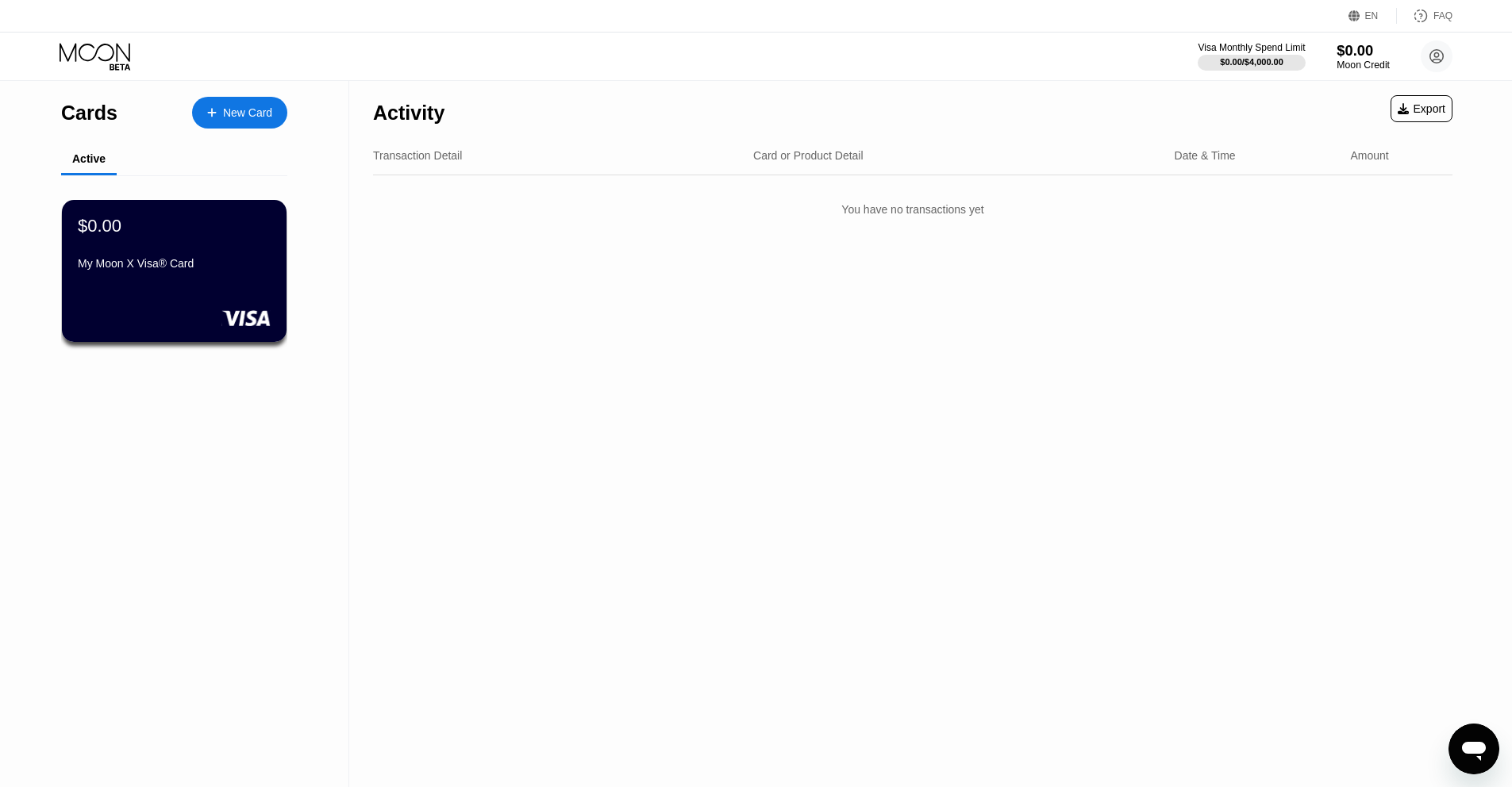
click at [1362, 50] on div "$0.00" at bounding box center [1363, 50] width 53 height 16
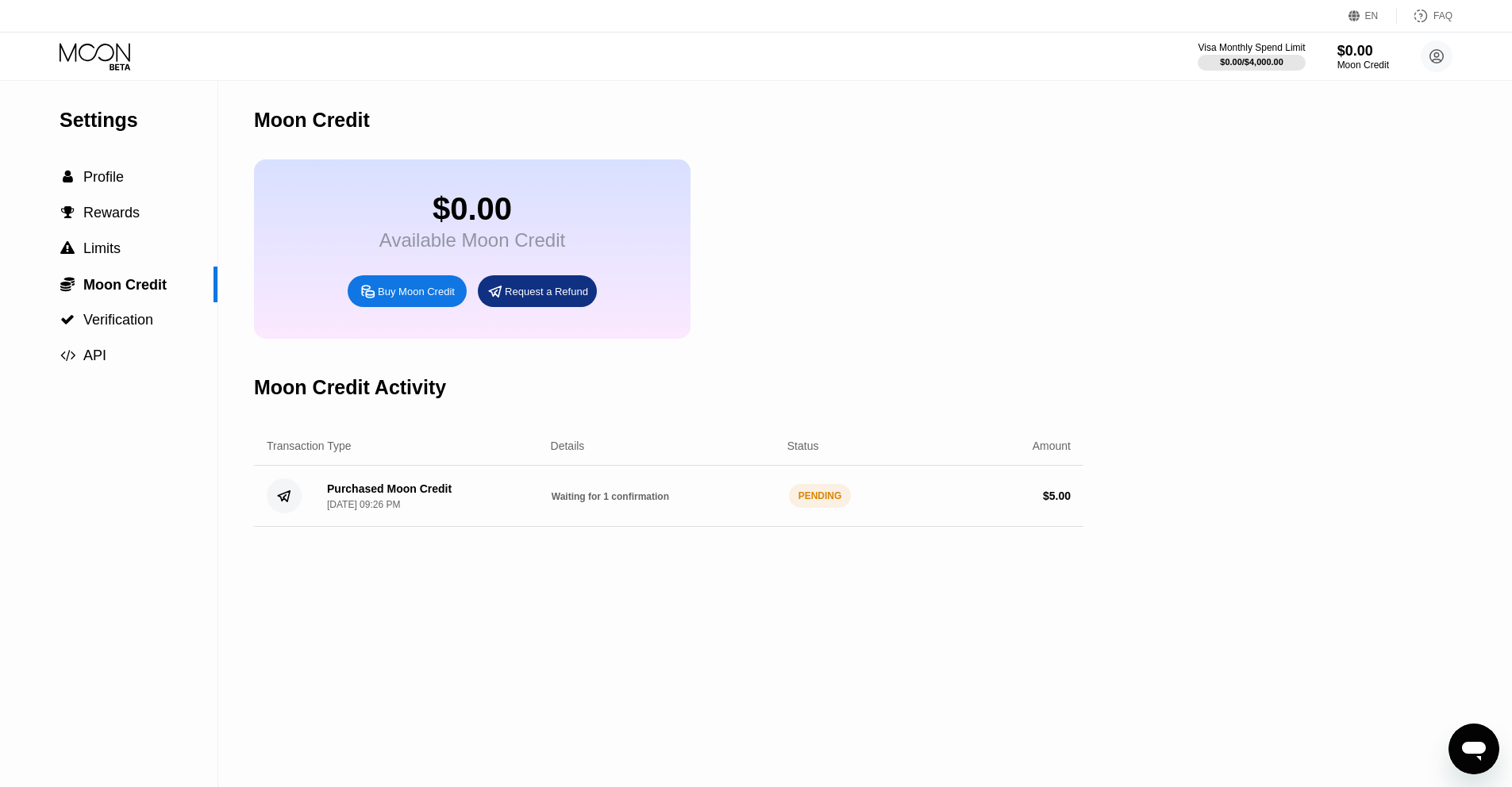
click at [579, 497] on span "Waiting for 1 confirmation" at bounding box center [611, 496] width 118 height 11
click at [570, 519] on div "Purchased Moon Credit Sep 22, 2025, 09:26 PM Waiting for 1 confirmation PENDING…" at bounding box center [669, 496] width 830 height 61
click at [1354, 52] on div "$0.00" at bounding box center [1363, 50] width 53 height 16
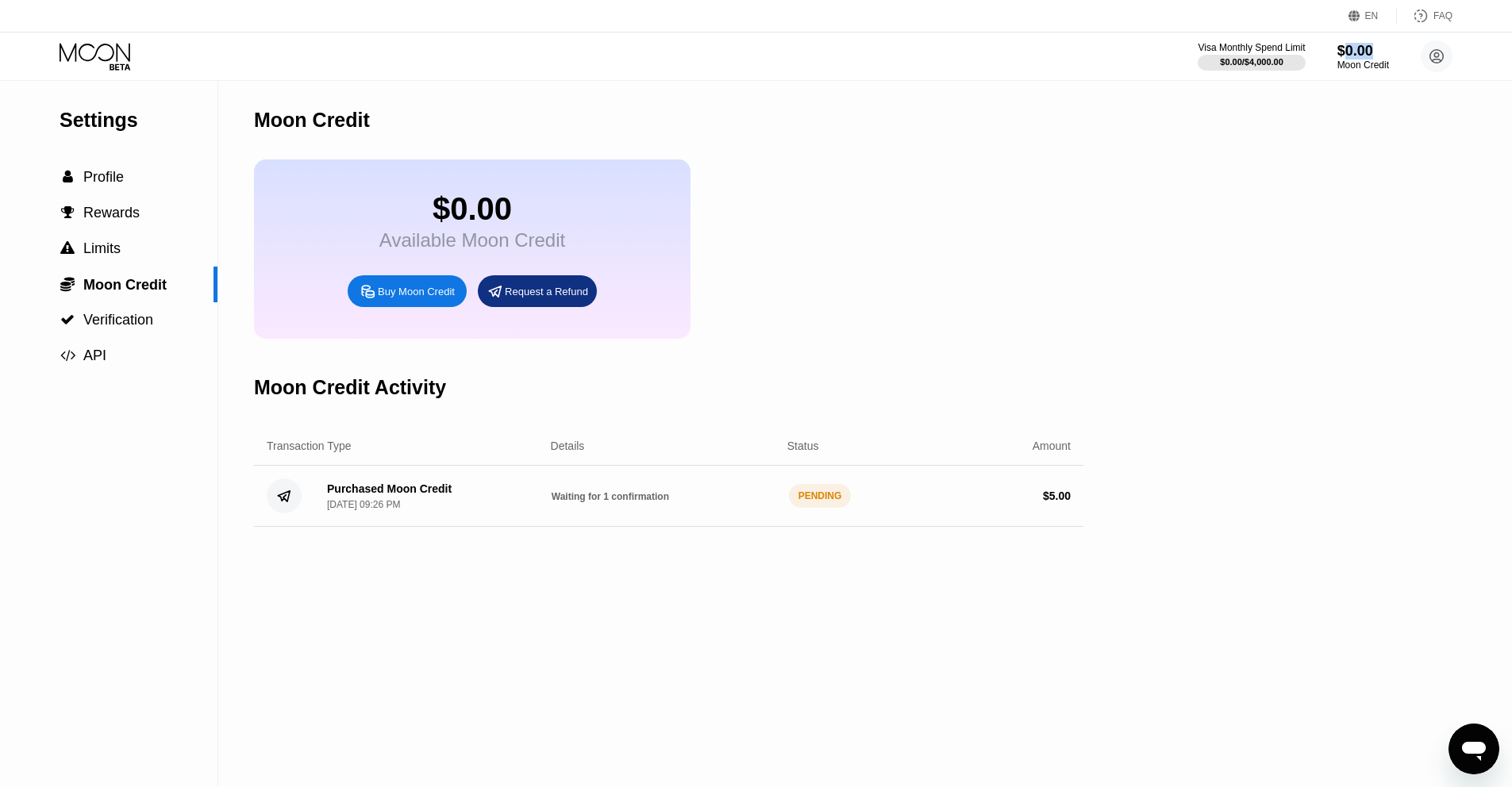
click at [116, 59] on icon at bounding box center [96, 56] width 74 height 28
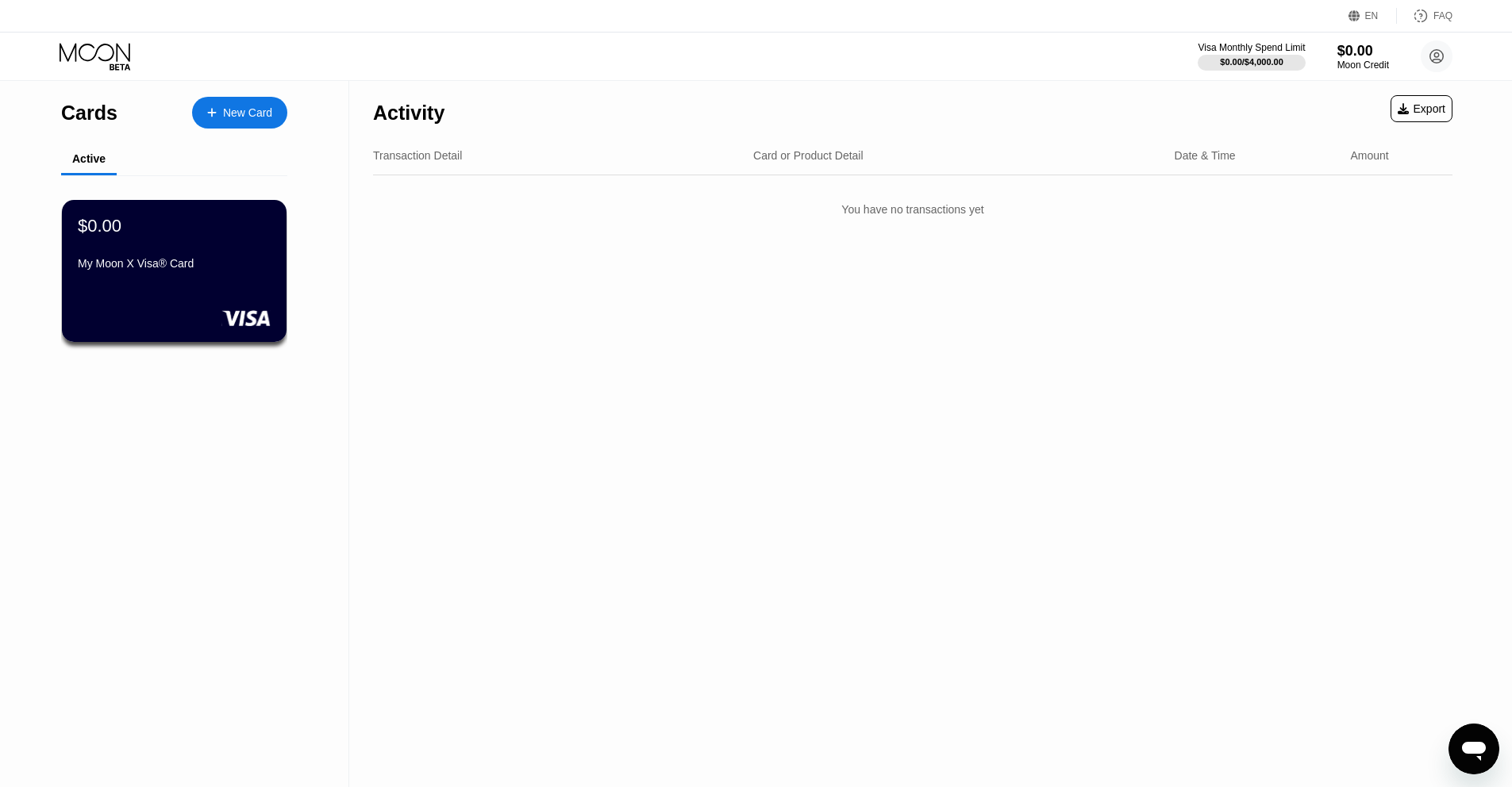
click at [1384, 71] on div "Visa Monthly Spend Limit $0.00 / $4,000.00 $0.00 Moon Credit Bogdan brawlbogdan…" at bounding box center [1325, 56] width 255 height 32
click at [132, 233] on div "$0.00" at bounding box center [174, 225] width 195 height 21
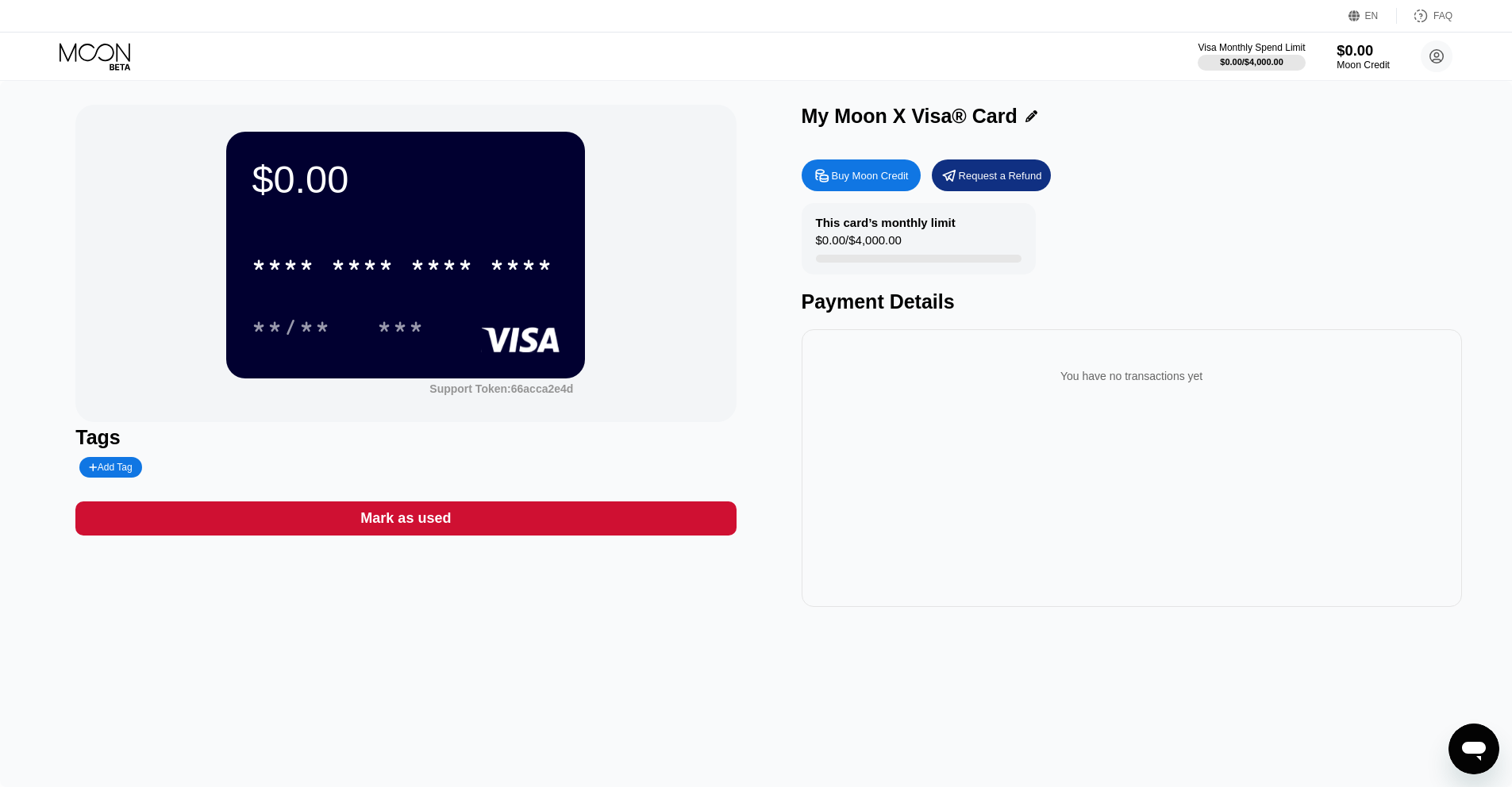
click at [1346, 52] on div "$0.00" at bounding box center [1363, 50] width 53 height 16
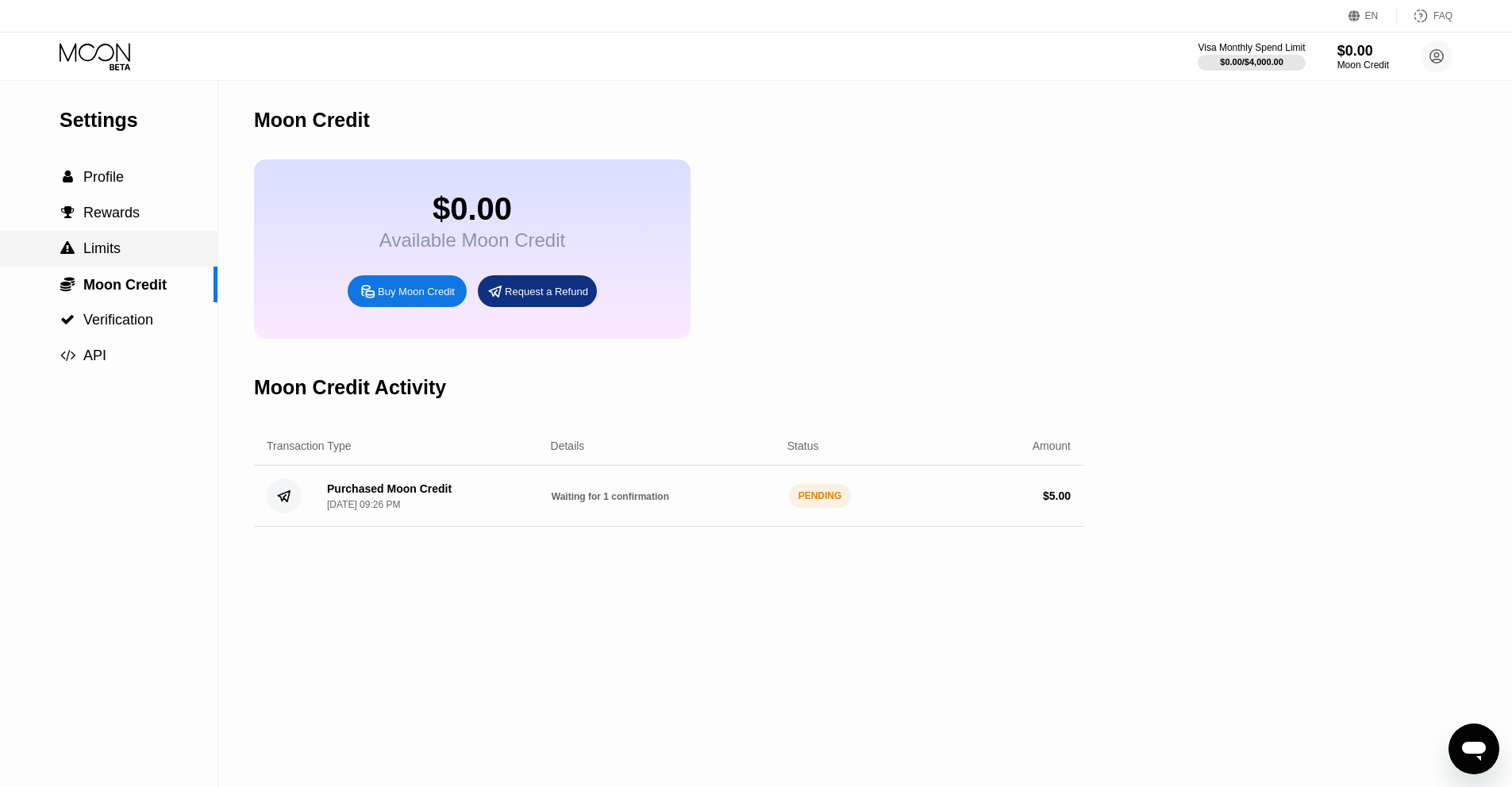
click at [120, 241] on span "Limits" at bounding box center [101, 248] width 37 height 16
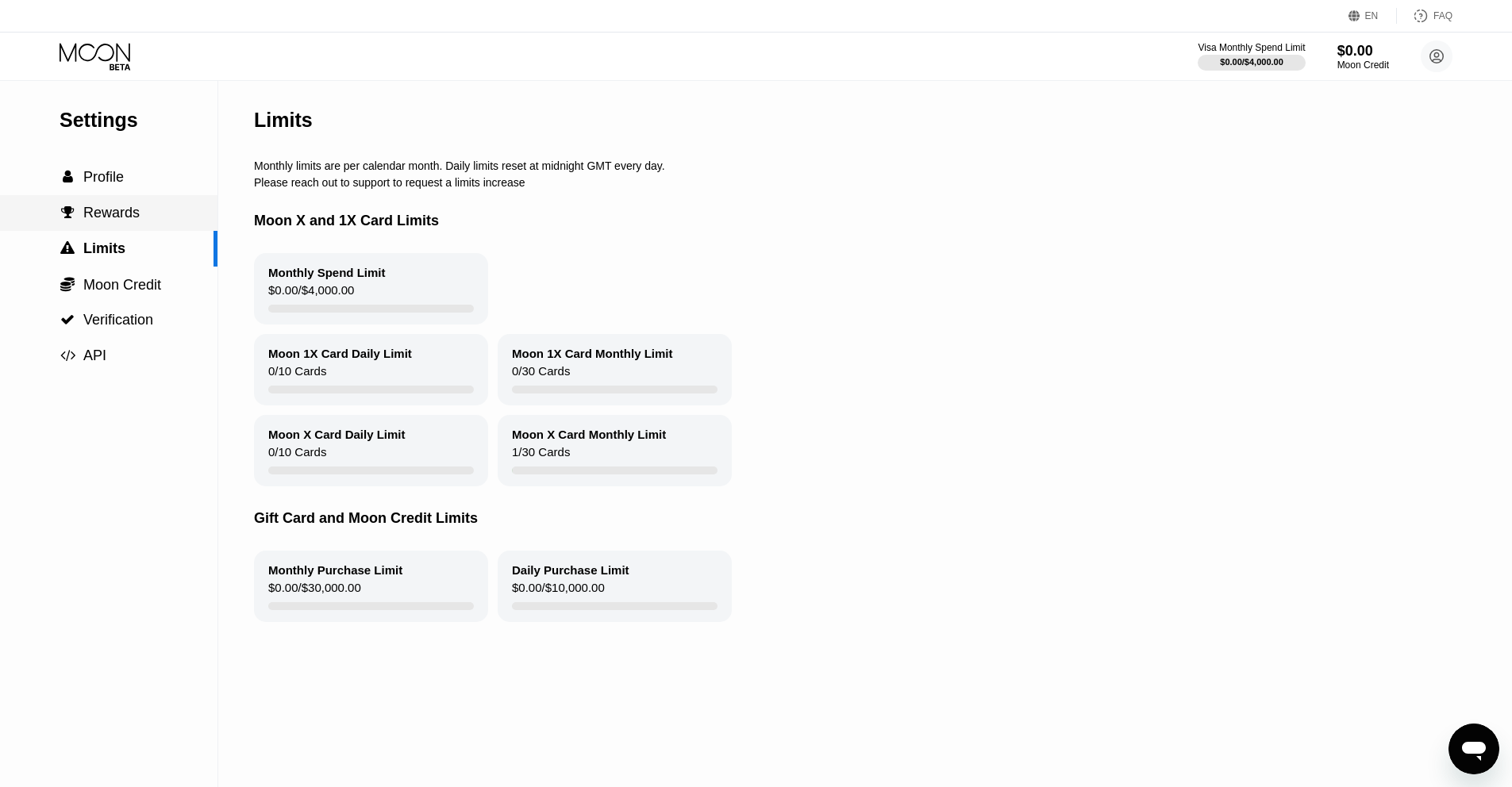
click at [158, 223] on div " Rewards" at bounding box center [108, 212] width 217 height 35
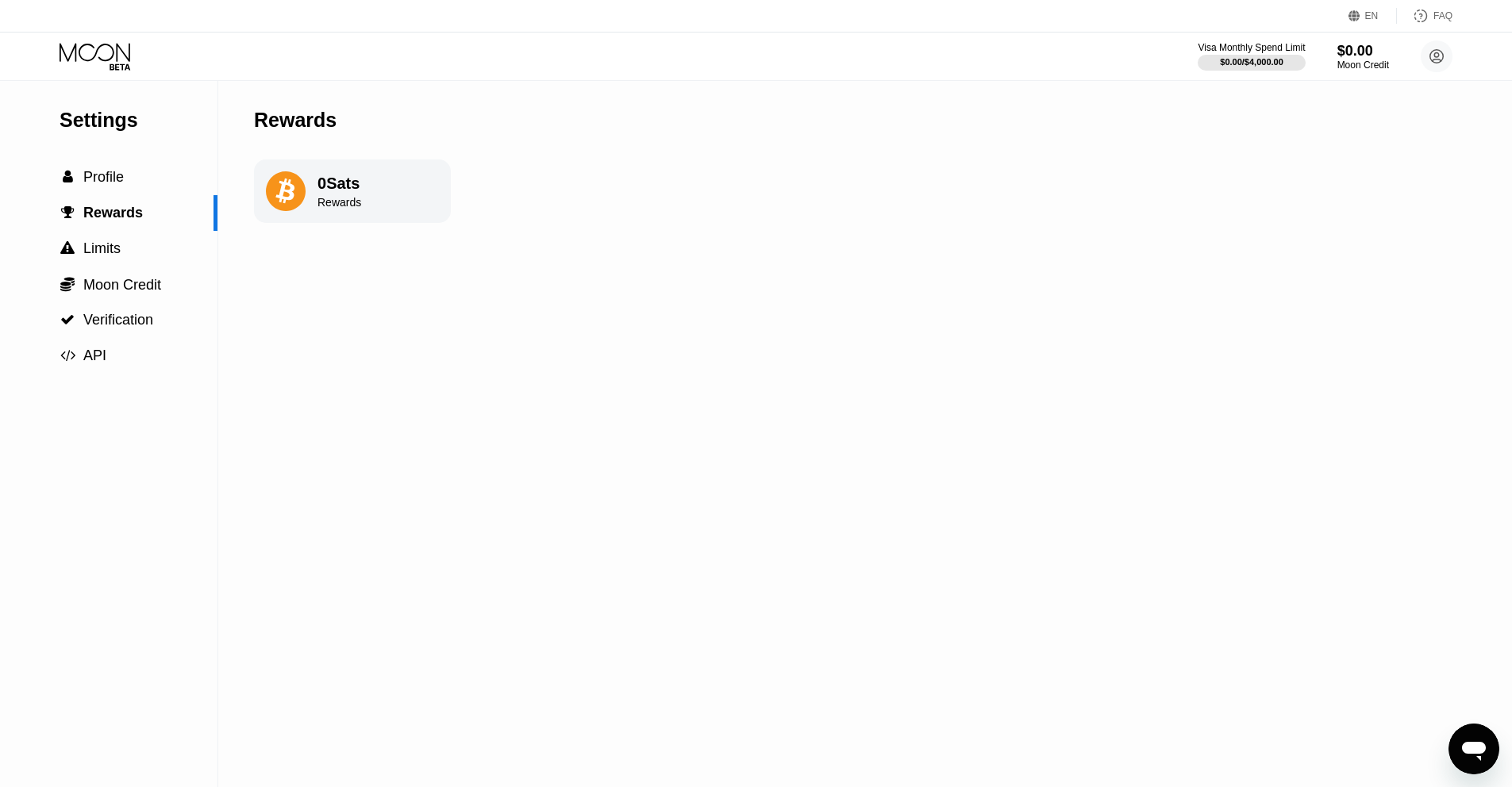
click at [346, 178] on div "0 Sats" at bounding box center [339, 184] width 43 height 18
click at [141, 185] on div " Profile" at bounding box center [108, 177] width 217 height 16
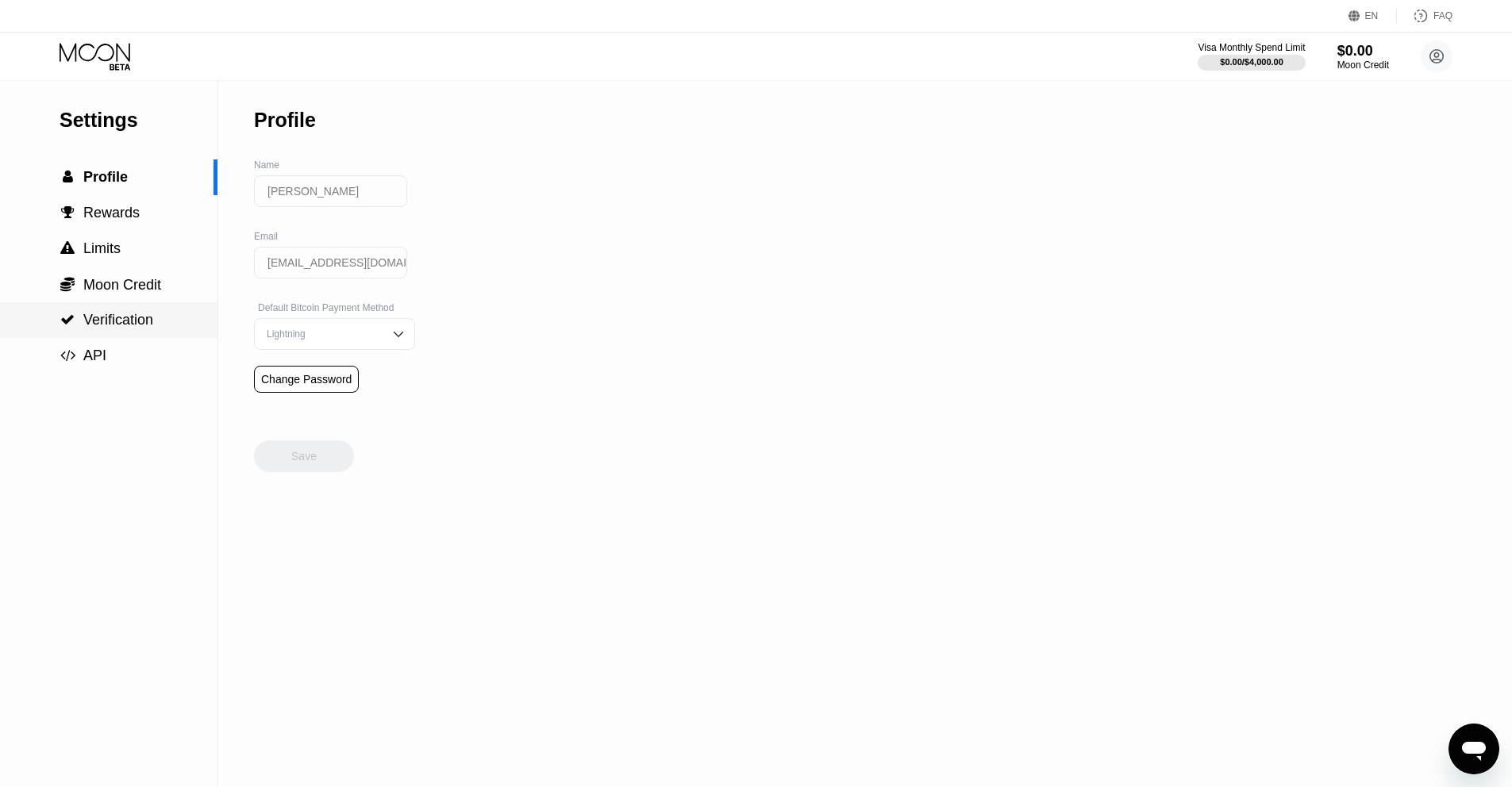
click at [139, 316] on span "Verification" at bounding box center [118, 319] width 70 height 16
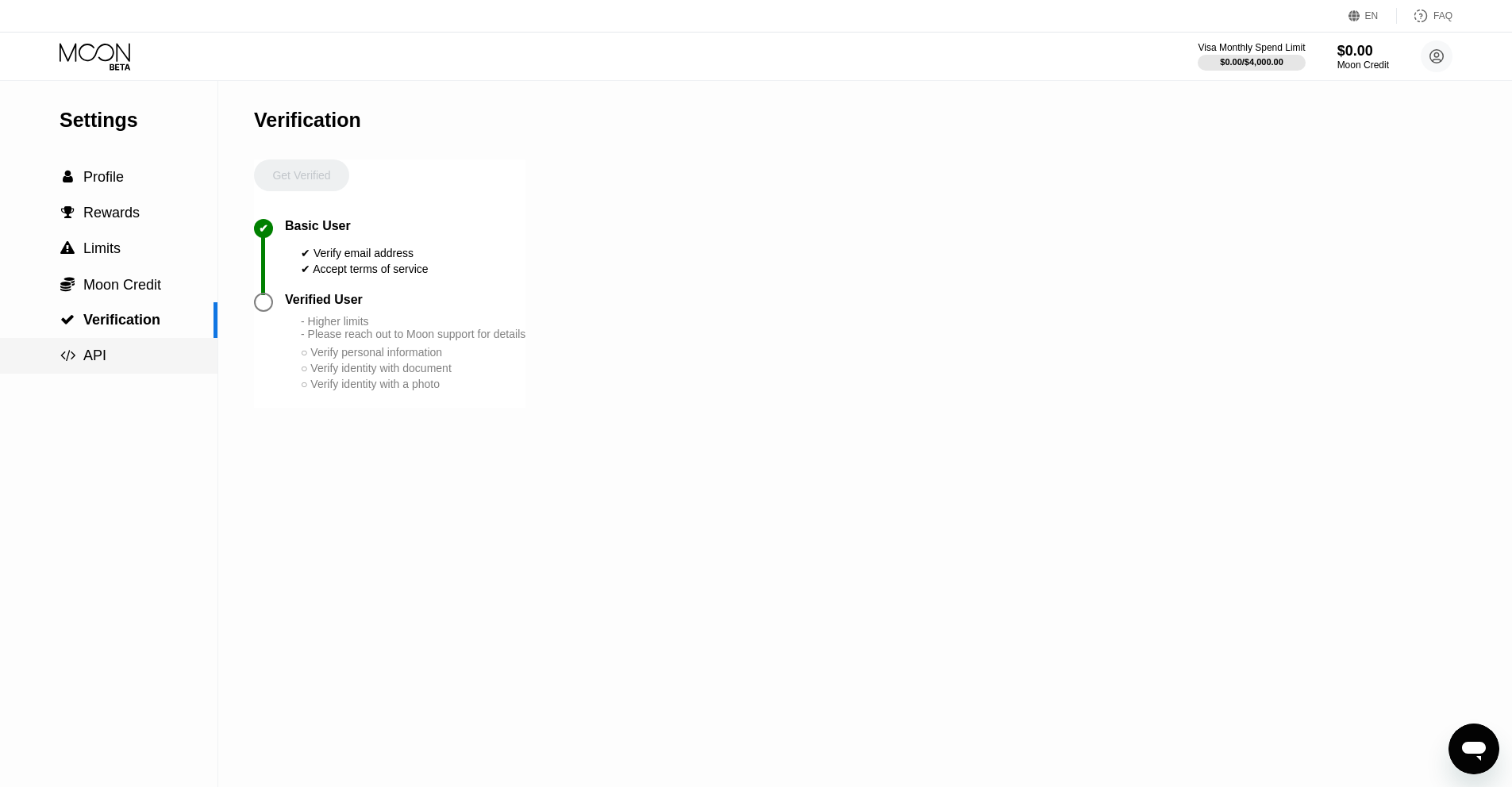
click at [97, 342] on div " API" at bounding box center [108, 355] width 217 height 35
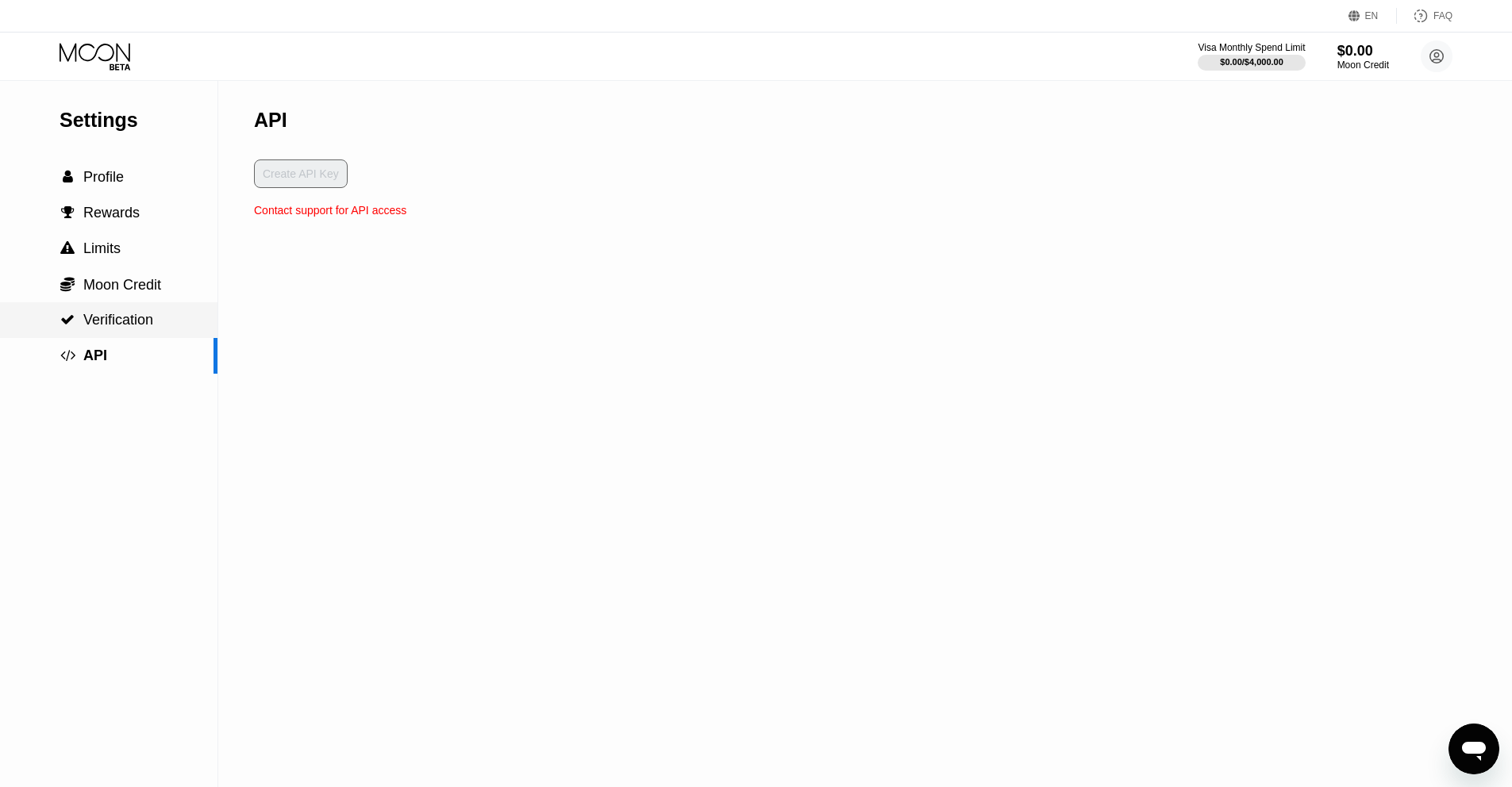
click at [109, 328] on div " Verification" at bounding box center [108, 319] width 217 height 35
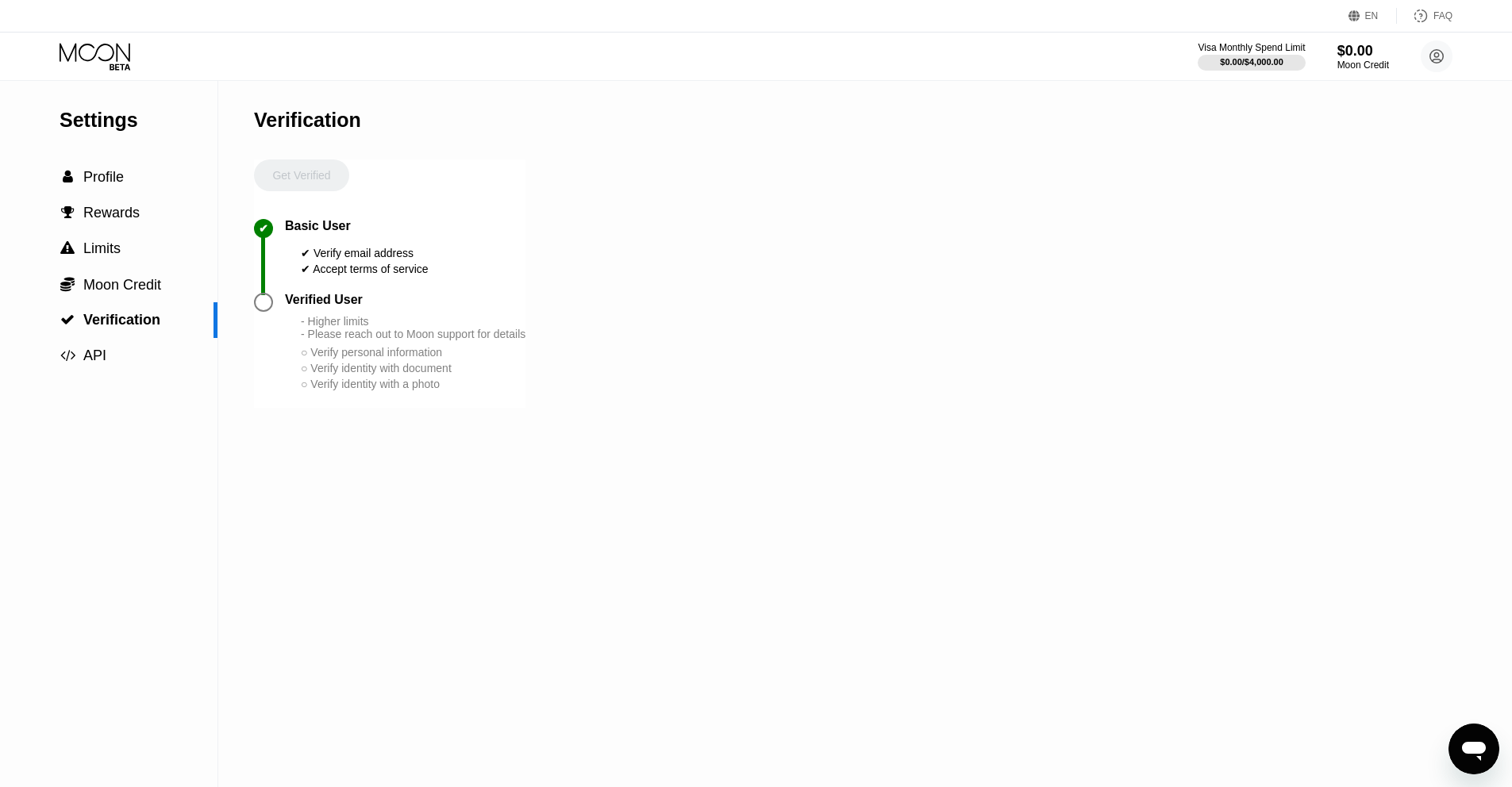
click at [263, 299] on div at bounding box center [263, 302] width 19 height 19
click at [263, 300] on div at bounding box center [263, 302] width 19 height 19
click at [141, 58] on div at bounding box center [108, 56] width 98 height 28
click at [102, 55] on icon at bounding box center [96, 56] width 74 height 28
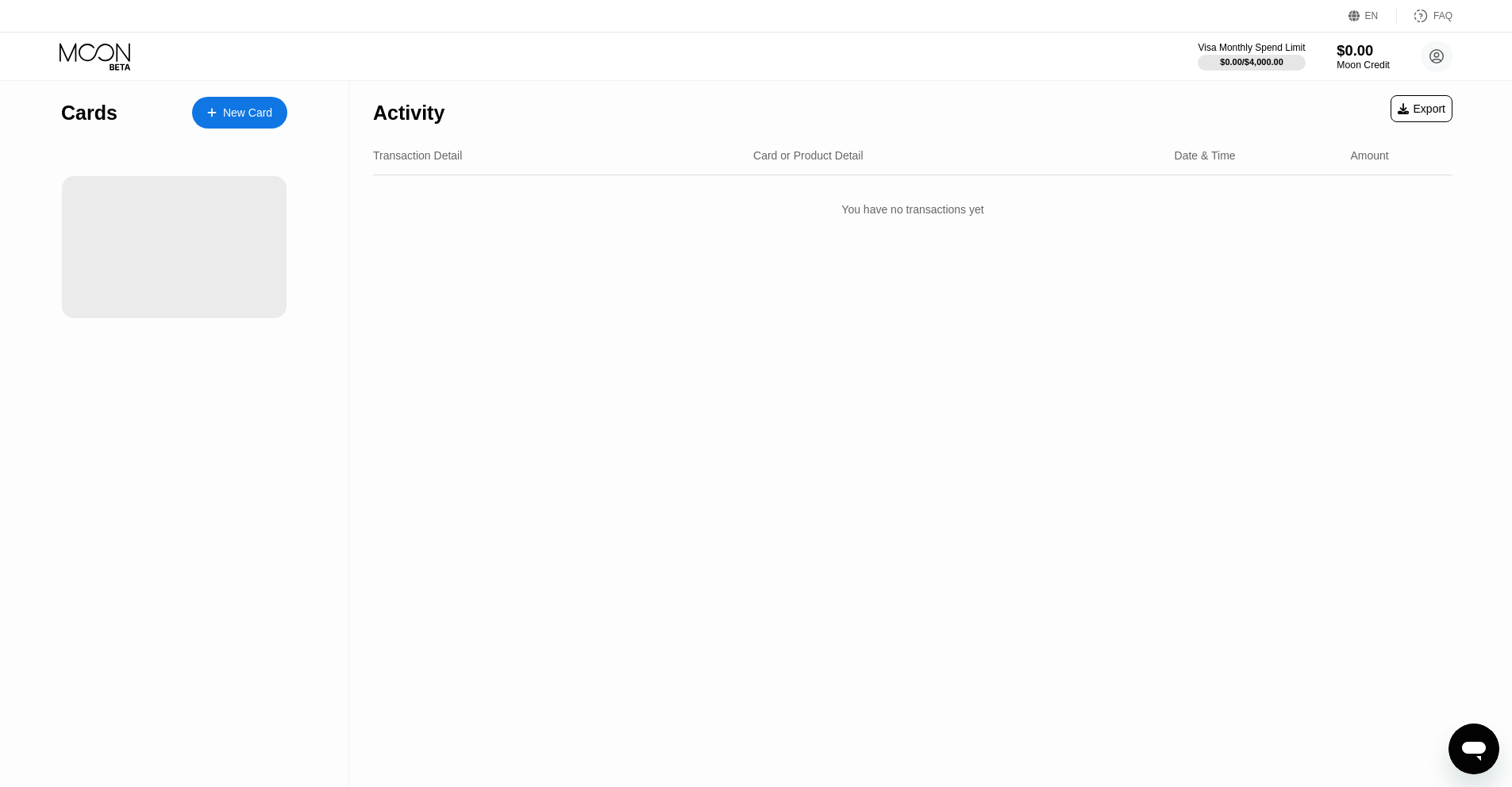
click at [1337, 47] on div "$0.00" at bounding box center [1363, 50] width 53 height 16
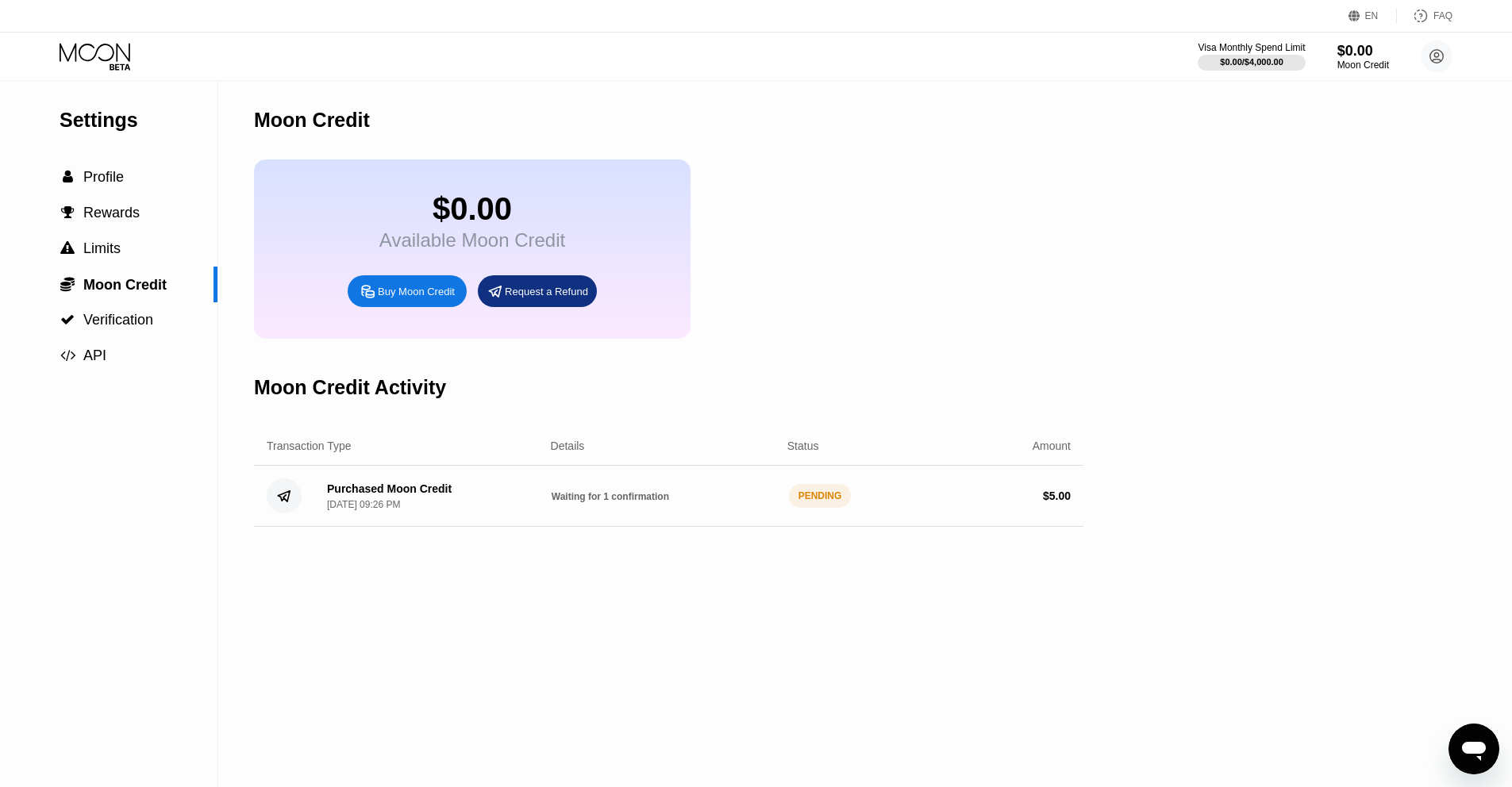
click at [830, 504] on div "PENDING" at bounding box center [820, 495] width 62 height 23
click at [1360, 61] on div "Moon Credit" at bounding box center [1363, 65] width 53 height 11
click at [1362, 61] on div "Moon Credit" at bounding box center [1363, 65] width 53 height 11
click at [94, 178] on span "Profile" at bounding box center [103, 177] width 41 height 16
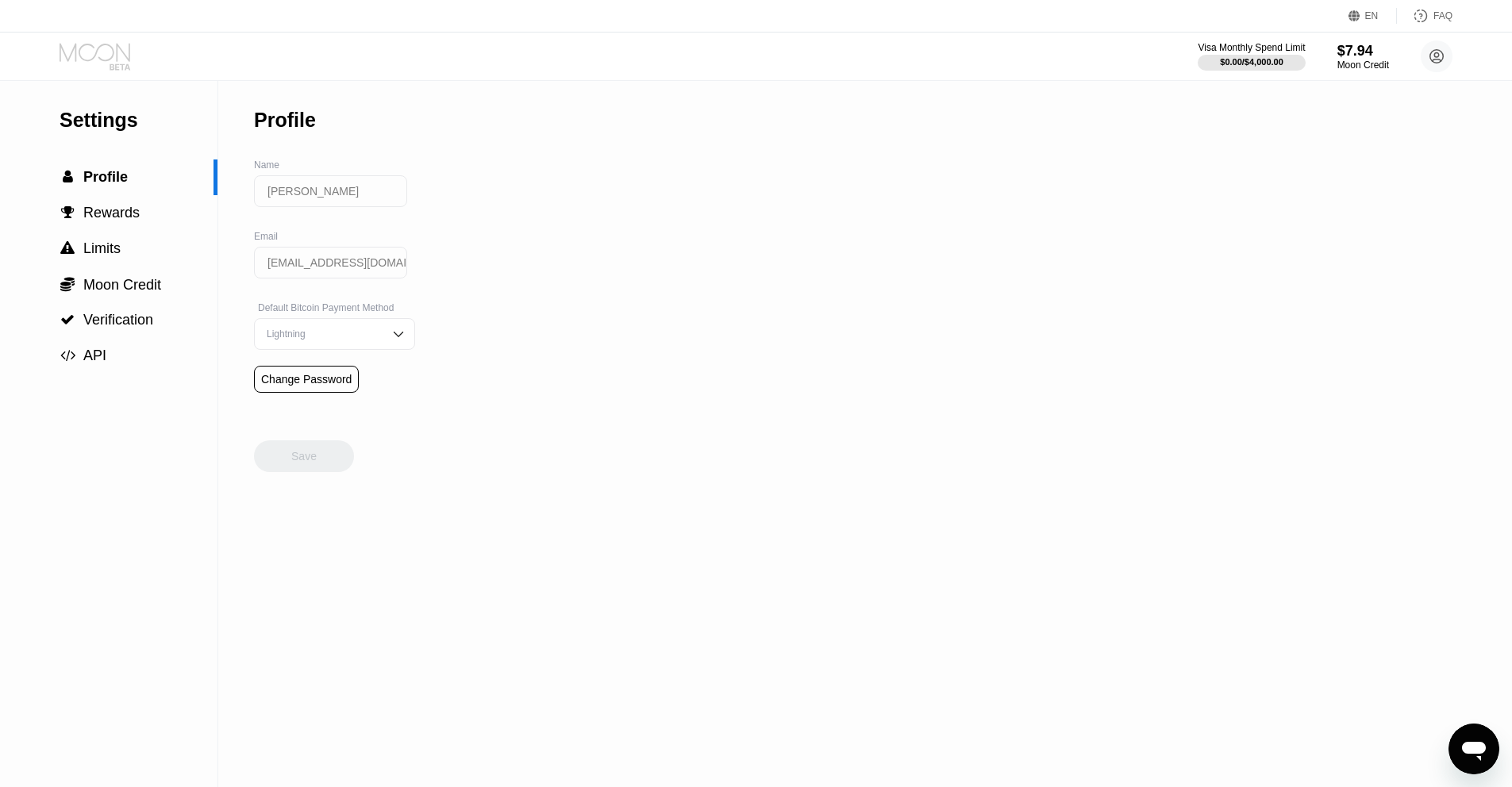
click at [84, 67] on icon at bounding box center [96, 56] width 74 height 28
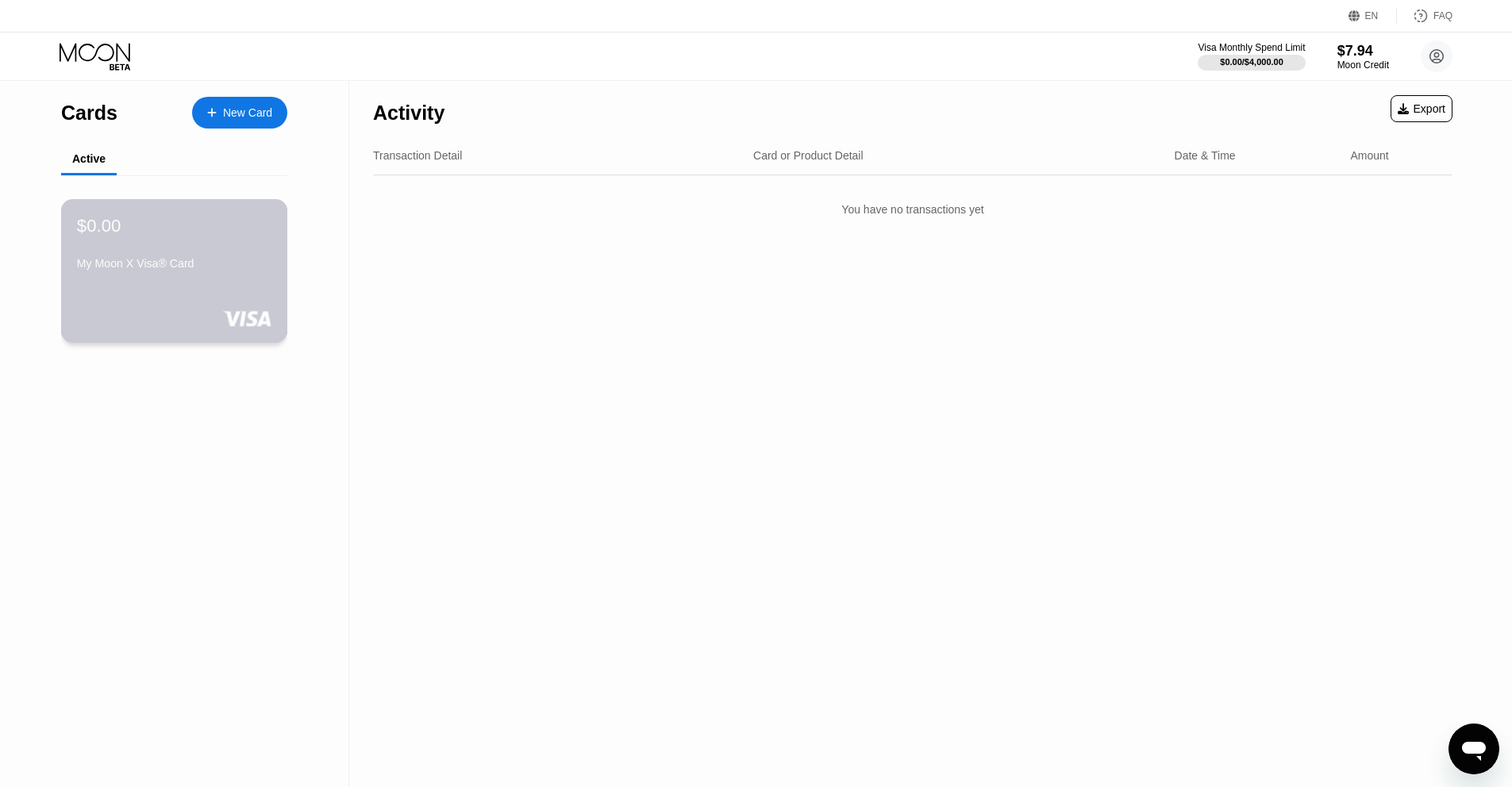
click at [203, 241] on div "$0.00 My Moon X Visa® Card" at bounding box center [174, 245] width 195 height 61
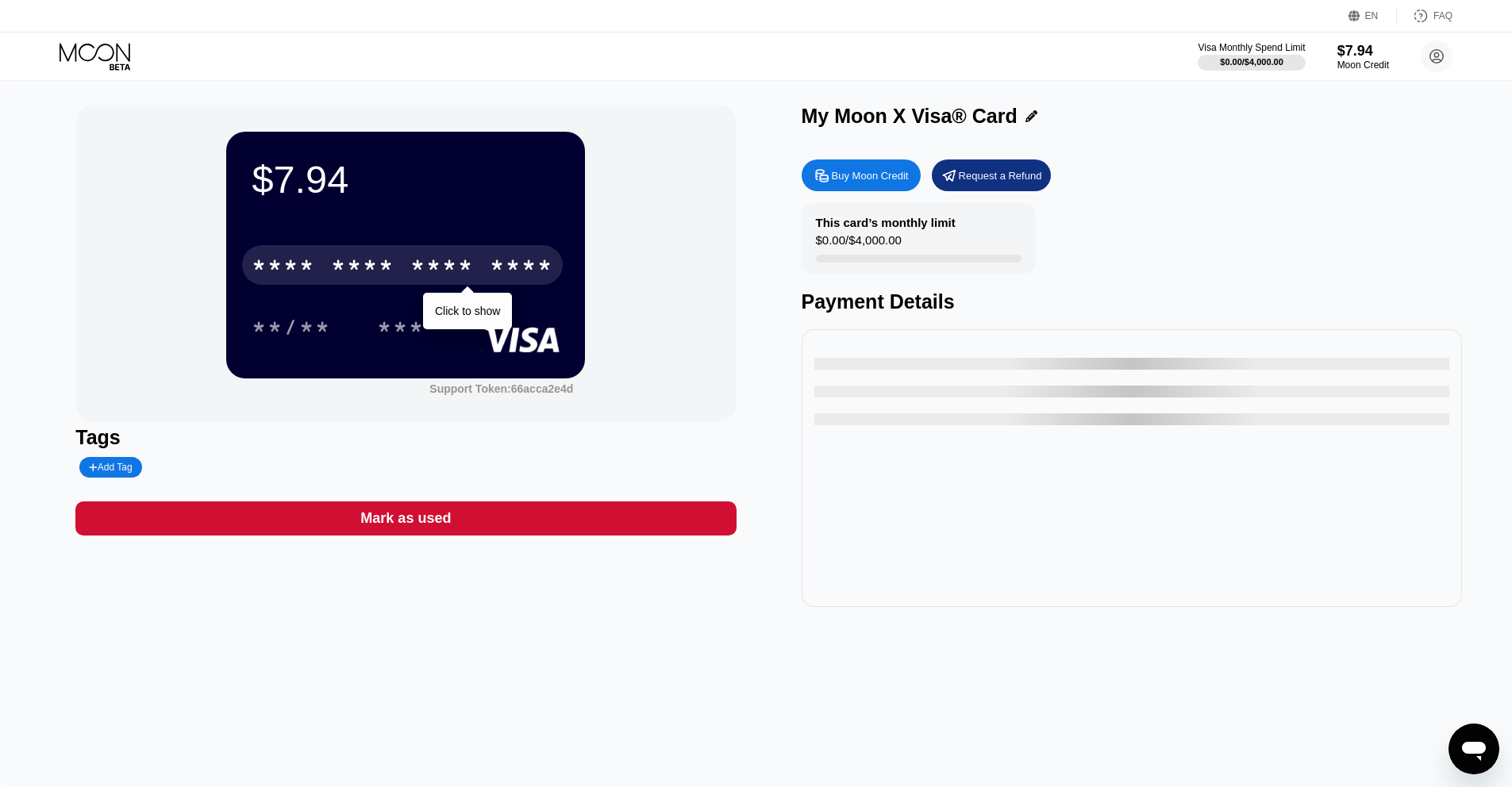
click at [346, 281] on div "* * * * * * * * * * * * ****" at bounding box center [403, 265] width 320 height 40
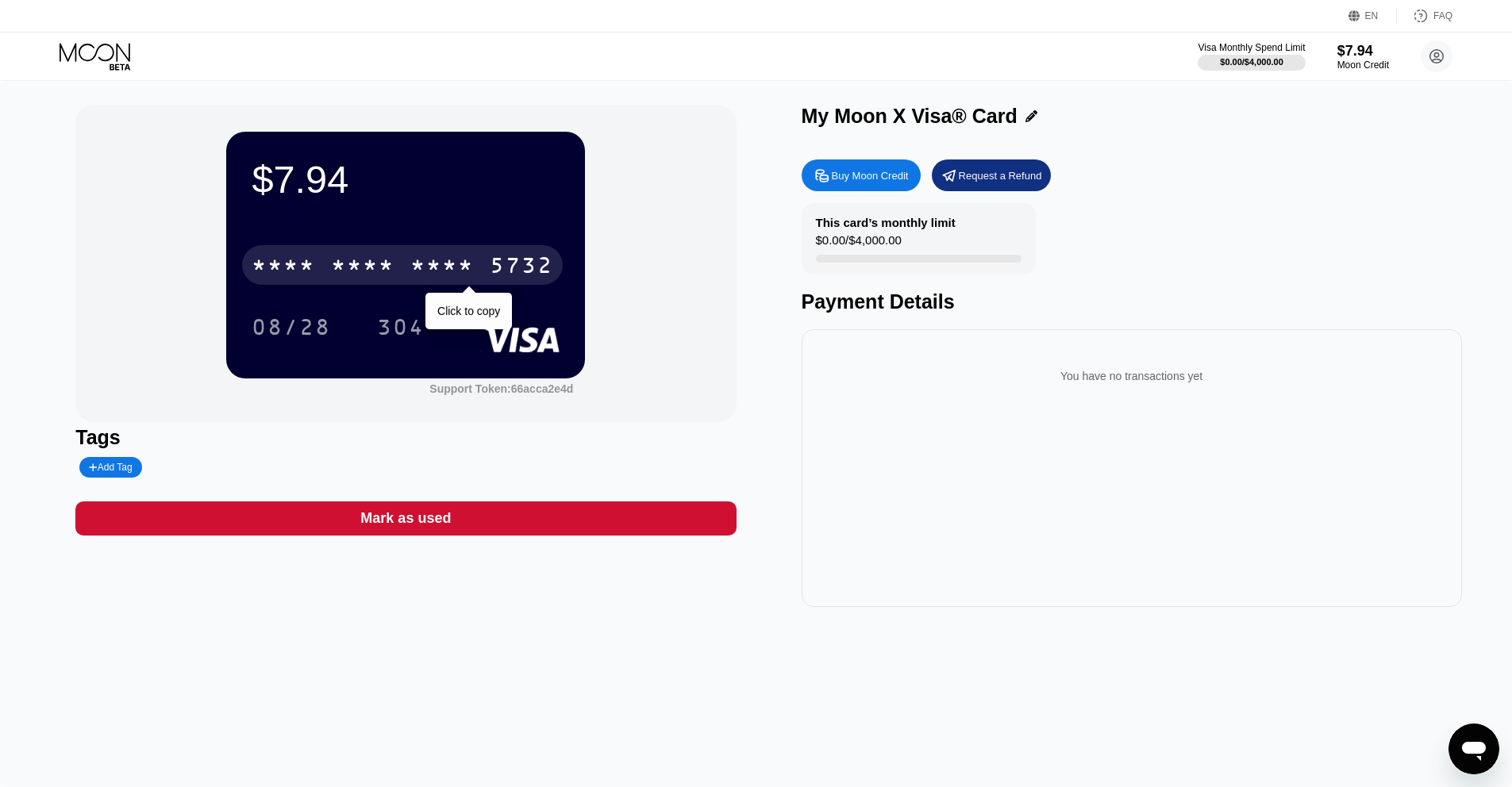
click at [1025, 118] on icon at bounding box center [1031, 116] width 12 height 12
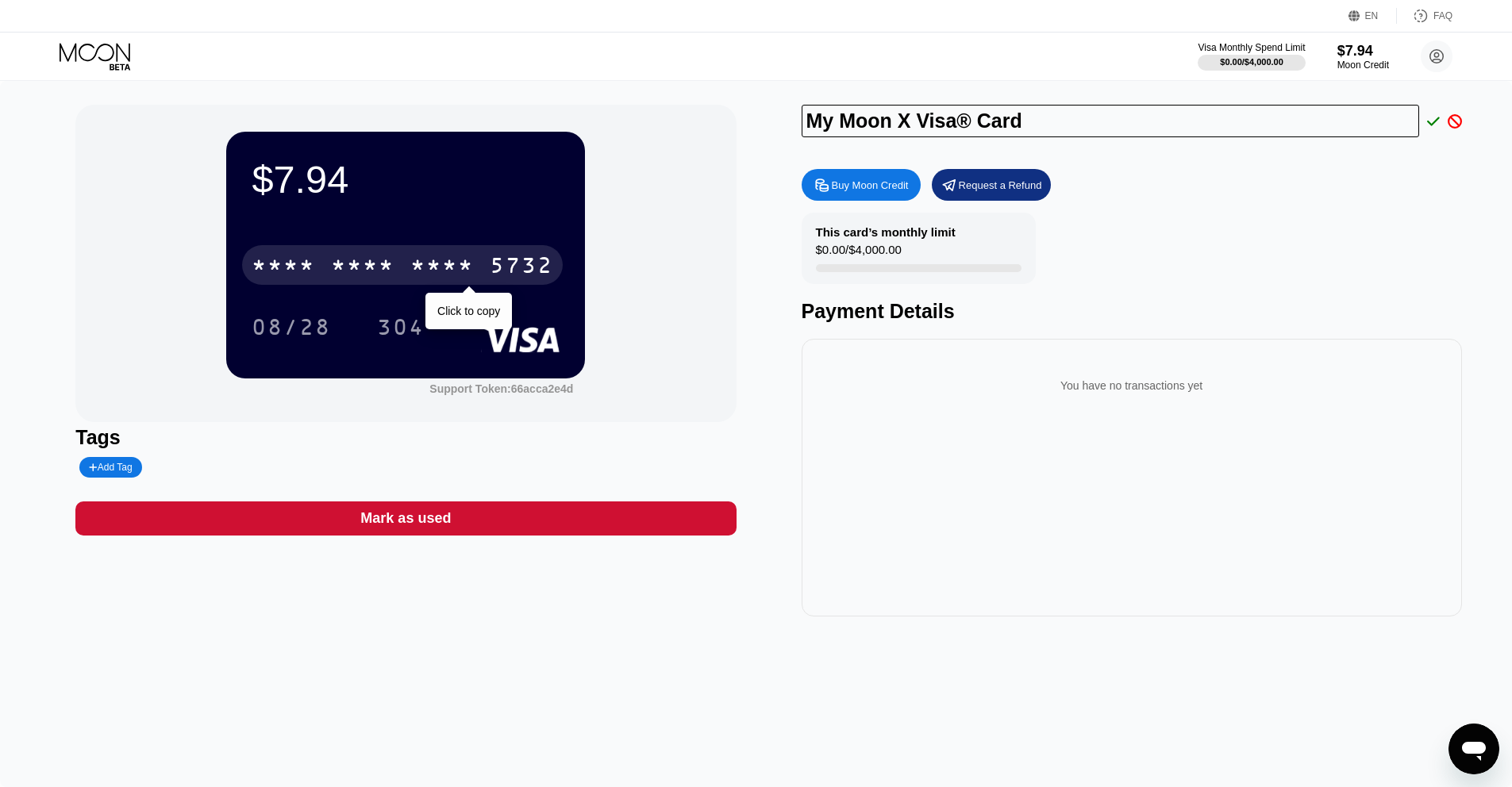
click at [473, 310] on div "08/28 304" at bounding box center [406, 327] width 308 height 40
click at [421, 276] on div "* * * *" at bounding box center [442, 267] width 63 height 25
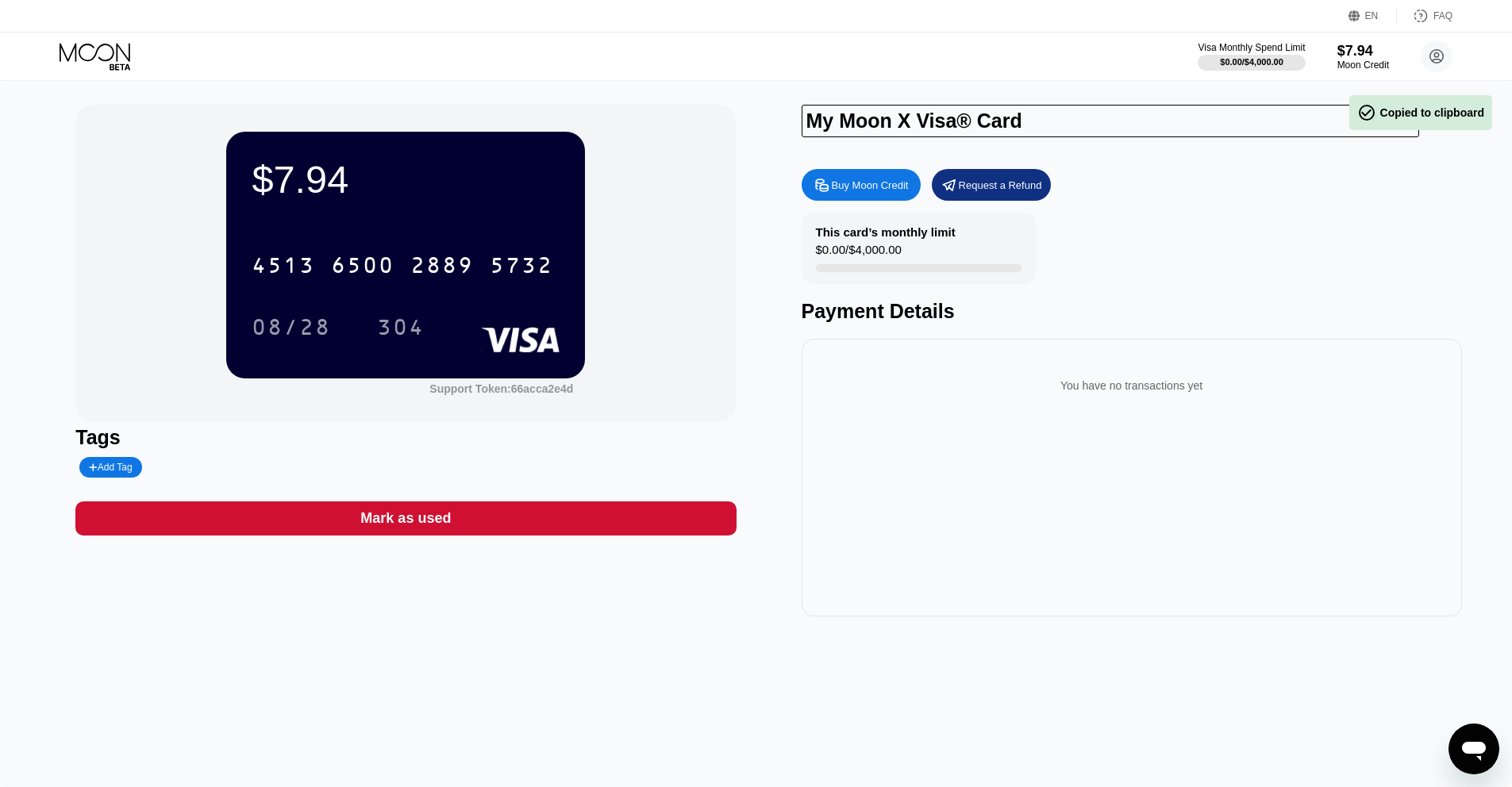
click at [1167, 120] on input "My Moon X Visa® Card" at bounding box center [1111, 121] width 618 height 33
type input "M"
type input "Visa JP"
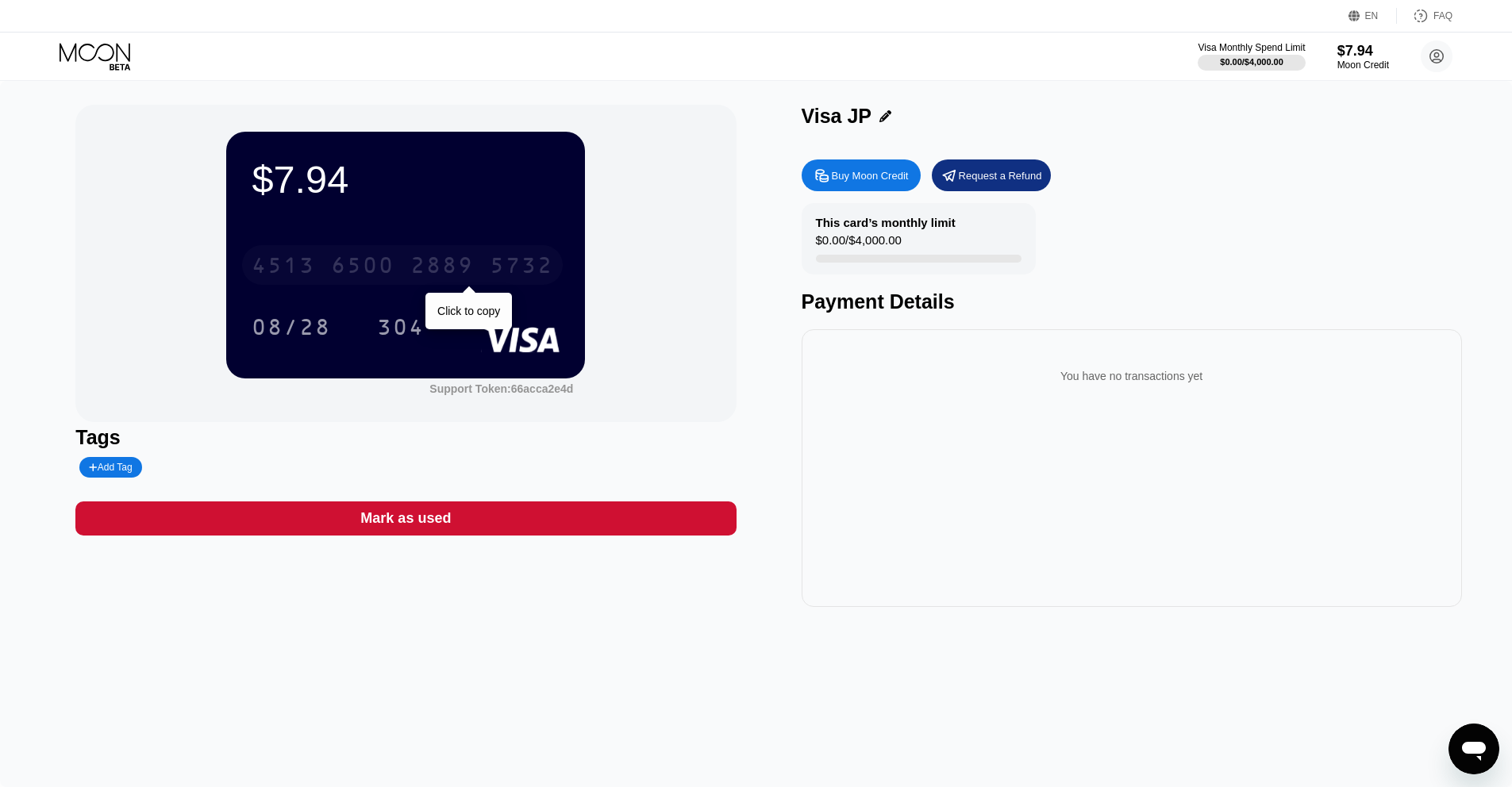
click at [446, 268] on div "2889" at bounding box center [442, 267] width 63 height 25
drag, startPoint x: 268, startPoint y: 171, endPoint x: 417, endPoint y: 174, distance: 149.0
click at [405, 174] on div "$7.94" at bounding box center [406, 178] width 308 height 44
drag, startPoint x: 445, startPoint y: 176, endPoint x: 459, endPoint y: 177, distance: 14.0
click at [449, 177] on div "$7.94" at bounding box center [406, 178] width 308 height 44
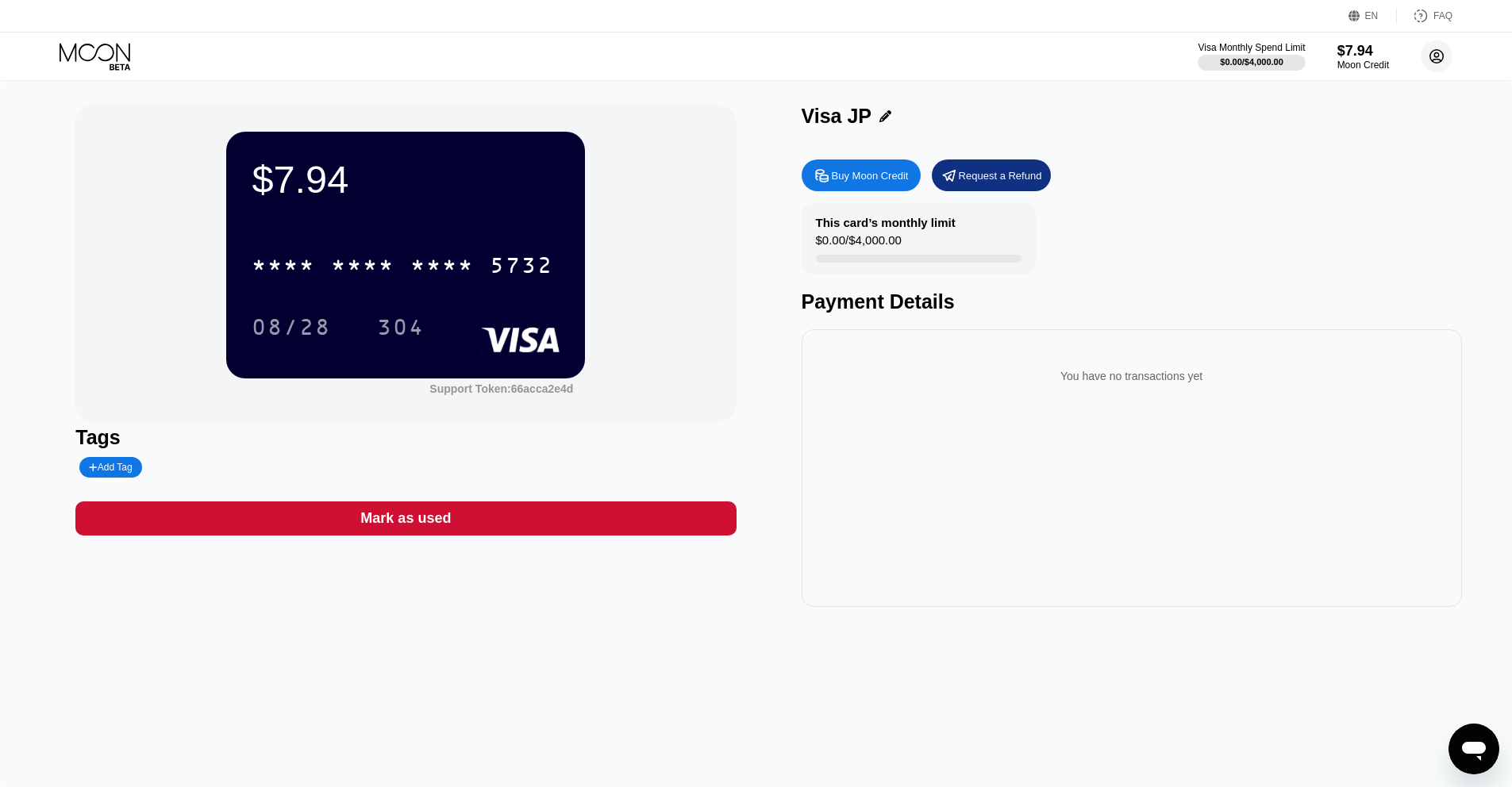
click at [1451, 61] on circle at bounding box center [1437, 56] width 32 height 32
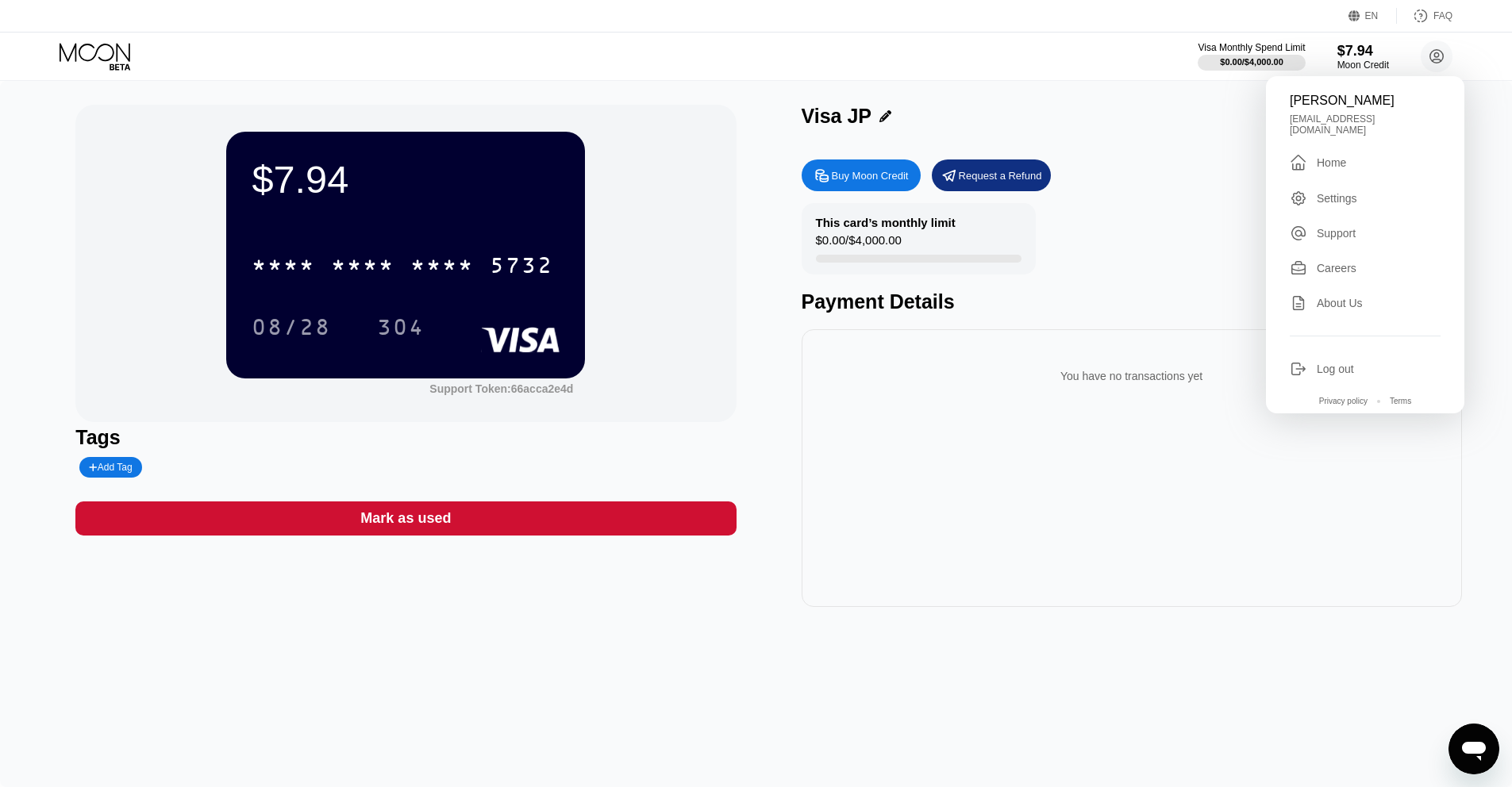
click at [1198, 184] on div "Buy Moon Credit Request a Refund" at bounding box center [1132, 175] width 661 height 32
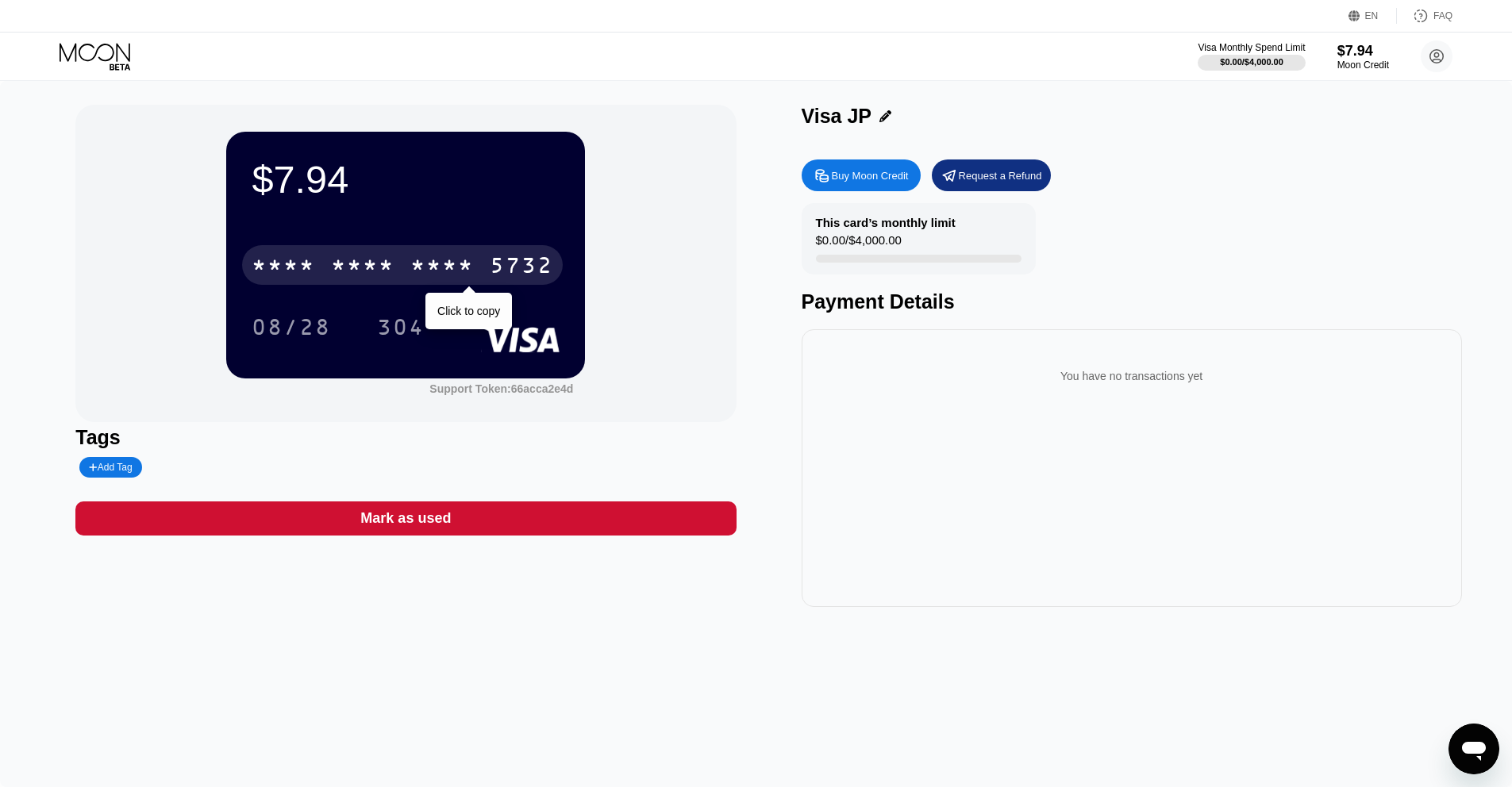
click at [361, 277] on div "* * * *" at bounding box center [362, 267] width 63 height 25
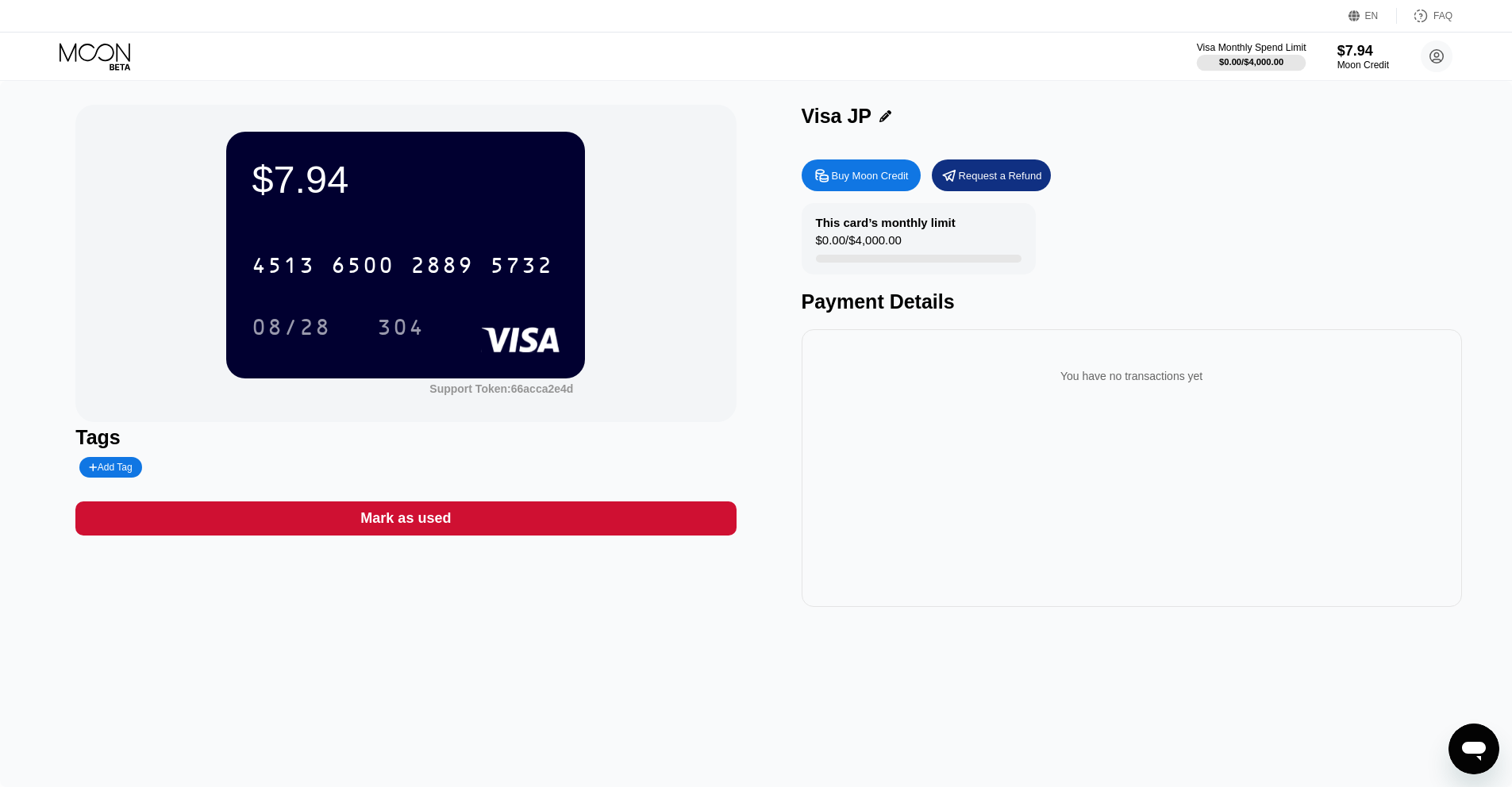
click at [1254, 54] on div "$0.00 / $4,000.00" at bounding box center [1251, 61] width 109 height 17
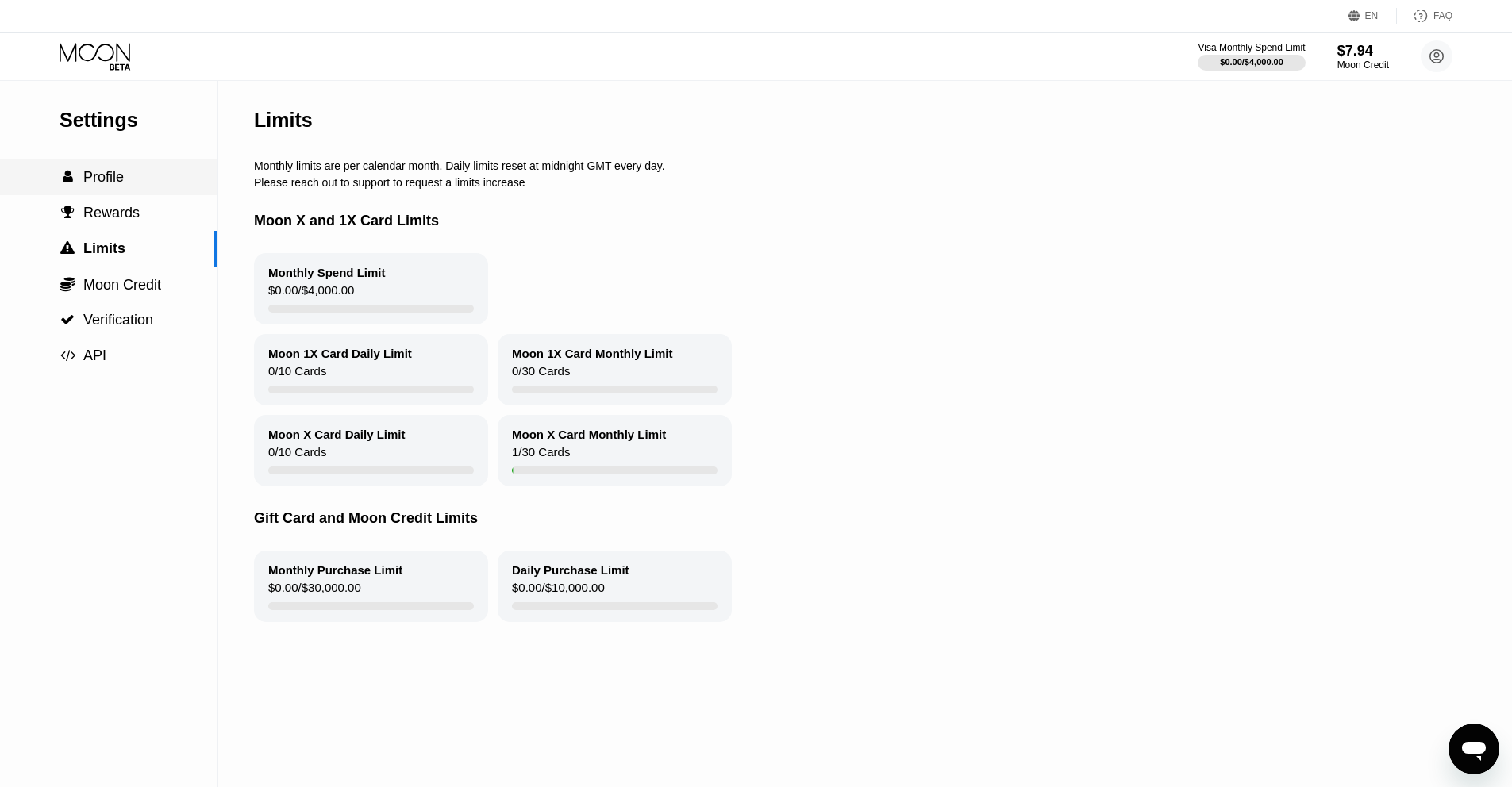
click at [101, 180] on span "Profile" at bounding box center [103, 177] width 41 height 16
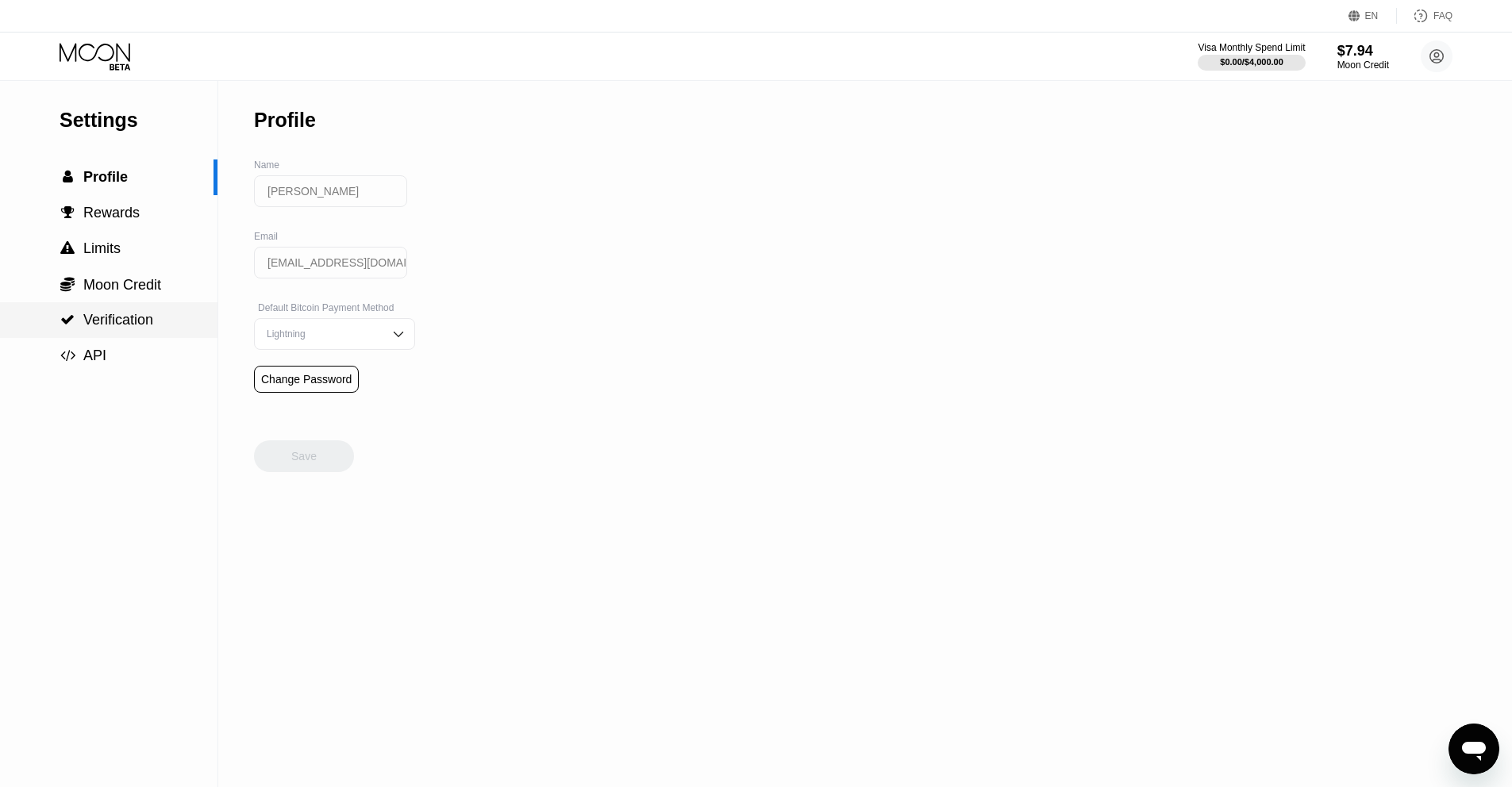
click at [136, 312] on span "Verification" at bounding box center [118, 319] width 70 height 16
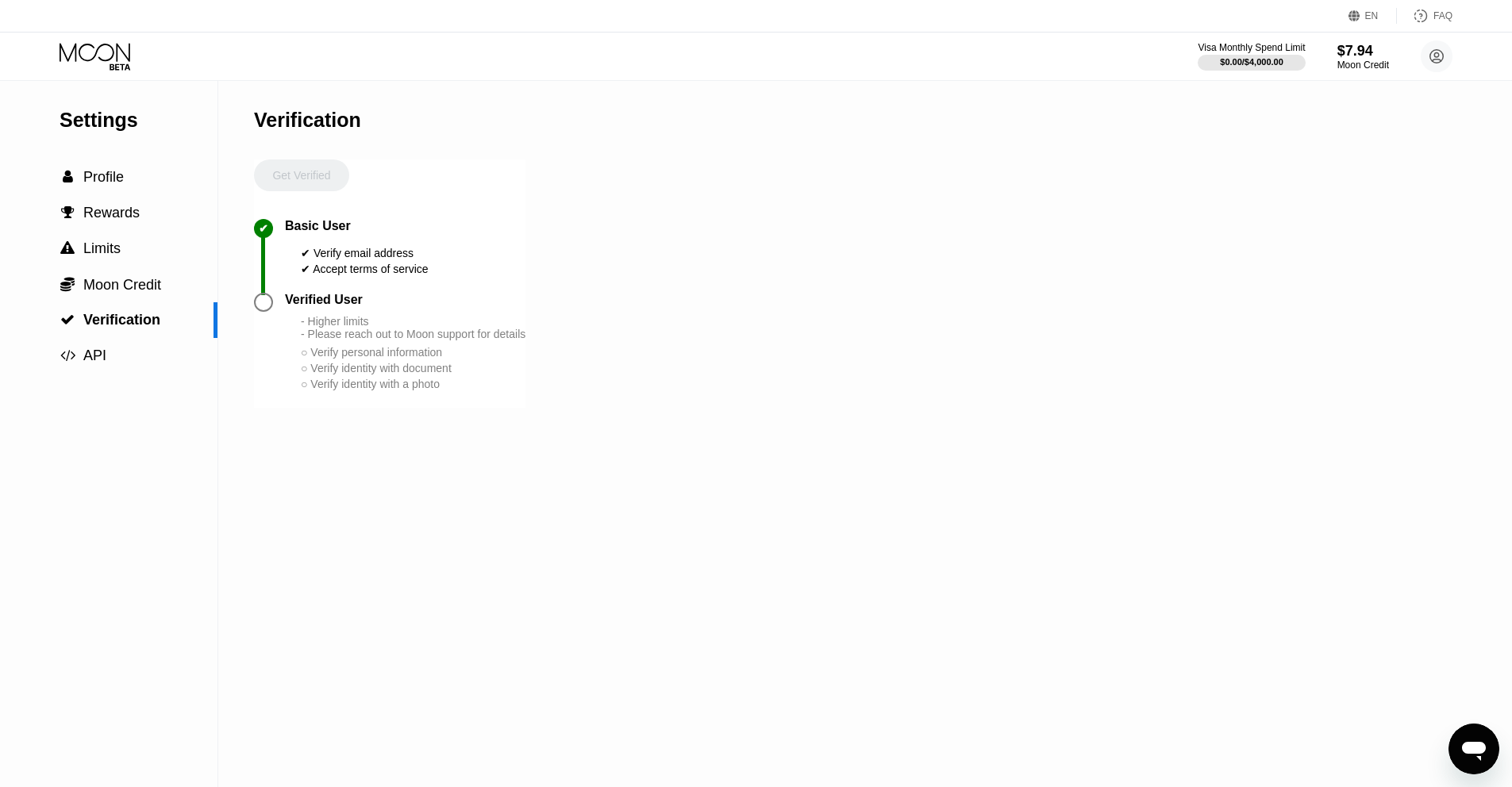
click at [318, 179] on div "Get Verified" at bounding box center [301, 189] width 95 height 60
drag, startPoint x: 259, startPoint y: 306, endPoint x: 246, endPoint y: 300, distance: 14.3
click at [259, 306] on div at bounding box center [263, 302] width 19 height 19
click at [125, 261] on div " Limits" at bounding box center [108, 248] width 217 height 35
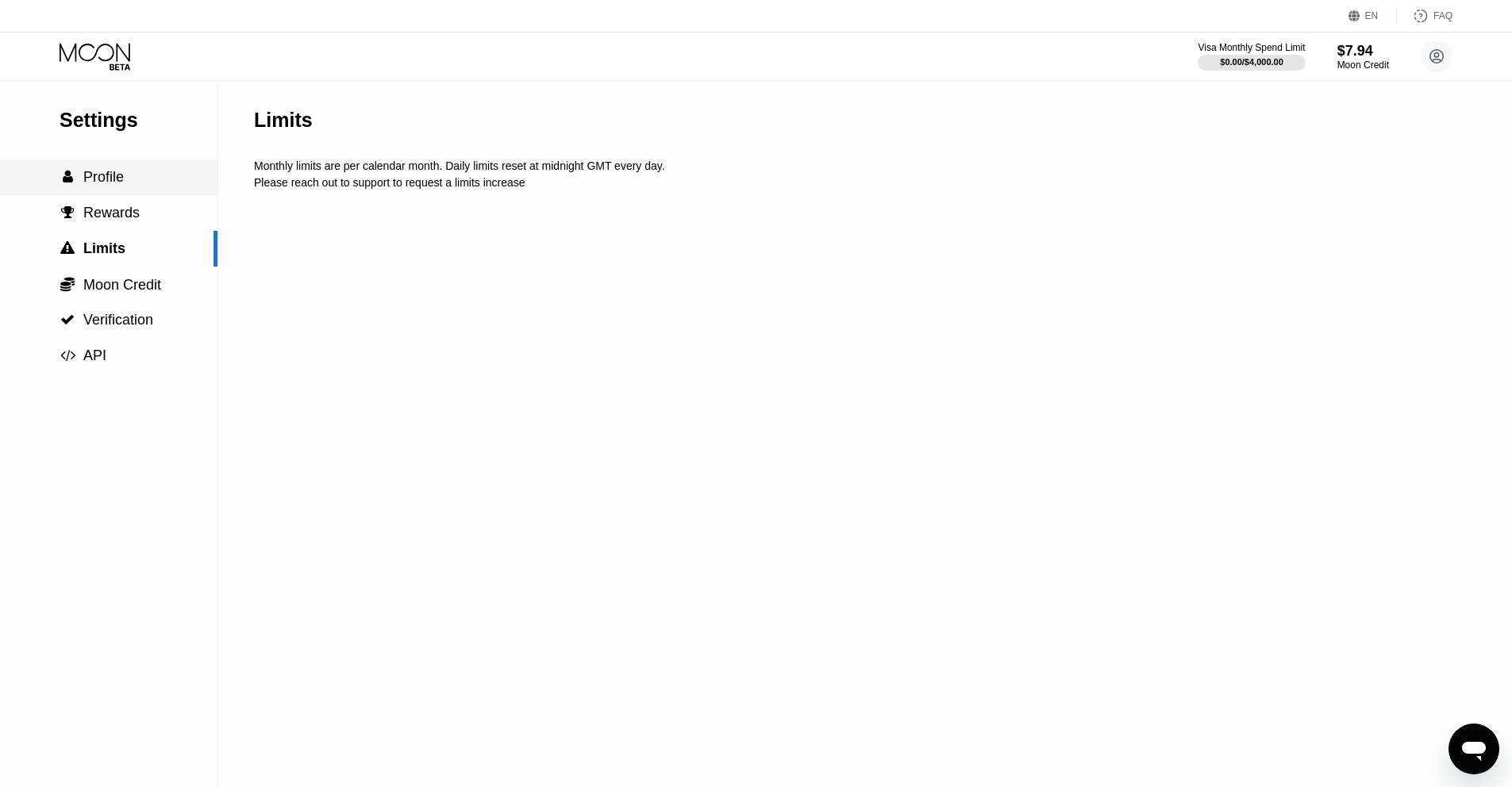
click at [119, 164] on div " Profile" at bounding box center [108, 177] width 217 height 35
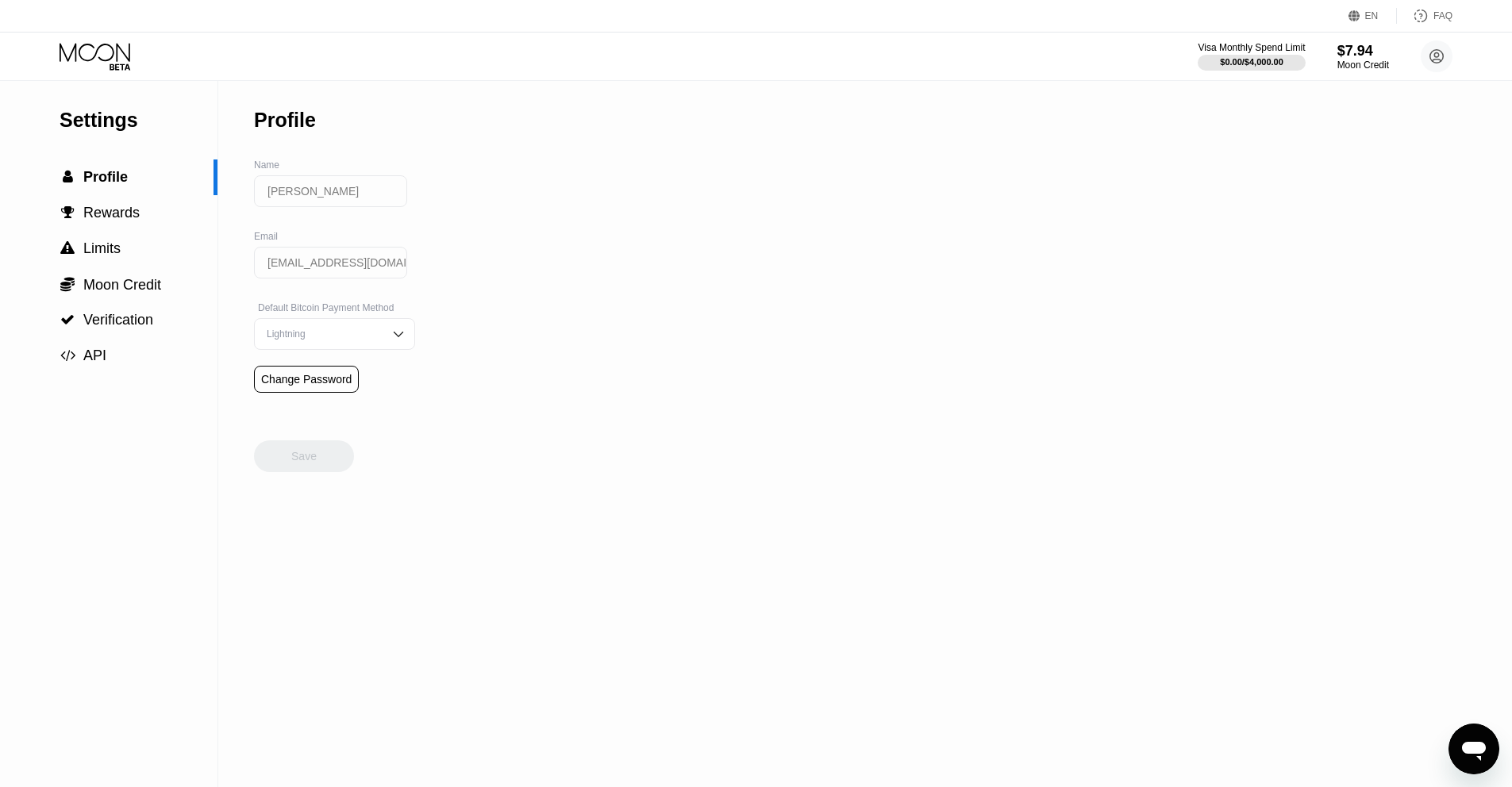
click at [98, 42] on icon at bounding box center [96, 56] width 74 height 28
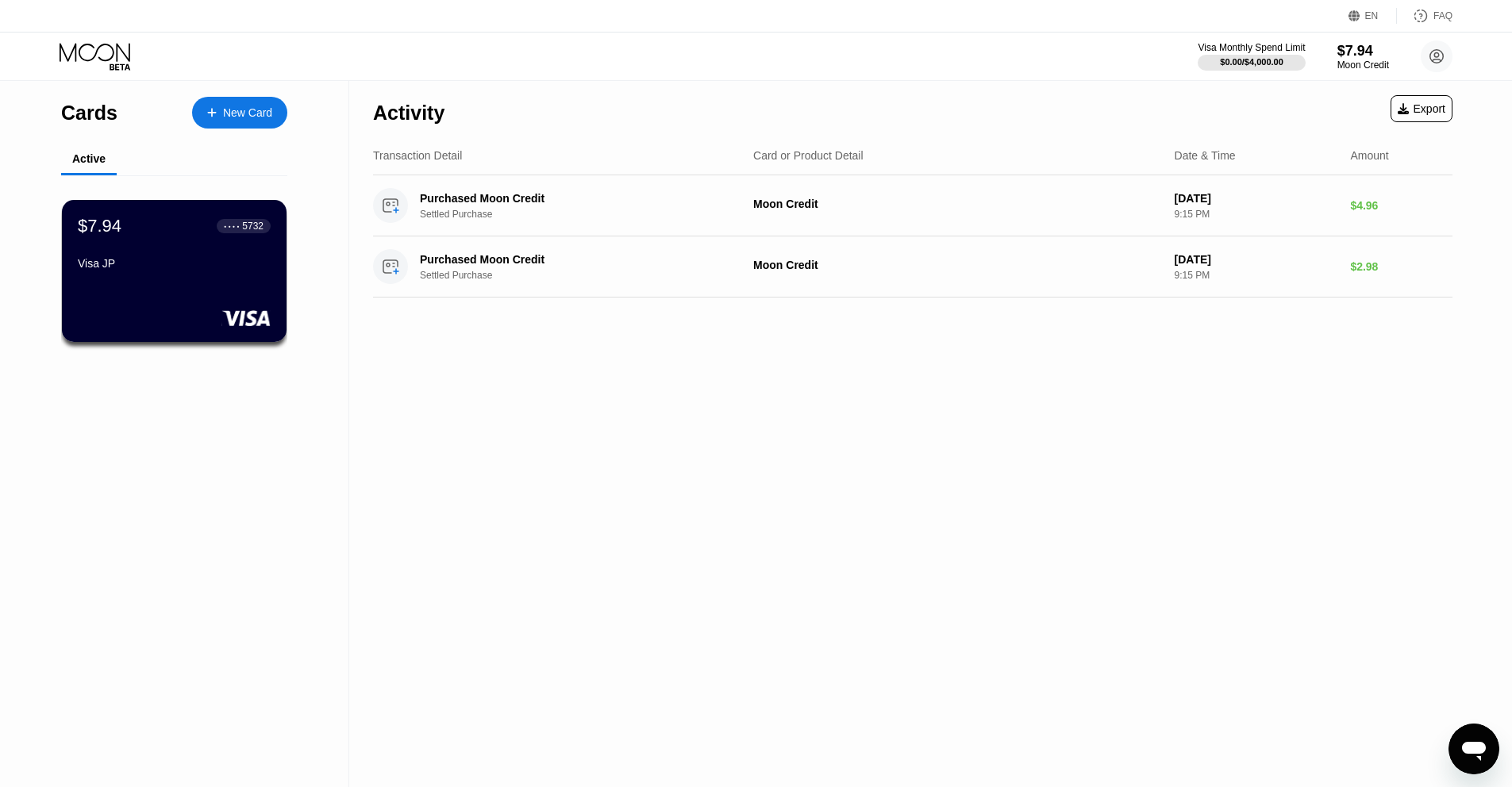
click at [193, 94] on div "Cards New Card" at bounding box center [174, 108] width 226 height 55
click at [220, 118] on div at bounding box center [219, 113] width 6 height 14
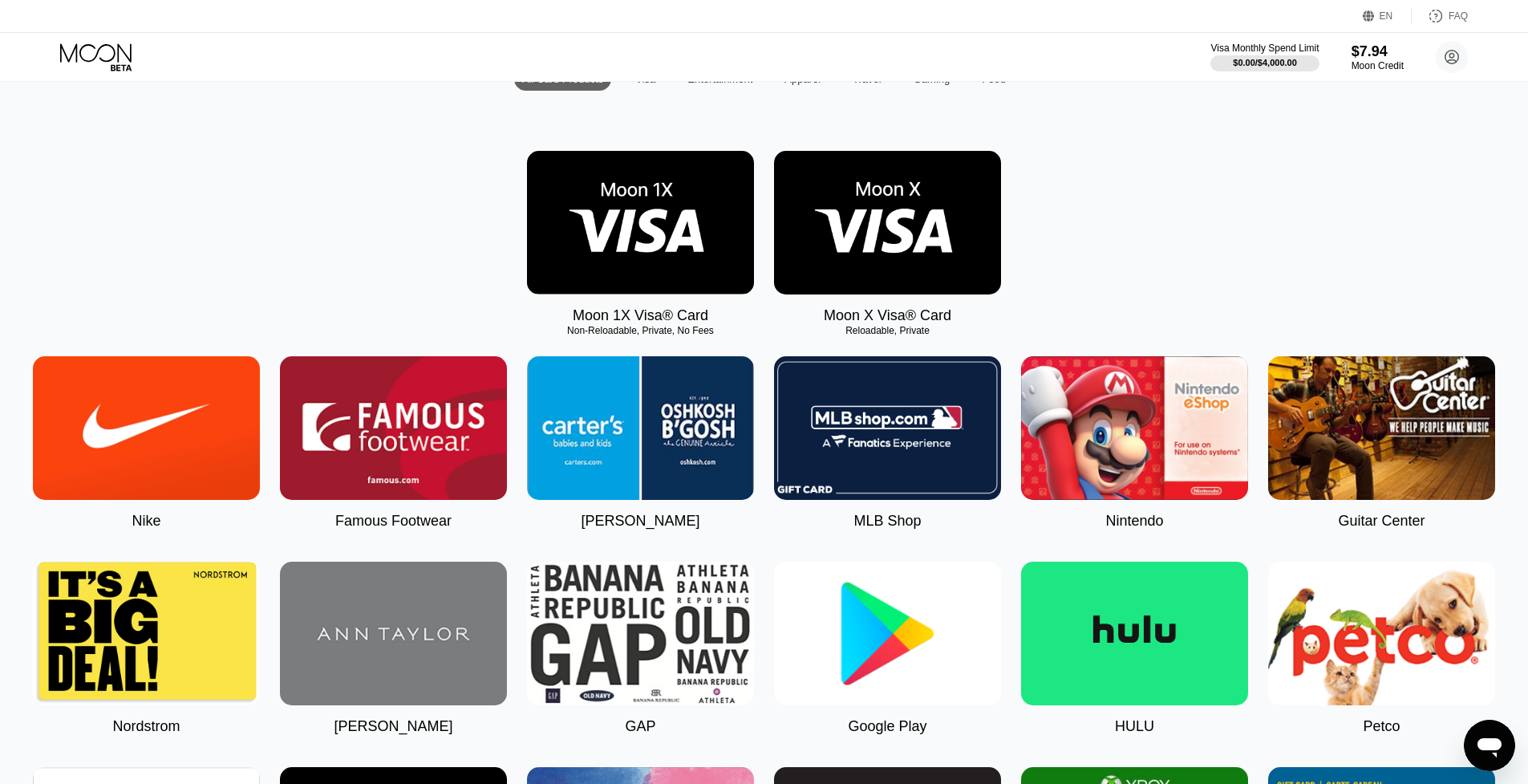
click at [676, 253] on img at bounding box center [640, 222] width 227 height 144
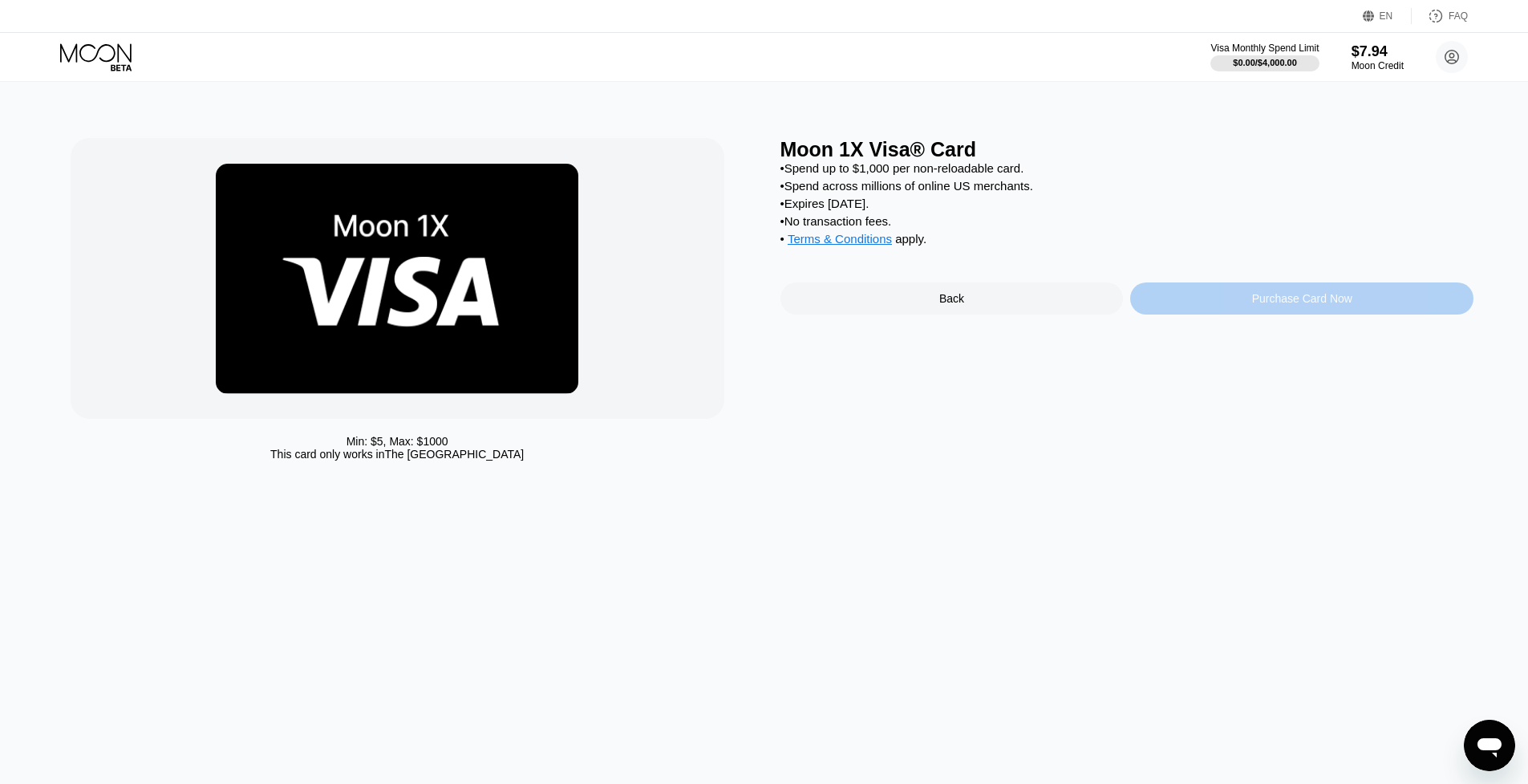
click at [1291, 304] on div "Purchase Card Now" at bounding box center [1302, 298] width 101 height 13
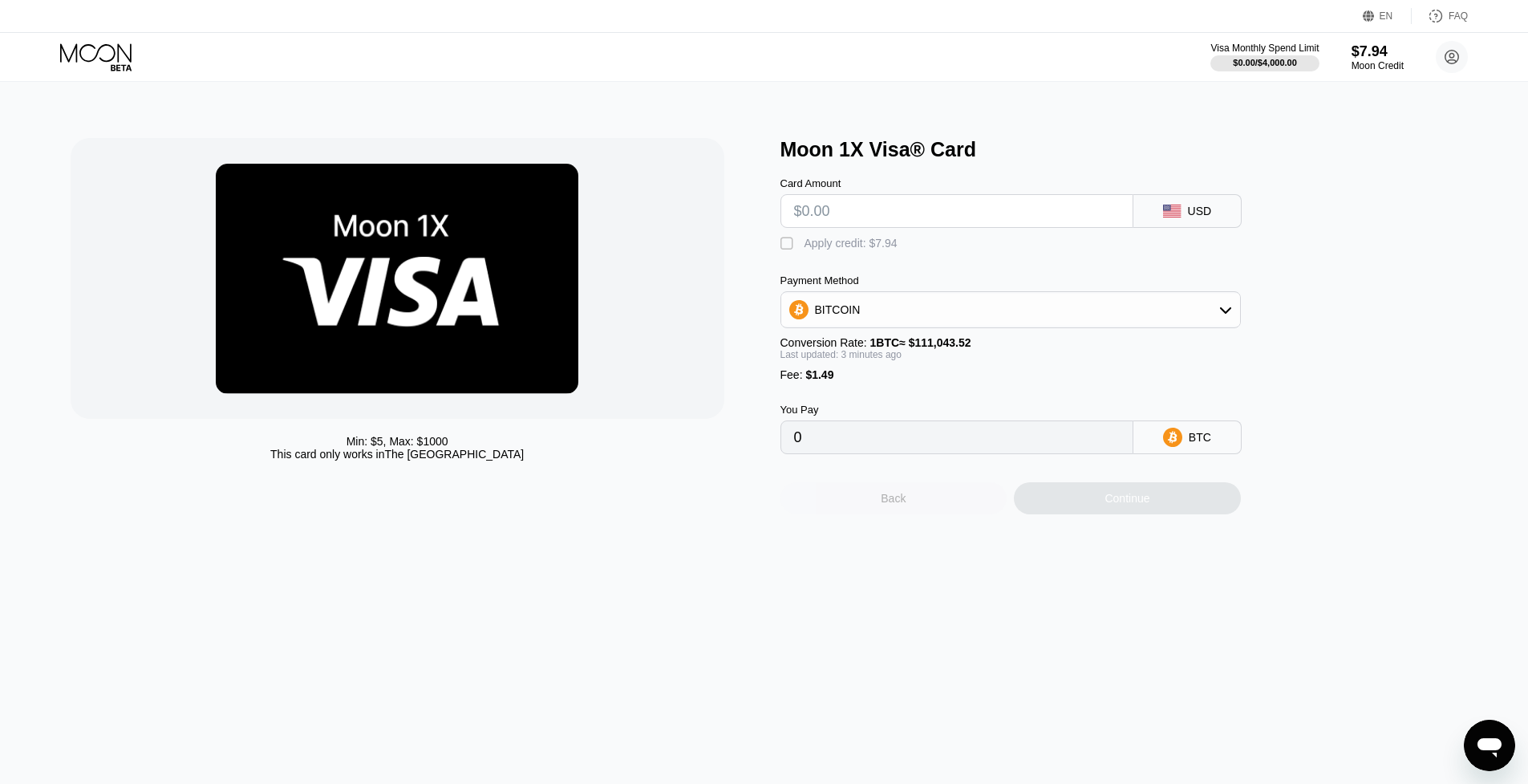
click at [890, 501] on div "Back" at bounding box center [893, 498] width 25 height 13
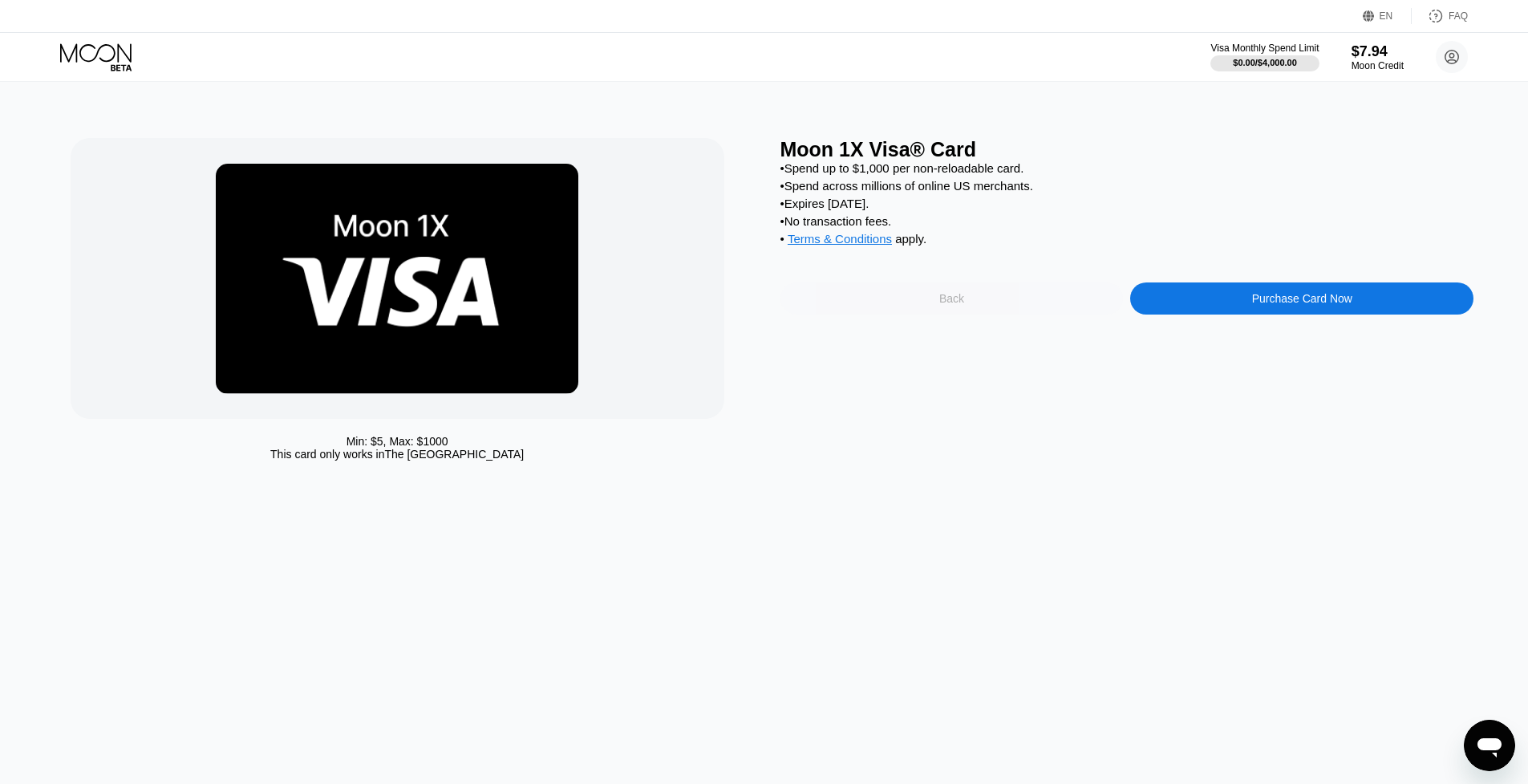
click at [986, 294] on div "Back" at bounding box center [952, 298] width 343 height 32
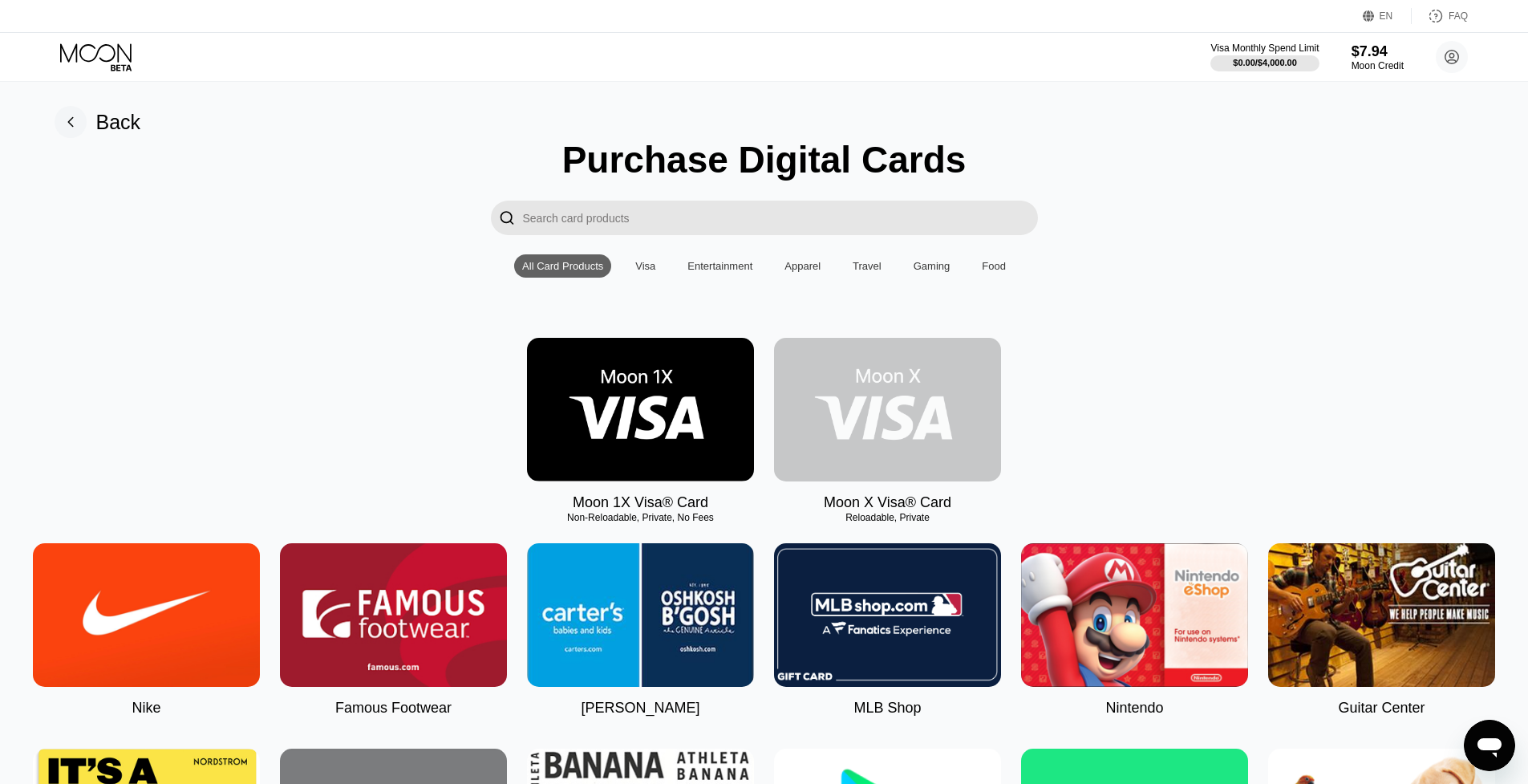
click at [857, 377] on img at bounding box center [887, 410] width 227 height 144
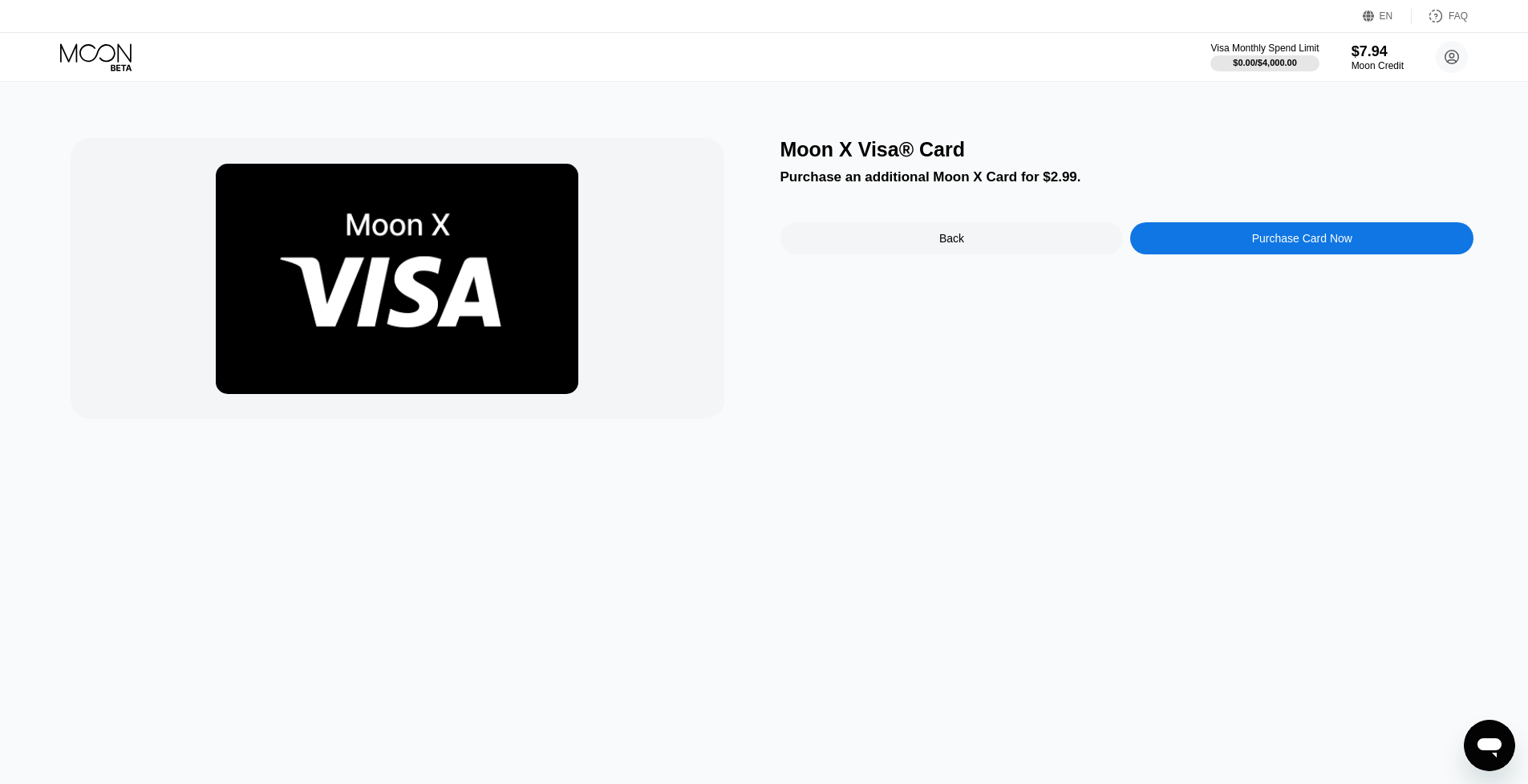
click at [1063, 235] on div "Back" at bounding box center [952, 238] width 343 height 32
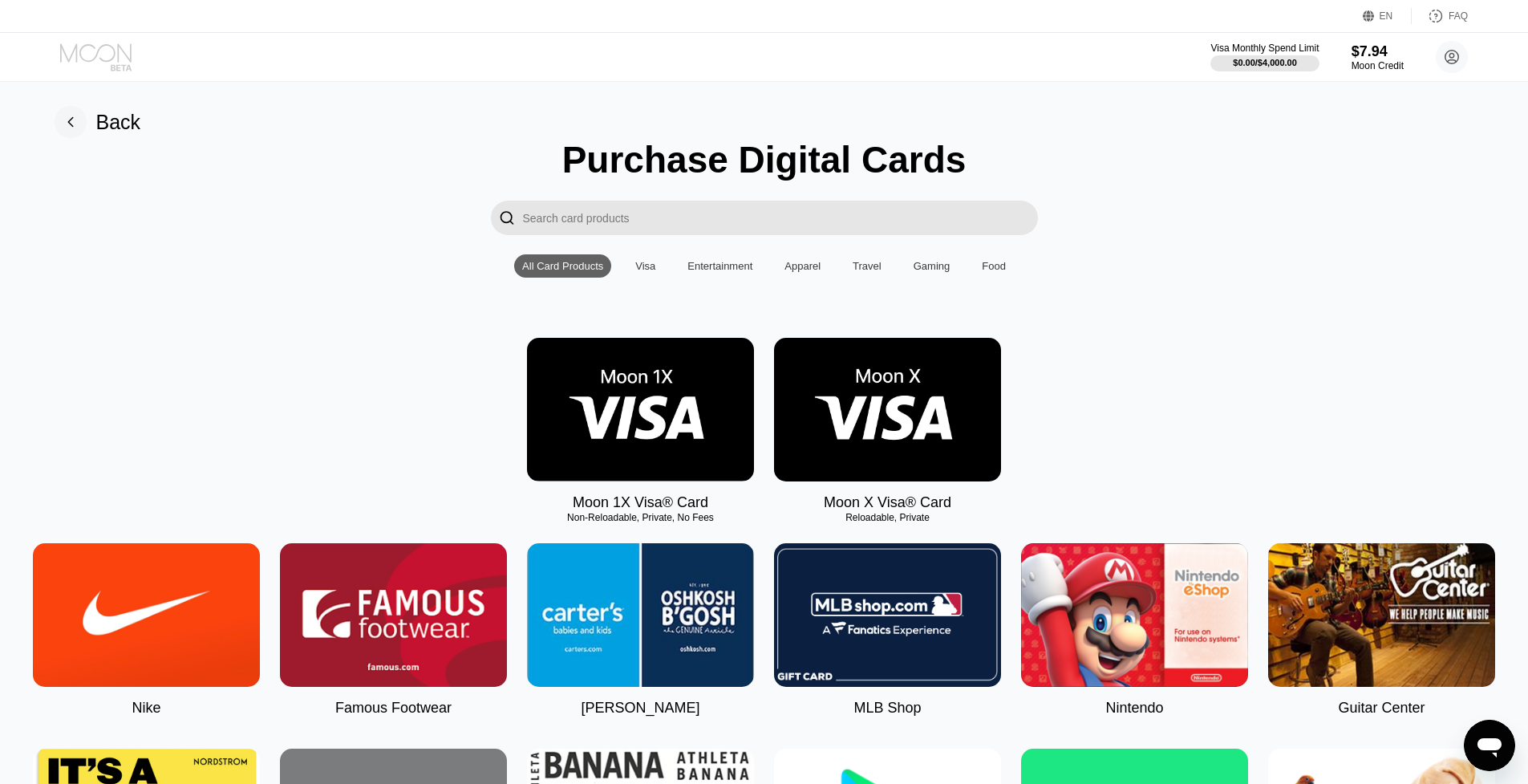
click at [108, 66] on icon at bounding box center [97, 57] width 74 height 28
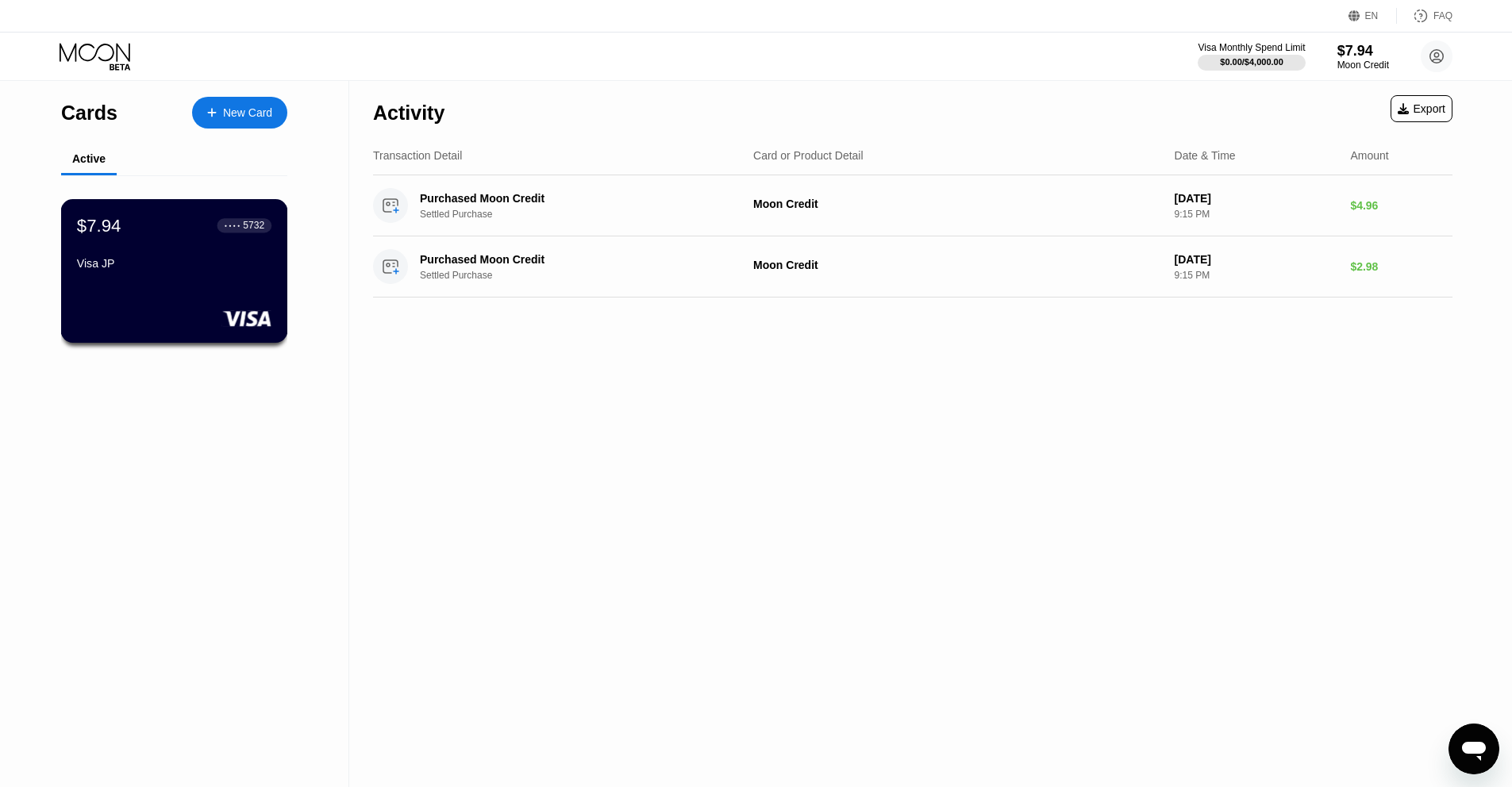
click at [166, 254] on div "$7.94 ● ● ● ● 5732 Visa JP" at bounding box center [174, 245] width 195 height 61
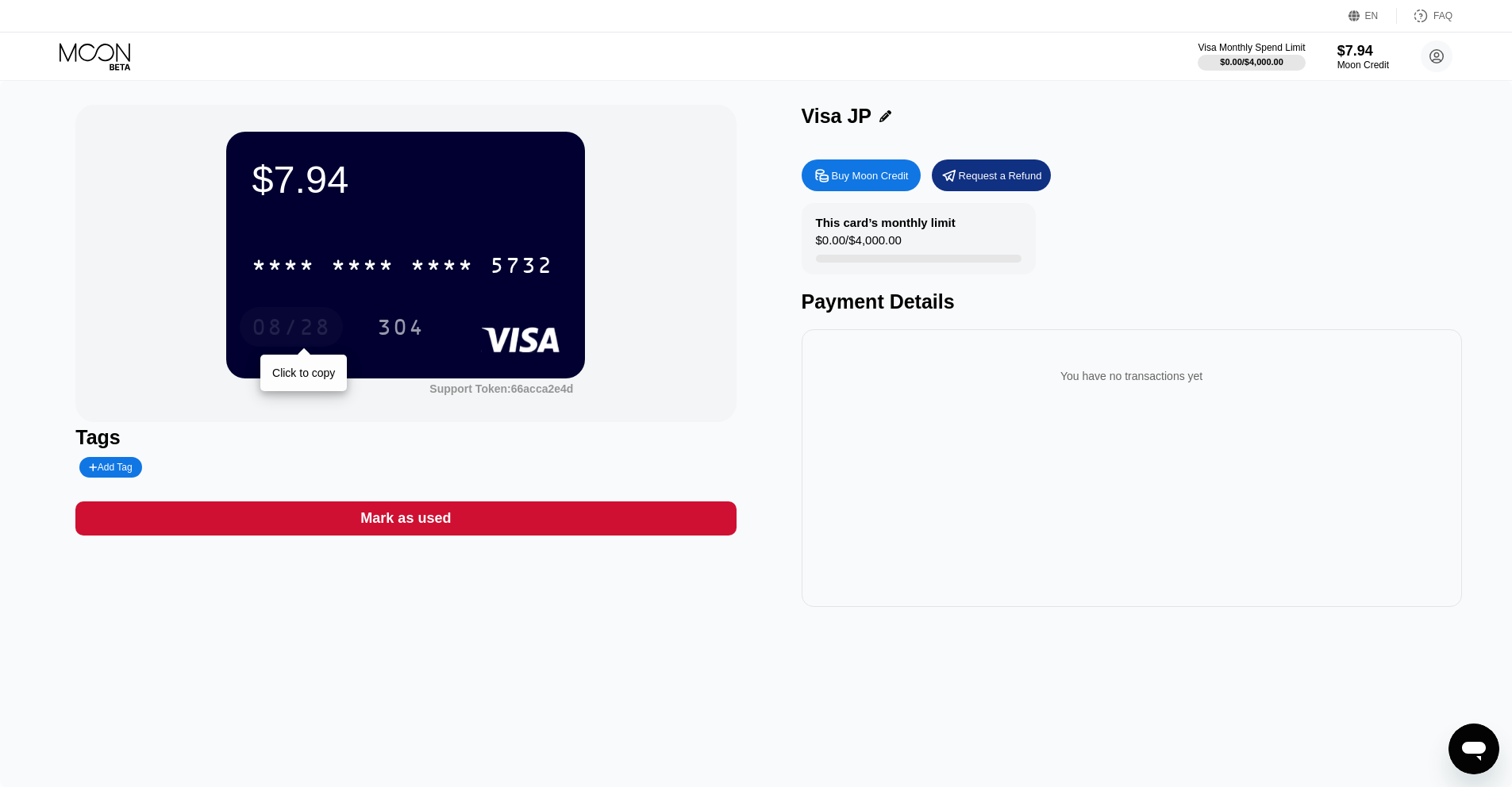
click at [293, 320] on div "08/28" at bounding box center [292, 329] width 80 height 25
click at [398, 326] on div "304" at bounding box center [400, 329] width 48 height 25
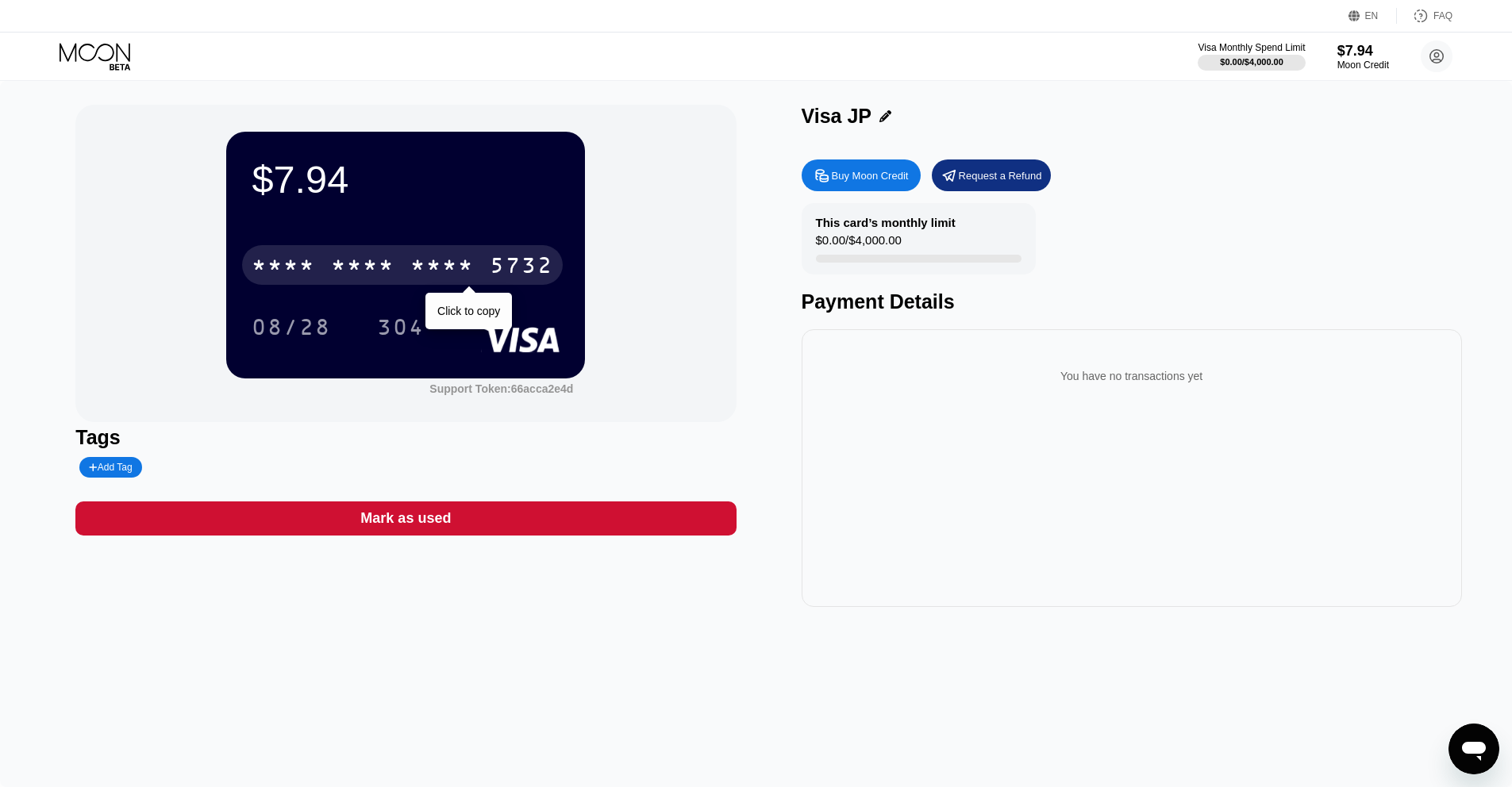
click at [406, 245] on div "* * * * * * * * * * * * 5732" at bounding box center [403, 265] width 320 height 40
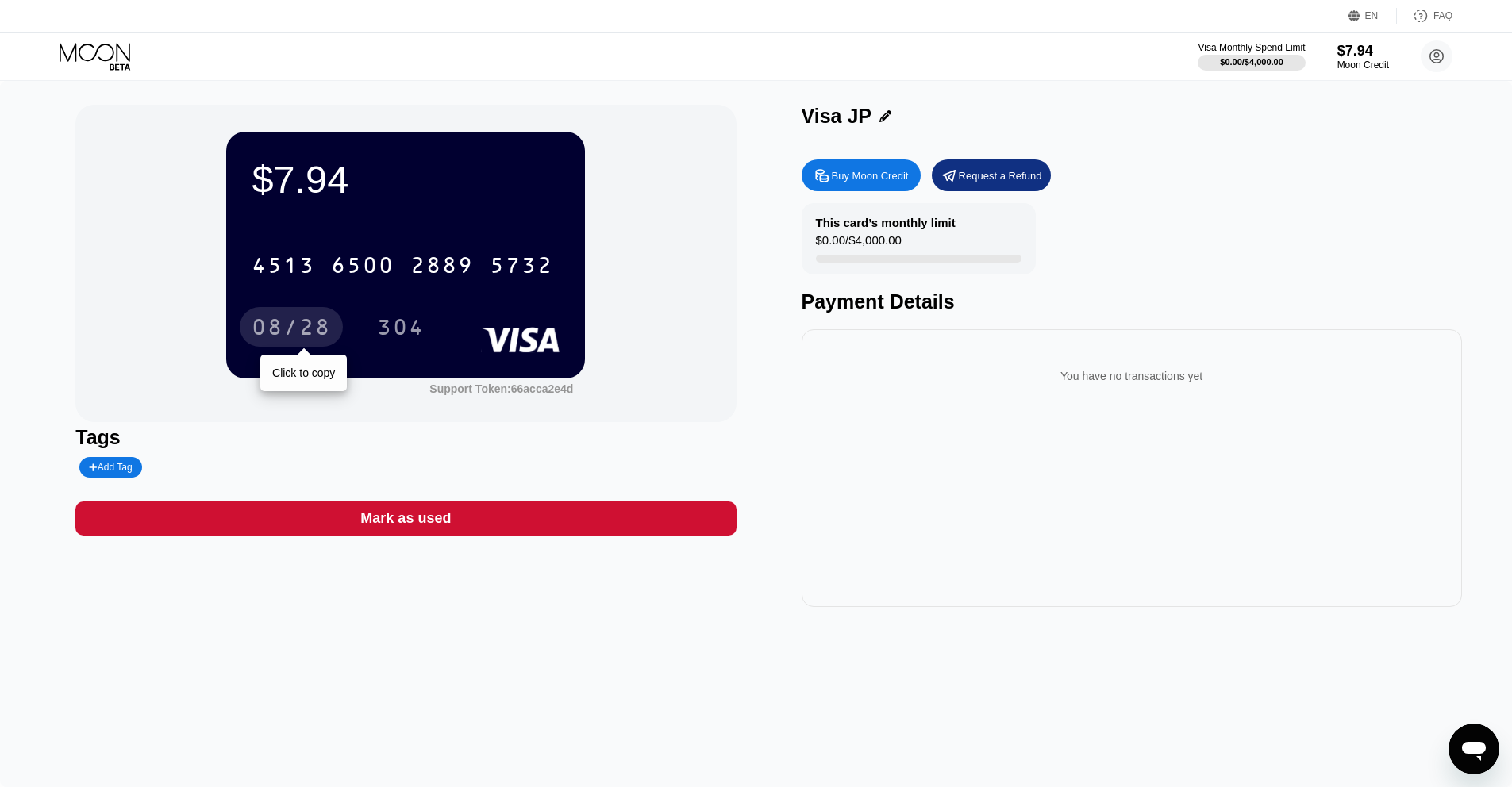
click at [309, 336] on div "08/28" at bounding box center [292, 329] width 80 height 25
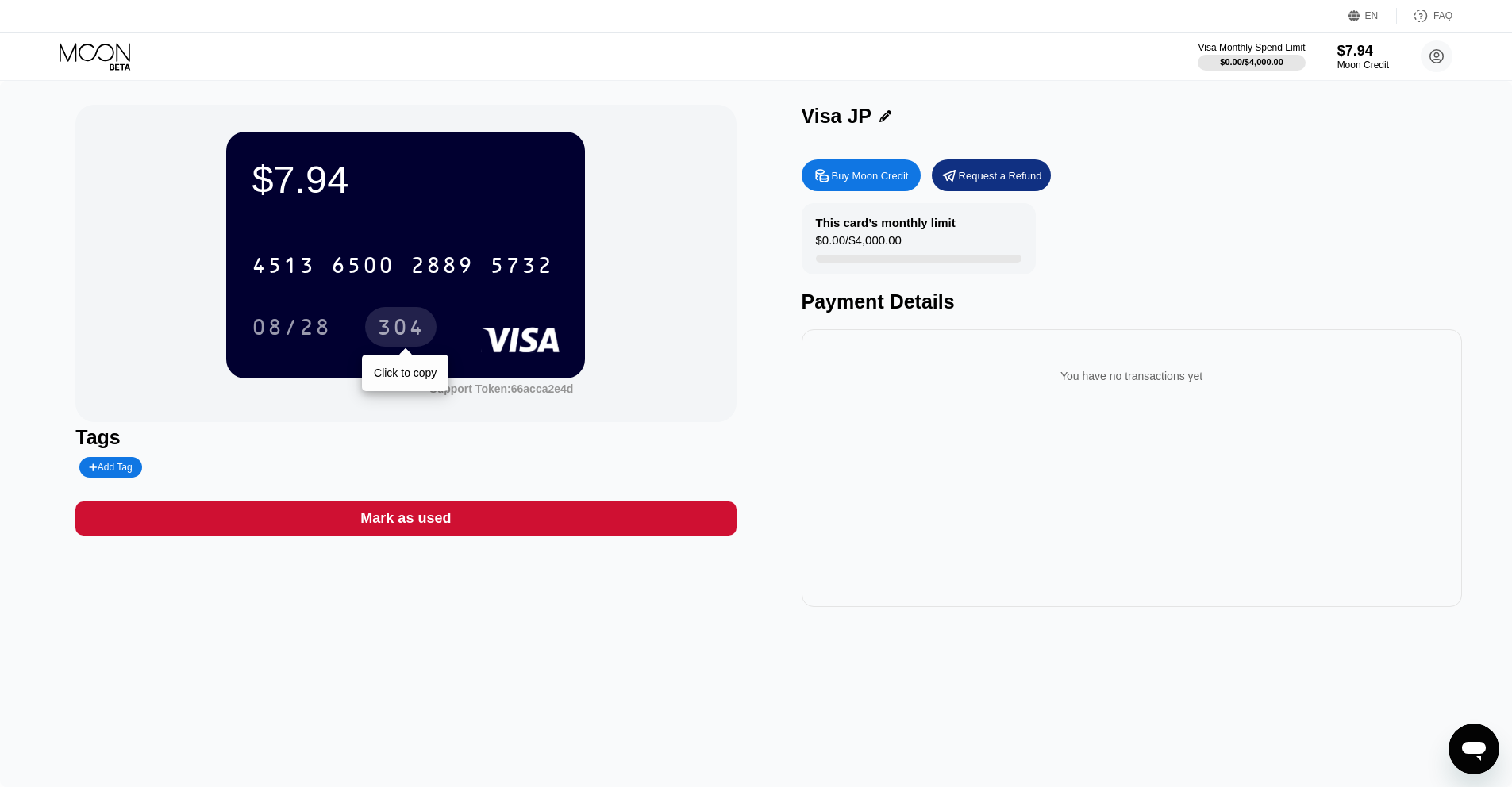
click at [427, 339] on div "304" at bounding box center [401, 327] width 71 height 40
click at [400, 326] on div "304" at bounding box center [400, 329] width 48 height 25
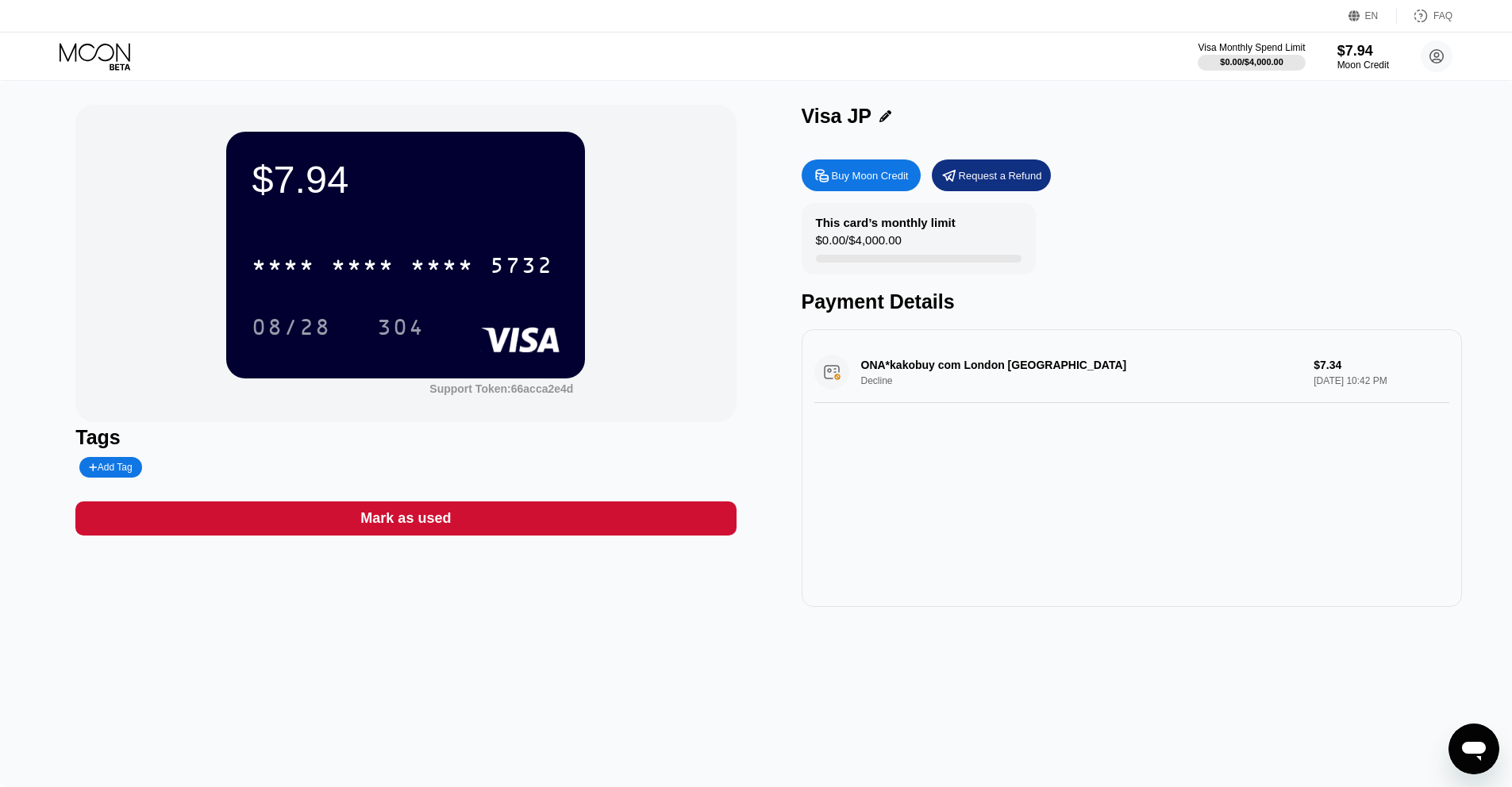
click at [858, 356] on div "ONA*kakobuy com [GEOGRAPHIC_DATA] [GEOGRAPHIC_DATA] Decline $7.34 [DATE] 10:42 …" at bounding box center [1131, 372] width 635 height 61
click at [842, 368] on div "ONA*kakobuy com [GEOGRAPHIC_DATA] [GEOGRAPHIC_DATA] Decline $7.34 [DATE] 10:42 …" at bounding box center [1131, 372] width 635 height 61
click at [838, 379] on div "ONA*kakobuy com London GB Decline $7.34 Sep 22, 2025 10:42 PM" at bounding box center [1131, 372] width 635 height 61
click at [914, 377] on div "ONA*kakobuy com London GB Decline $7.34 Sep 22, 2025 10:42 PM" at bounding box center [1131, 372] width 635 height 61
drag, startPoint x: 1012, startPoint y: 388, endPoint x: 1093, endPoint y: 370, distance: 83.0
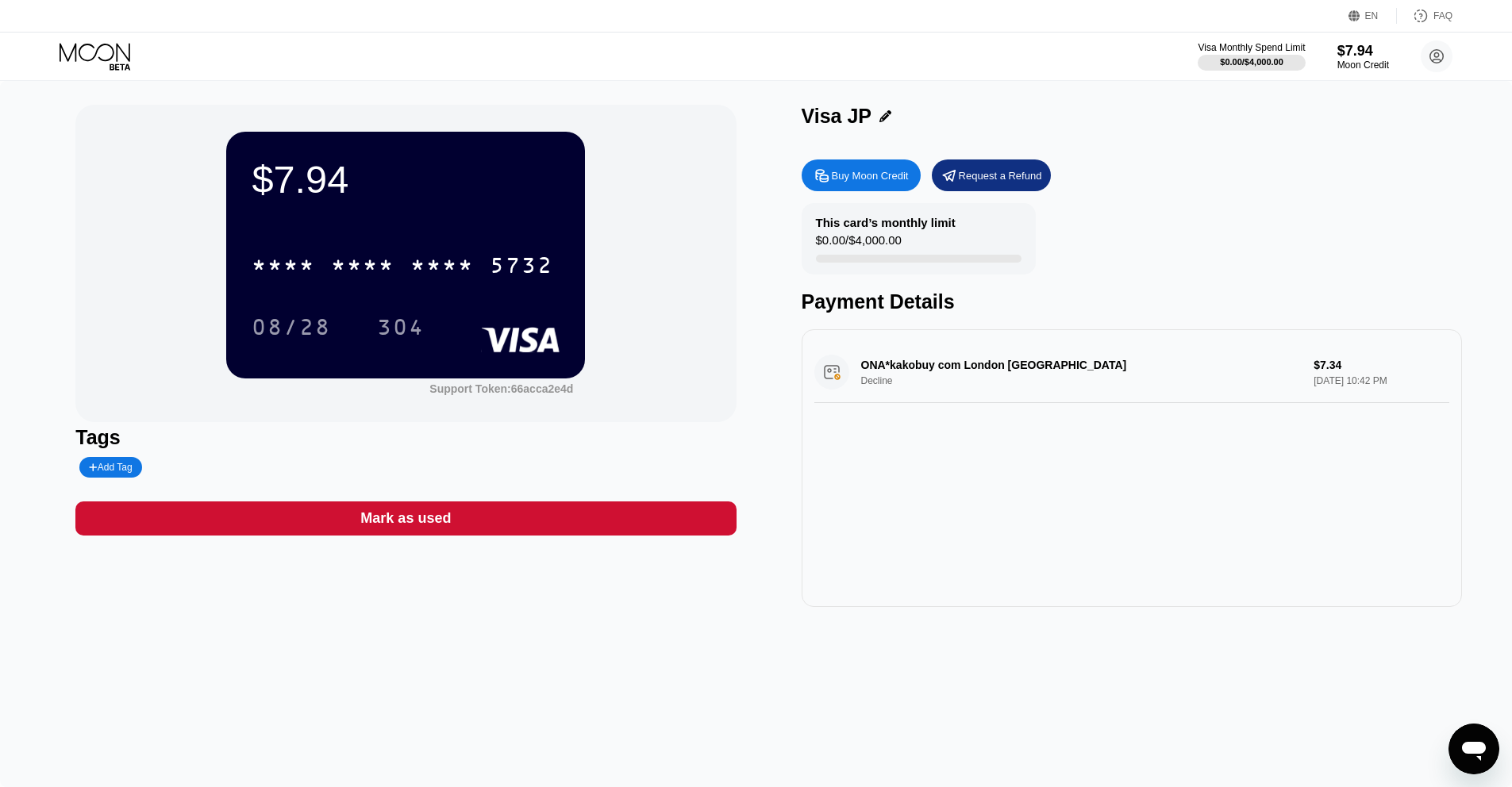
click at [1019, 386] on div "ONA*kakobuy com London GB Decline $7.34 Sep 22, 2025 10:42 PM" at bounding box center [1131, 372] width 635 height 61
click at [882, 362] on div "ONA*kakobuy com London GB Decline $7.34 Sep 22, 2025 10:42 PM" at bounding box center [1131, 372] width 635 height 61
click at [881, 362] on div "ONA*kakobuy com London GB Decline $7.34 Sep 22, 2025 10:42 PM" at bounding box center [1131, 372] width 635 height 61
click at [77, 51] on icon at bounding box center [96, 56] width 74 height 28
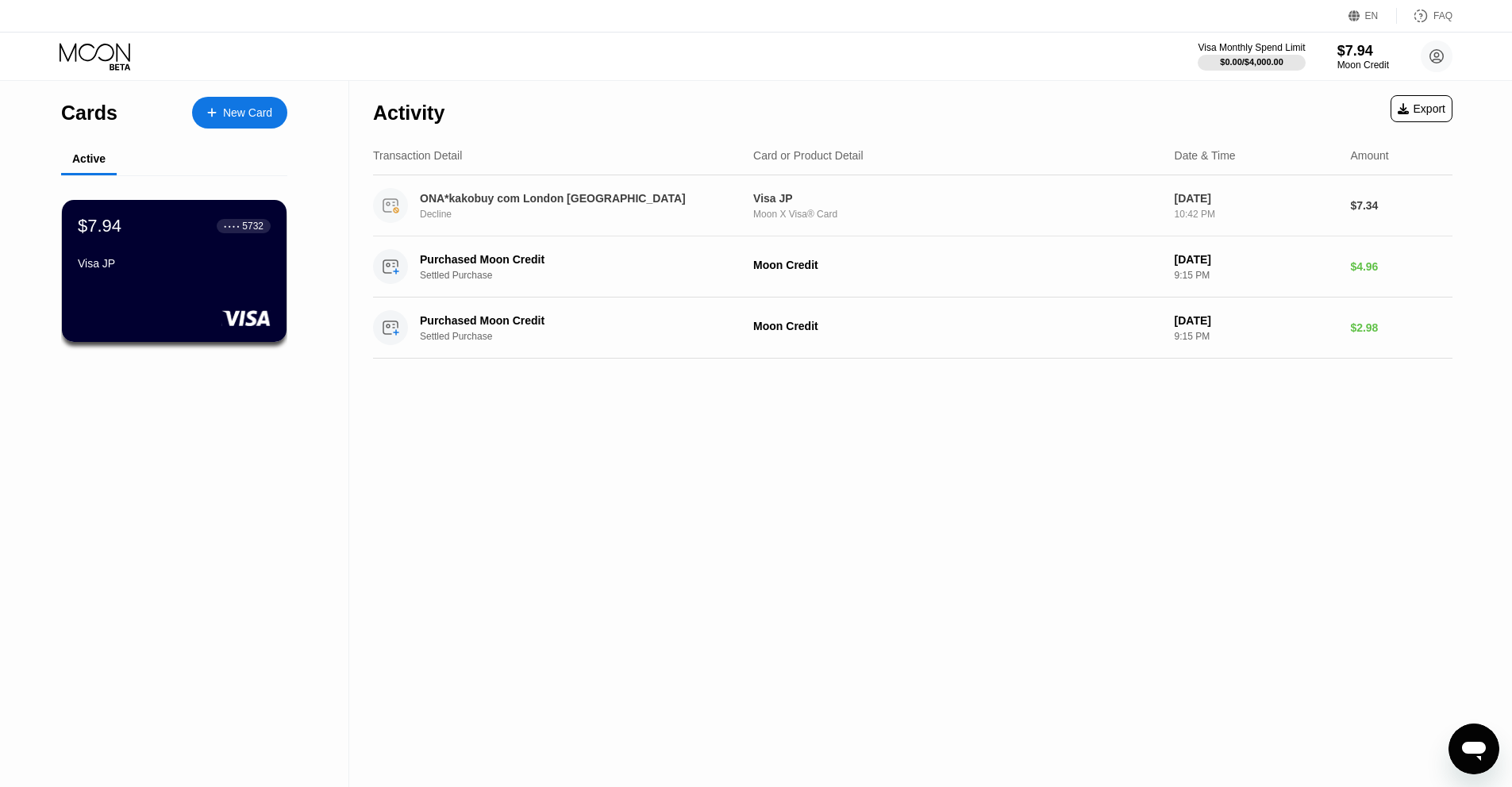
click at [533, 198] on div "ONA*kakobuy com London GB" at bounding box center [574, 198] width 308 height 13
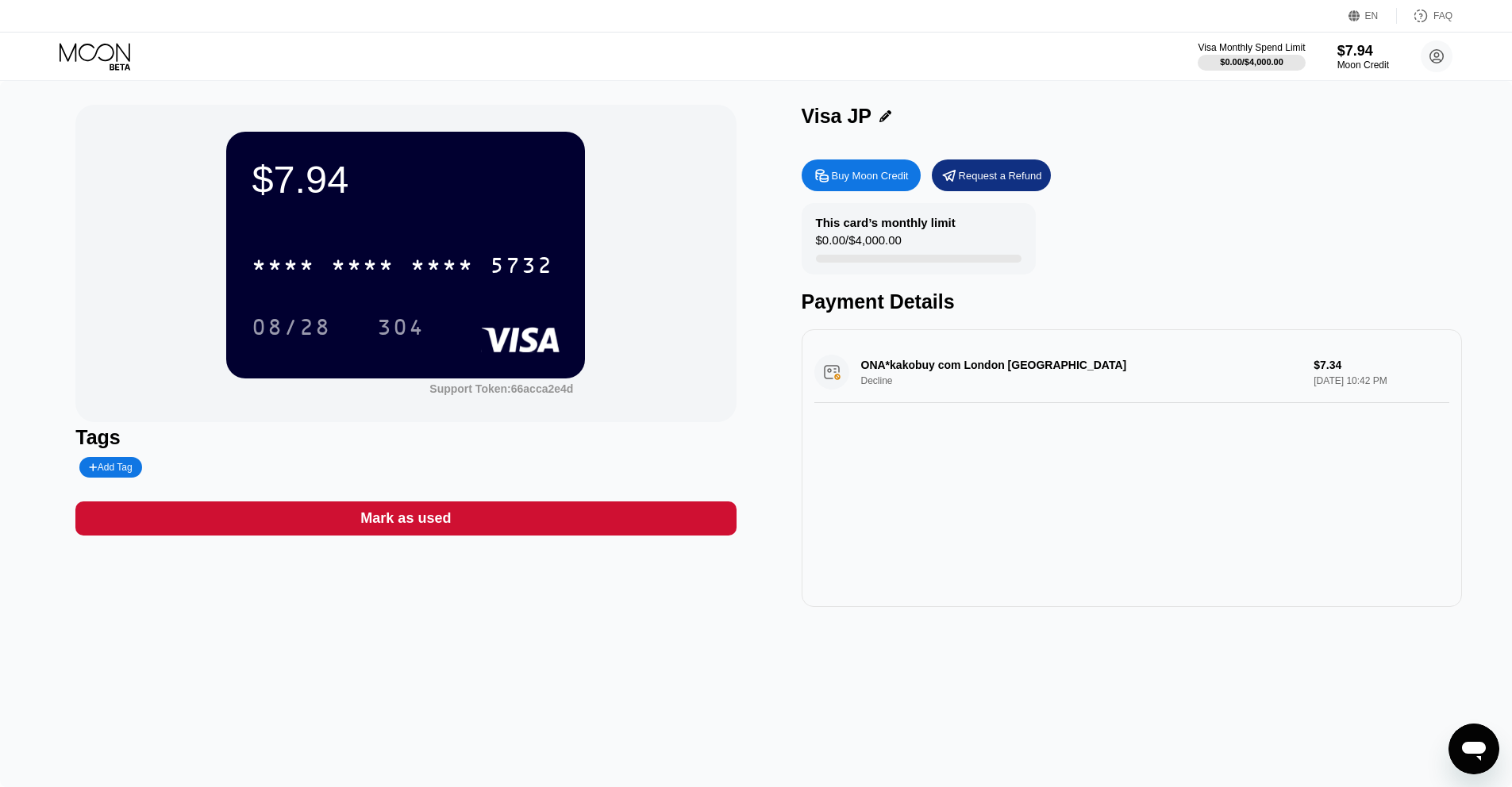
click at [972, 387] on div "ONA*kakobuy com London GB Decline $7.34 Sep 22, 2025 10:42 PM" at bounding box center [1131, 372] width 635 height 61
click at [968, 378] on div "ONA*kakobuy com London GB Decline $7.34 Sep 22, 2025 10:42 PM" at bounding box center [1131, 372] width 635 height 61
click at [963, 372] on div "ONA*kakobuy com London GB Decline $7.34 Sep 22, 2025 10:42 PM" at bounding box center [1131, 372] width 635 height 61
drag, startPoint x: 967, startPoint y: 370, endPoint x: 1292, endPoint y: 386, distance: 325.4
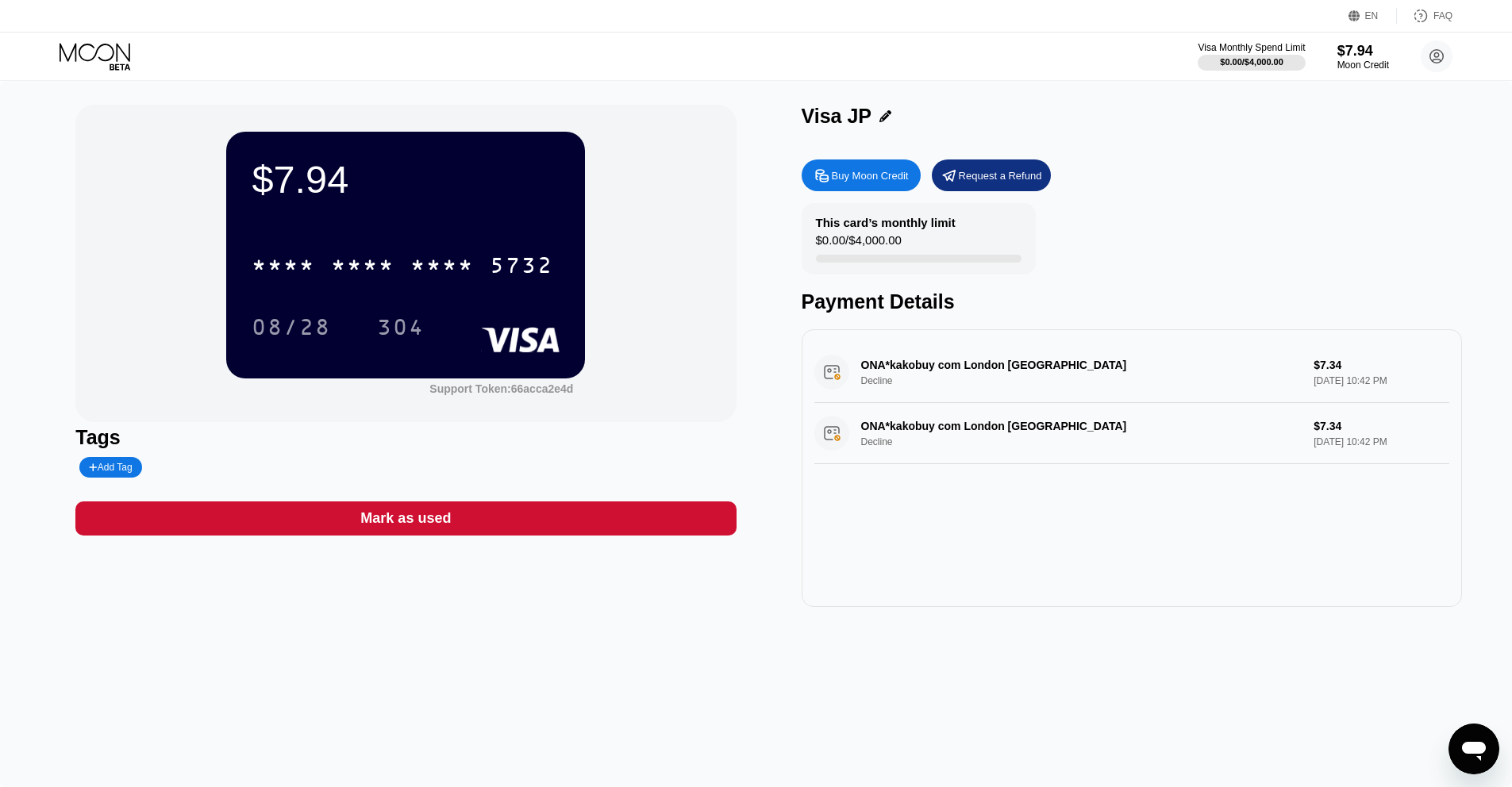
click at [1280, 388] on div "ONA*kakobuy com London GB Decline $7.34 Sep 22, 2025 10:42 PM" at bounding box center [1131, 372] width 635 height 61
click at [1322, 375] on div "ONA*kakobuy com London GB Decline $7.34 Sep 22, 2025 10:42 PM" at bounding box center [1131, 372] width 635 height 61
click at [1312, 371] on div "ONA*kakobuy com London GB Decline $7.34 Sep 22, 2025 10:42 PM" at bounding box center [1131, 372] width 635 height 61
click at [866, 360] on div "ONA*kakobuy com London GB Decline $7.34 Sep 22, 2025 10:42 PM" at bounding box center [1131, 372] width 635 height 61
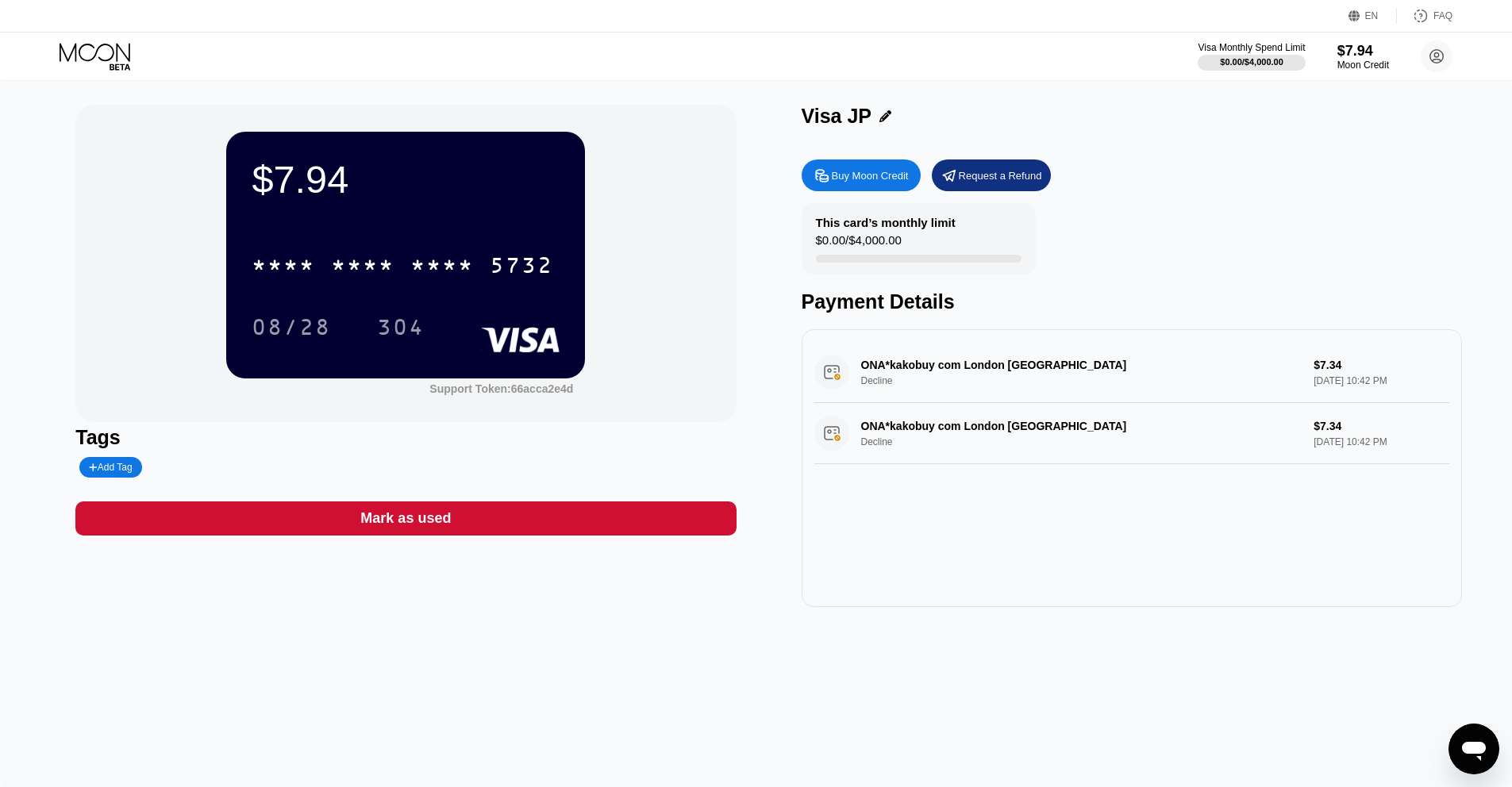
drag, startPoint x: 825, startPoint y: 372, endPoint x: 852, endPoint y: 376, distance: 27.3
click at [888, 385] on div "ONA*kakobuy com London GB Decline $7.34 Sep 22, 2025 10:42 PM" at bounding box center [1131, 372] width 635 height 61
click at [824, 370] on div "ONA*kakobuy com London GB Decline $7.34 Sep 22, 2025 10:42 PM" at bounding box center [1131, 372] width 635 height 61
click at [91, 54] on icon at bounding box center [96, 56] width 74 height 28
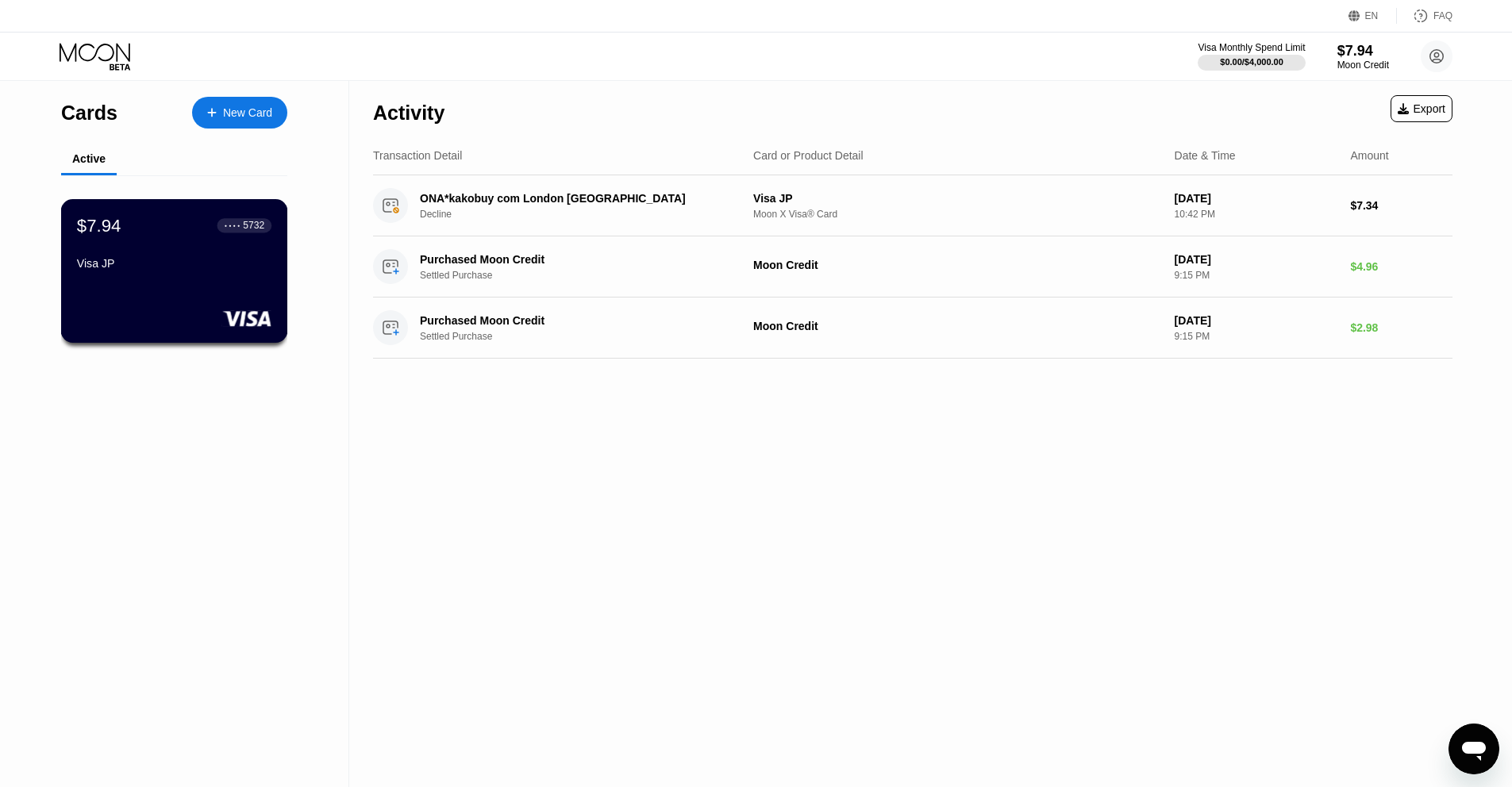
click at [191, 261] on div "Visa JP" at bounding box center [174, 263] width 195 height 13
click at [470, 216] on div "Decline" at bounding box center [585, 214] width 331 height 11
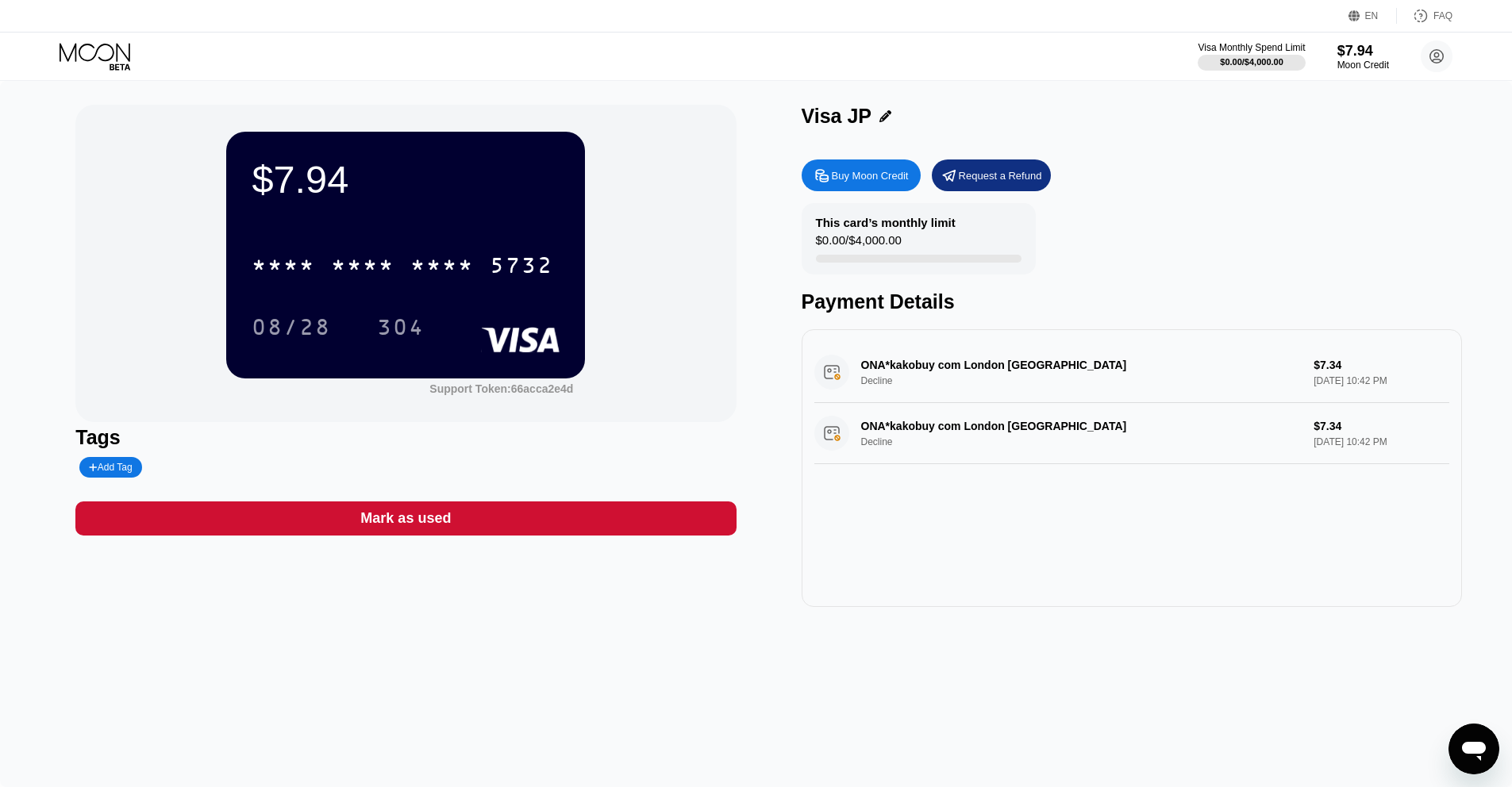
click at [918, 353] on div "ONA*kakobuy com London GB Decline $7.34 Sep 22, 2025 10:42 PM" at bounding box center [1131, 372] width 635 height 61
click at [921, 372] on div "ONA*kakobuy com London GB Decline $7.34 Sep 22, 2025 10:42 PM" at bounding box center [1131, 372] width 635 height 61
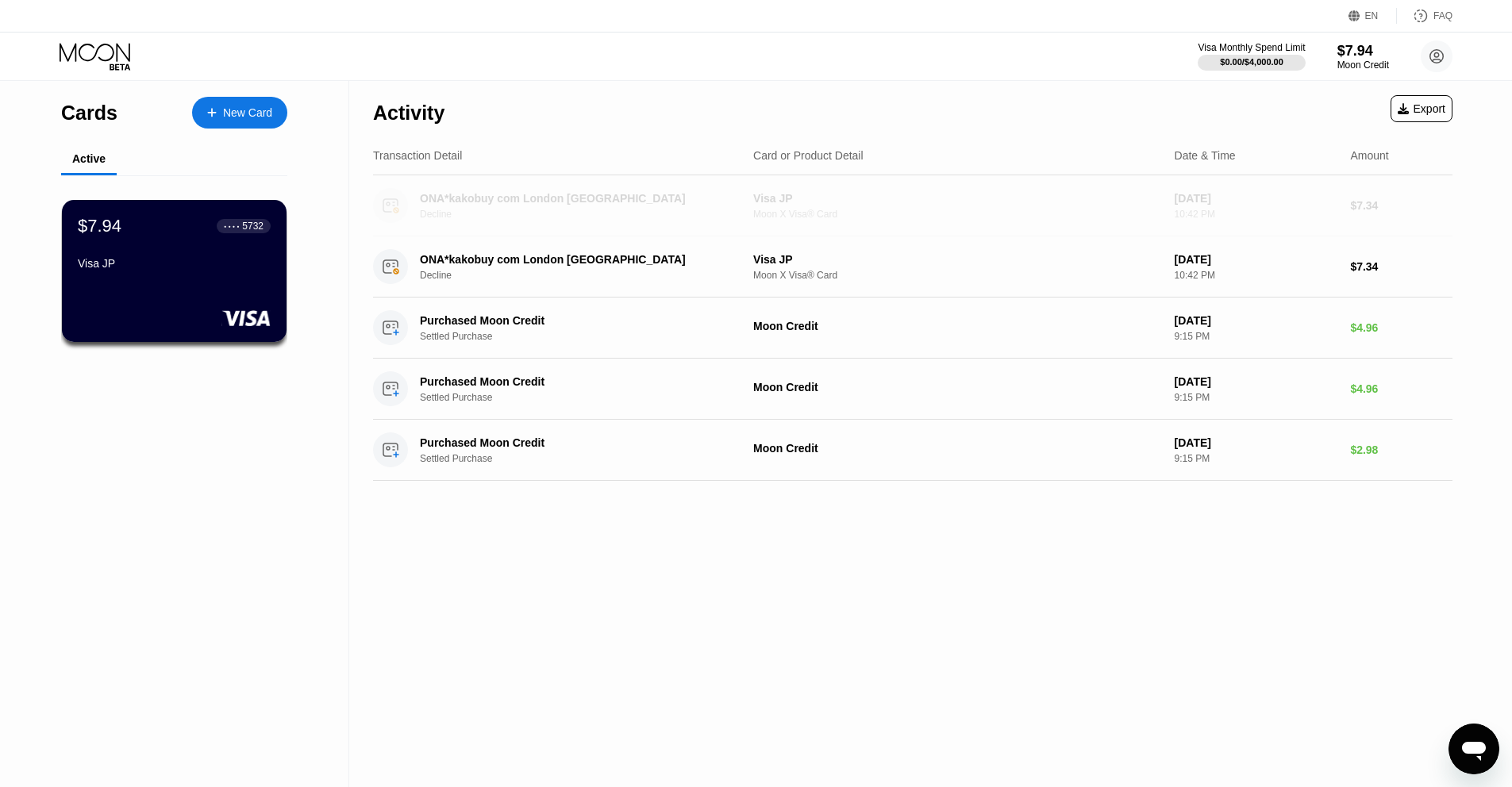
drag, startPoint x: 742, startPoint y: 202, endPoint x: 768, endPoint y: 207, distance: 26.5
click at [768, 207] on div "ONA*kakobuy com London GB Decline Visa JP Moon X Visa® Card Sep 22, 2025 10:42 …" at bounding box center [913, 206] width 1080 height 61
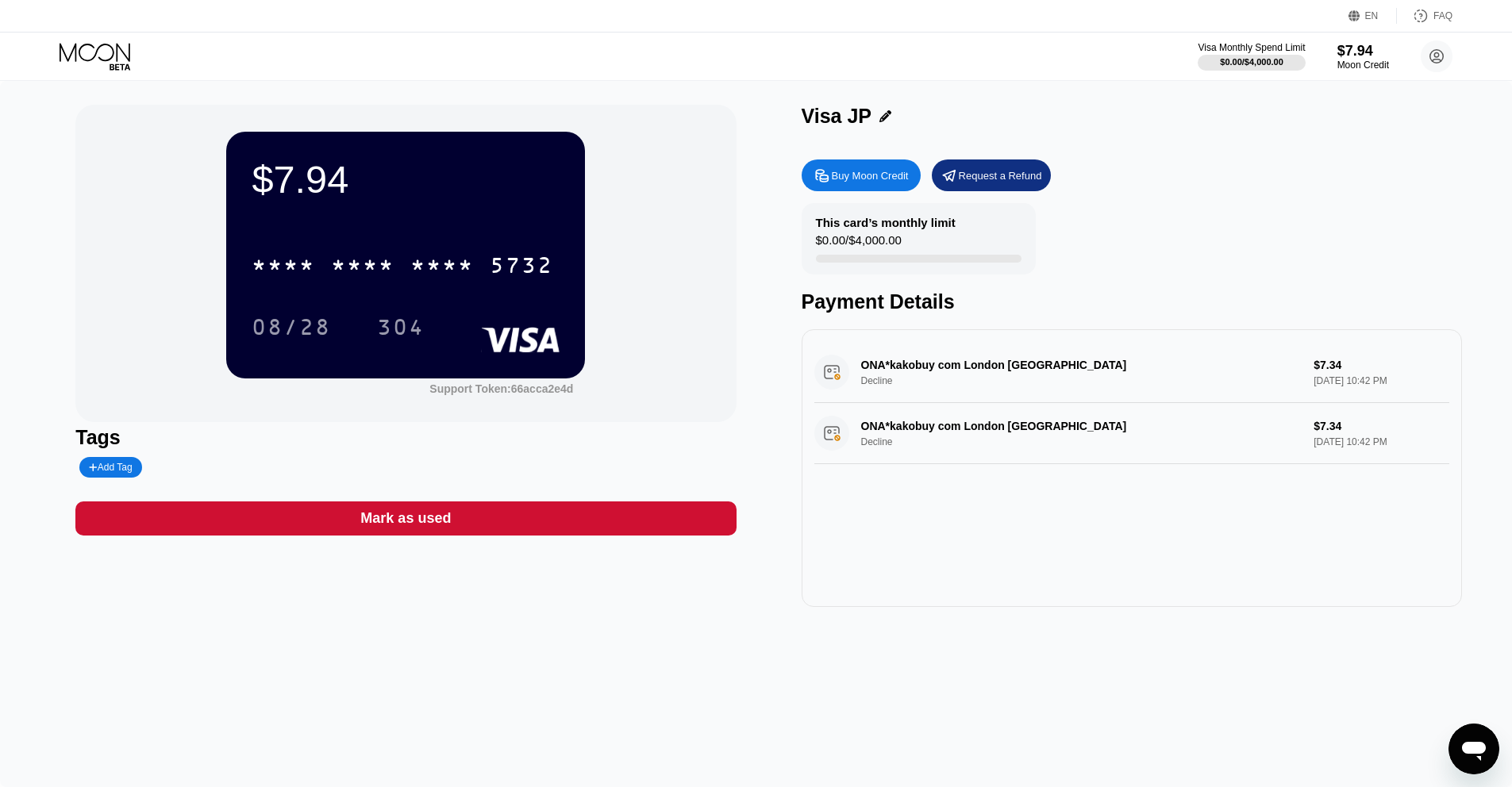
click at [307, 526] on div "Mark as used" at bounding box center [405, 518] width 661 height 34
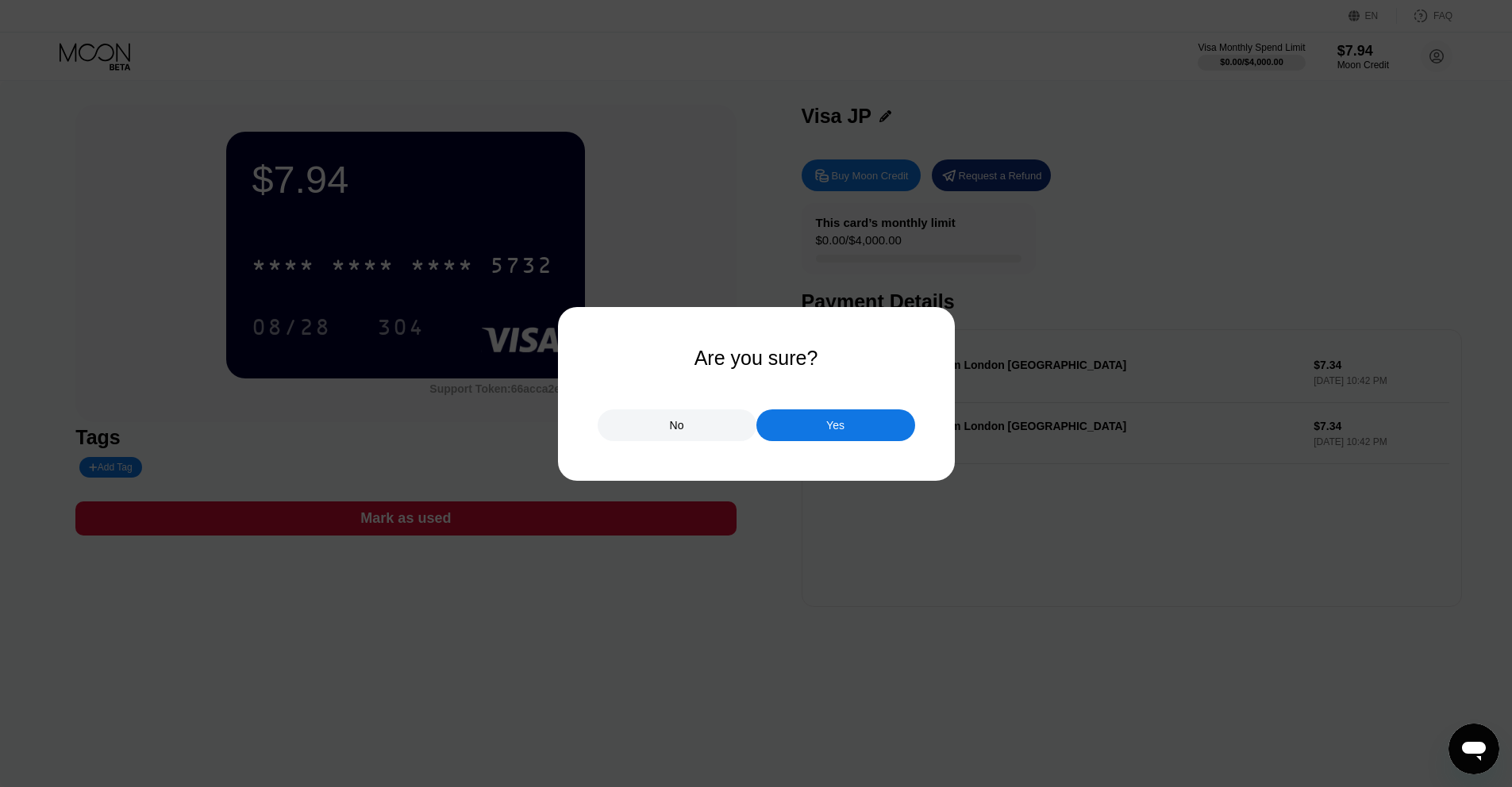
click at [702, 421] on div "No" at bounding box center [676, 425] width 158 height 32
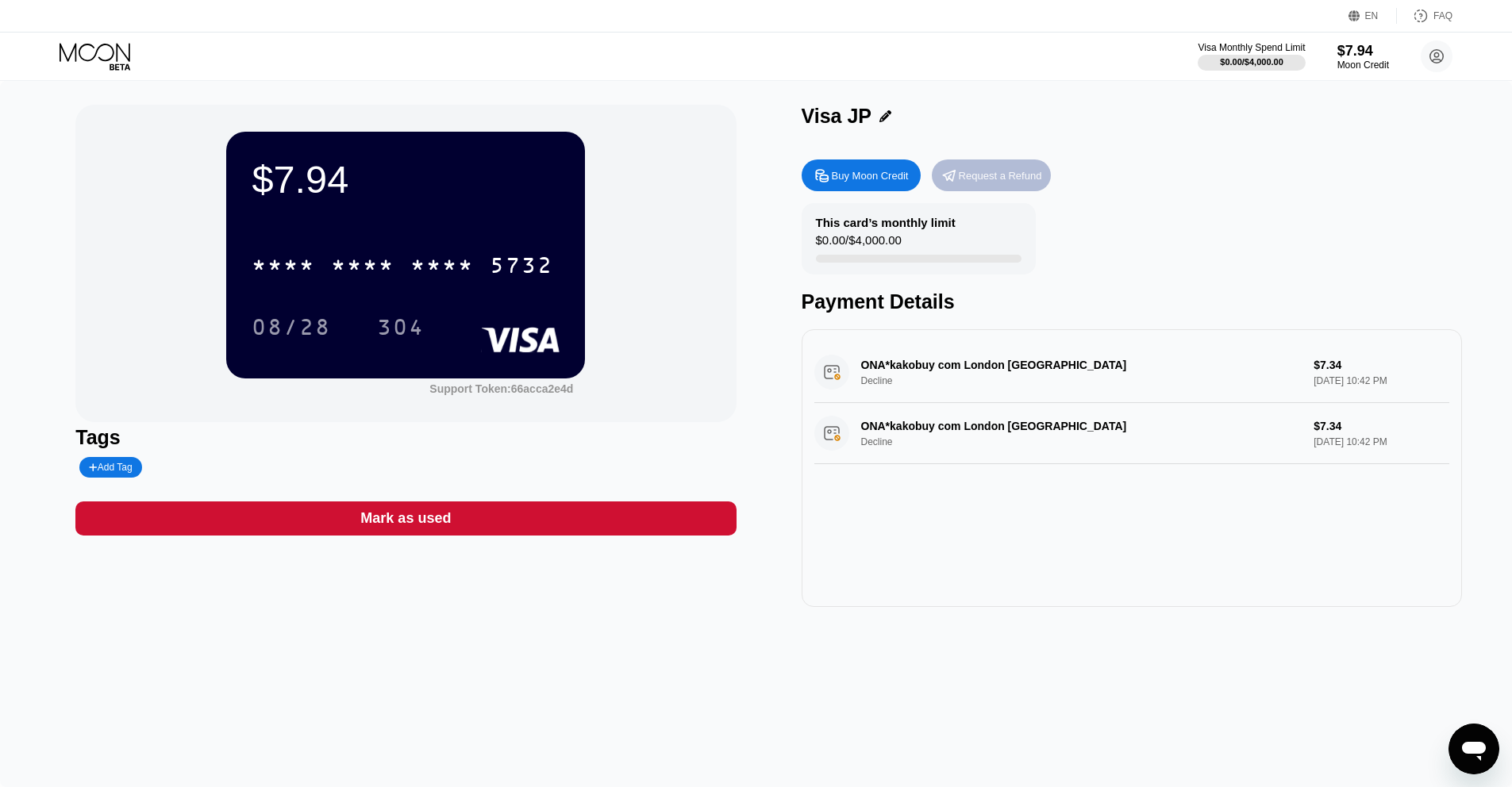
click at [981, 178] on div "Request a Refund" at bounding box center [1000, 176] width 83 height 14
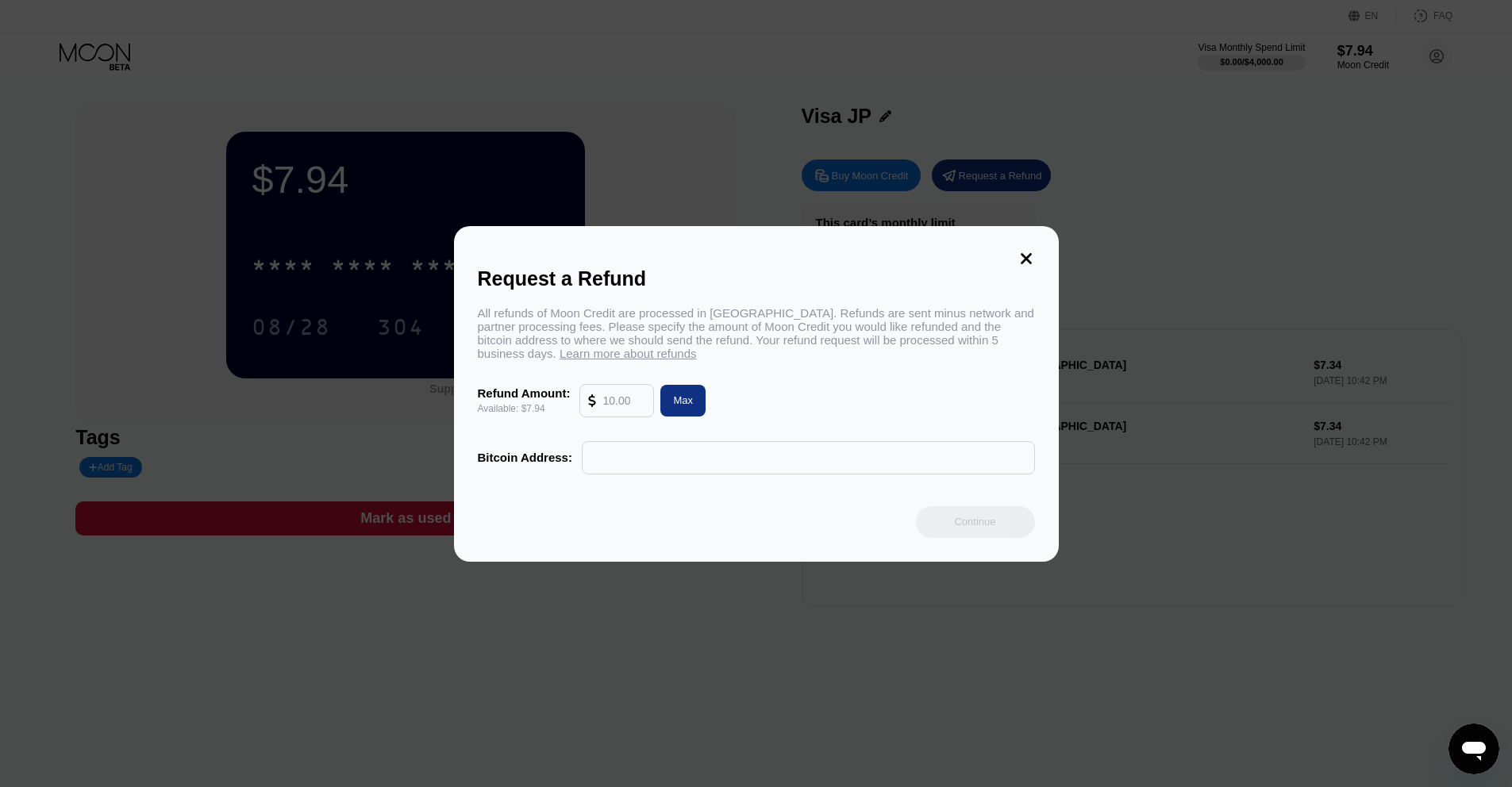
click at [693, 395] on div "Max" at bounding box center [682, 401] width 20 height 14
type input "7.94"
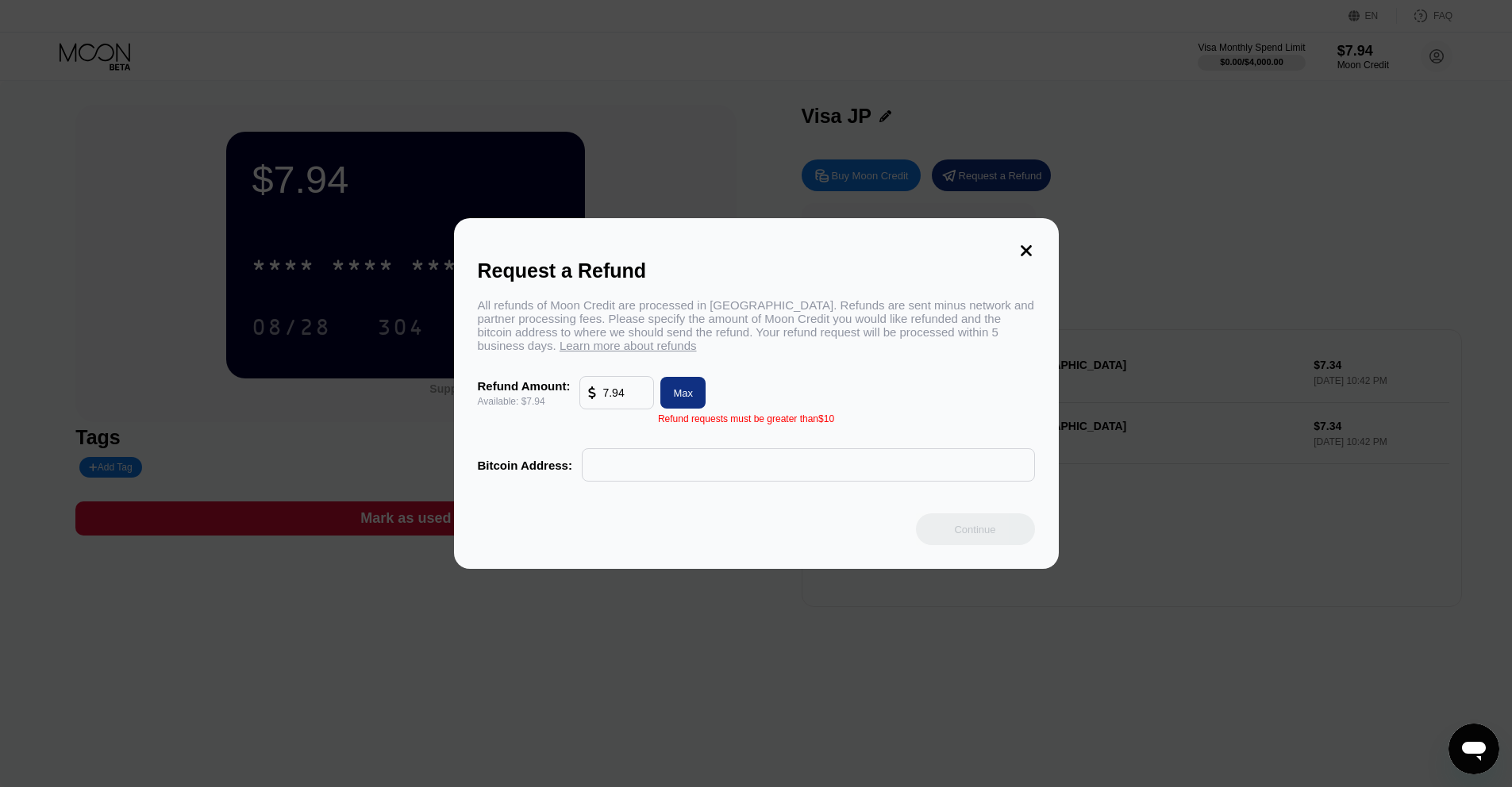
click at [686, 402] on div "Max" at bounding box center [683, 392] width 45 height 32
click at [764, 465] on input "text" at bounding box center [808, 465] width 436 height 32
click at [1027, 249] on icon at bounding box center [1026, 250] width 11 height 11
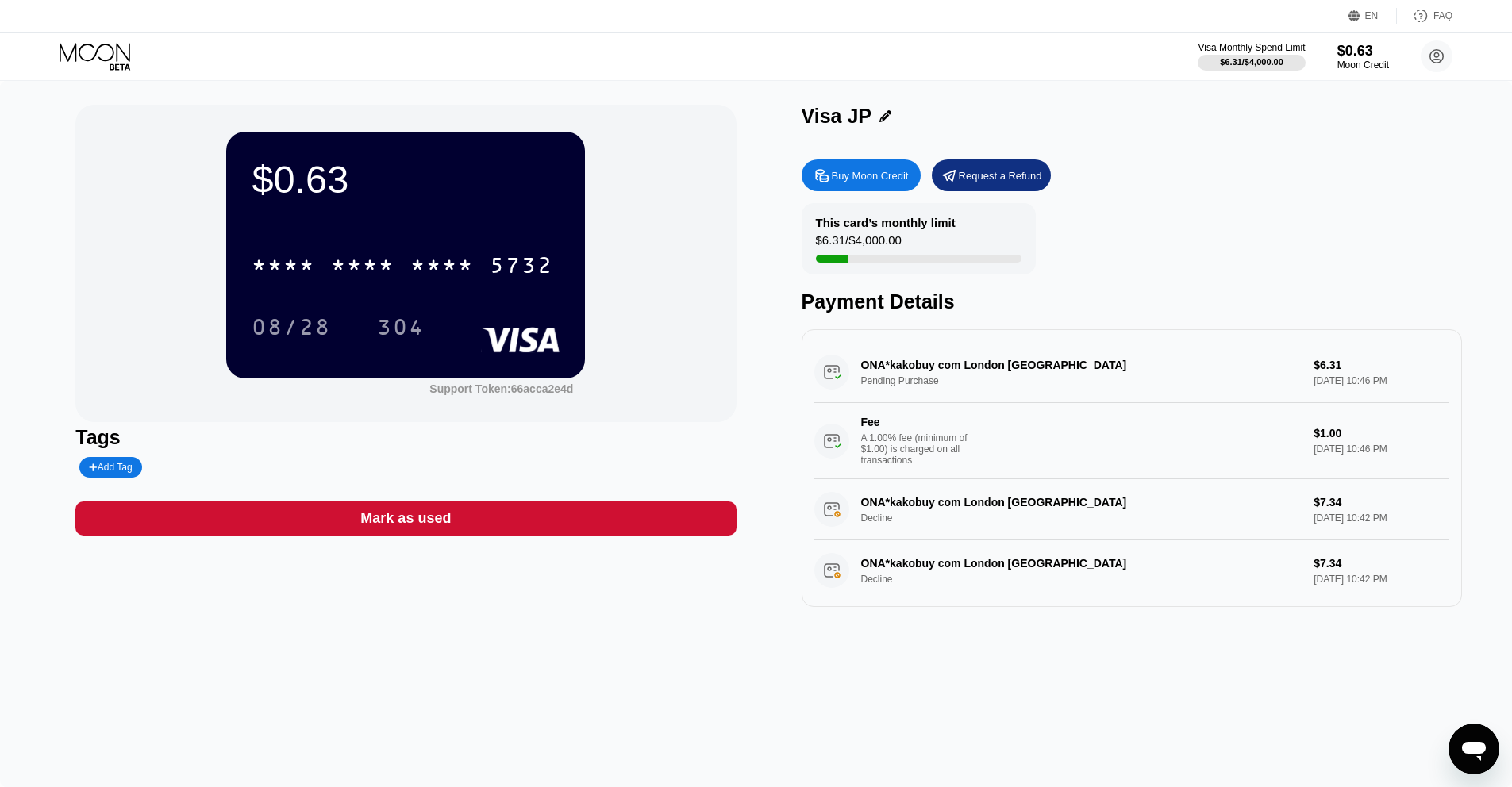
click at [109, 77] on div "Visa Monthly Spend Limit $6.31 / $4,000.00 $0.63 Moon Credit Bogdan [EMAIL_ADDR…" at bounding box center [756, 56] width 1512 height 48
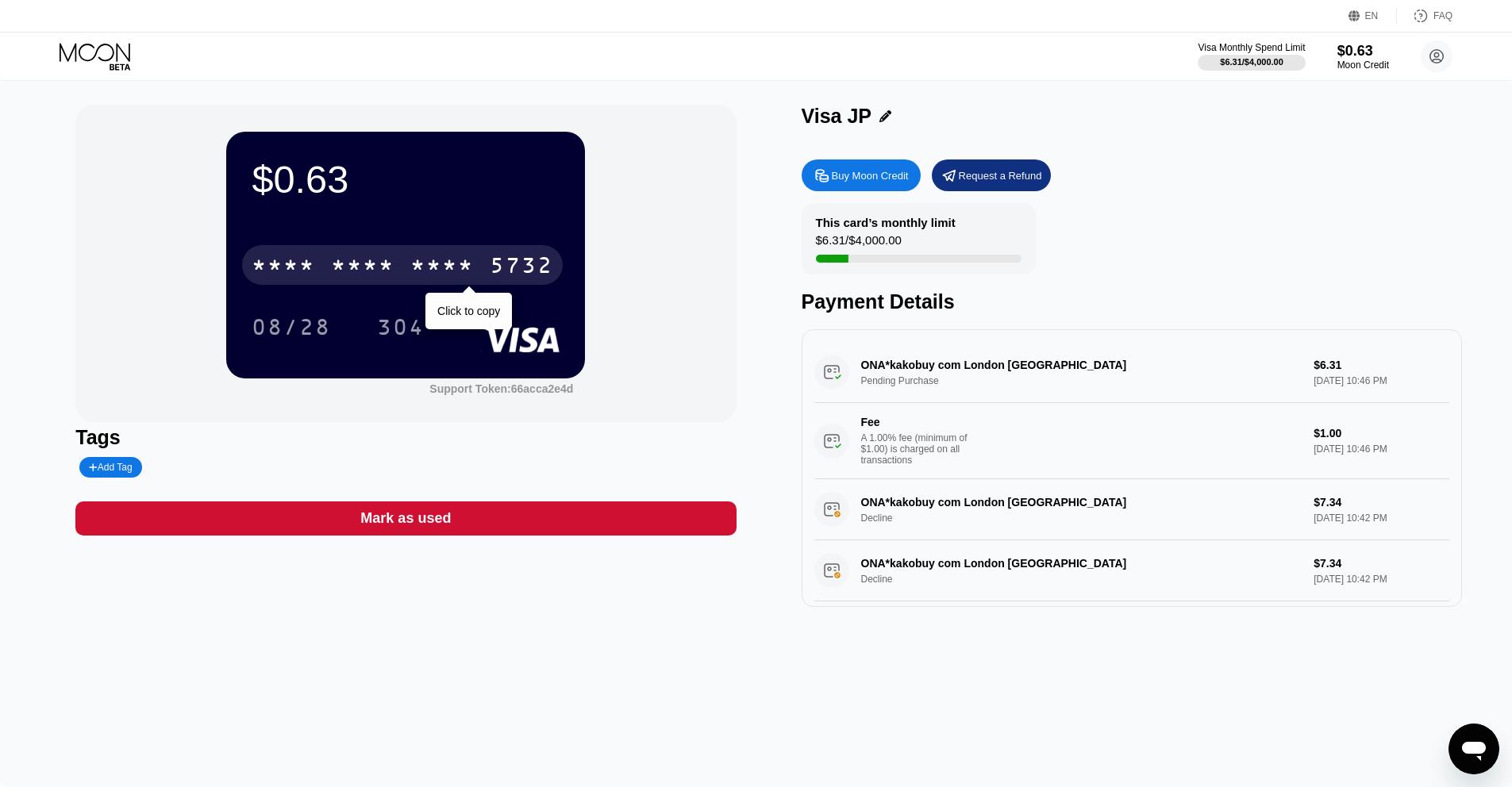
click at [450, 264] on div "* * * *" at bounding box center [442, 267] width 63 height 25
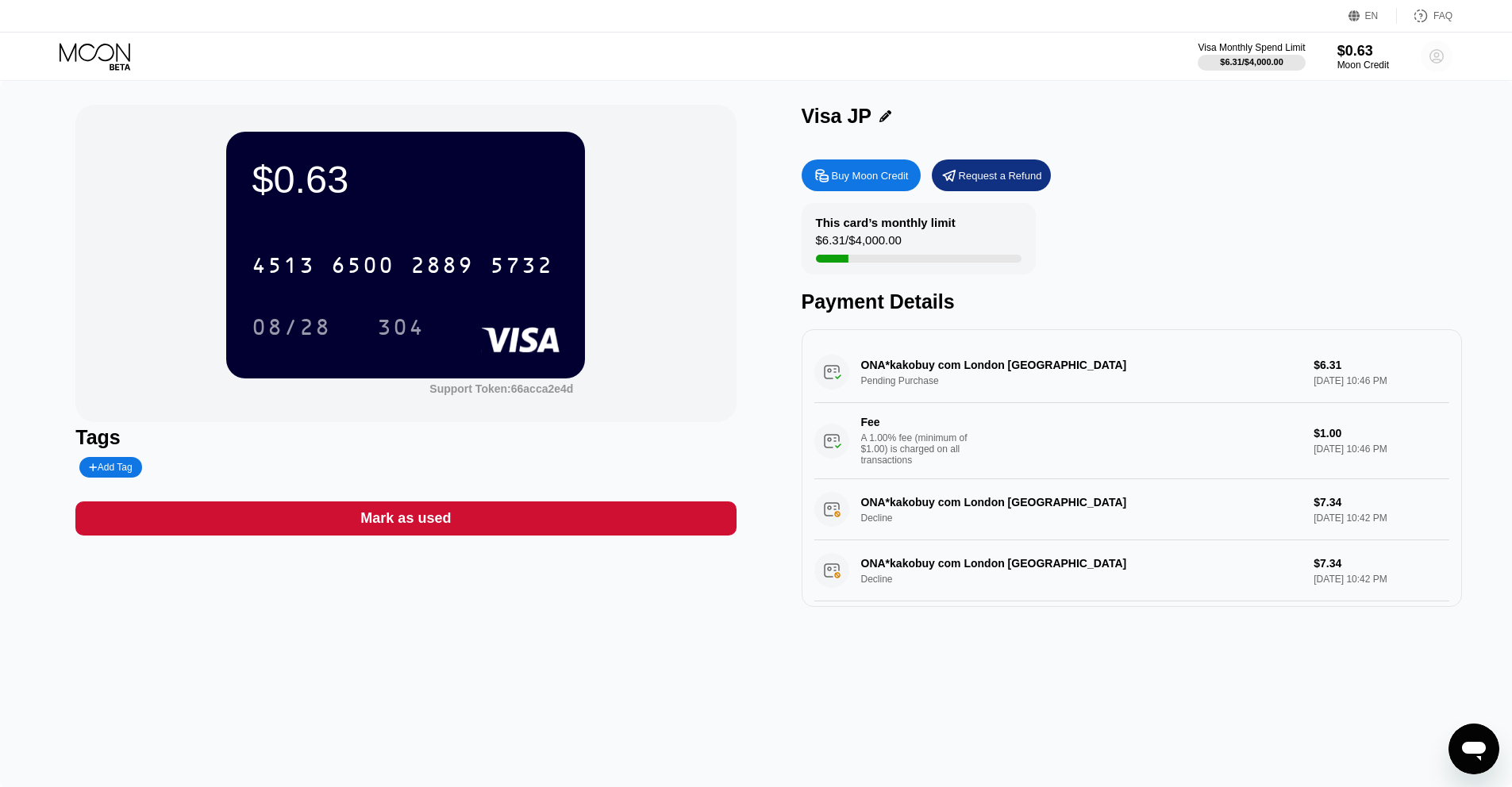
click at [1436, 50] on icon at bounding box center [1438, 57] width 14 height 14
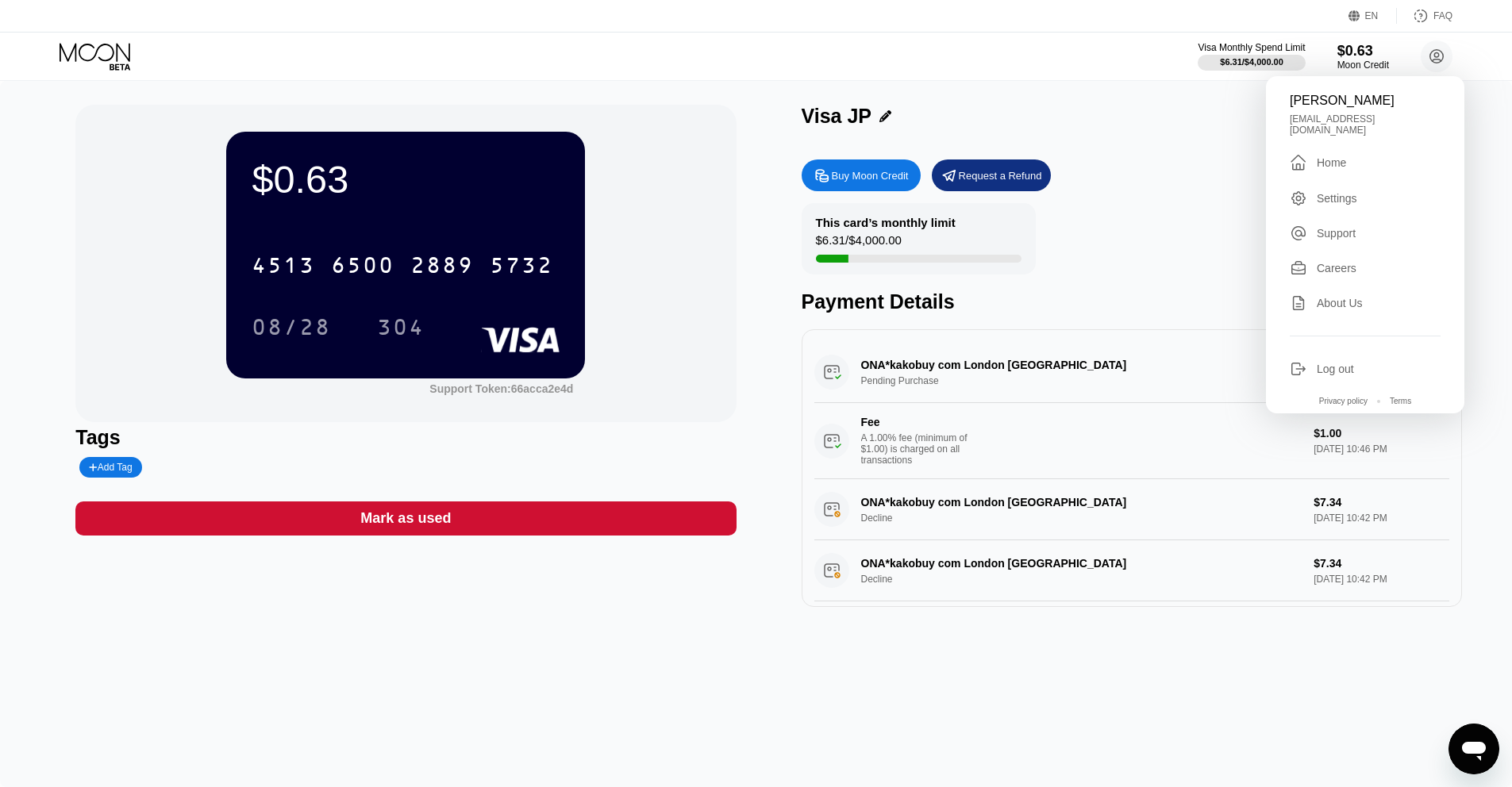
click at [1366, 153] on div " Home" at bounding box center [1365, 163] width 151 height 19
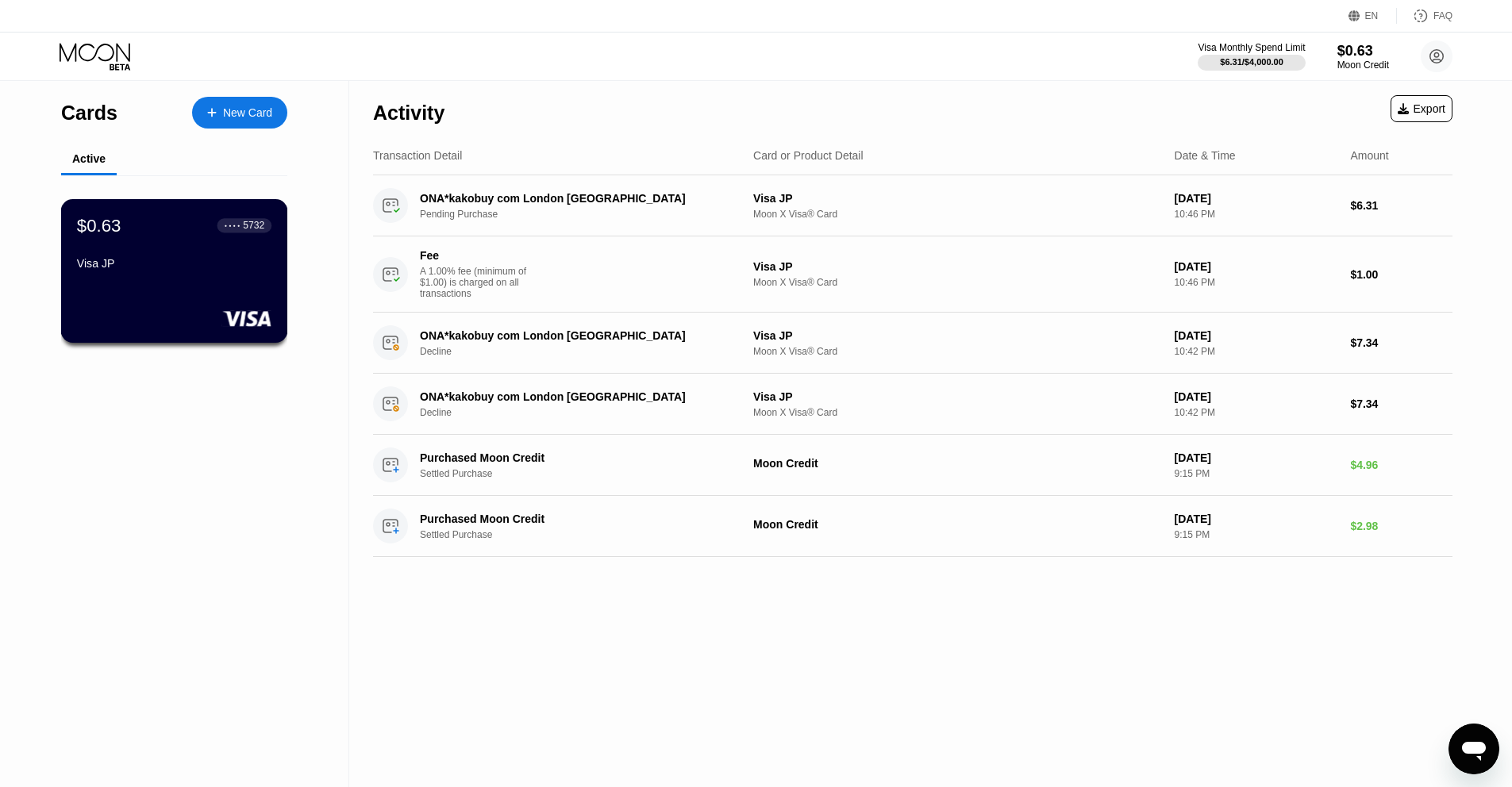
click at [157, 255] on div "$0.63 ● ● ● ● 5732 Visa JP" at bounding box center [174, 245] width 195 height 61
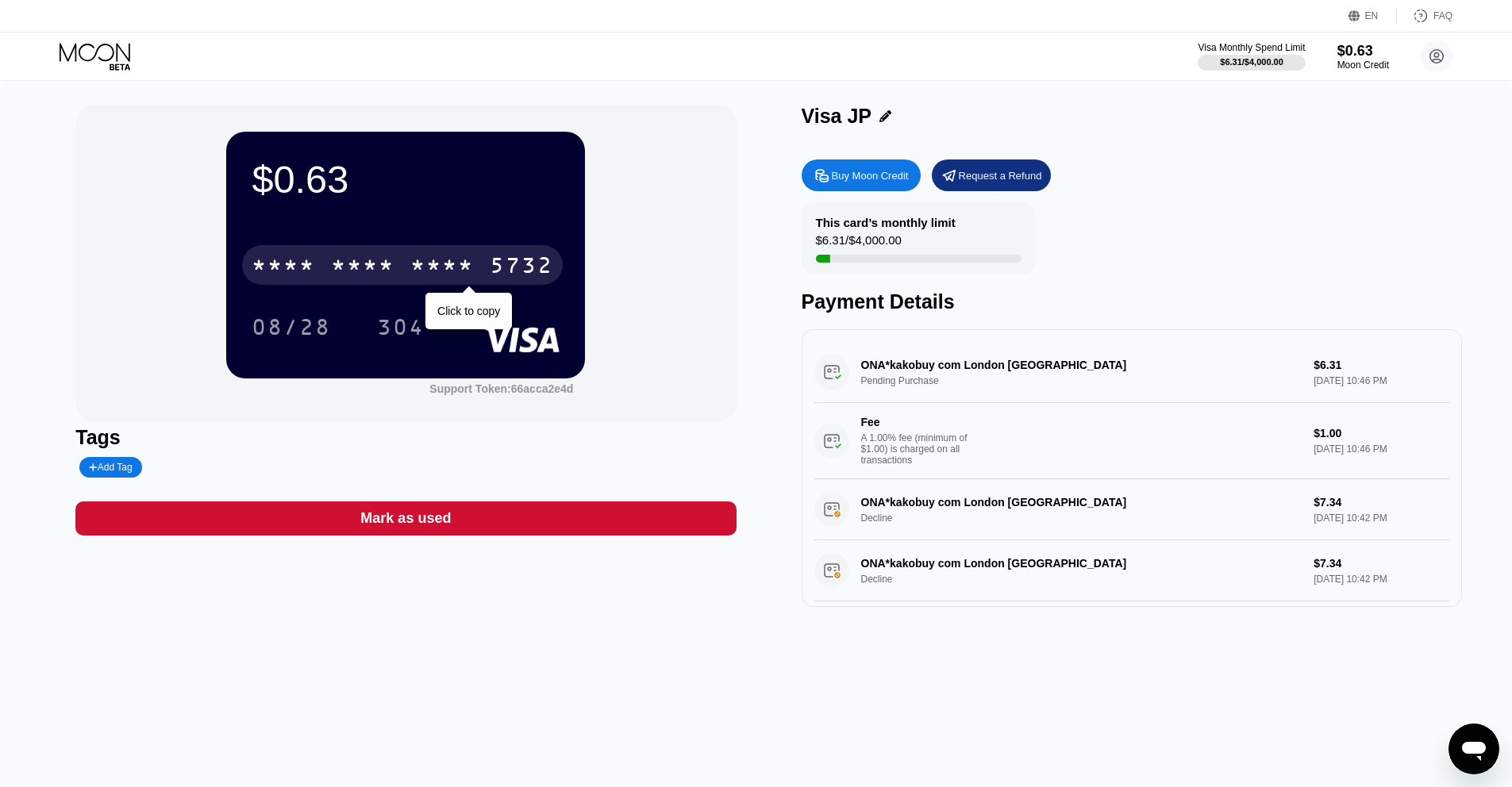
click at [385, 276] on div "* * * *" at bounding box center [362, 267] width 63 height 25
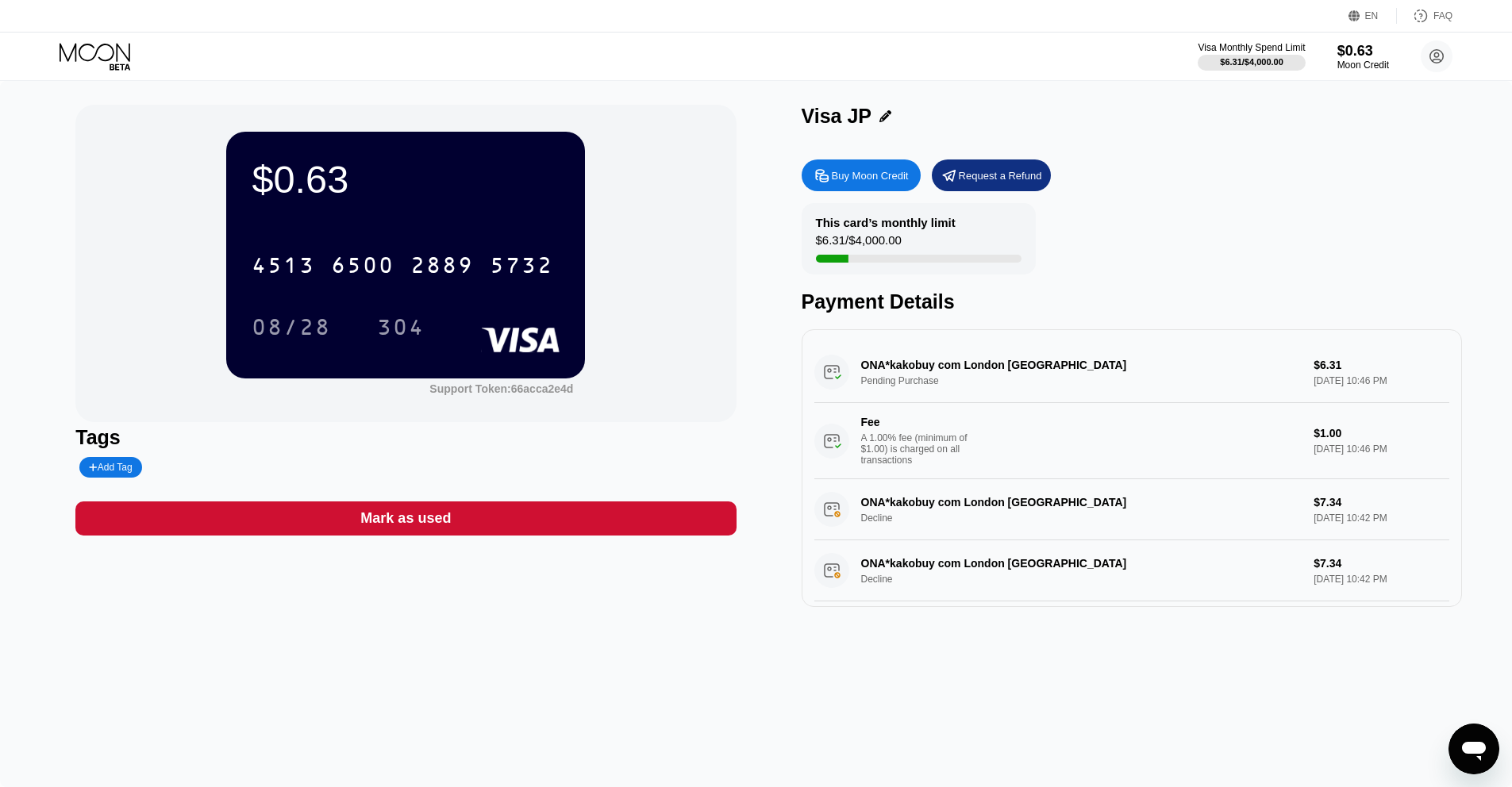
click at [417, 202] on div "$0.63 4513 6500 2889 5732 08/28 304" at bounding box center [405, 255] width 359 height 246
click at [880, 119] on icon at bounding box center [886, 116] width 12 height 12
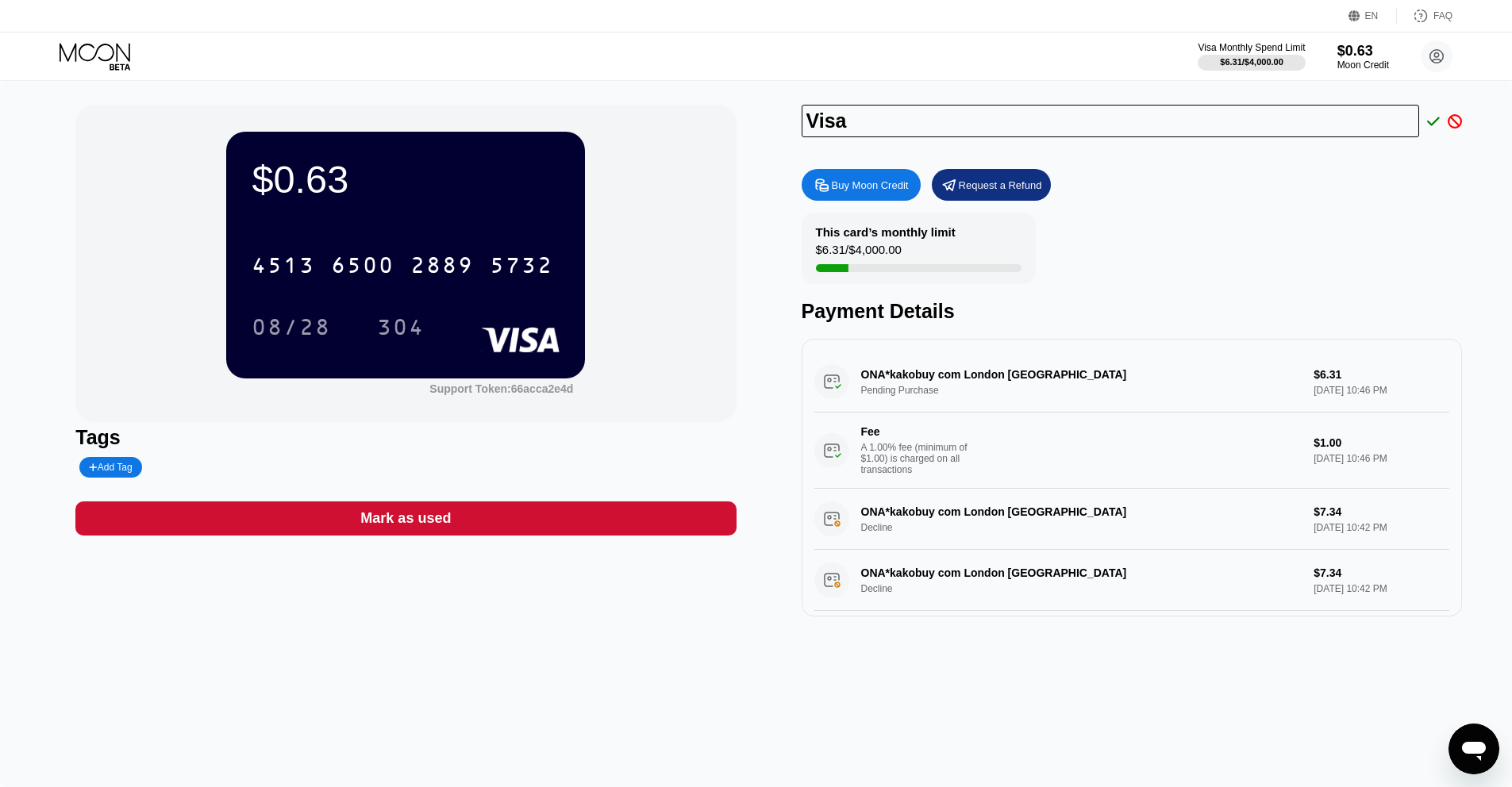
type input "Visa"
click at [1263, 208] on div "Buy Moon Credit Request a Refund This card’s monthly limit $6.31 / $4,000.00 Pa…" at bounding box center [1132, 389] width 661 height 455
click at [1432, 125] on icon at bounding box center [1433, 121] width 13 height 9
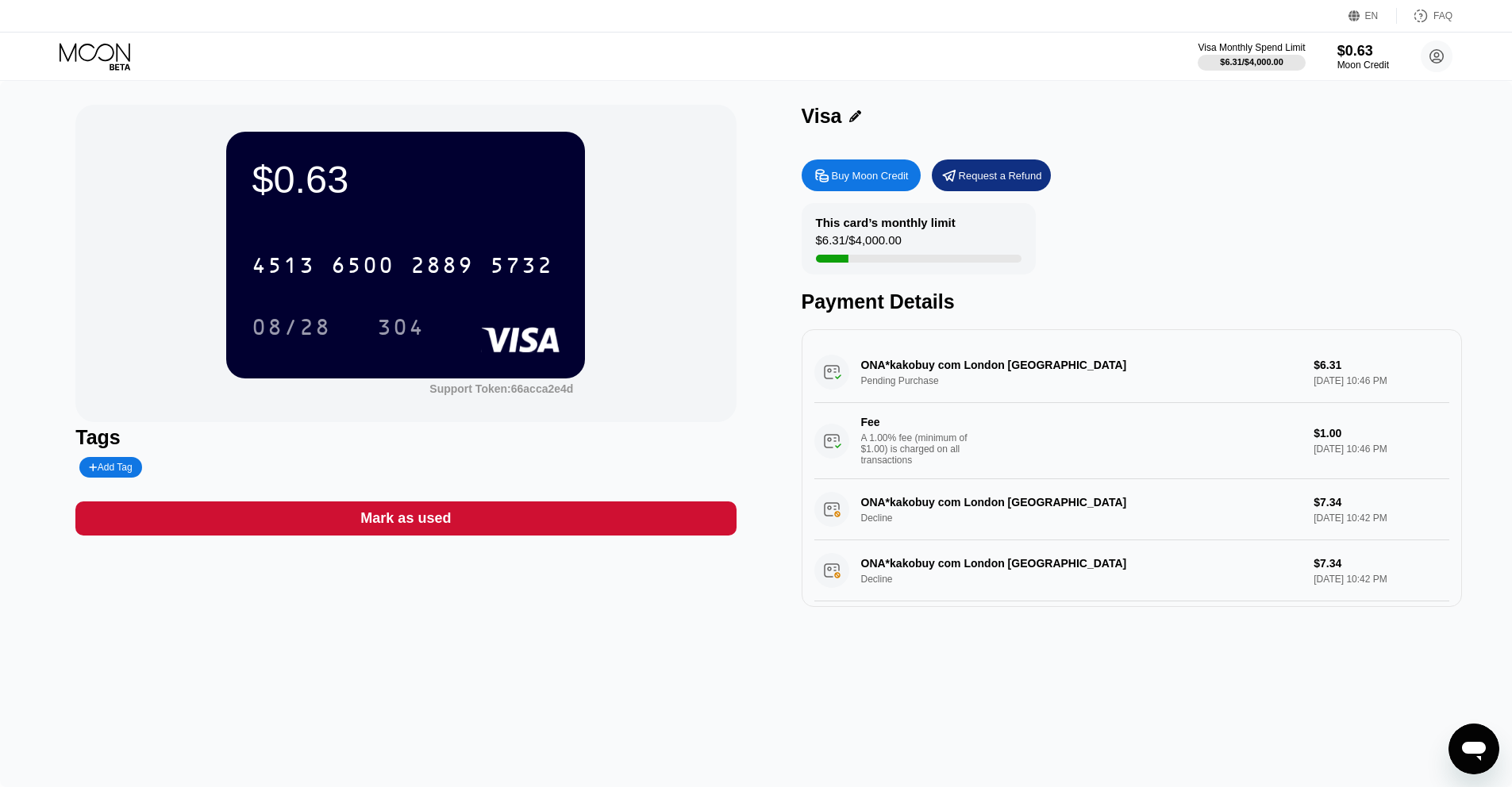
click at [904, 176] on div "Buy Moon Credit" at bounding box center [870, 176] width 77 height 14
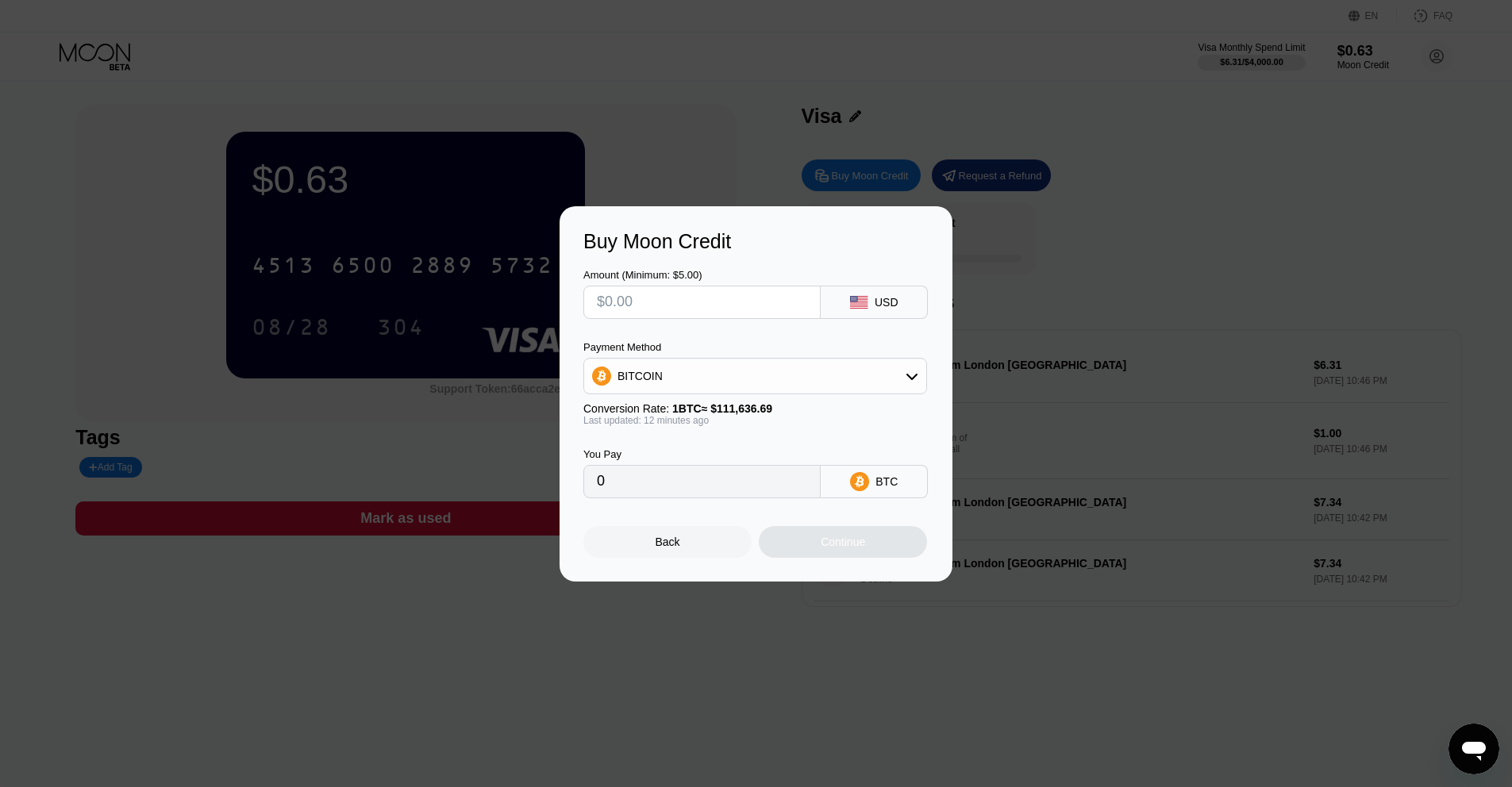
click at [643, 551] on div "Back" at bounding box center [668, 542] width 168 height 32
